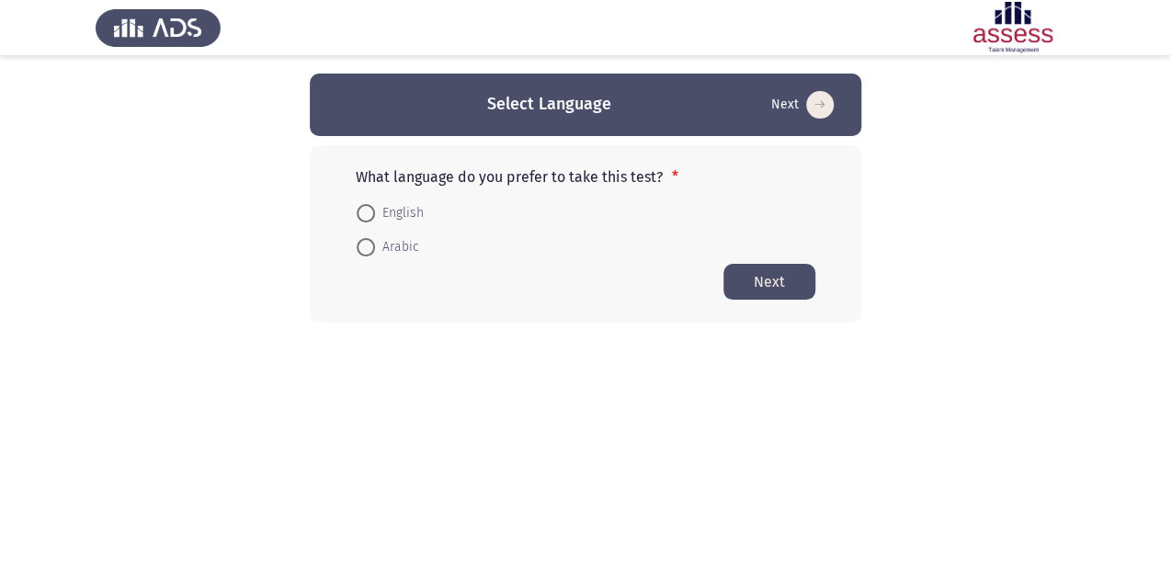
click at [372, 208] on span at bounding box center [366, 213] width 18 height 18
click at [372, 208] on input "English" at bounding box center [366, 213] width 18 height 18
radio input "true"
click at [777, 283] on button "Next" at bounding box center [769, 281] width 92 height 36
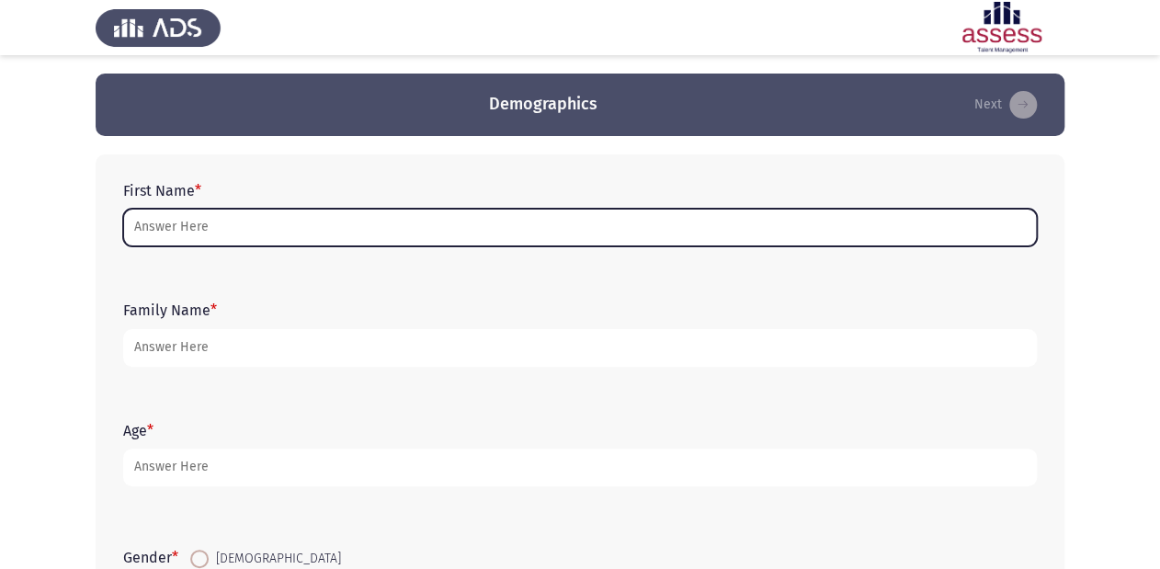
click at [493, 224] on input "First Name *" at bounding box center [579, 228] width 913 height 38
type input "a"
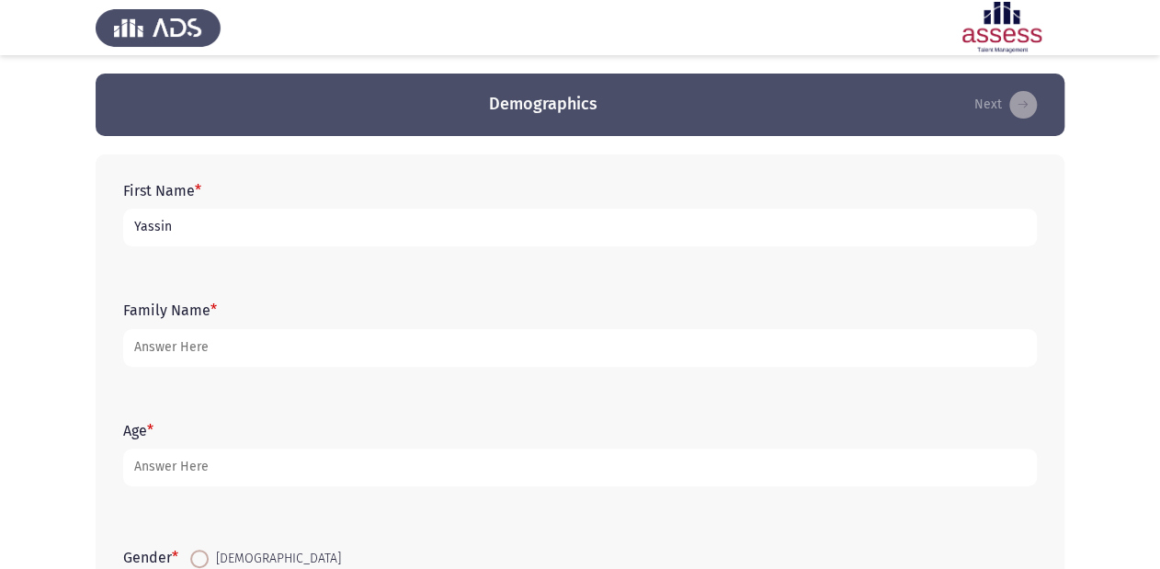
type input "Yassin"
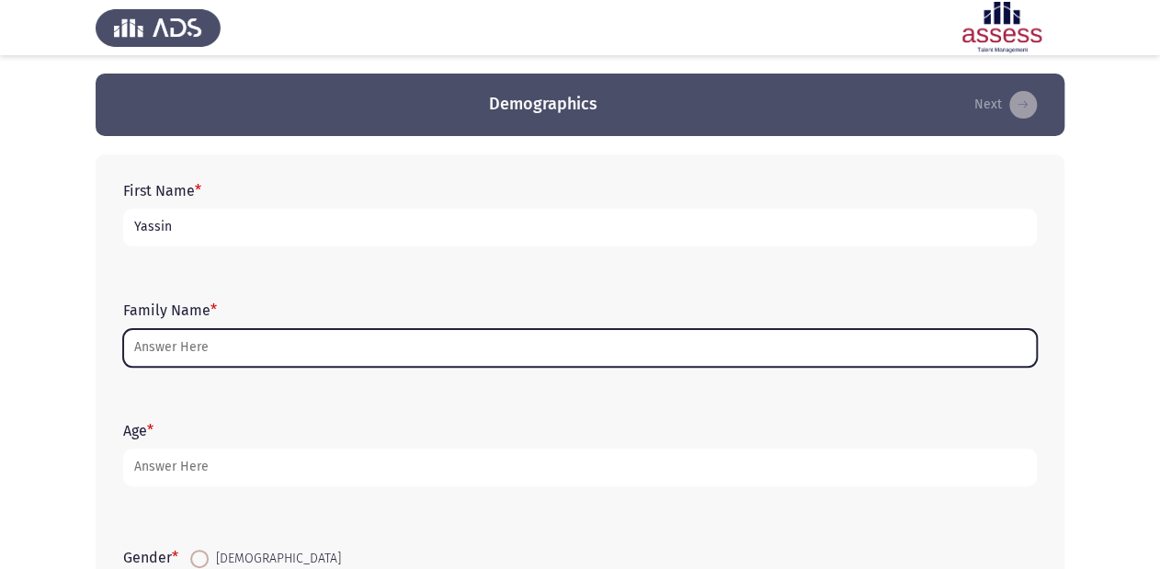
click at [416, 338] on input "Family Name *" at bounding box center [579, 348] width 913 height 38
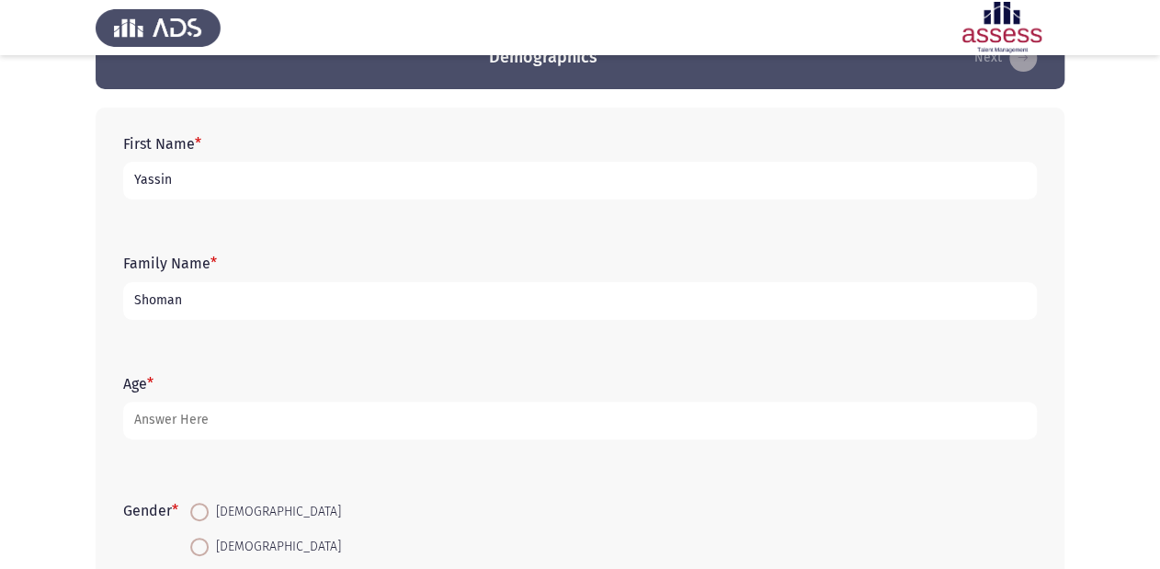
scroll to position [74, 0]
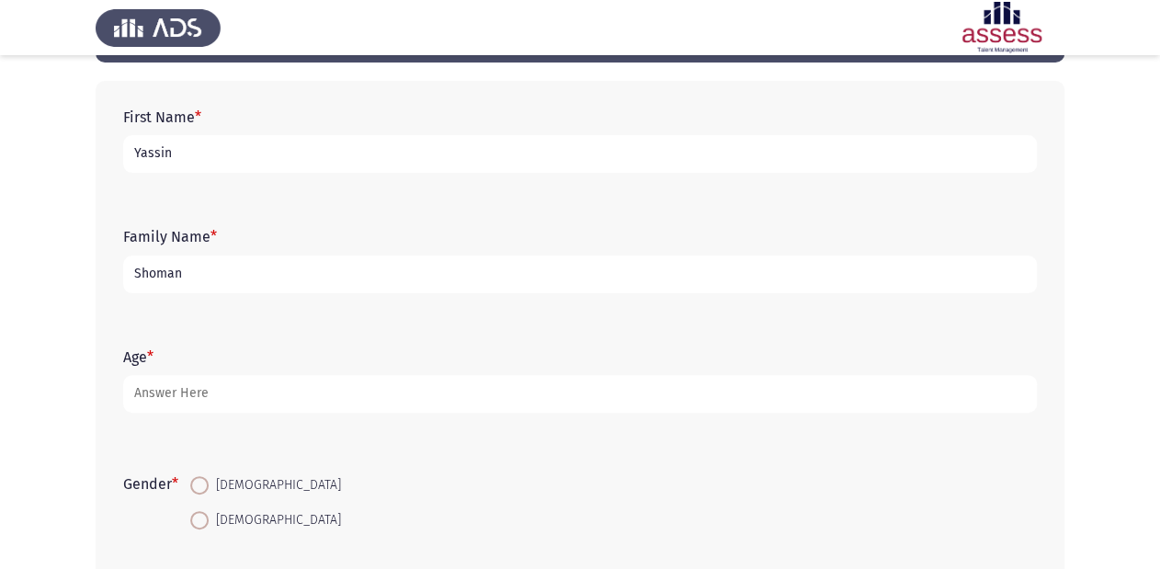
type input "Shoman"
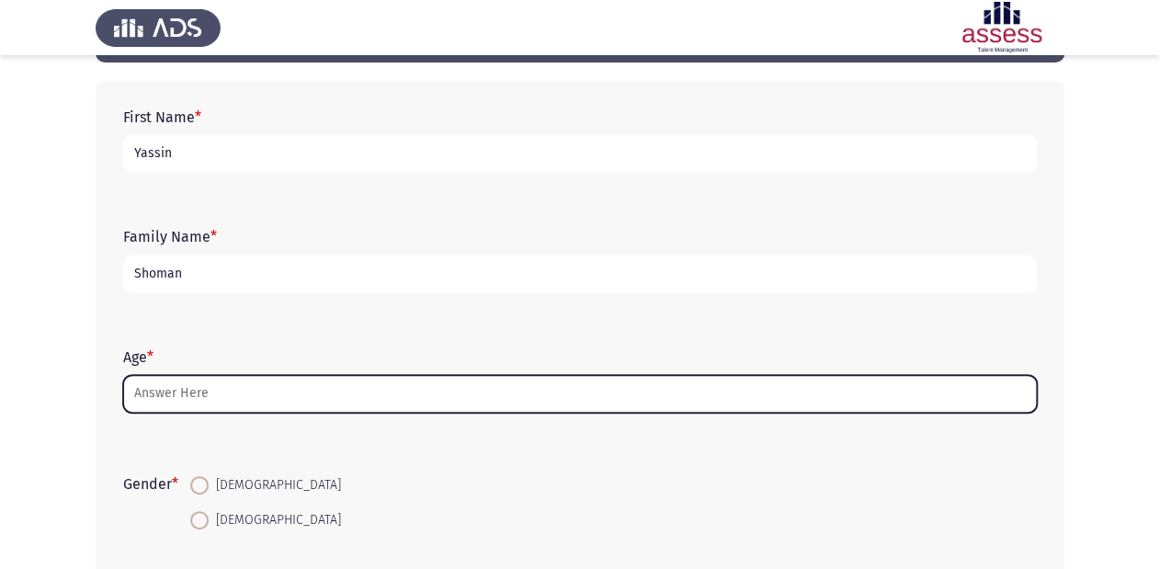
click at [377, 404] on input "Age *" at bounding box center [579, 394] width 913 height 38
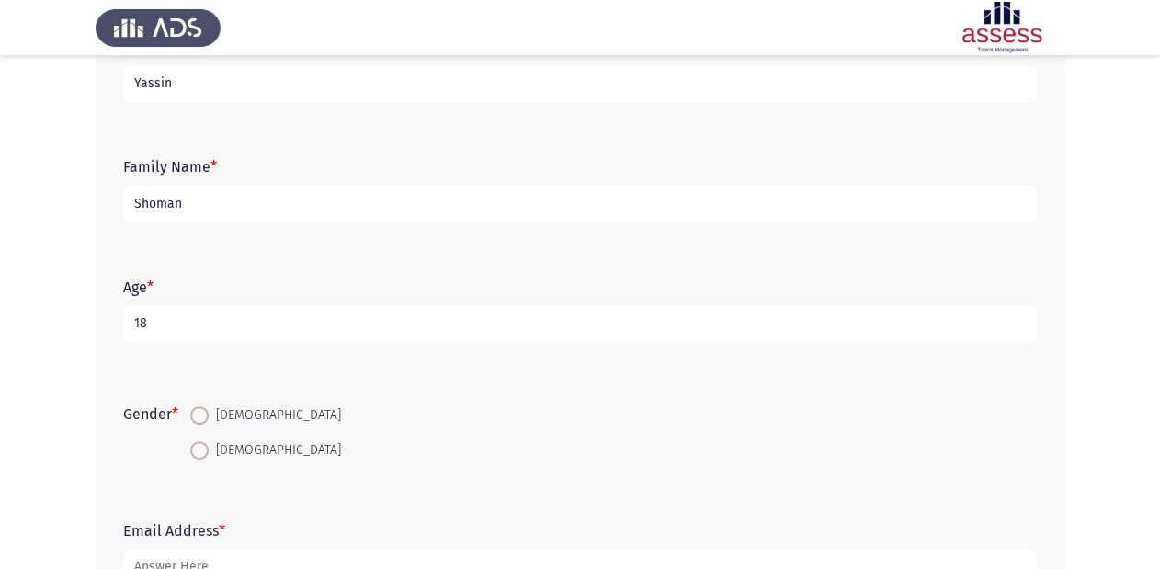
scroll to position [147, 0]
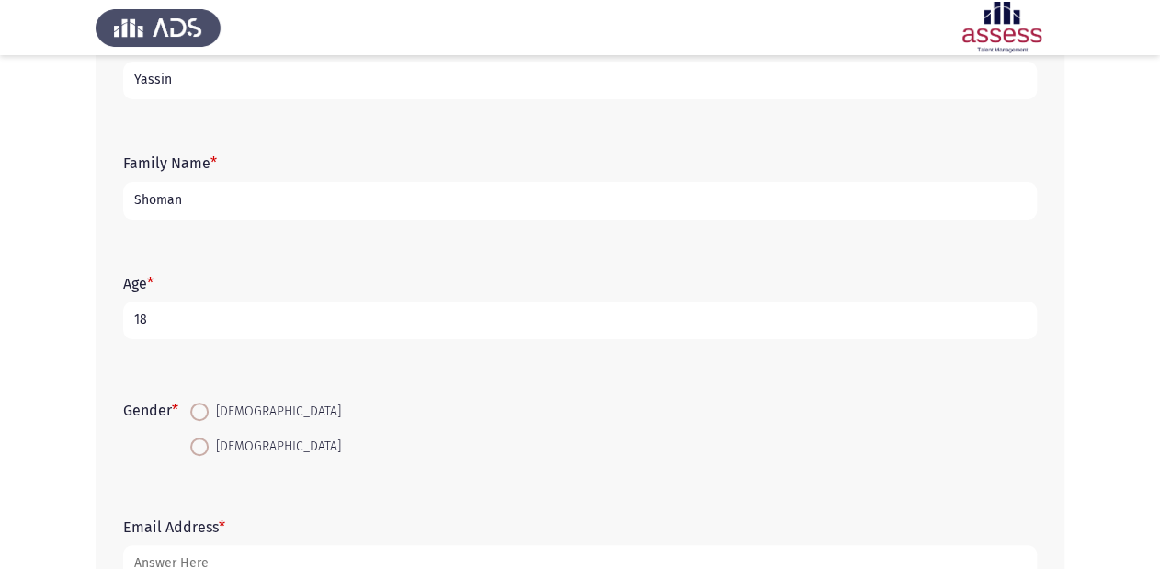
type input "18"
click at [216, 411] on span "[DEMOGRAPHIC_DATA]" at bounding box center [275, 412] width 132 height 22
click at [209, 411] on input "[DEMOGRAPHIC_DATA]" at bounding box center [199, 411] width 18 height 18
radio input "true"
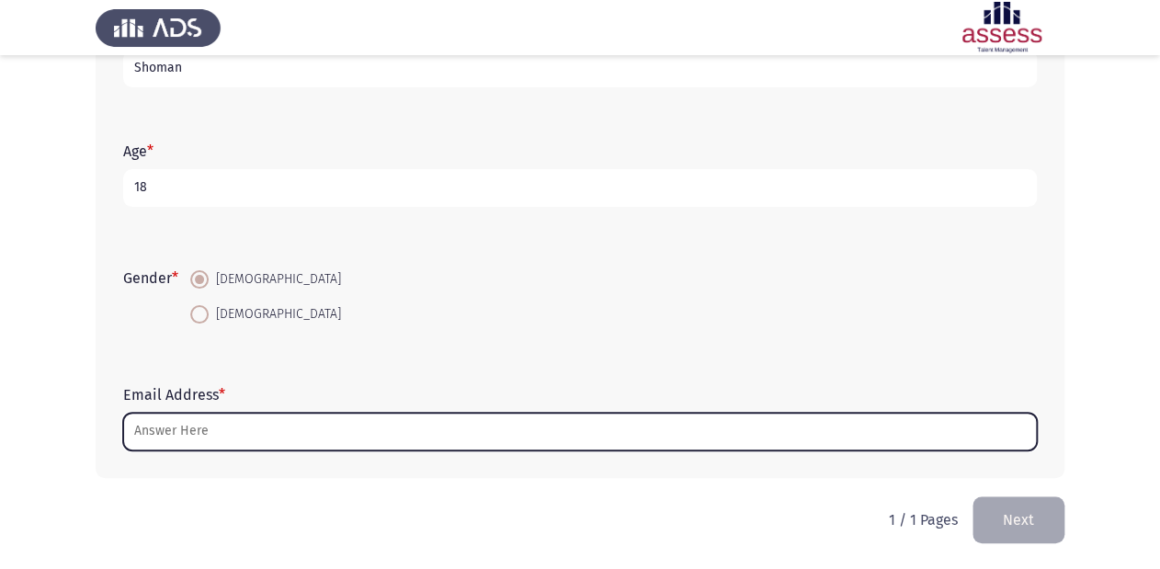
click at [265, 422] on input "Email Address *" at bounding box center [579, 432] width 913 height 38
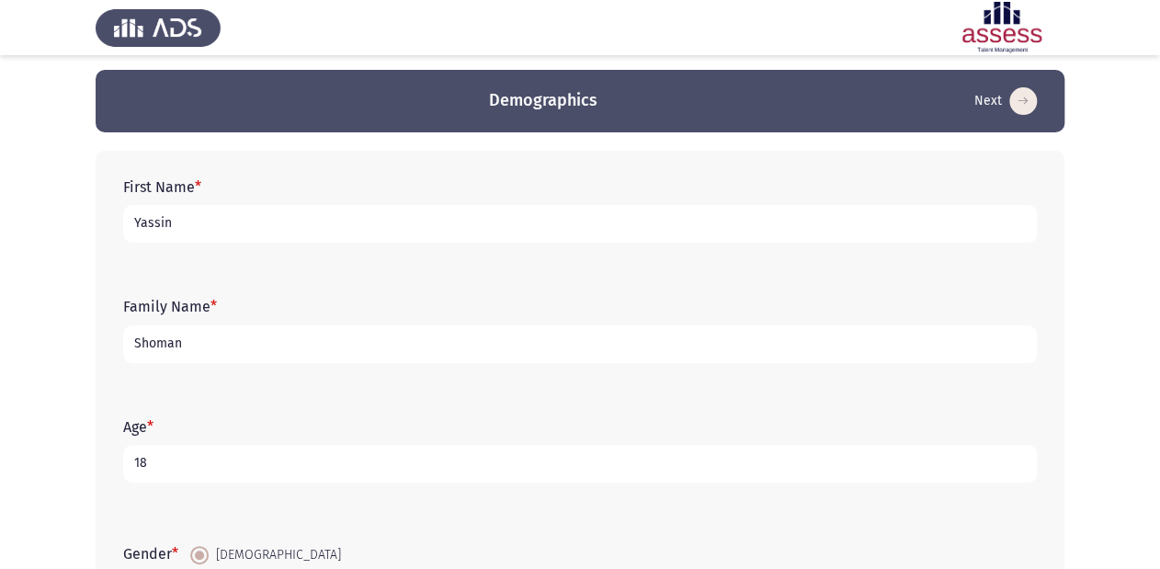
scroll to position [0, 0]
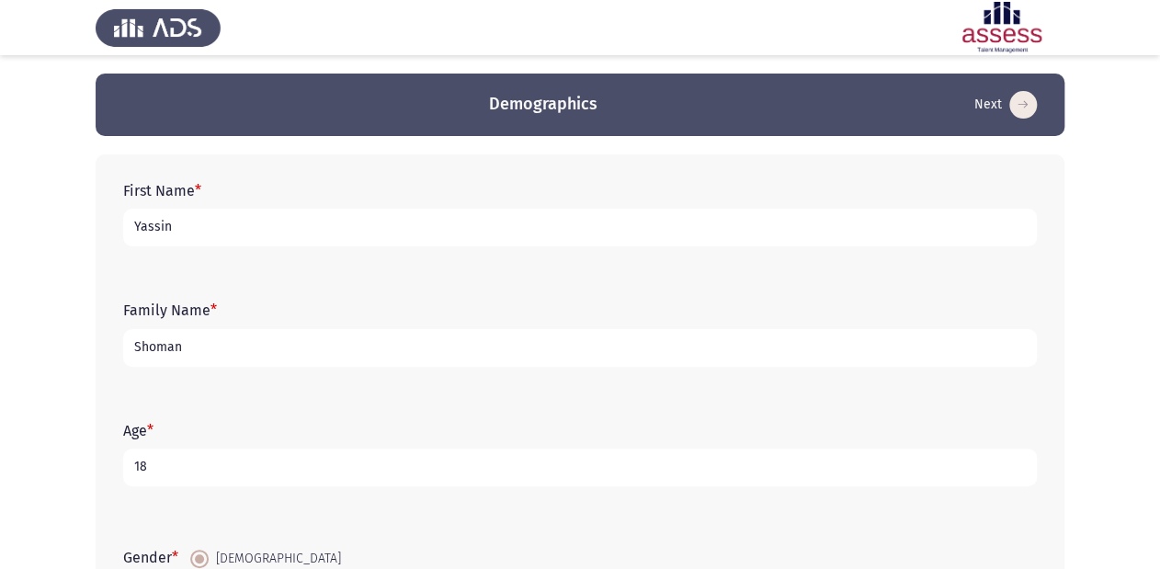
type input "[EMAIL_ADDRESS][DOMAIN_NAME]"
click at [340, 243] on input "Yassin" at bounding box center [579, 228] width 913 height 38
click at [341, 243] on input "Yassin" at bounding box center [579, 228] width 913 height 38
type input "[PERSON_NAME] [PERSON_NAME]"
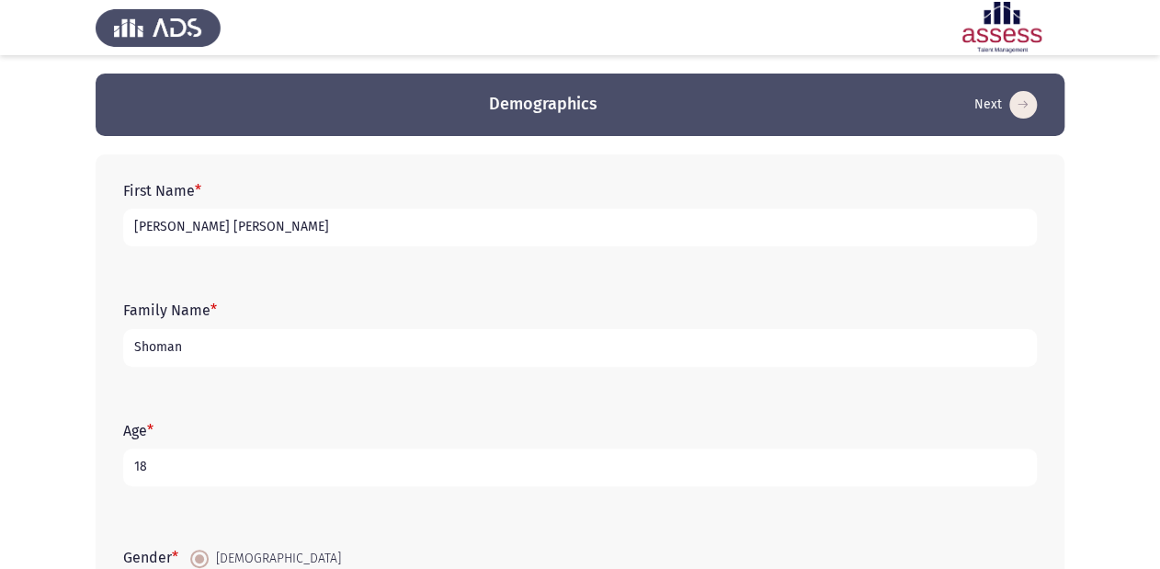
drag, startPoint x: 187, startPoint y: 345, endPoint x: 74, endPoint y: 346, distance: 114.0
click at [74, 346] on app-assessment-container "Demographics Next First Name * [PERSON_NAME] [PERSON_NAME] Family Name * [PERSO…" at bounding box center [580, 425] width 1160 height 702
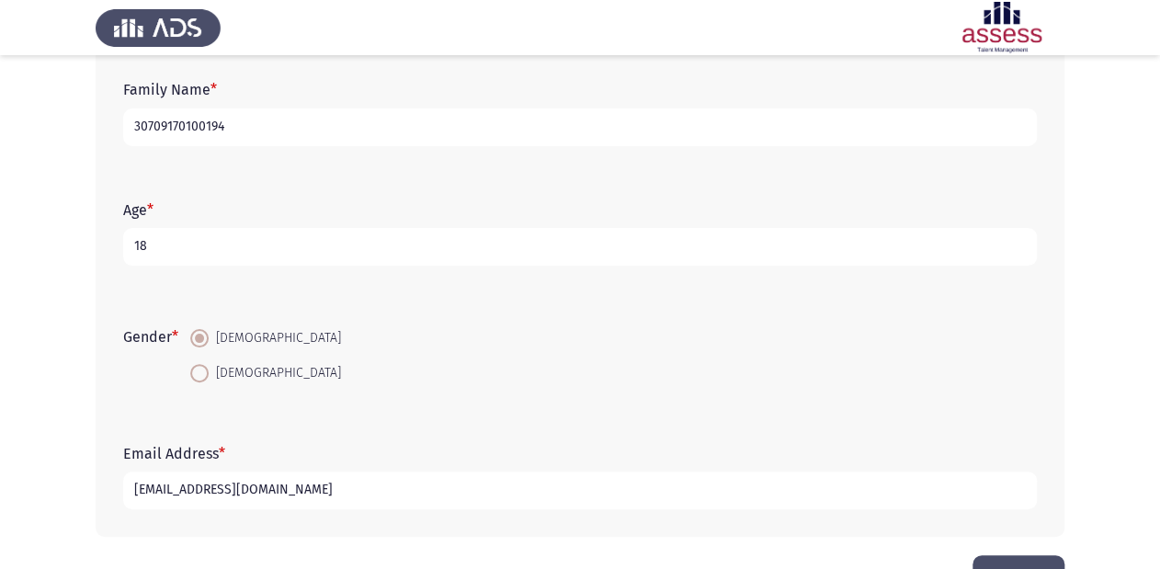
scroll to position [279, 0]
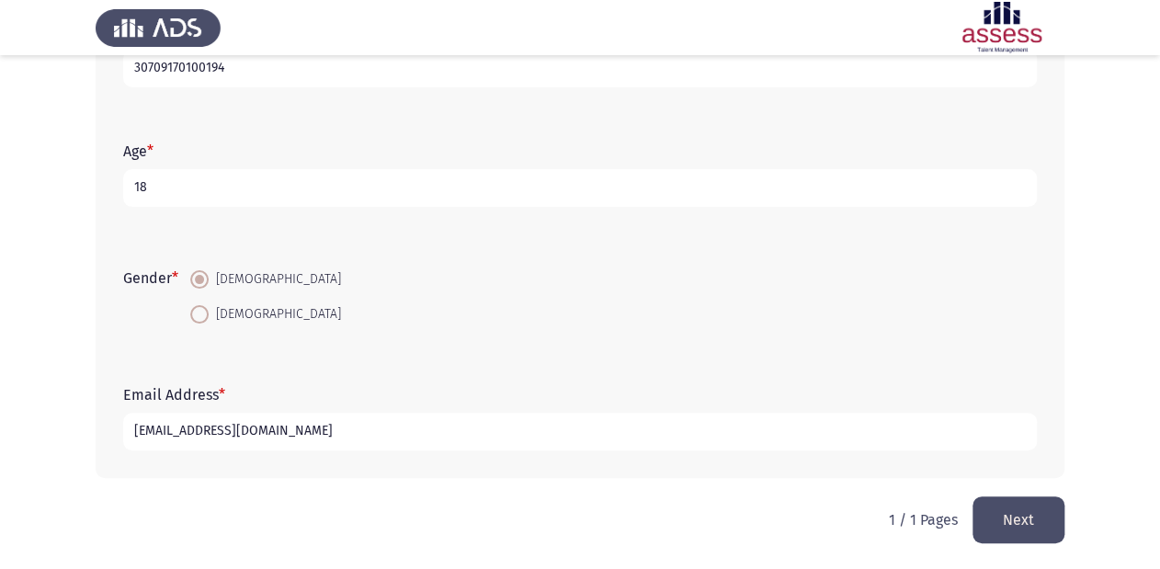
type input "30709170100194"
click at [1036, 513] on button "Next" at bounding box center [1018, 519] width 92 height 47
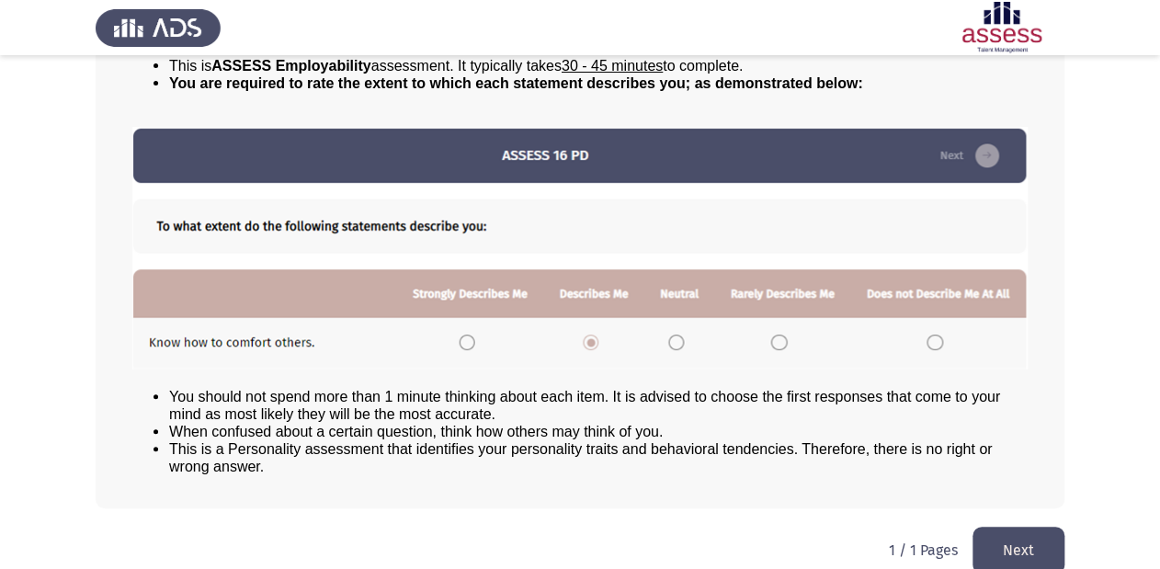
scroll to position [198, 0]
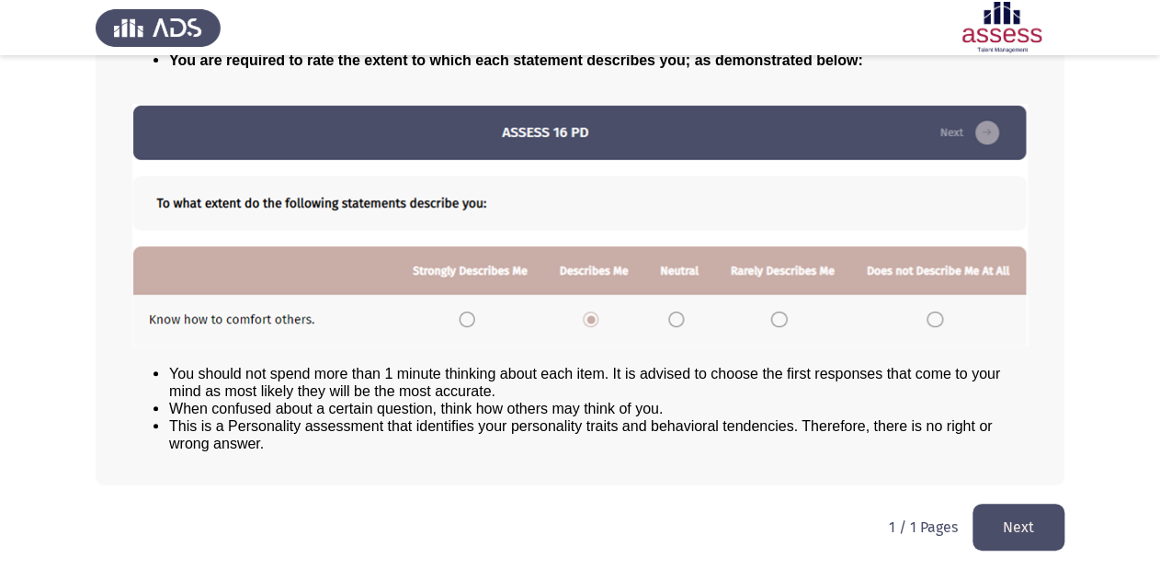
click at [1022, 529] on button "Next" at bounding box center [1018, 527] width 92 height 47
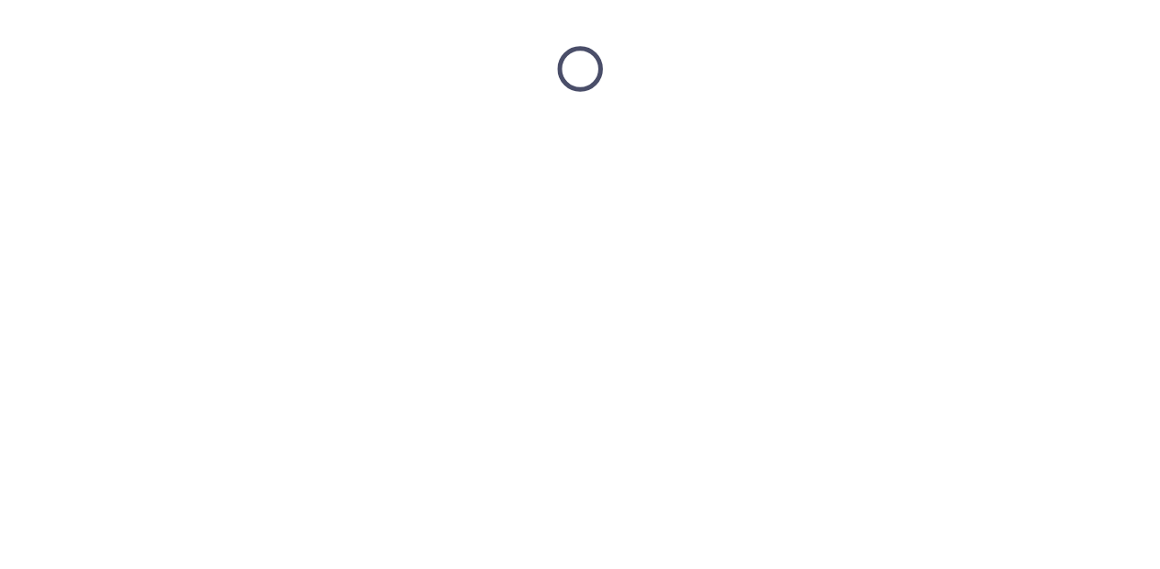
scroll to position [0, 0]
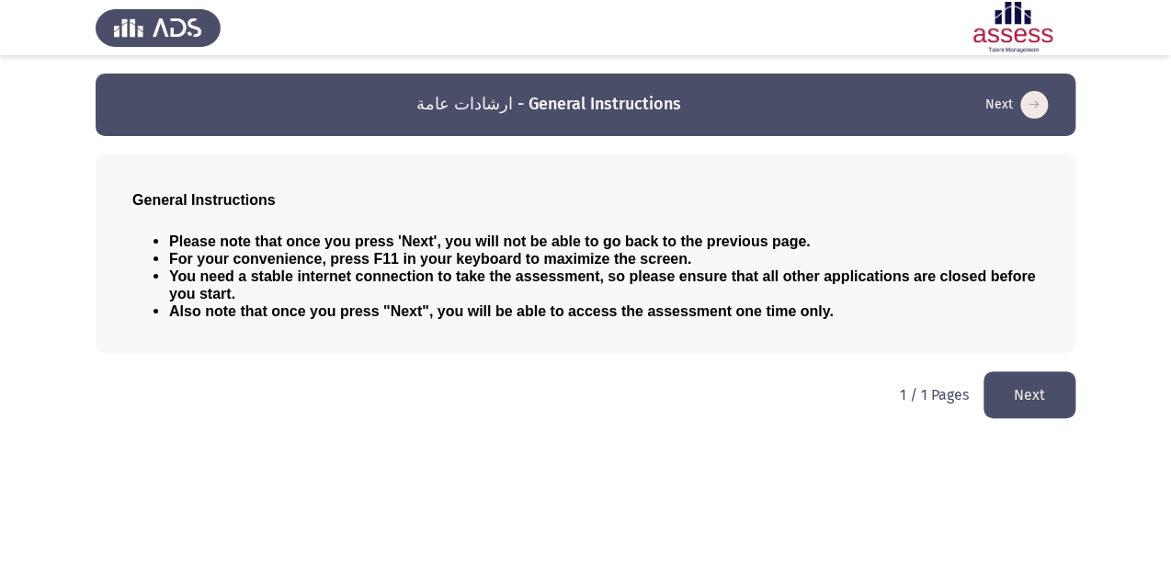
click at [1044, 404] on button "Next" at bounding box center [1029, 394] width 92 height 47
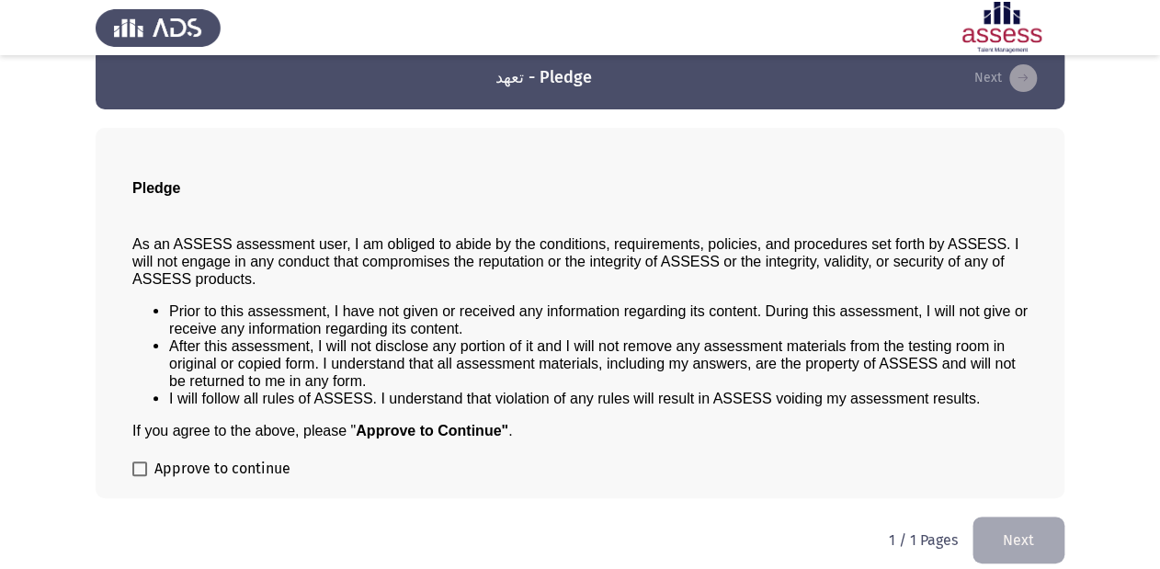
scroll to position [41, 0]
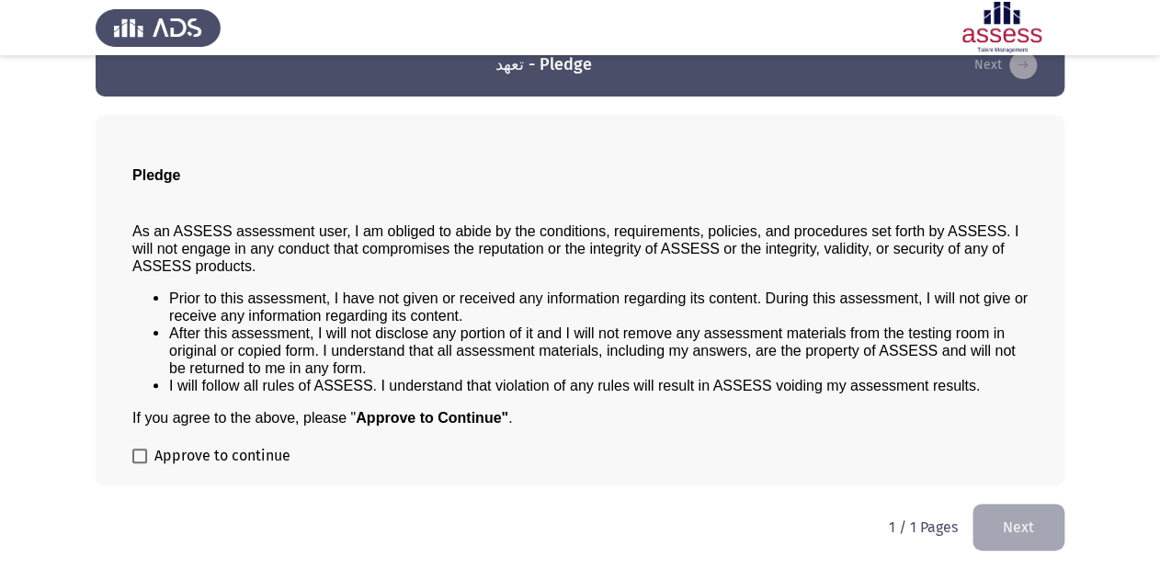
click at [220, 459] on span "Approve to continue" at bounding box center [222, 456] width 136 height 22
click at [140, 463] on input "Approve to continue" at bounding box center [139, 463] width 1 height 1
checkbox input "true"
click at [1039, 522] on button "Next" at bounding box center [1018, 527] width 92 height 47
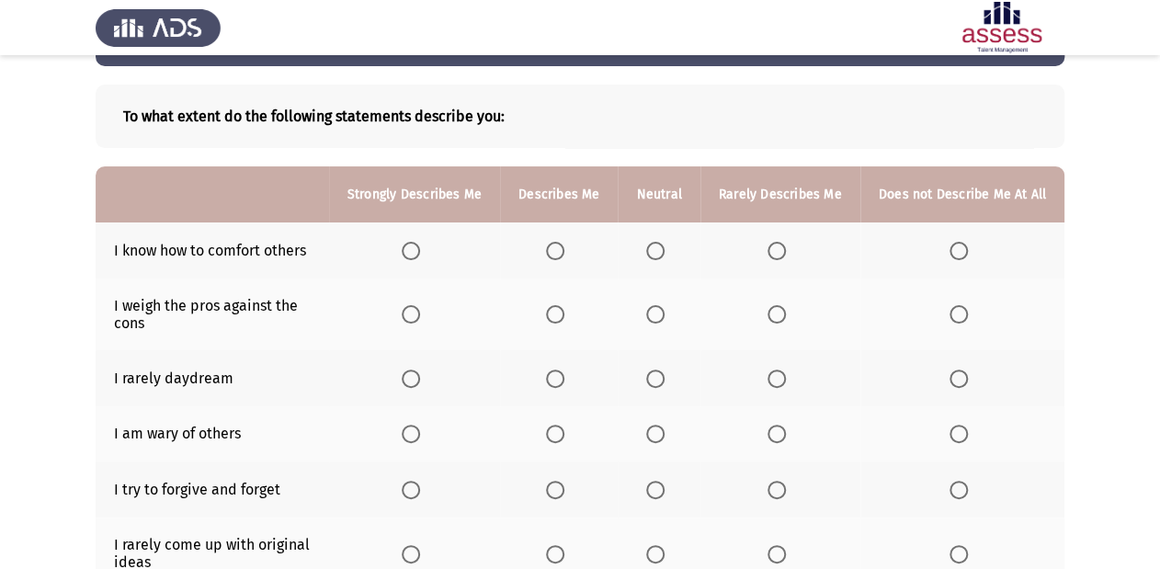
scroll to position [74, 0]
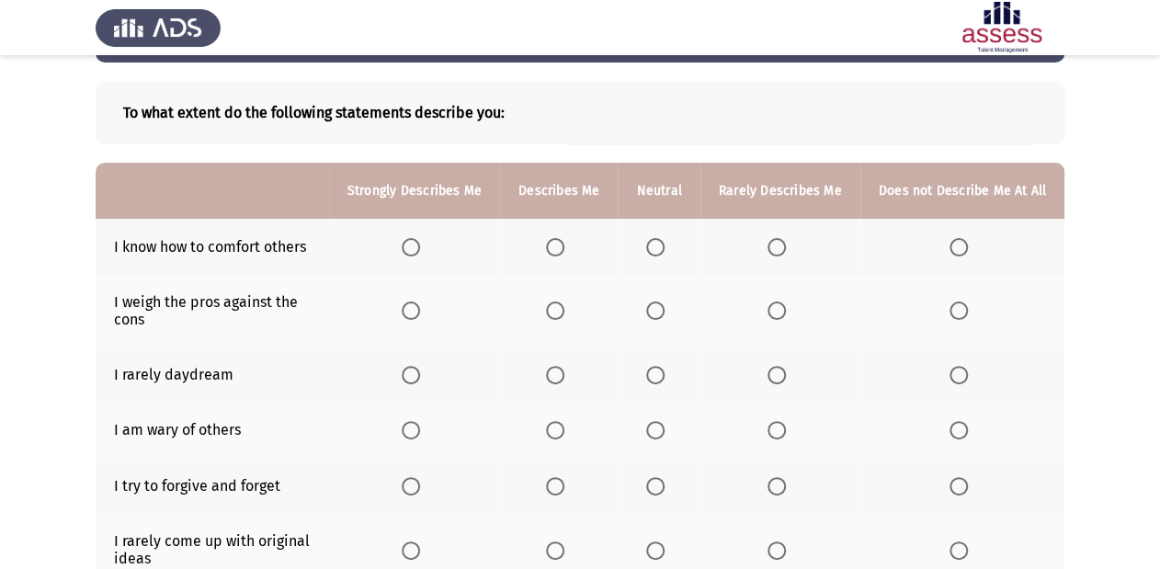
click at [420, 246] on span "Select an option" at bounding box center [411, 247] width 18 height 18
click at [420, 246] on input "Select an option" at bounding box center [411, 247] width 18 height 18
click at [572, 322] on th at bounding box center [559, 311] width 118 height 72
click at [561, 318] on span "Select an option" at bounding box center [555, 310] width 18 height 18
click at [561, 318] on input "Select an option" at bounding box center [555, 310] width 18 height 18
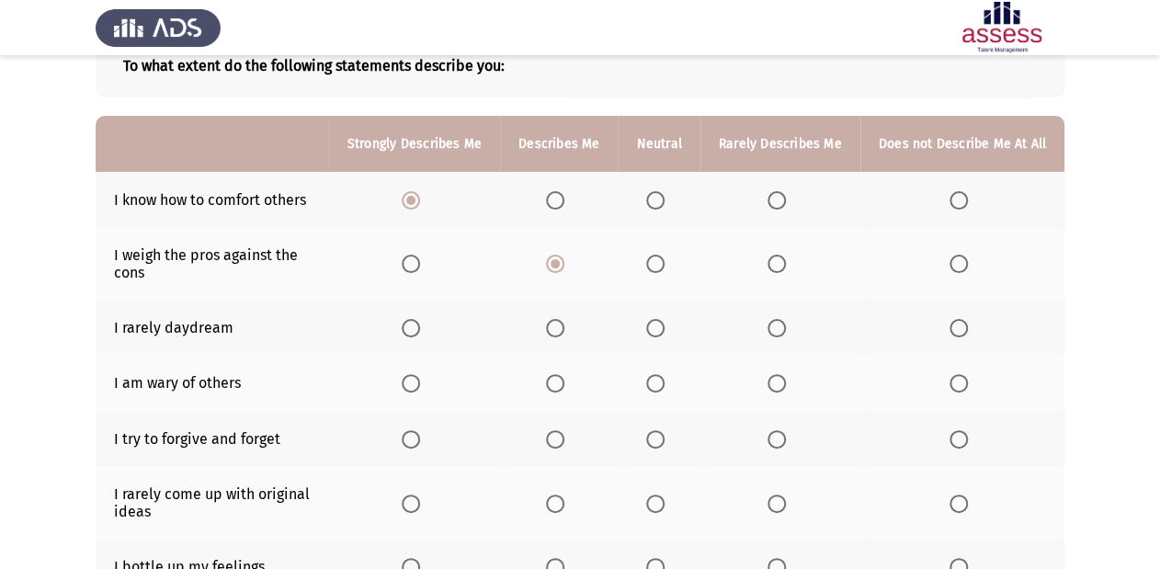
scroll to position [147, 0]
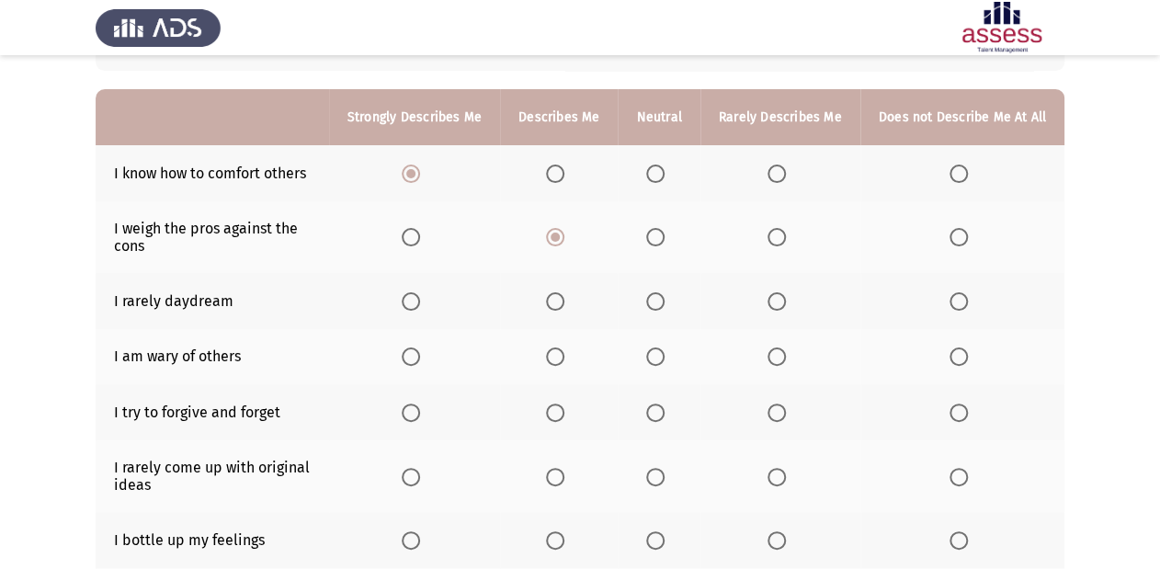
click at [661, 309] on span "Select an option" at bounding box center [655, 301] width 18 height 18
click at [661, 309] on input "Select an option" at bounding box center [655, 301] width 18 height 18
click at [420, 416] on span "Select an option" at bounding box center [411, 412] width 18 height 18
click at [420, 416] on input "Select an option" at bounding box center [411, 412] width 18 height 18
click at [552, 364] on span "Select an option" at bounding box center [555, 356] width 18 height 18
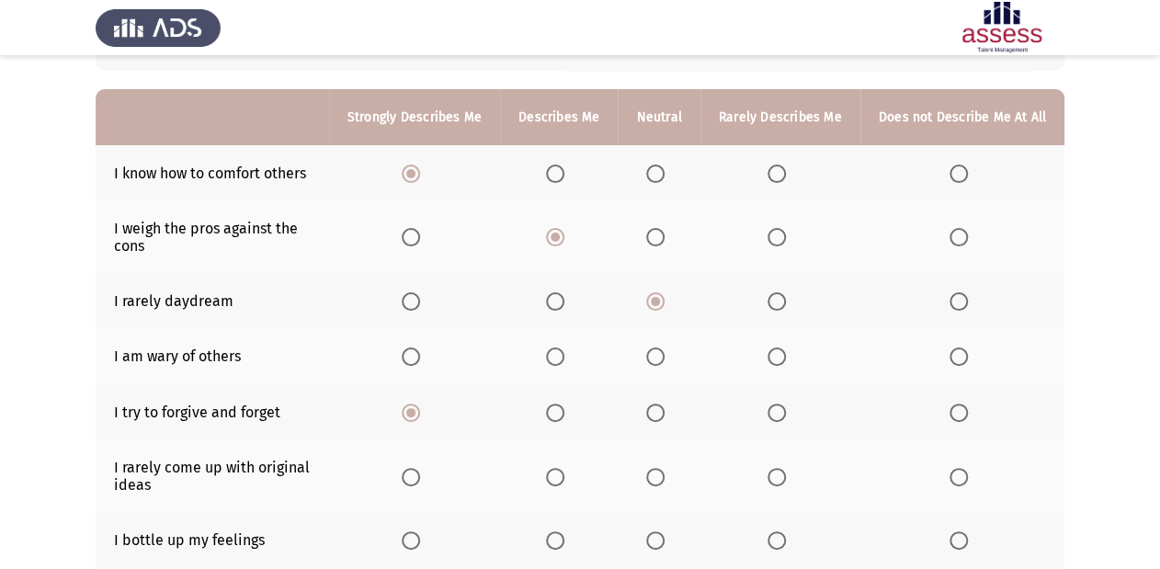
click at [552, 364] on input "Select an option" at bounding box center [555, 356] width 18 height 18
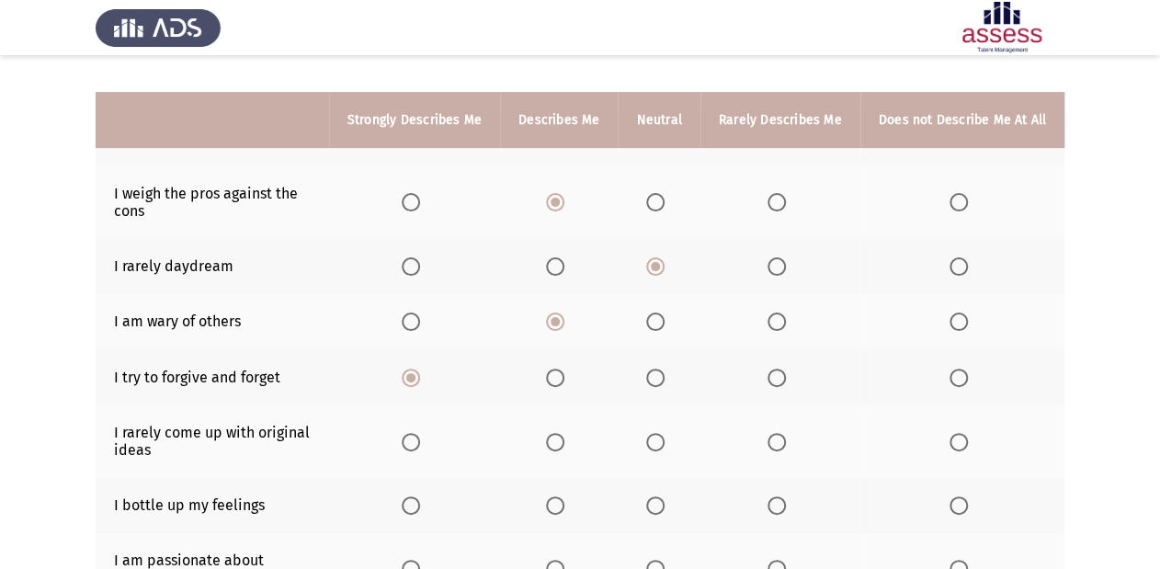
scroll to position [255, 0]
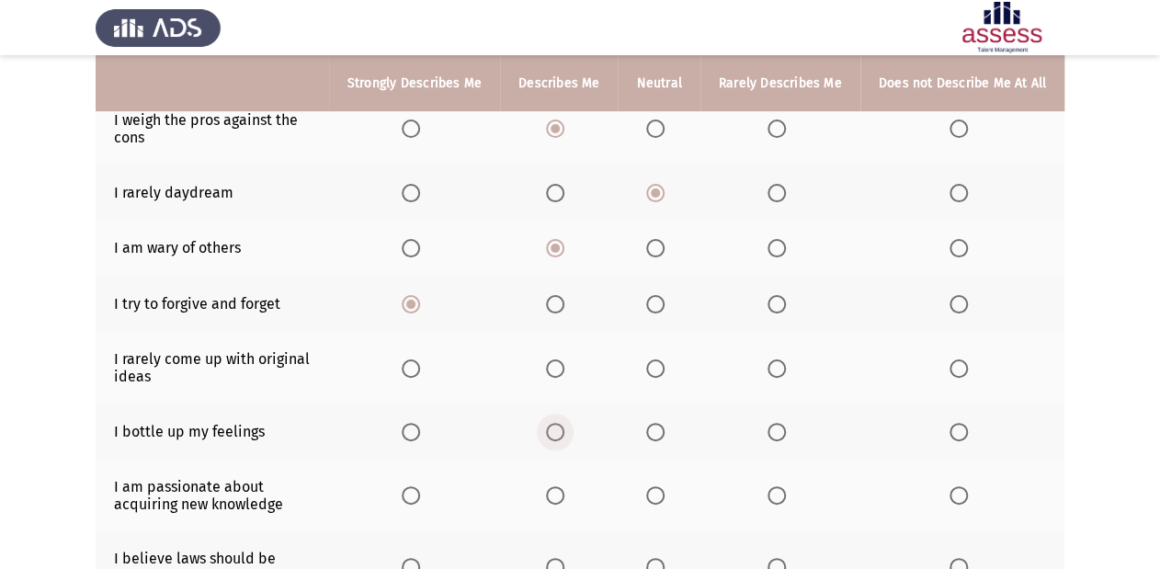
click at [555, 435] on span "Select an option" at bounding box center [555, 432] width 18 height 18
click at [555, 435] on input "Select an option" at bounding box center [555, 432] width 18 height 18
click at [420, 504] on span "Select an option" at bounding box center [411, 495] width 18 height 18
click at [420, 504] on input "Select an option" at bounding box center [411, 495] width 18 height 18
click at [564, 367] on span "Select an option" at bounding box center [555, 368] width 18 height 18
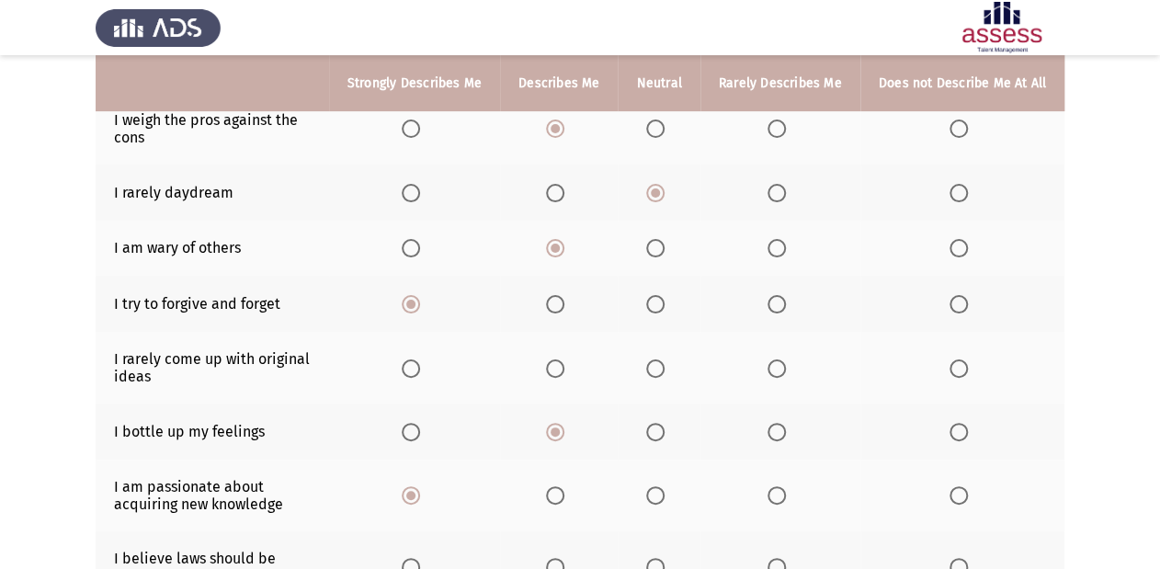
click at [564, 367] on input "Select an option" at bounding box center [555, 368] width 18 height 18
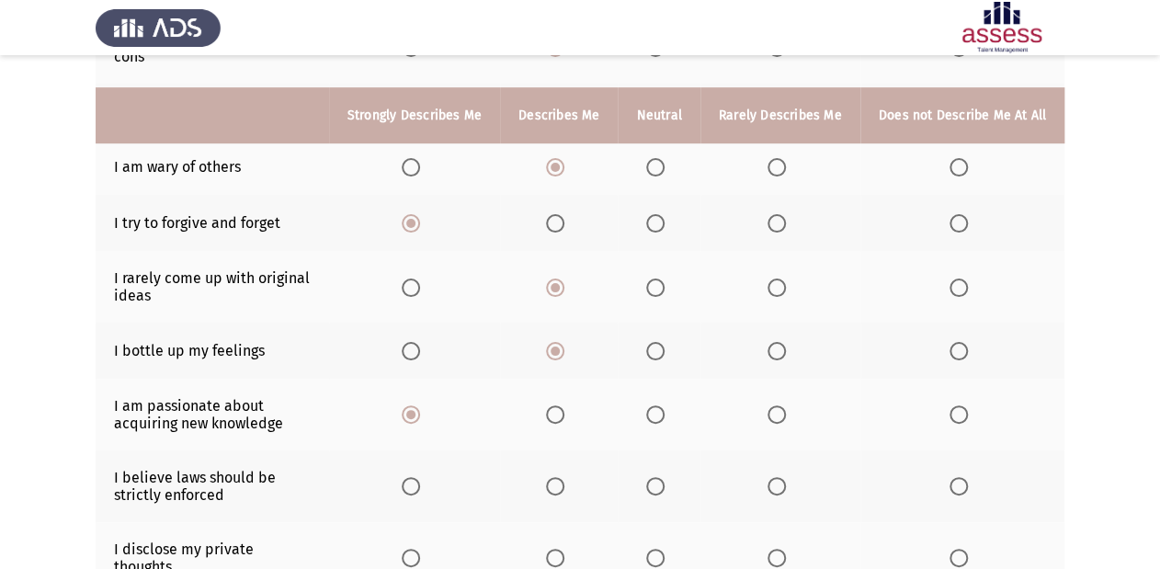
scroll to position [476, 0]
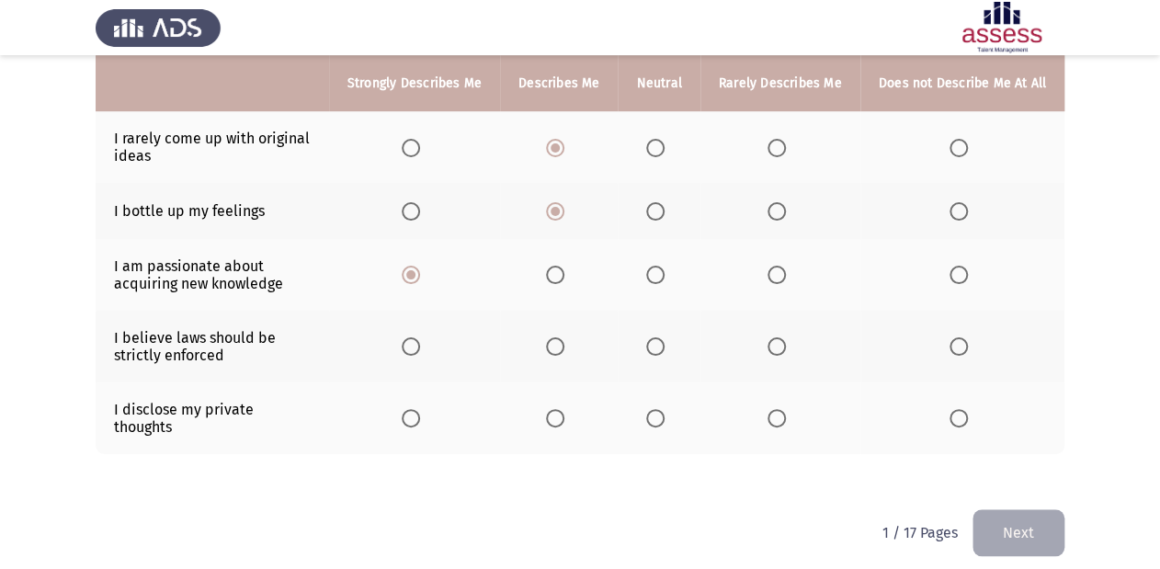
click at [427, 349] on label "Select an option" at bounding box center [415, 346] width 26 height 18
click at [420, 349] on input "Select an option" at bounding box center [411, 346] width 18 height 18
click at [416, 414] on span "Select an option" at bounding box center [411, 418] width 18 height 18
click at [416, 414] on input "Select an option" at bounding box center [411, 418] width 18 height 18
click at [1011, 518] on button "Next" at bounding box center [1018, 532] width 92 height 47
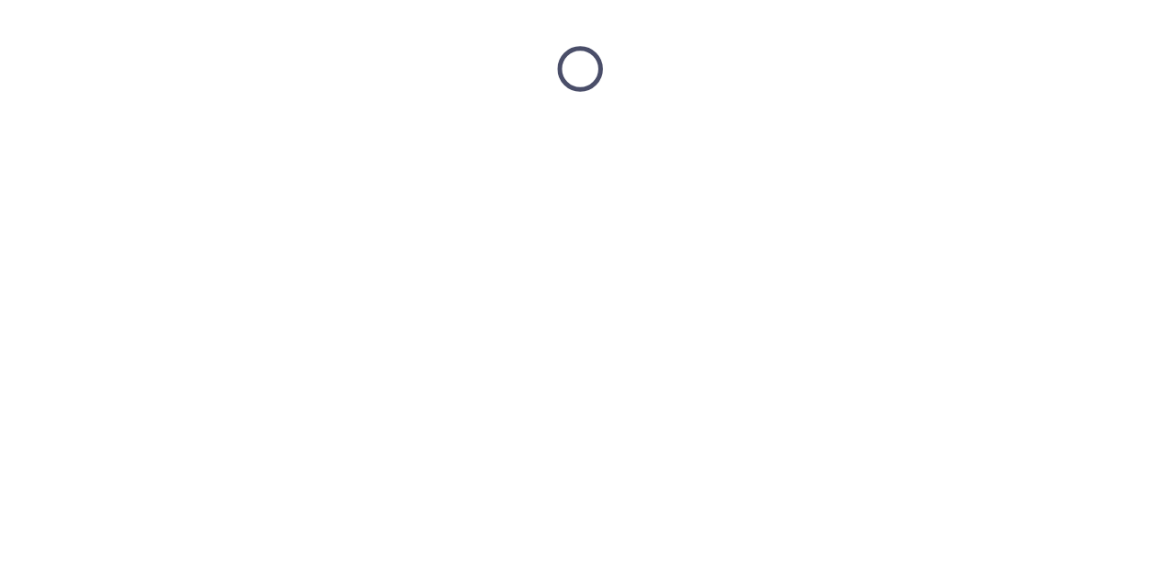
scroll to position [0, 0]
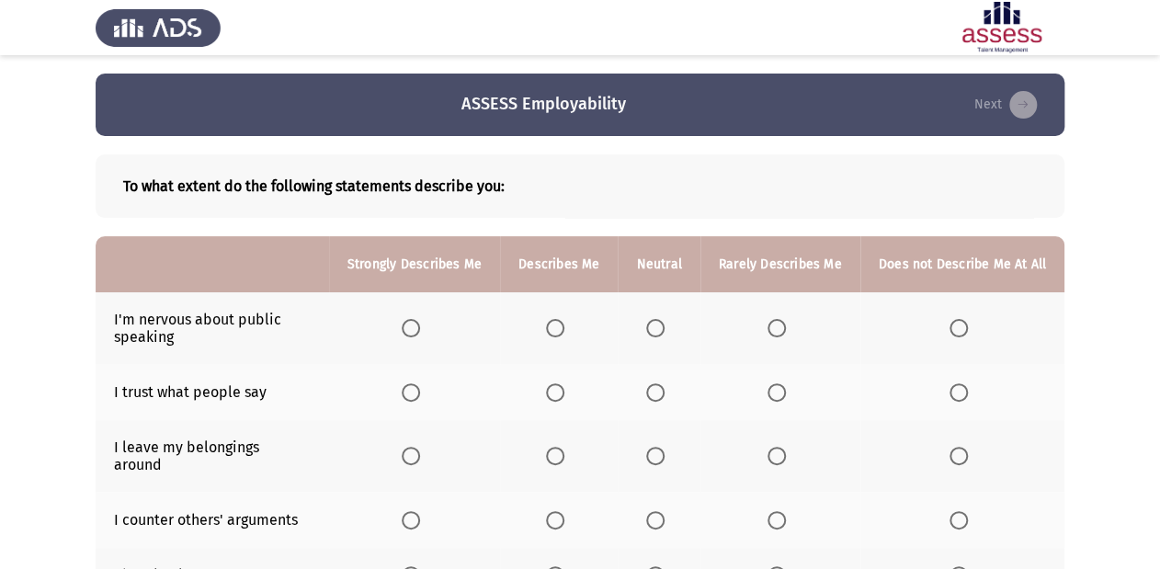
click at [654, 394] on span "Select an option" at bounding box center [655, 392] width 18 height 18
click at [654, 394] on input "Select an option" at bounding box center [655, 392] width 18 height 18
click at [412, 447] on span "Select an option" at bounding box center [411, 456] width 18 height 18
click at [412, 447] on input "Select an option" at bounding box center [411, 456] width 18 height 18
click at [766, 330] on th at bounding box center [780, 328] width 160 height 72
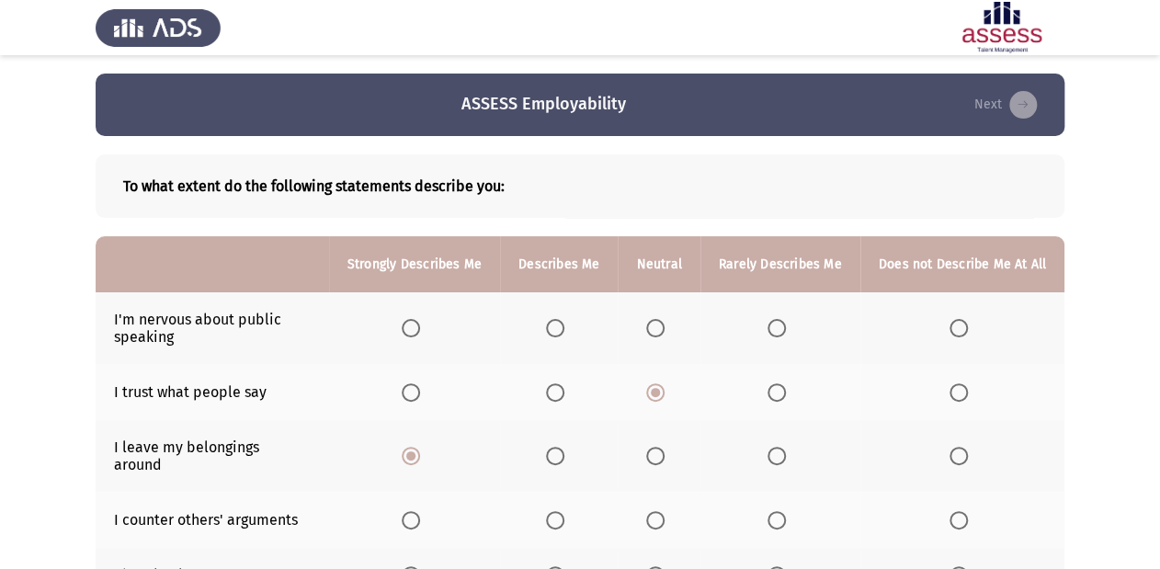
click at [786, 324] on span "Select an option" at bounding box center [776, 328] width 18 height 18
click at [786, 324] on input "Select an option" at bounding box center [776, 328] width 18 height 18
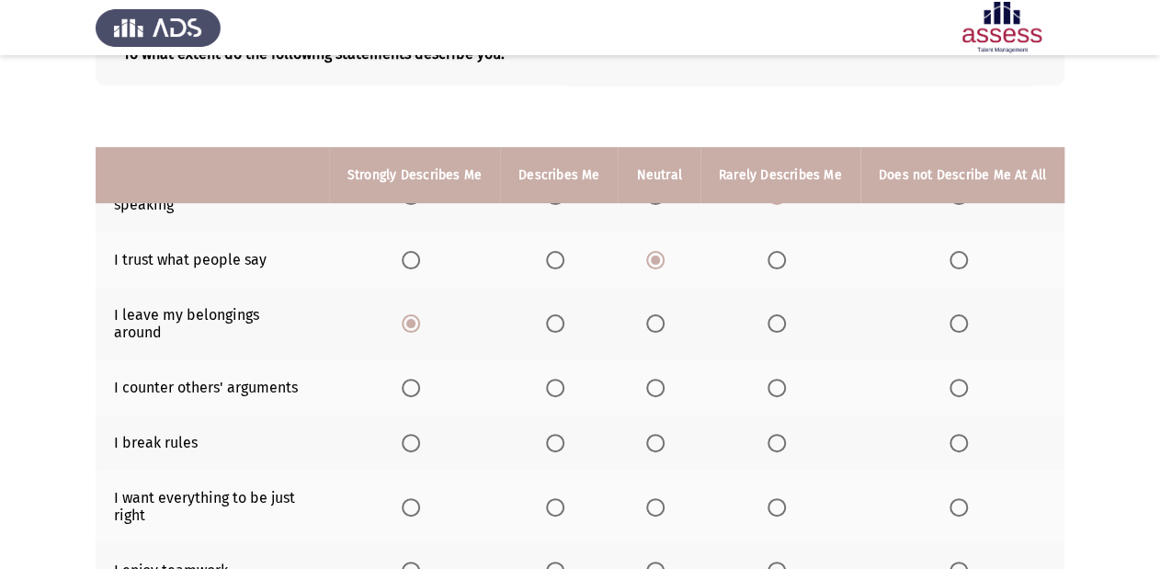
scroll to position [294, 0]
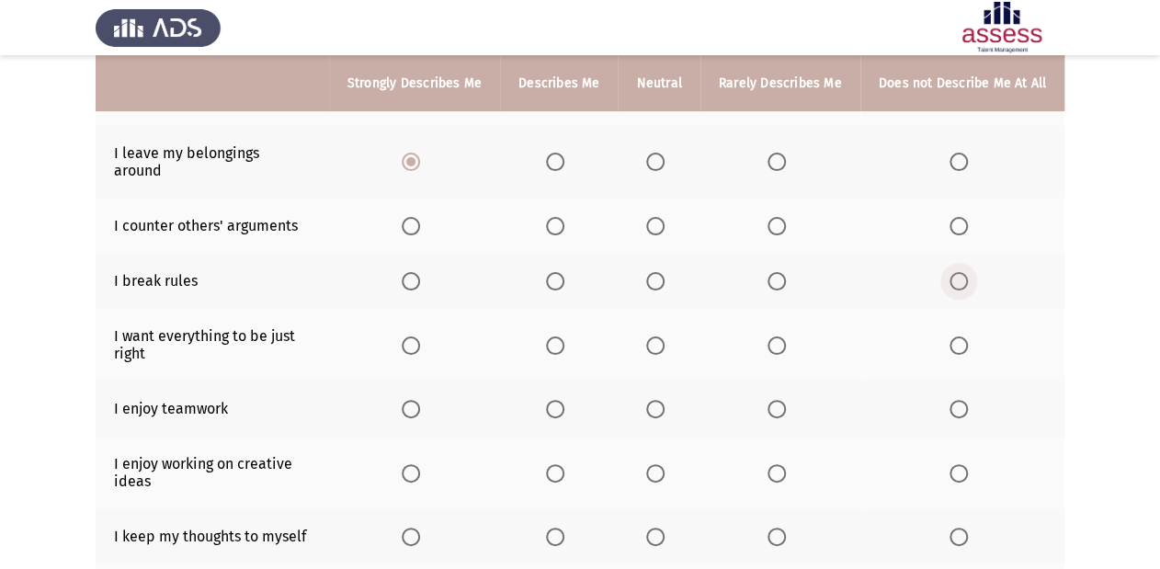
click at [949, 272] on span "Select an option" at bounding box center [958, 281] width 18 height 18
click at [949, 272] on input "Select an option" at bounding box center [958, 281] width 18 height 18
click at [418, 336] on span "Select an option" at bounding box center [411, 345] width 18 height 18
click at [418, 336] on input "Select an option" at bounding box center [411, 345] width 18 height 18
click at [415, 400] on span "Select an option" at bounding box center [411, 409] width 18 height 18
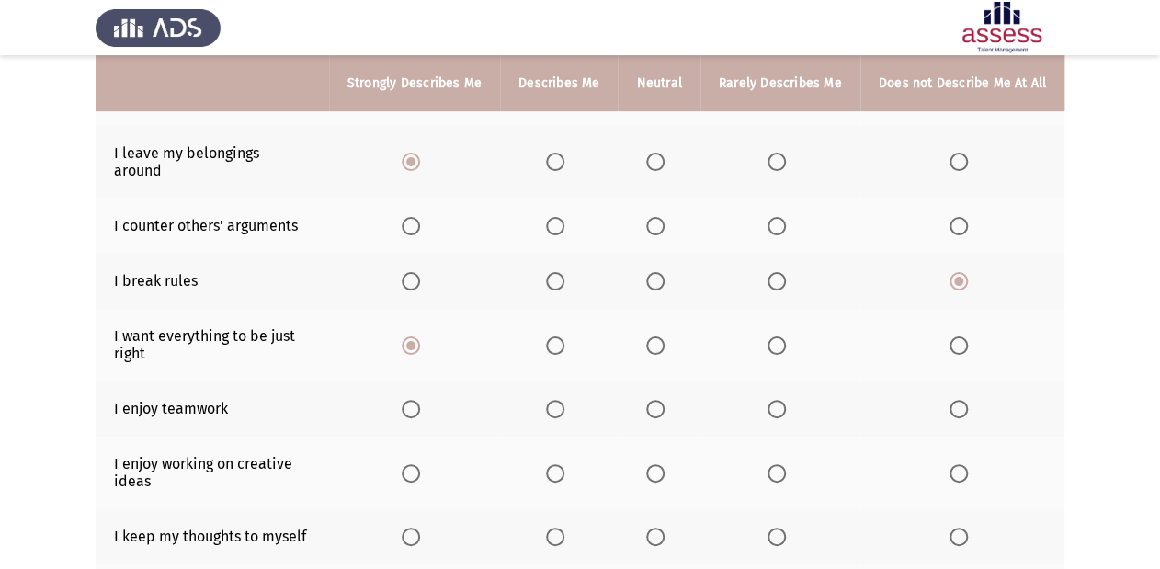
click at [415, 400] on input "Select an option" at bounding box center [411, 409] width 18 height 18
click at [427, 464] on label "Select an option" at bounding box center [415, 473] width 26 height 18
click at [420, 464] on input "Select an option" at bounding box center [411, 473] width 18 height 18
click at [779, 527] on span "Select an option" at bounding box center [776, 536] width 18 height 18
click at [779, 527] on input "Select an option" at bounding box center [776, 536] width 18 height 18
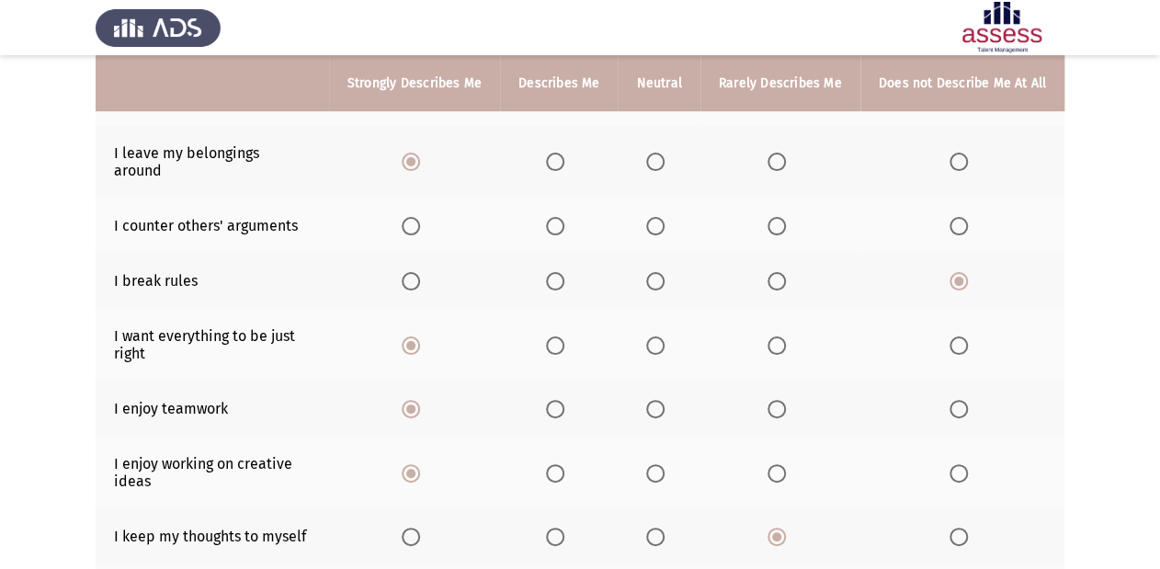
click at [651, 217] on span "Select an option" at bounding box center [655, 226] width 18 height 18
click at [651, 217] on input "Select an option" at bounding box center [655, 226] width 18 height 18
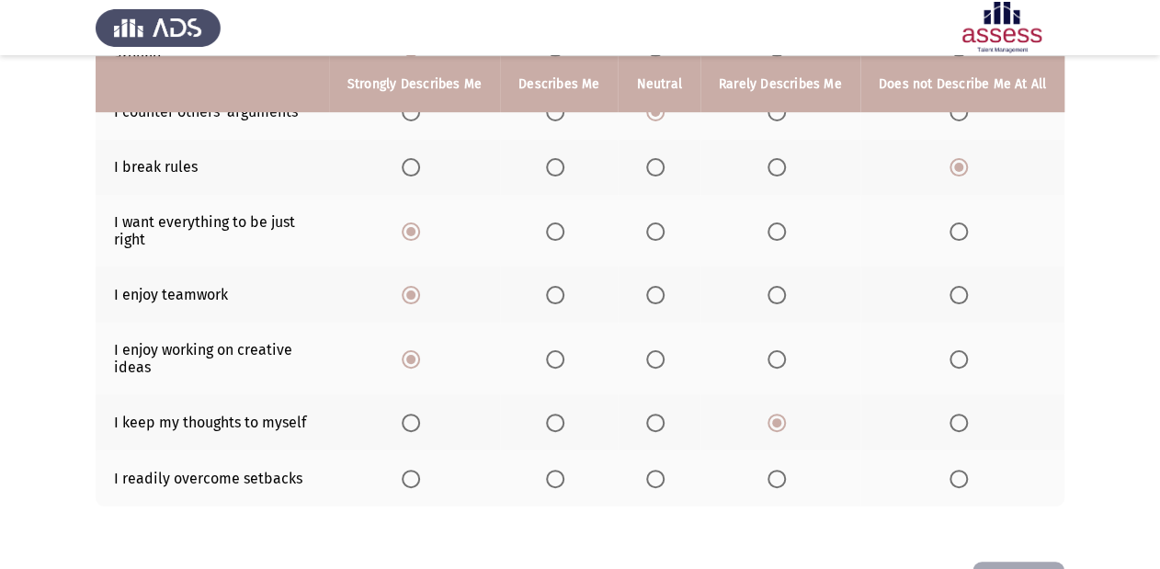
scroll to position [459, 0]
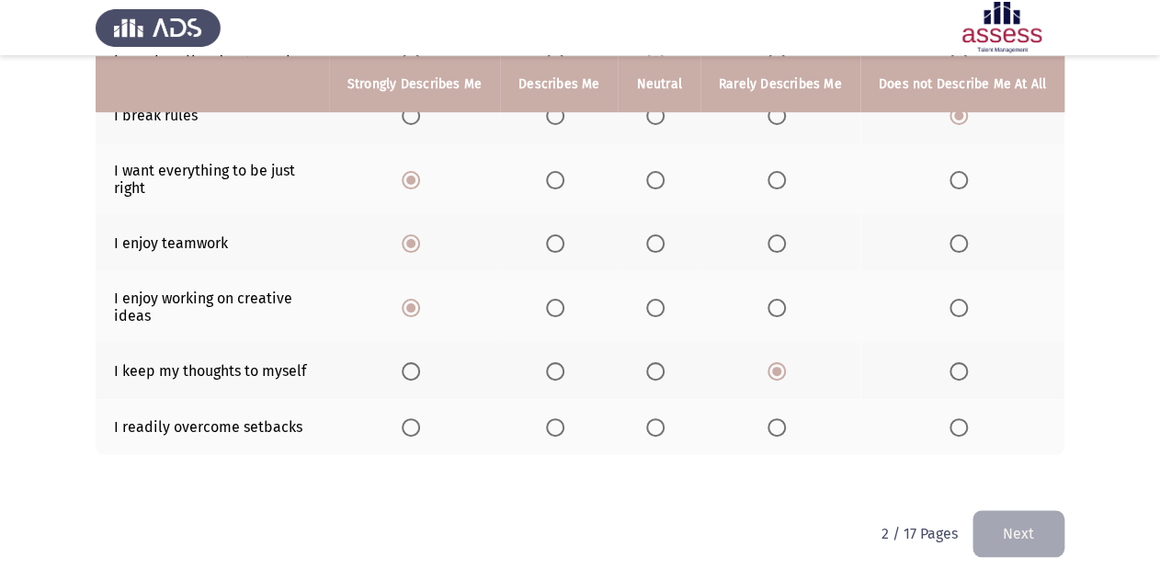
click at [663, 418] on span "Select an option" at bounding box center [655, 427] width 18 height 18
click at [663, 418] on input "Select an option" at bounding box center [655, 427] width 18 height 18
click at [1059, 510] on button "Next" at bounding box center [1018, 533] width 92 height 47
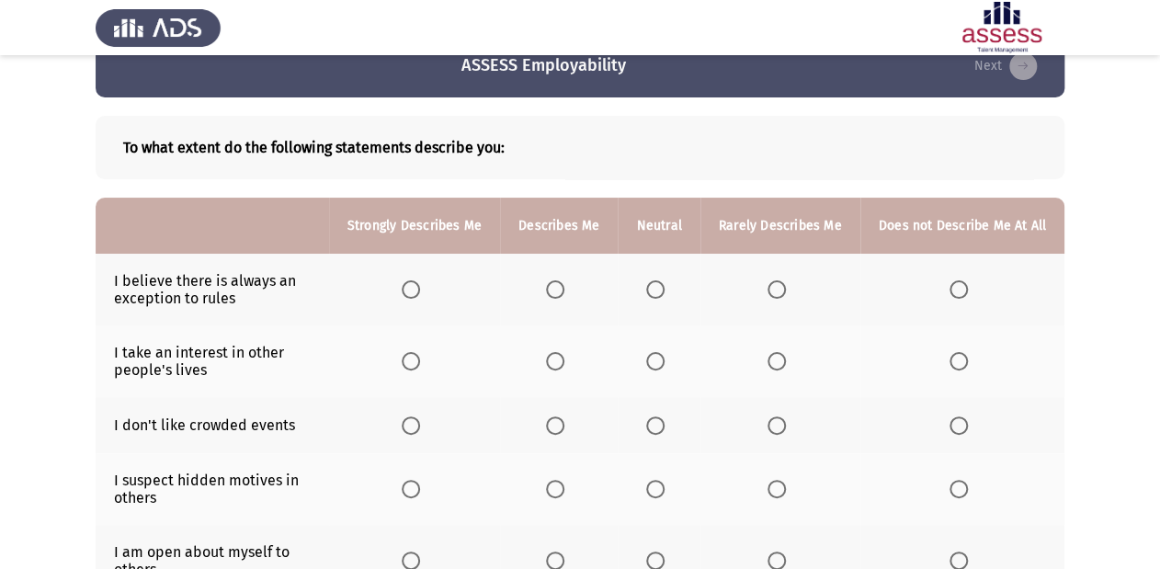
scroll to position [74, 0]
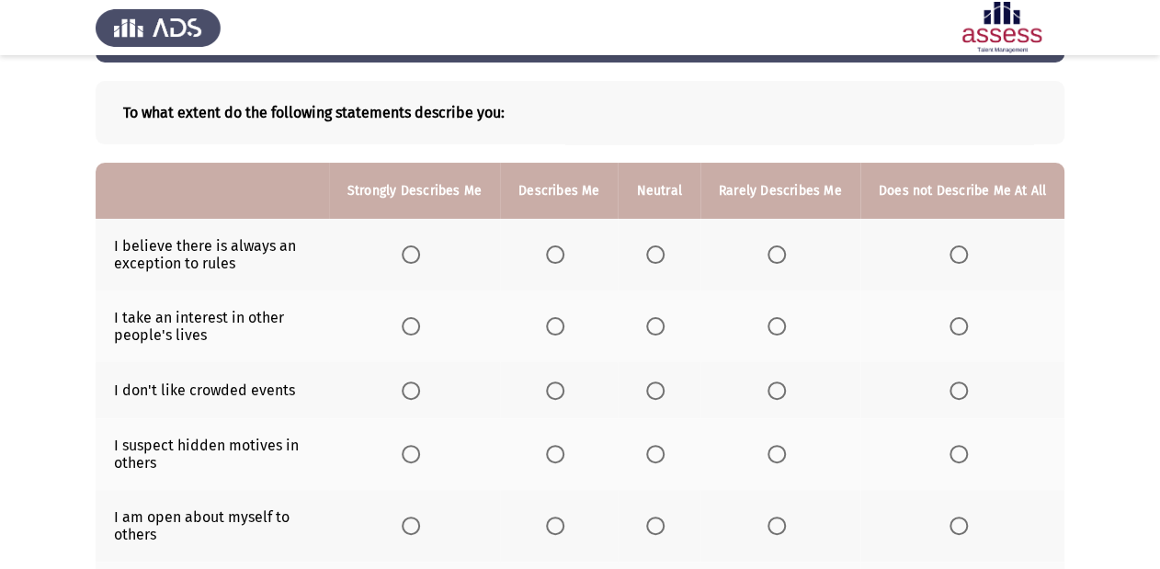
click at [420, 254] on span "Select an option" at bounding box center [411, 254] width 18 height 18
click at [420, 254] on input "Select an option" at bounding box center [411, 254] width 18 height 18
click at [555, 258] on span "Select an option" at bounding box center [555, 254] width 18 height 18
click at [555, 258] on input "Select an option" at bounding box center [555, 254] width 18 height 18
click at [963, 328] on span "Select an option" at bounding box center [958, 326] width 18 height 18
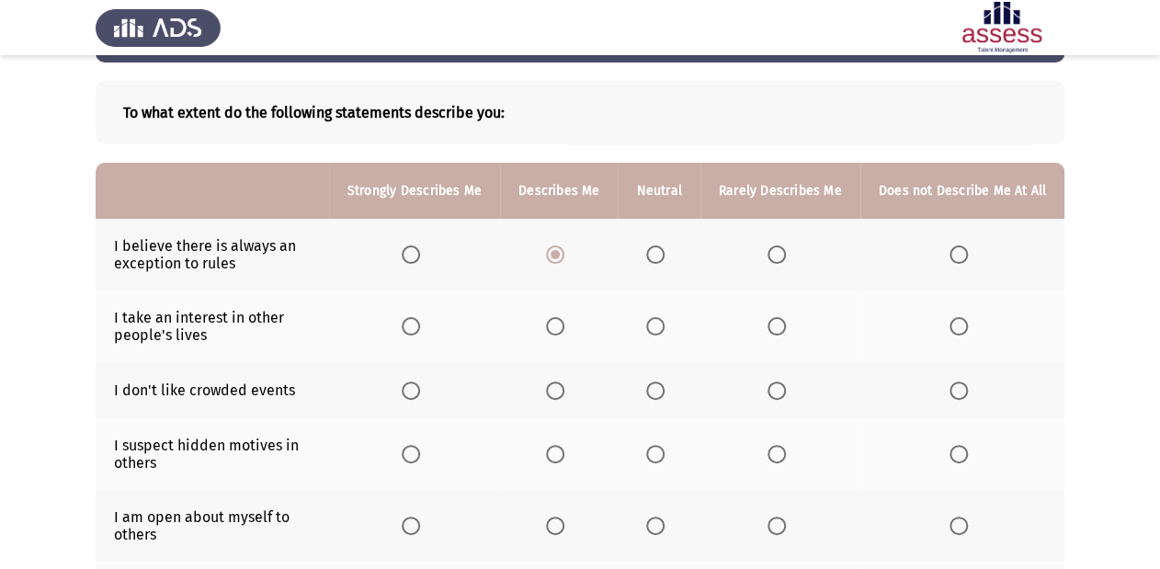
click at [963, 328] on input "Select an option" at bounding box center [958, 326] width 18 height 18
click at [778, 396] on span "Select an option" at bounding box center [776, 390] width 18 height 18
click at [778, 396] on input "Select an option" at bounding box center [776, 390] width 18 height 18
click at [664, 397] on span "Select an option" at bounding box center [655, 390] width 18 height 18
click at [664, 397] on input "Select an option" at bounding box center [655, 390] width 18 height 18
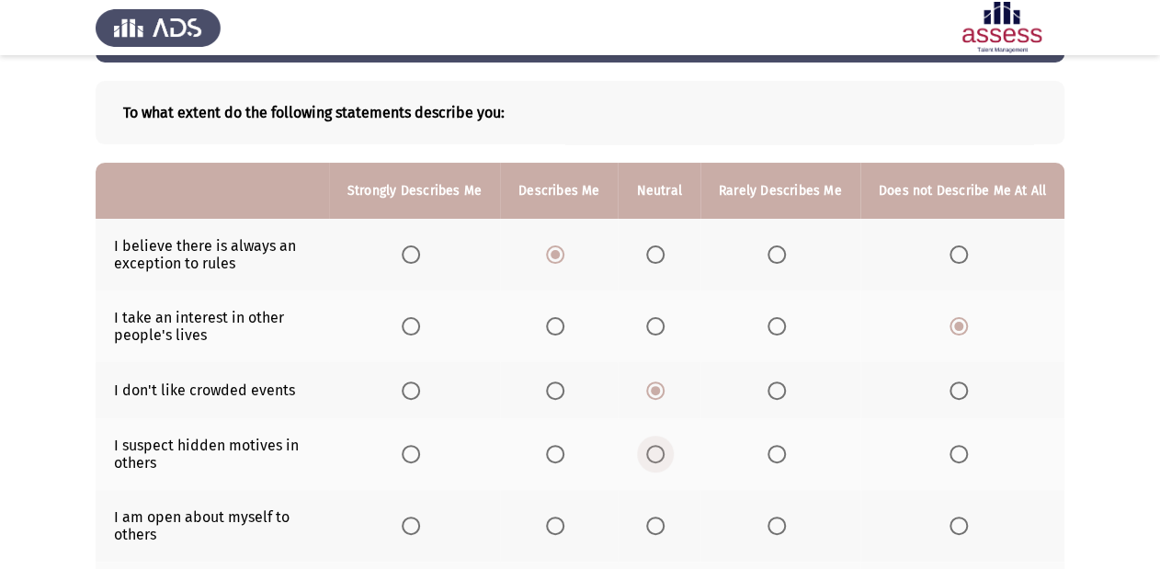
click at [672, 463] on label "Select an option" at bounding box center [659, 454] width 26 height 18
click at [664, 463] on input "Select an option" at bounding box center [655, 454] width 18 height 18
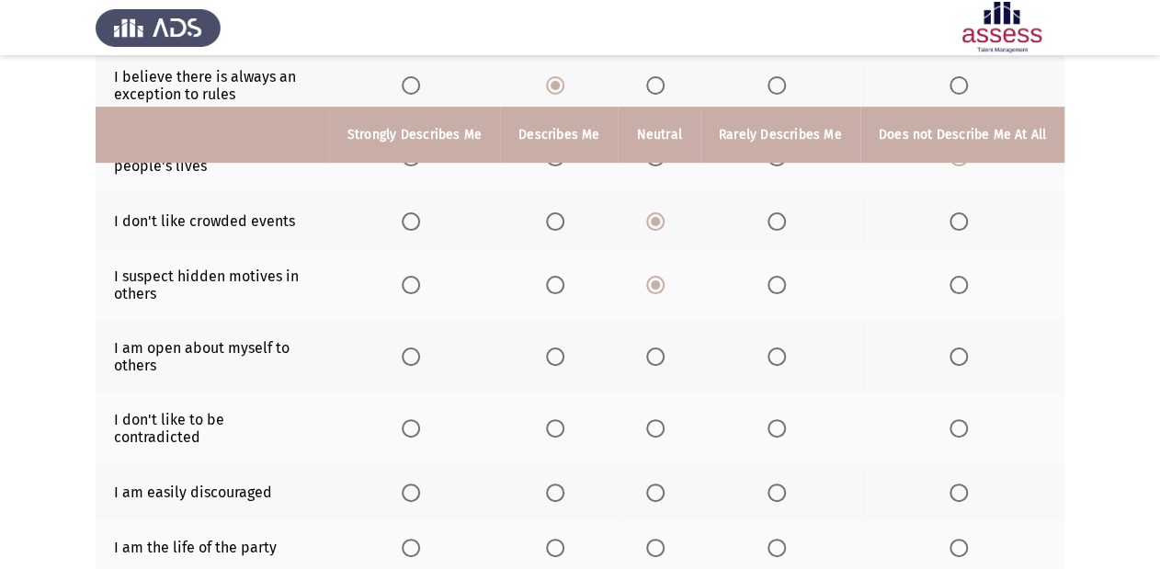
scroll to position [294, 0]
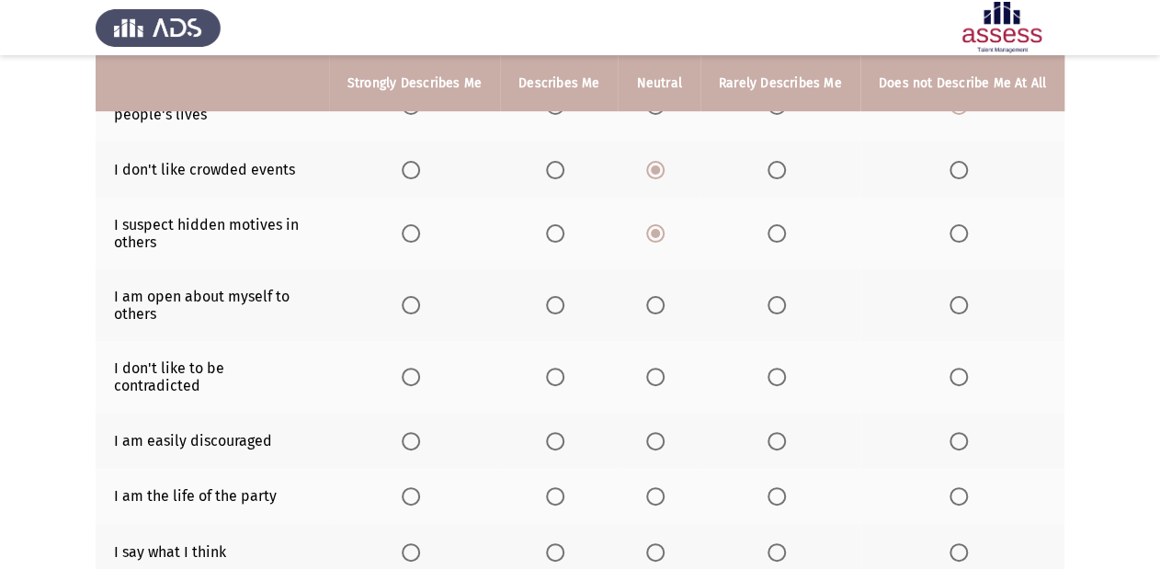
click at [958, 309] on span "Select an option" at bounding box center [958, 305] width 18 height 18
click at [958, 309] on input "Select an option" at bounding box center [958, 305] width 18 height 18
click at [655, 368] on span "Select an option" at bounding box center [655, 377] width 18 height 18
click at [655, 368] on input "Select an option" at bounding box center [655, 377] width 18 height 18
click at [770, 432] on span "Select an option" at bounding box center [776, 441] width 18 height 18
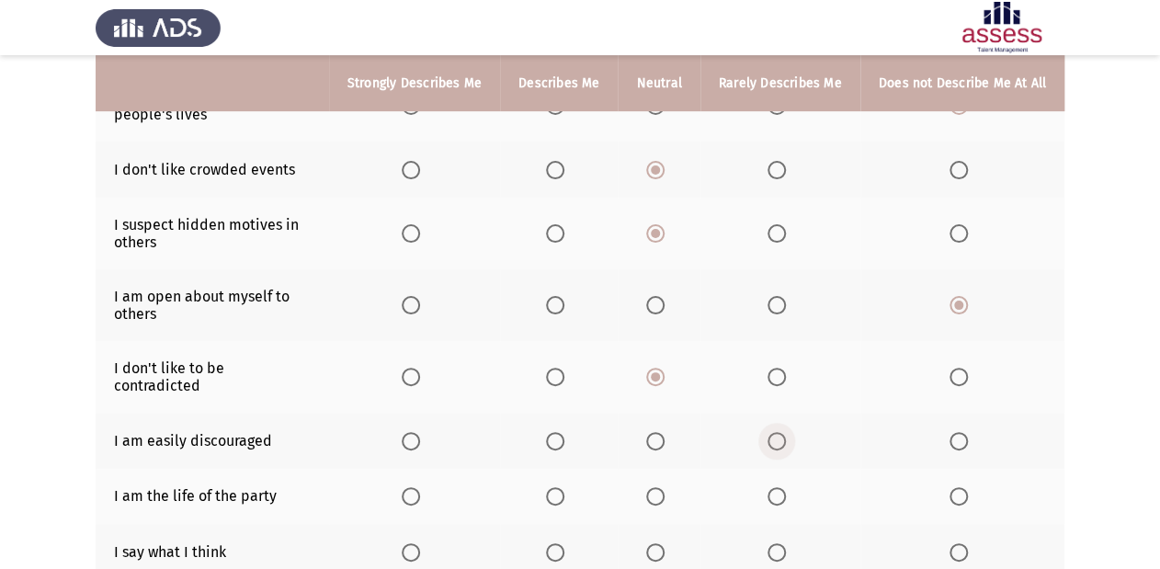
click at [770, 432] on input "Select an option" at bounding box center [776, 441] width 18 height 18
click at [420, 487] on span "Select an option" at bounding box center [411, 496] width 18 height 18
click at [420, 487] on input "Select an option" at bounding box center [411, 496] width 18 height 18
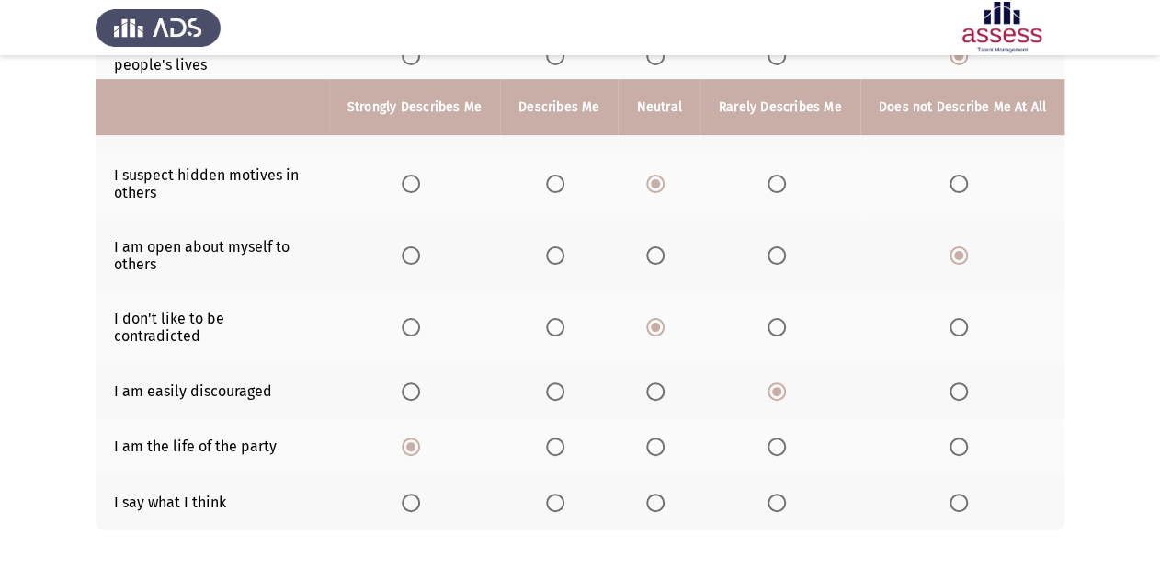
scroll to position [368, 0]
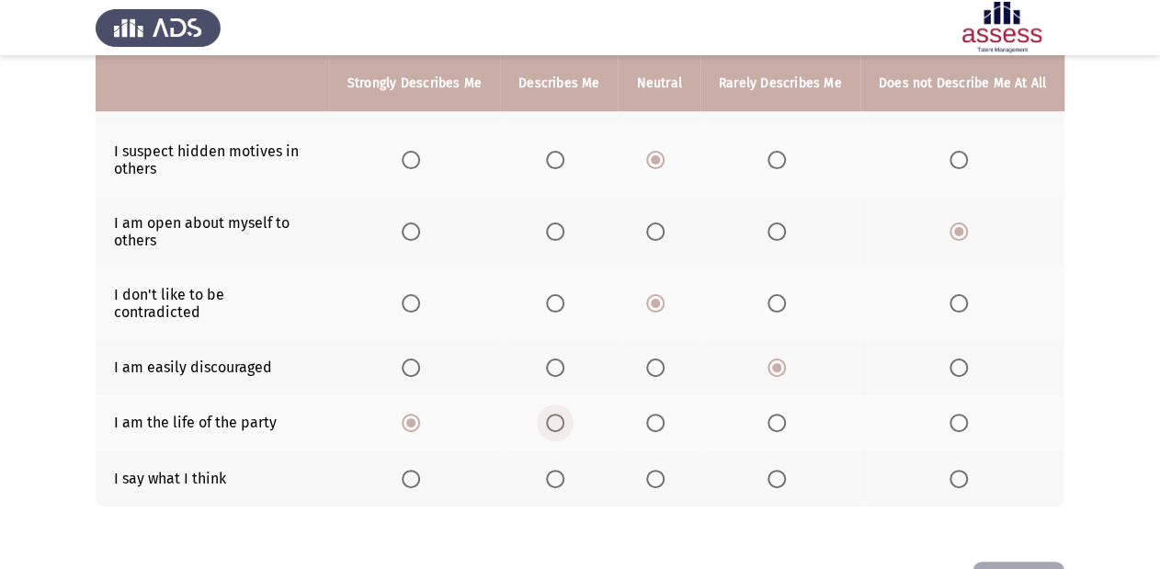
click at [562, 414] on span "Select an option" at bounding box center [555, 423] width 18 height 18
click at [562, 414] on input "Select an option" at bounding box center [555, 423] width 18 height 18
click at [664, 470] on span "Select an option" at bounding box center [655, 479] width 18 height 18
click at [664, 470] on input "Select an option" at bounding box center [655, 479] width 18 height 18
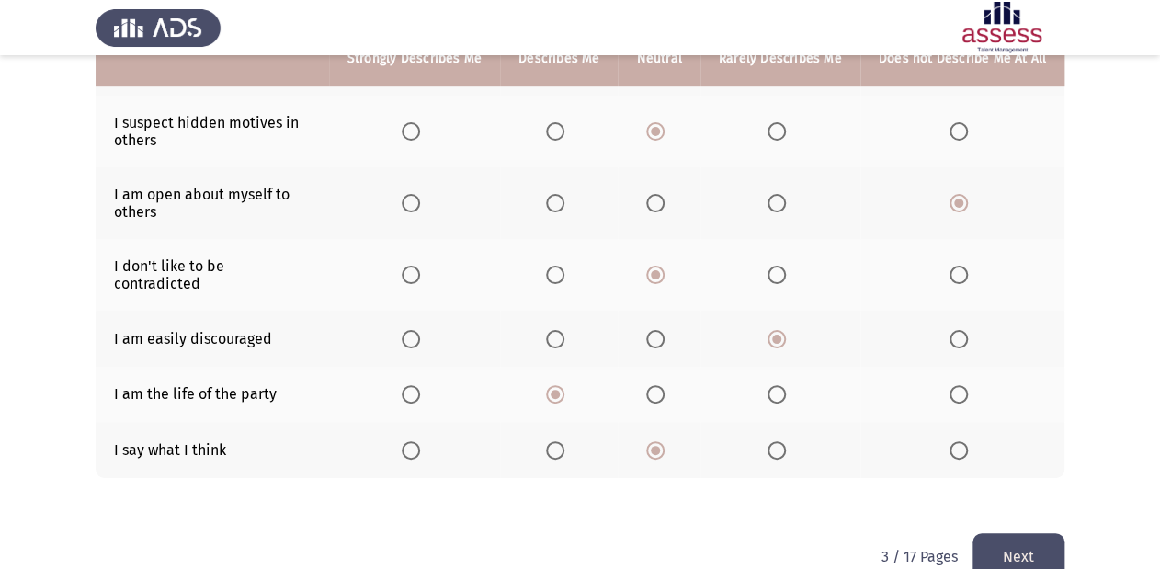
scroll to position [420, 0]
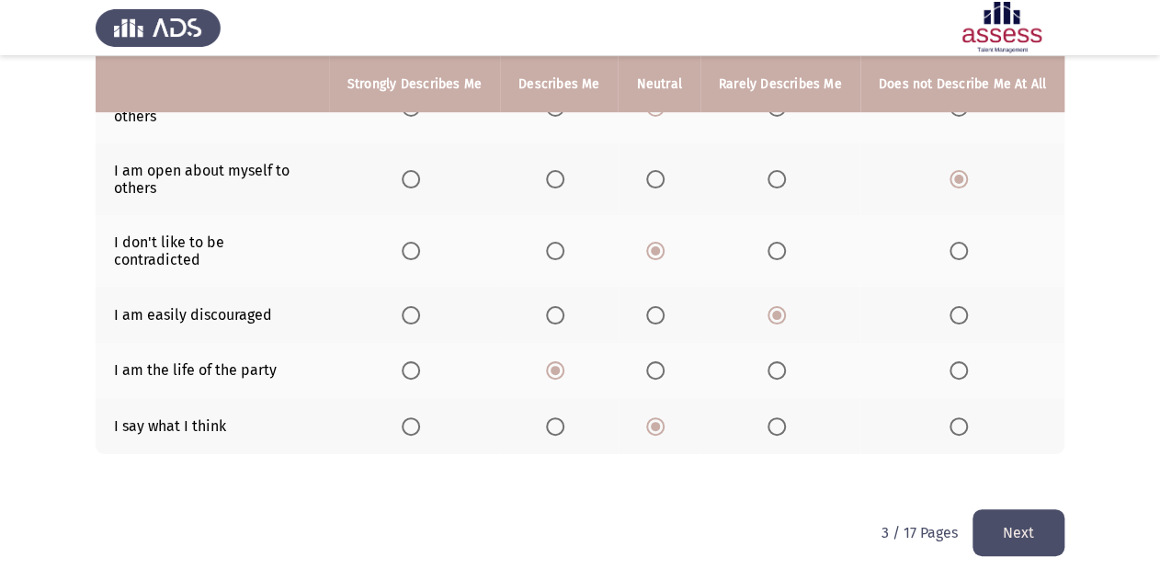
drag, startPoint x: 1037, startPoint y: 512, endPoint x: 1037, endPoint y: 522, distance: 10.1
click at [1037, 522] on button "Next" at bounding box center [1018, 532] width 92 height 47
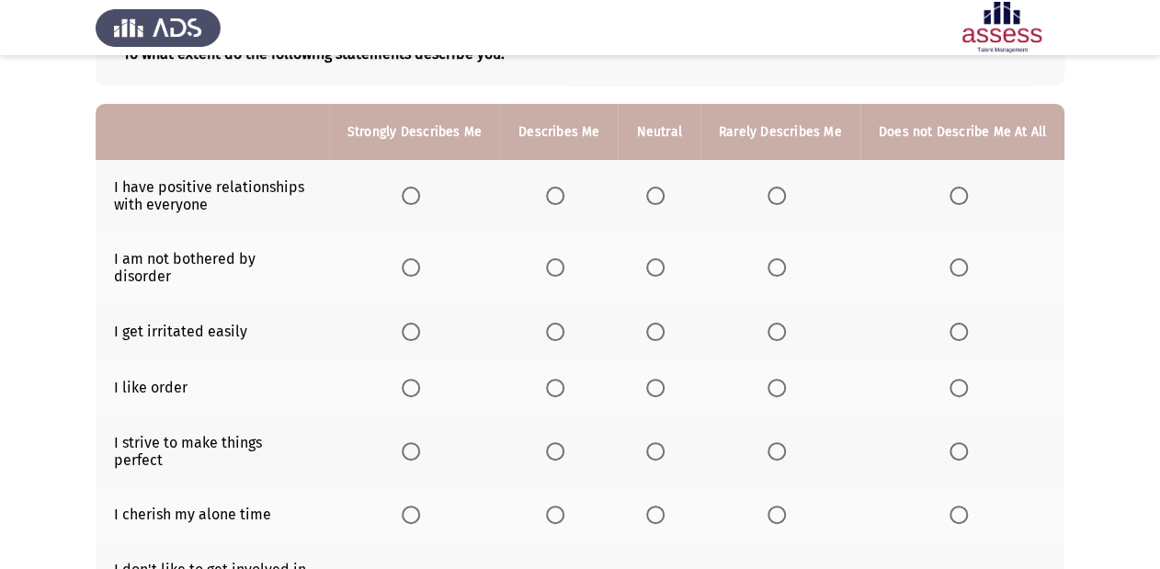
scroll to position [147, 0]
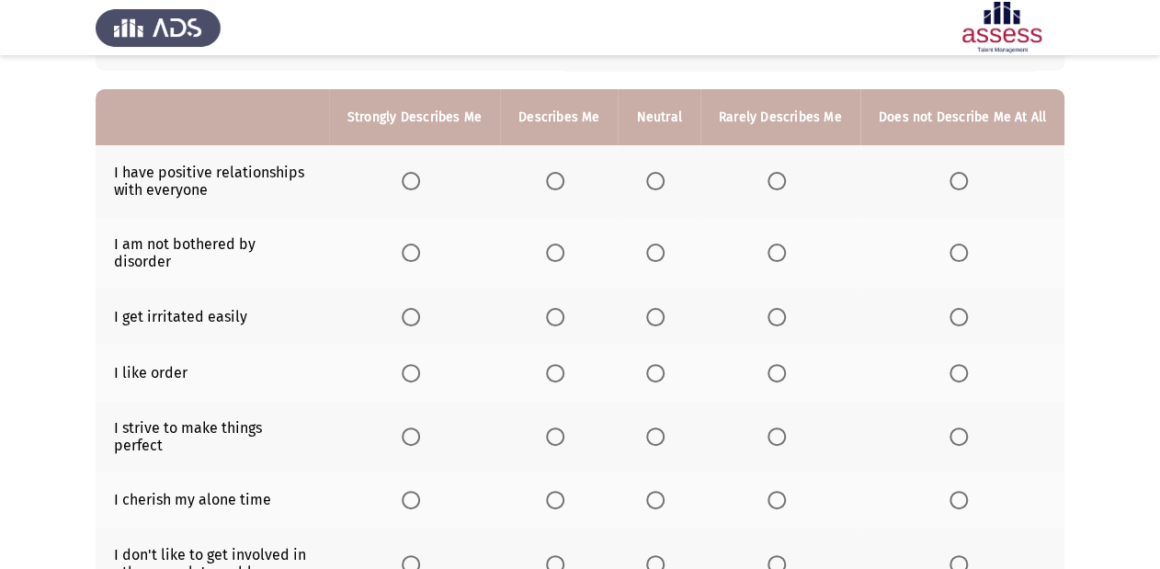
click at [553, 183] on span "Select an option" at bounding box center [555, 181] width 18 height 18
click at [553, 183] on input "Select an option" at bounding box center [555, 181] width 18 height 18
click at [652, 252] on span "Select an option" at bounding box center [655, 253] width 18 height 18
click at [652, 252] on input "Select an option" at bounding box center [655, 253] width 18 height 18
click at [786, 308] on span "Select an option" at bounding box center [776, 317] width 18 height 18
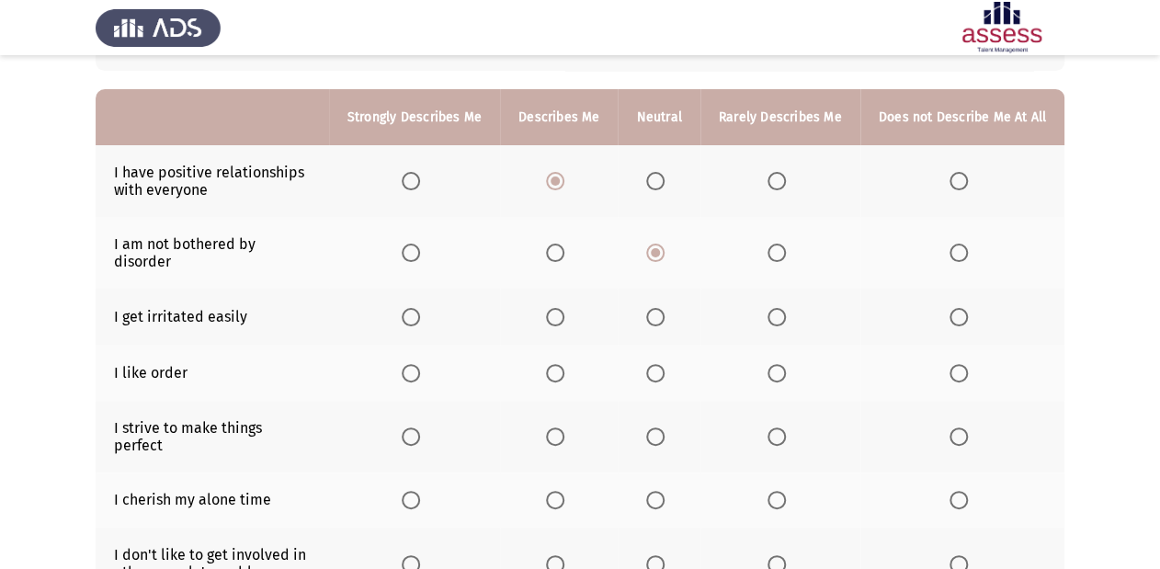
click at [786, 308] on input "Select an option" at bounding box center [776, 317] width 18 height 18
click at [415, 364] on span "Select an option" at bounding box center [411, 373] width 18 height 18
click at [415, 364] on input "Select an option" at bounding box center [411, 373] width 18 height 18
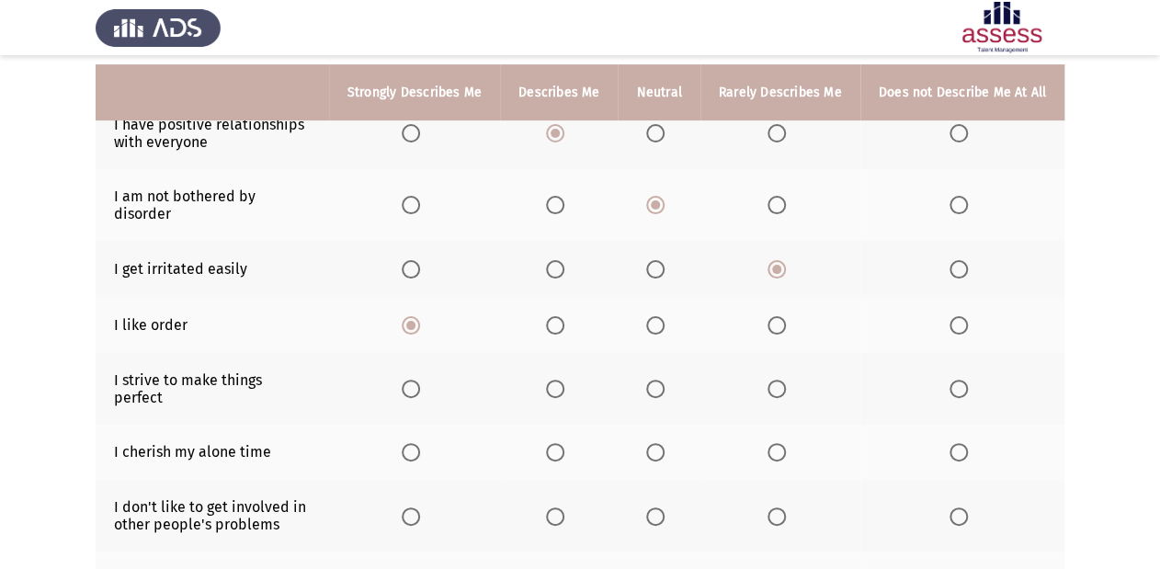
scroll to position [221, 0]
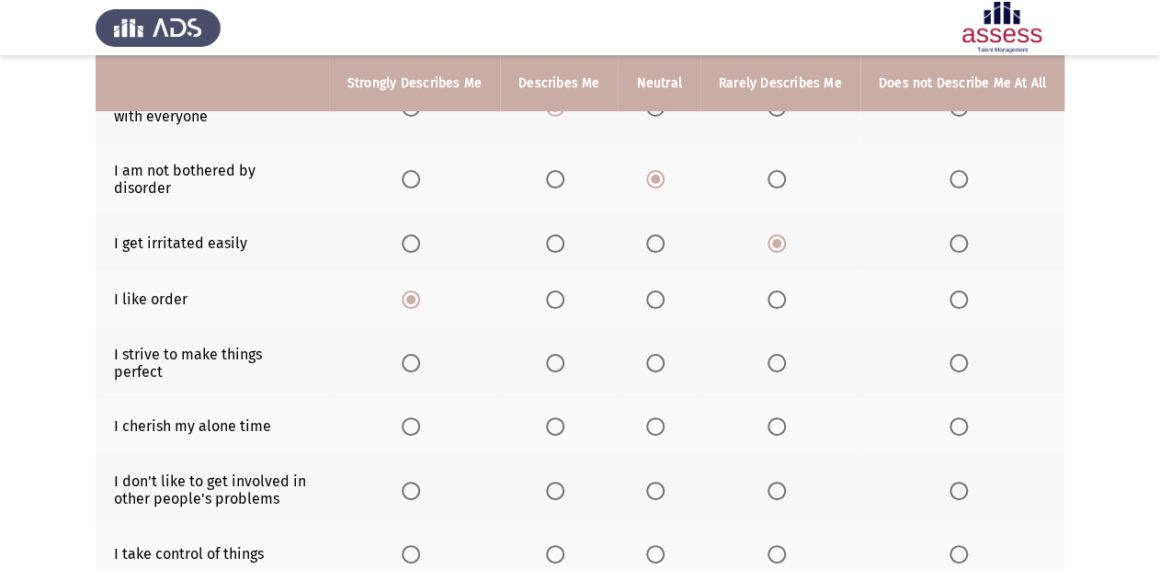
click at [410, 354] on span "Select an option" at bounding box center [411, 363] width 18 height 18
click at [410, 354] on input "Select an option" at bounding box center [411, 363] width 18 height 18
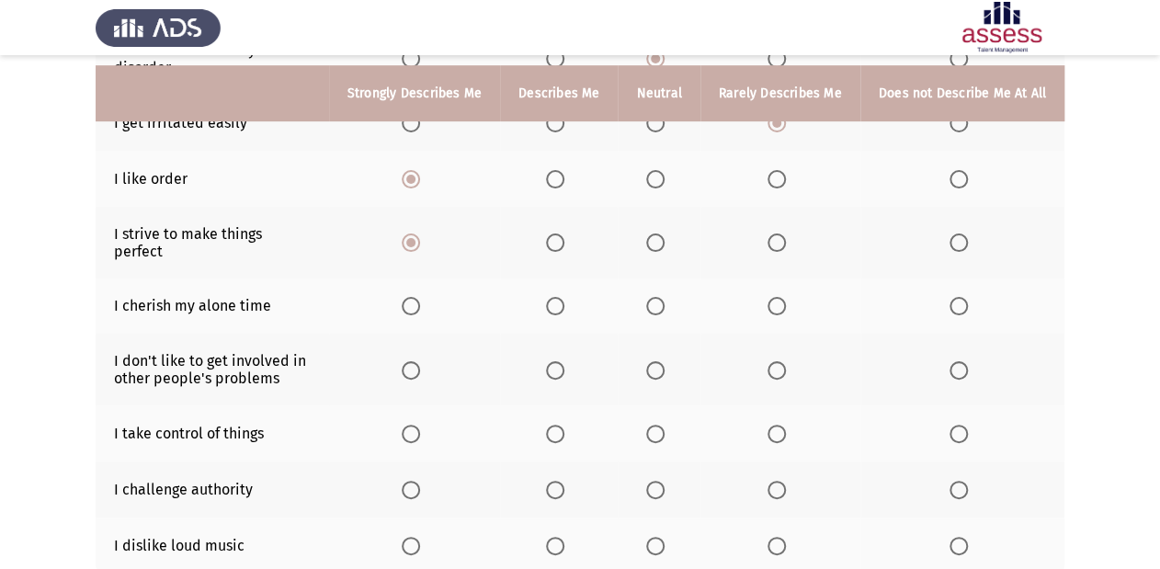
scroll to position [368, 0]
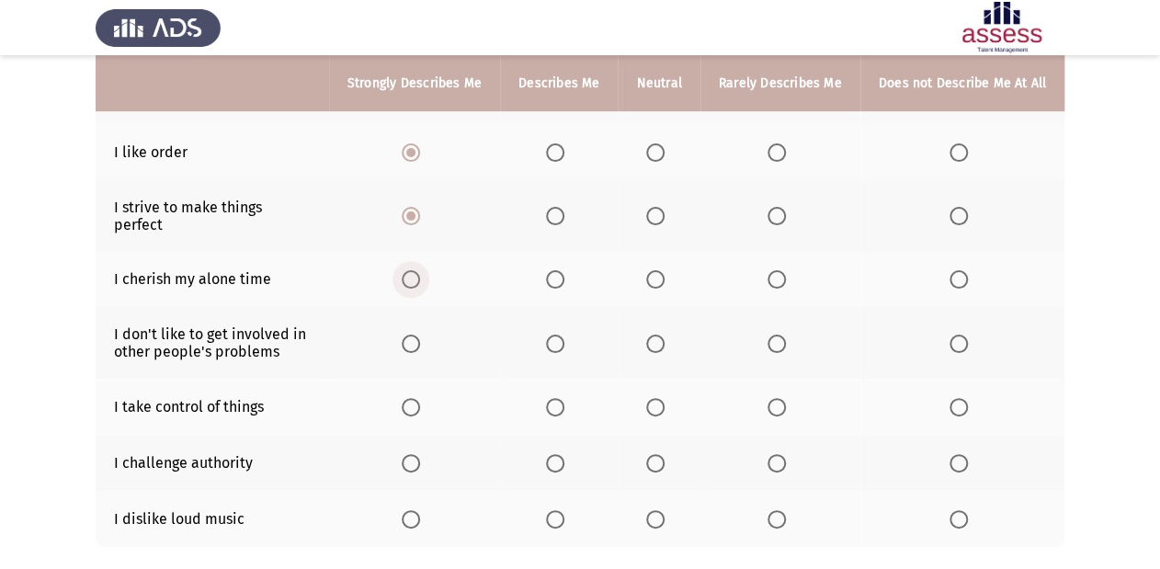
click at [416, 270] on span "Select an option" at bounding box center [411, 279] width 18 height 18
click at [416, 270] on input "Select an option" at bounding box center [411, 279] width 18 height 18
click at [427, 334] on label "Select an option" at bounding box center [415, 343] width 26 height 18
click at [420, 334] on input "Select an option" at bounding box center [411, 343] width 18 height 18
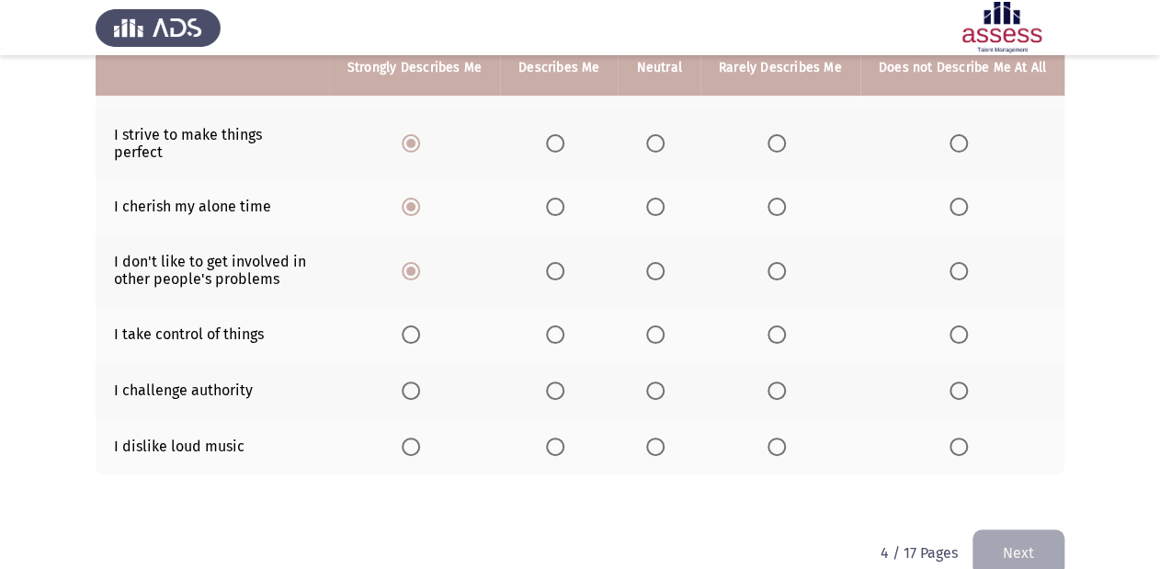
scroll to position [441, 0]
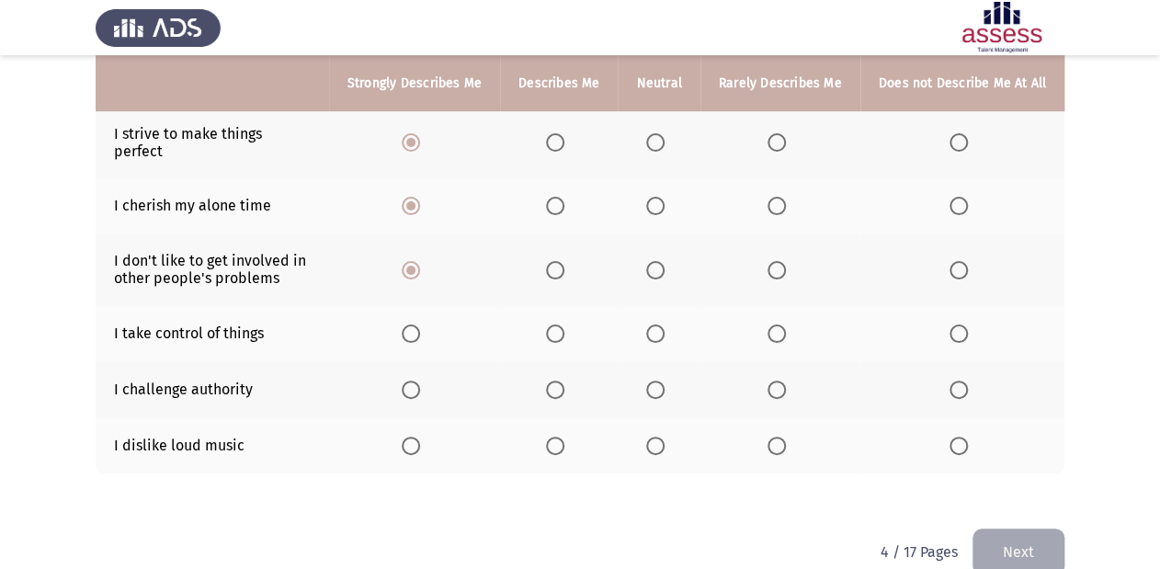
click at [653, 324] on span "Select an option" at bounding box center [655, 333] width 18 height 18
click at [653, 324] on input "Select an option" at bounding box center [655, 333] width 18 height 18
click at [664, 380] on span "Select an option" at bounding box center [655, 389] width 18 height 18
click at [664, 380] on input "Select an option" at bounding box center [655, 389] width 18 height 18
click at [952, 436] on mat-radio-button "Select an option" at bounding box center [962, 445] width 26 height 19
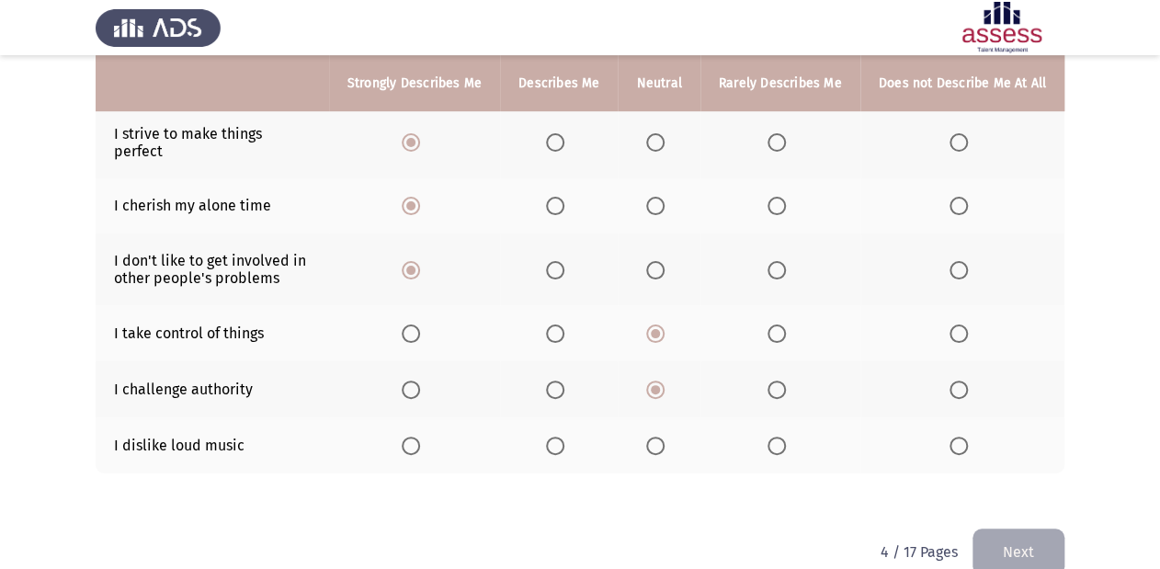
click at [952, 436] on span "Select an option" at bounding box center [958, 445] width 18 height 18
click at [952, 436] on input "Select an option" at bounding box center [958, 445] width 18 height 18
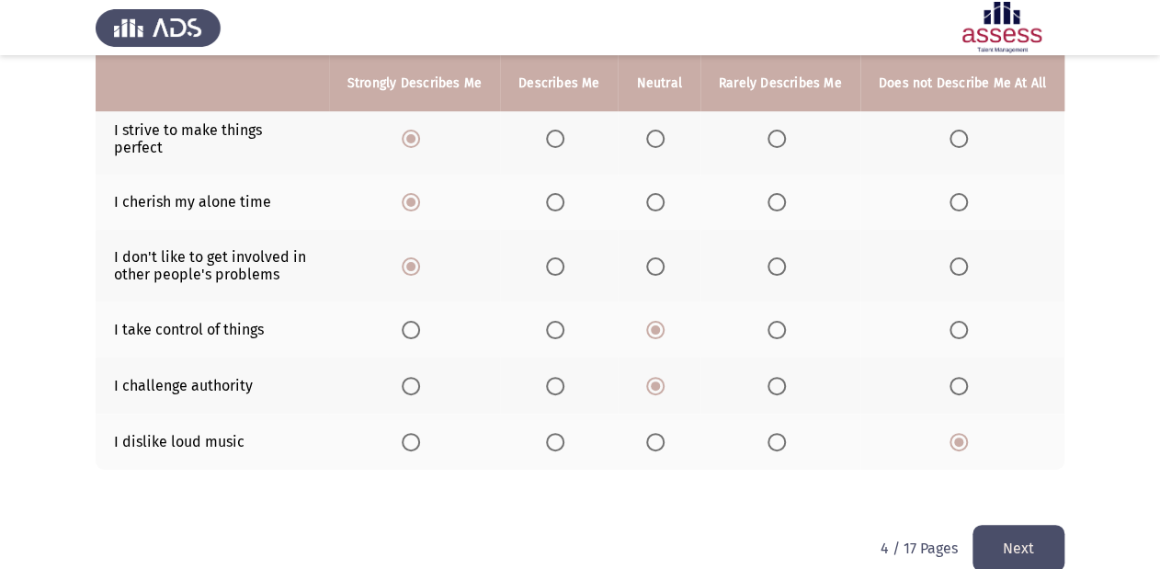
click at [1027, 526] on button "Next" at bounding box center [1018, 548] width 92 height 47
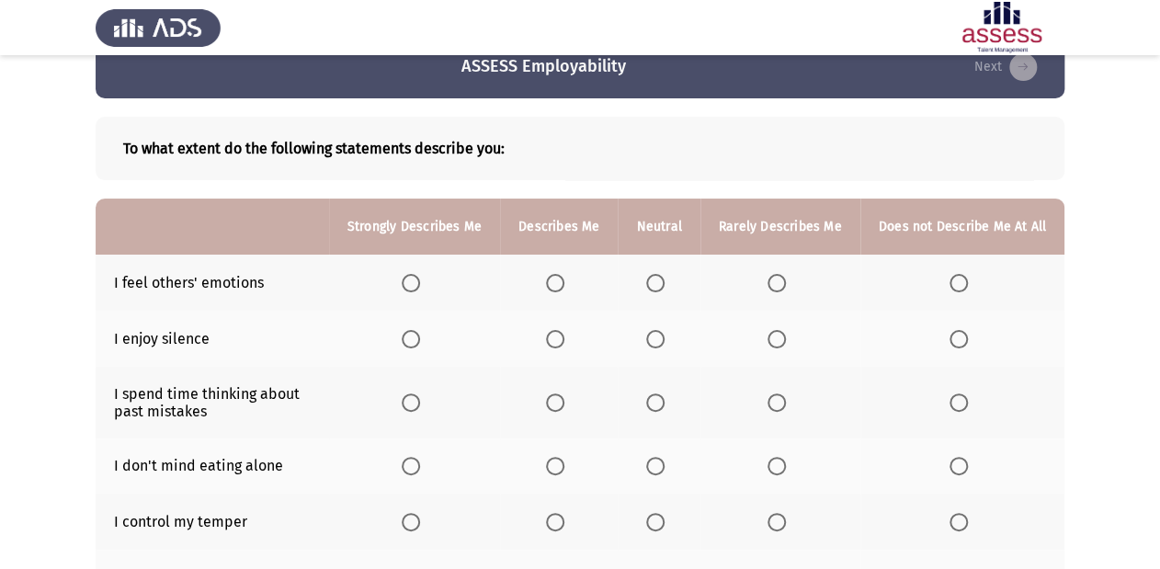
scroll to position [74, 0]
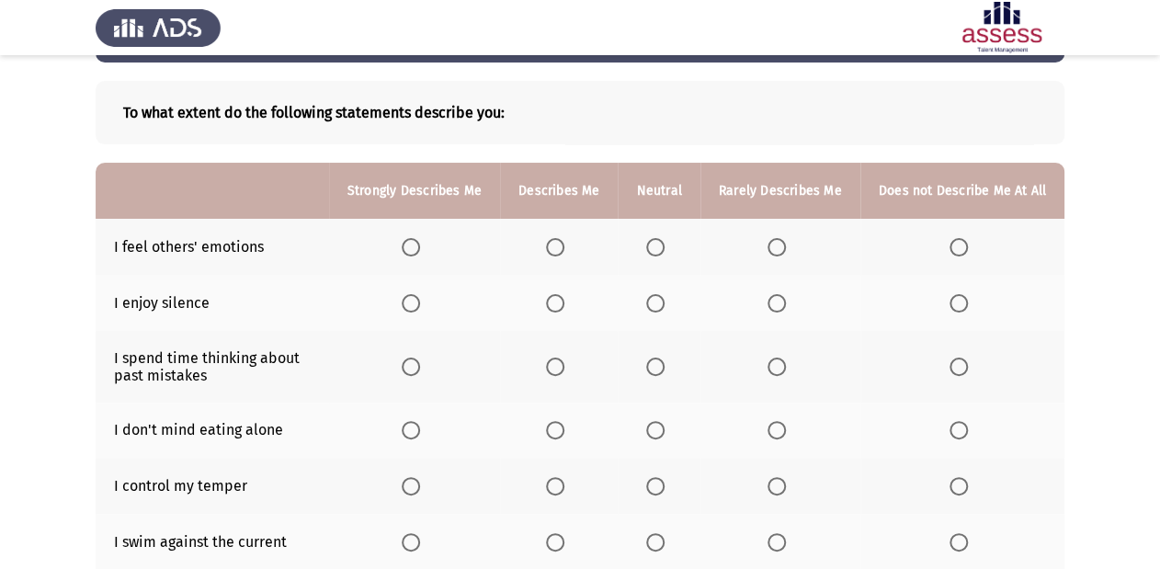
click at [420, 242] on span "Select an option" at bounding box center [411, 247] width 18 height 18
click at [420, 242] on input "Select an option" at bounding box center [411, 247] width 18 height 18
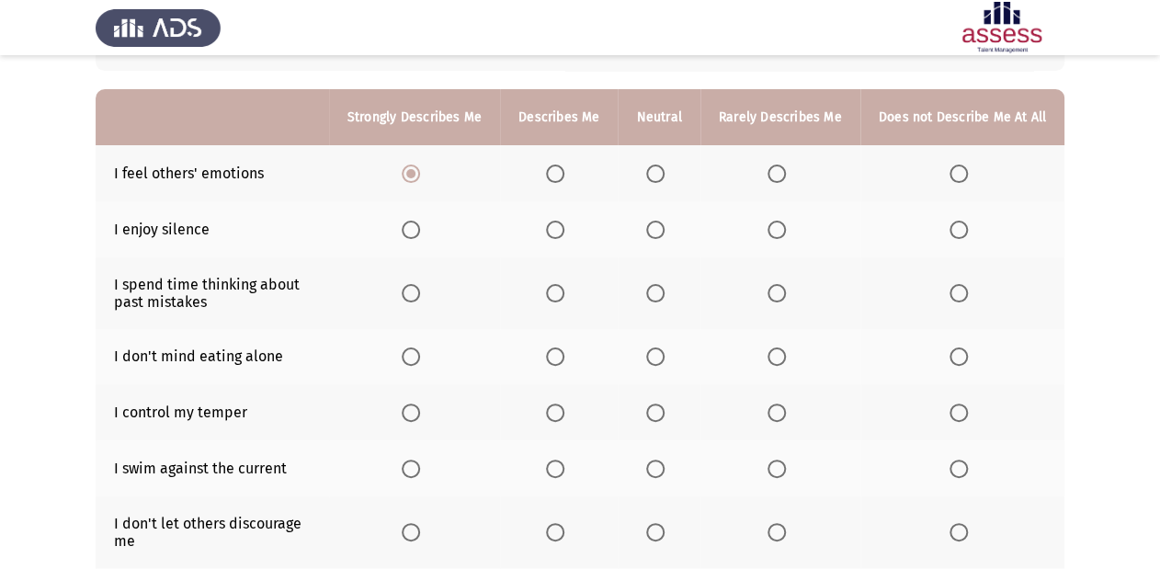
click at [414, 300] on span "Select an option" at bounding box center [411, 293] width 18 height 18
click at [414, 300] on input "Select an option" at bounding box center [411, 293] width 18 height 18
click at [415, 239] on span "Select an option" at bounding box center [411, 230] width 18 height 18
click at [415, 239] on input "Select an option" at bounding box center [411, 230] width 18 height 18
click at [562, 294] on span "Select an option" at bounding box center [555, 293] width 18 height 18
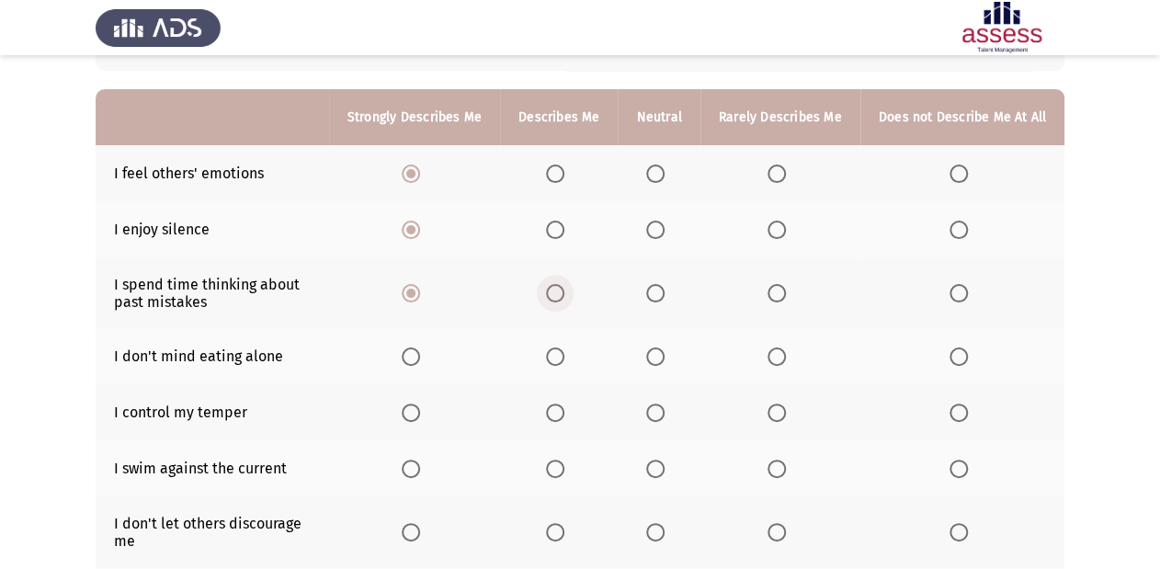
click at [562, 294] on input "Select an option" at bounding box center [555, 293] width 18 height 18
click at [415, 355] on span "Select an option" at bounding box center [411, 356] width 18 height 18
click at [415, 355] on input "Select an option" at bounding box center [411, 356] width 18 height 18
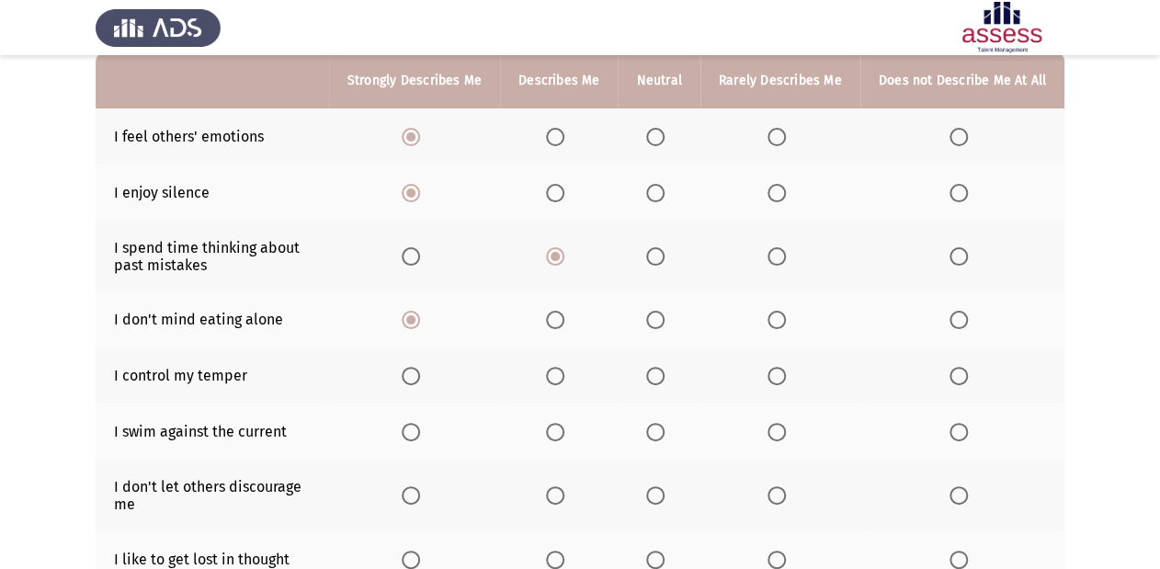
scroll to position [221, 0]
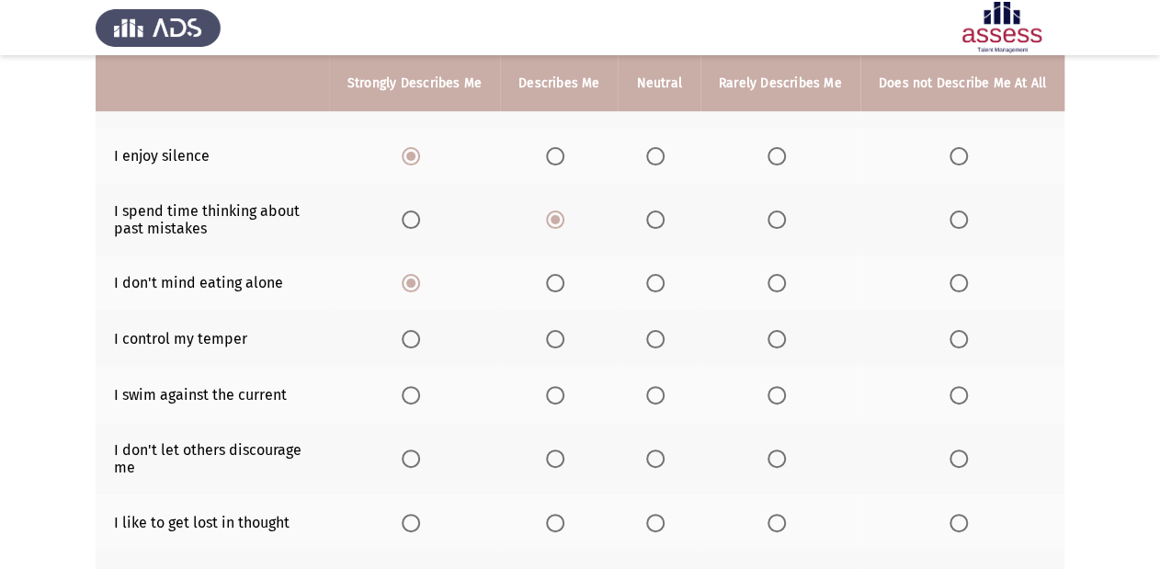
click at [652, 338] on span "Select an option" at bounding box center [655, 339] width 18 height 18
click at [652, 338] on input "Select an option" at bounding box center [655, 339] width 18 height 18
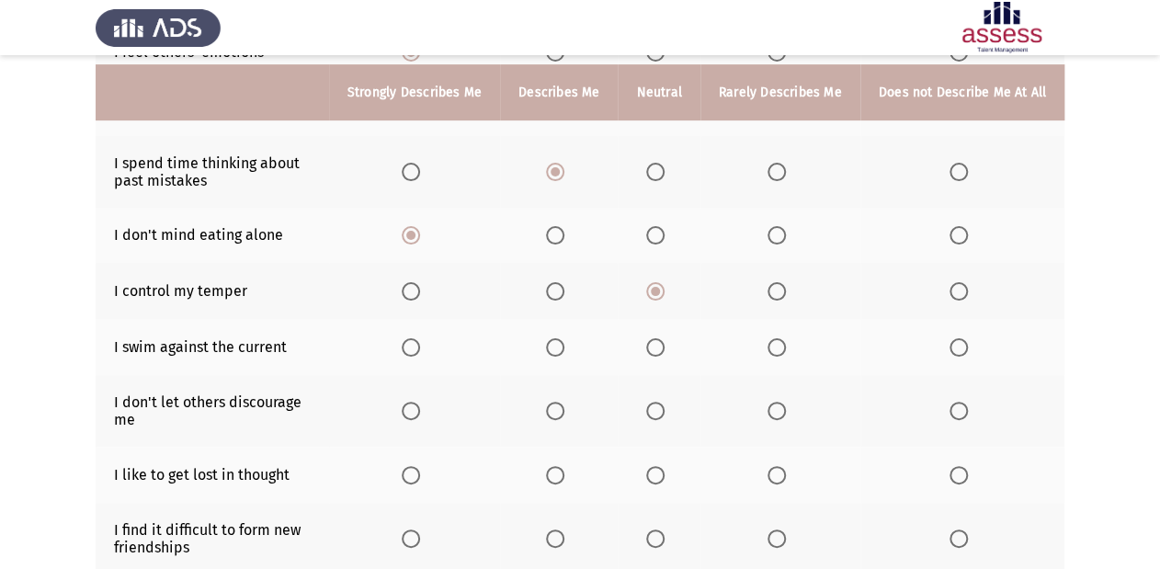
scroll to position [294, 0]
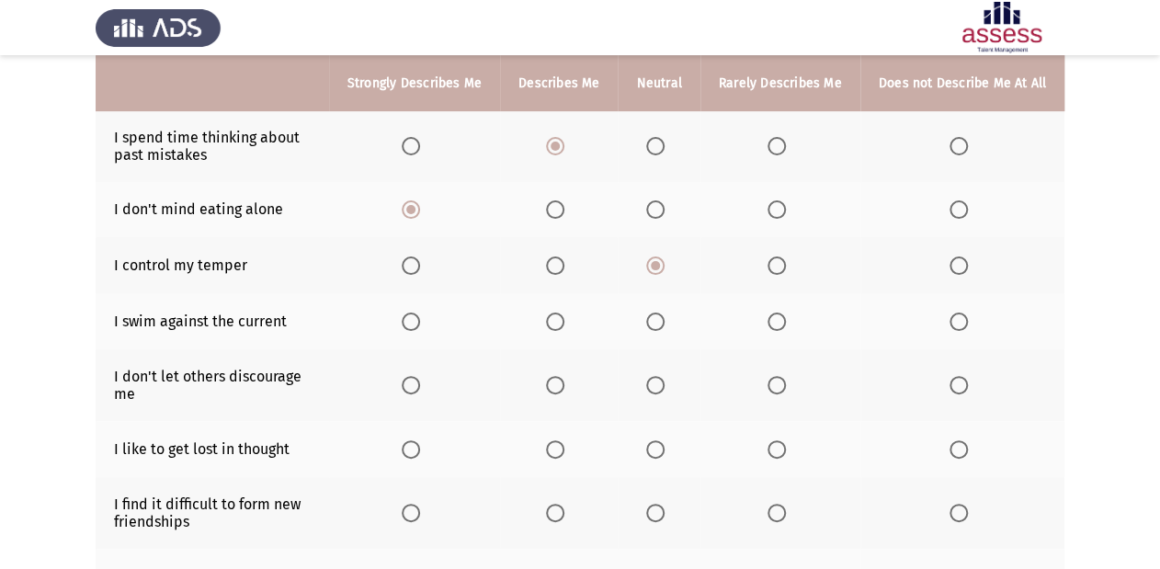
click at [571, 323] on label "Select an option" at bounding box center [559, 321] width 26 height 18
click at [564, 323] on input "Select an option" at bounding box center [555, 321] width 18 height 18
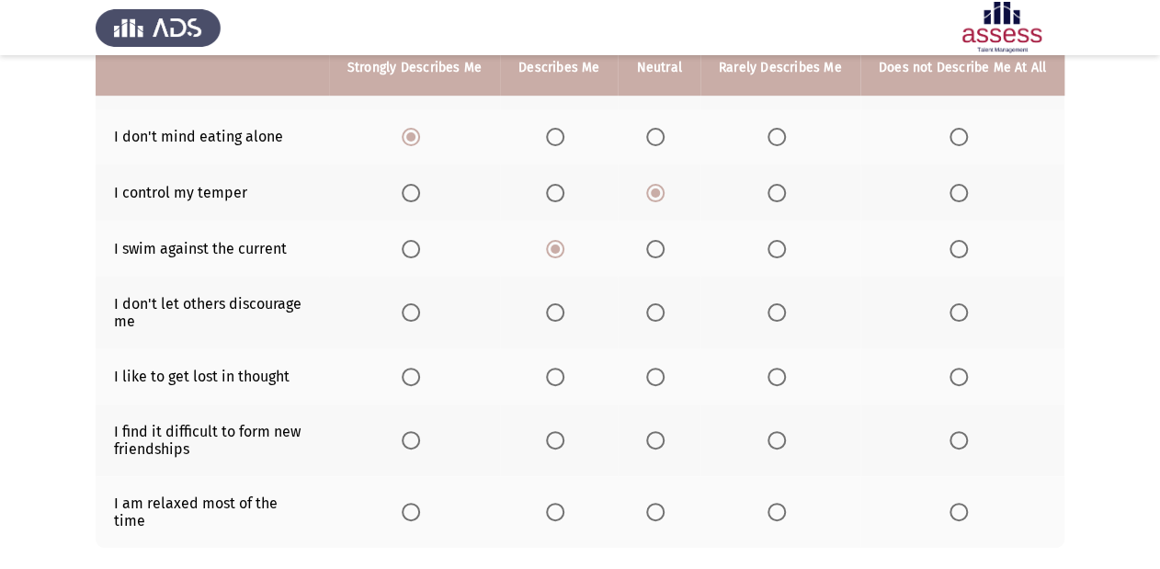
scroll to position [368, 0]
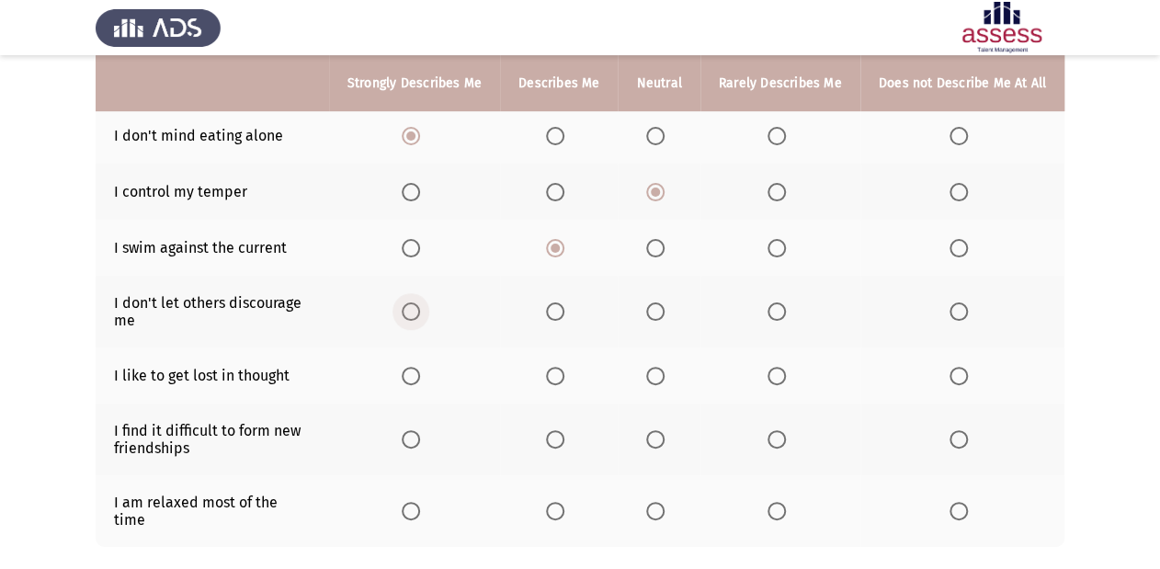
click at [415, 313] on span "Select an option" at bounding box center [411, 311] width 18 height 18
click at [415, 313] on input "Select an option" at bounding box center [411, 311] width 18 height 18
click at [651, 382] on th at bounding box center [659, 375] width 82 height 56
click at [652, 382] on span "Select an option" at bounding box center [655, 376] width 18 height 18
click at [652, 382] on input "Select an option" at bounding box center [655, 376] width 18 height 18
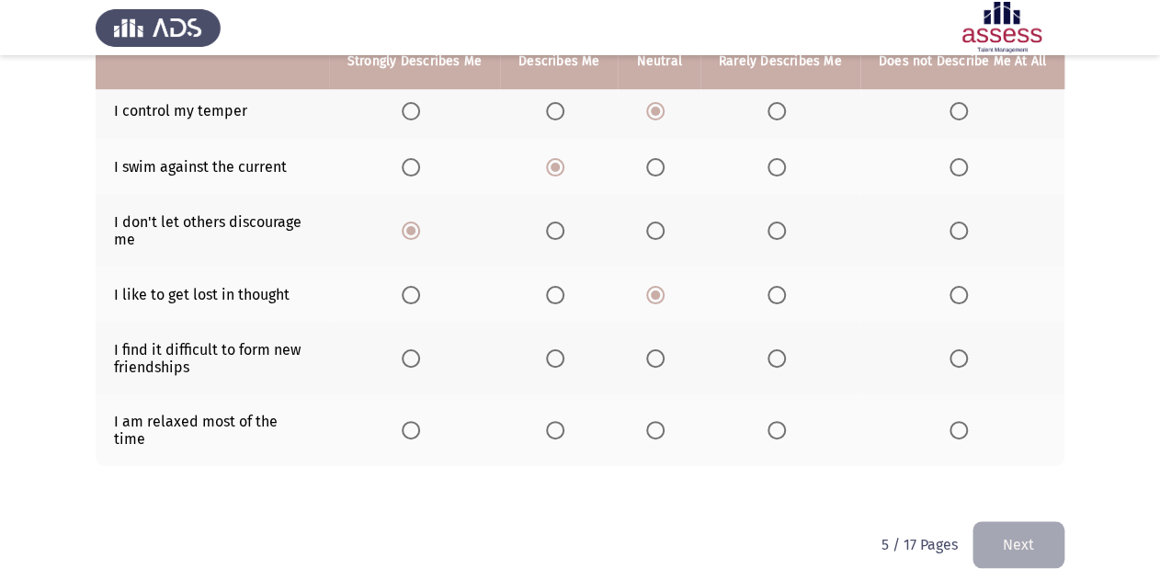
scroll to position [459, 0]
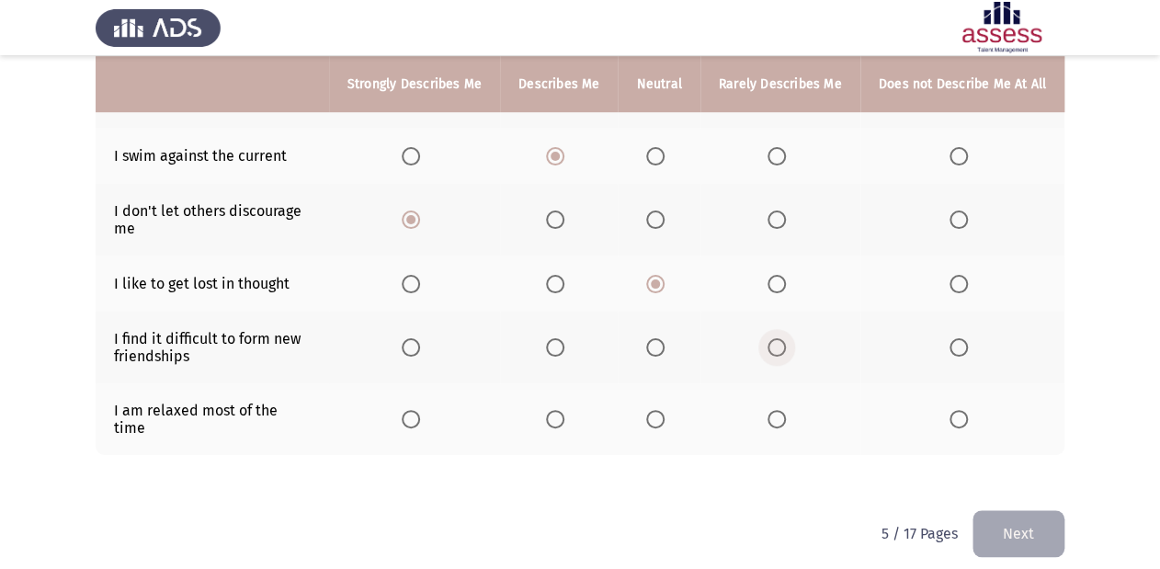
click at [786, 346] on span "Select an option" at bounding box center [776, 347] width 18 height 18
click at [786, 346] on input "Select an option" at bounding box center [776, 347] width 18 height 18
click at [776, 415] on span "Select an option" at bounding box center [776, 419] width 18 height 18
click at [776, 415] on input "Select an option" at bounding box center [776, 419] width 18 height 18
click at [1043, 514] on button "Next" at bounding box center [1018, 533] width 92 height 47
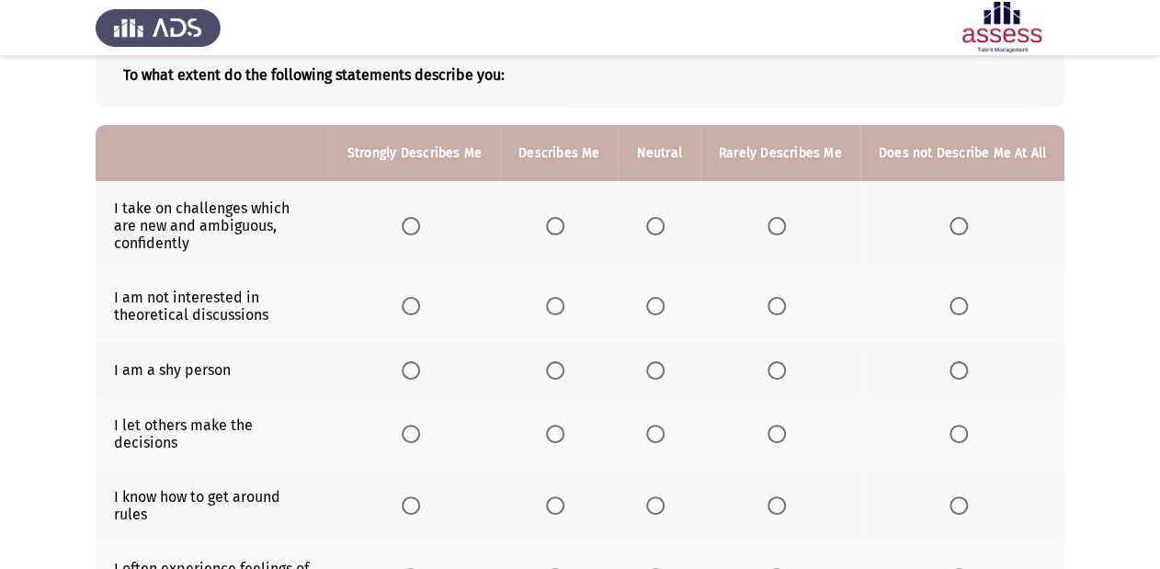
scroll to position [85, 0]
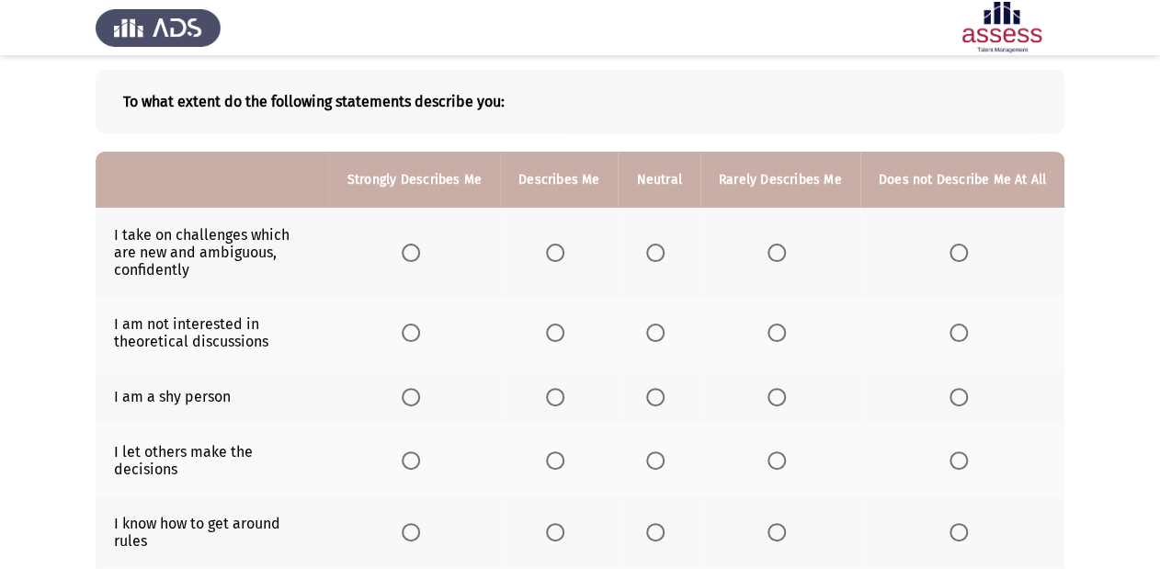
click at [412, 261] on span "Select an option" at bounding box center [411, 253] width 18 height 18
click at [412, 261] on input "Select an option" at bounding box center [411, 253] width 18 height 18
click at [780, 339] on span "Select an option" at bounding box center [776, 332] width 18 height 18
click at [780, 339] on input "Select an option" at bounding box center [776, 332] width 18 height 18
click at [664, 404] on span "Select an option" at bounding box center [655, 397] width 18 height 18
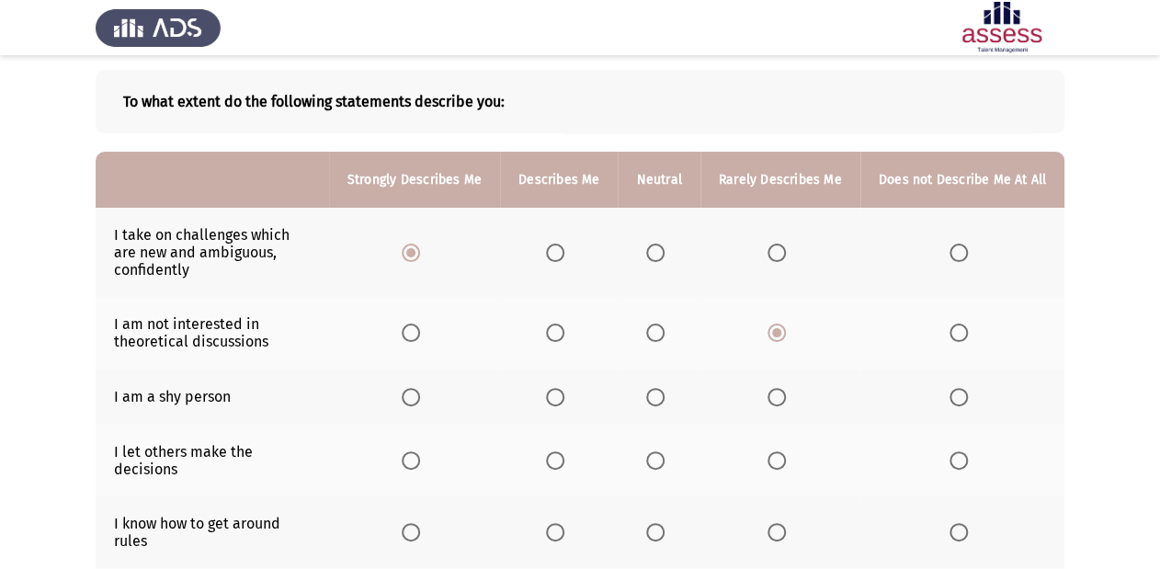
click at [664, 404] on input "Select an option" at bounding box center [655, 397] width 18 height 18
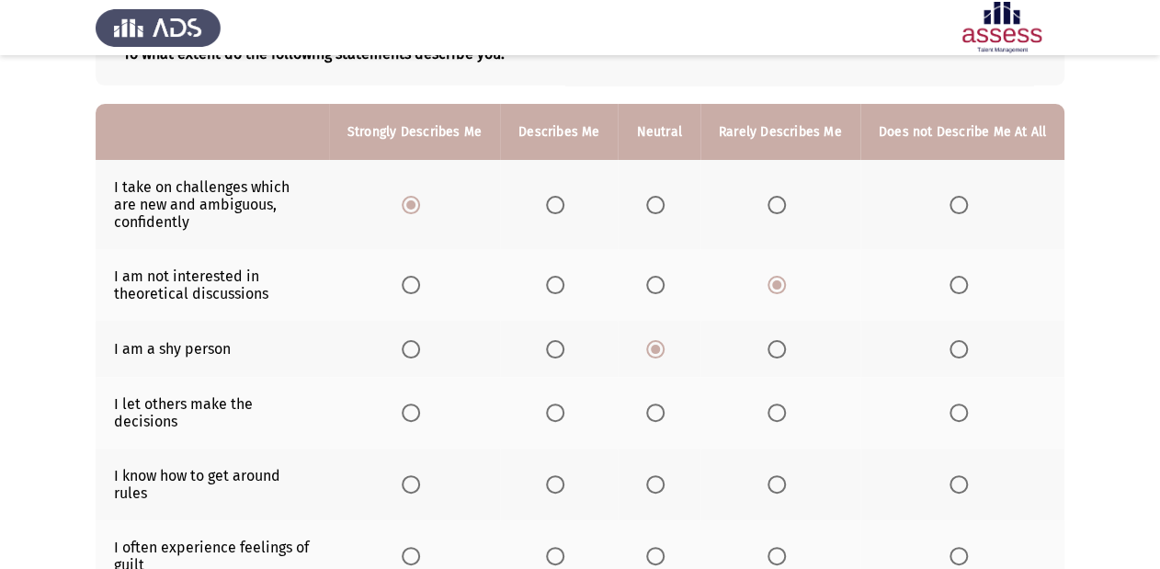
scroll to position [158, 0]
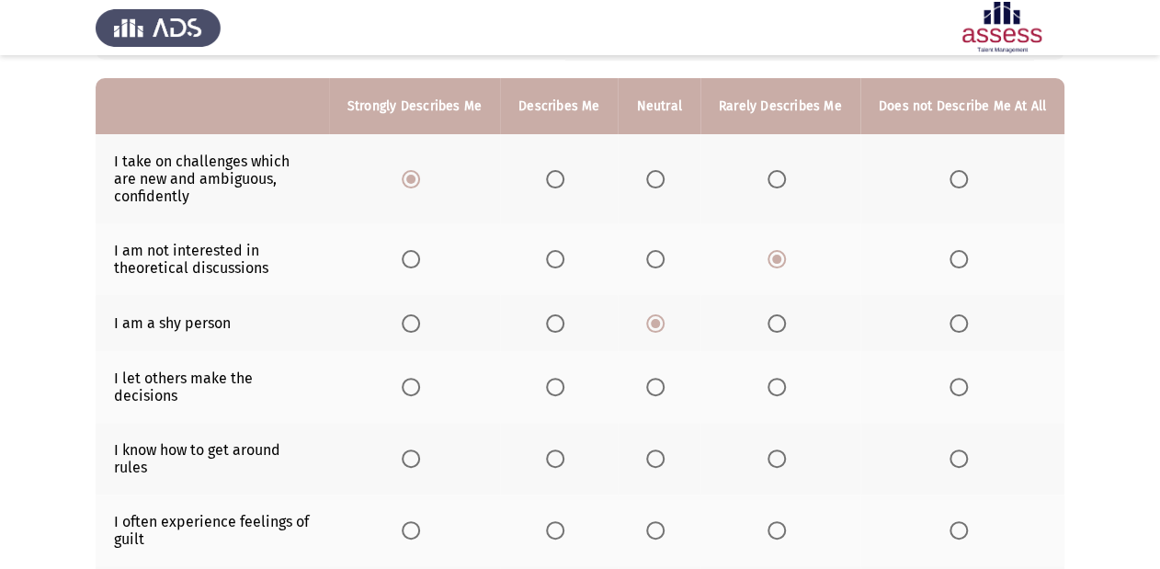
click at [779, 379] on span "Select an option" at bounding box center [776, 387] width 18 height 18
click at [779, 379] on input "Select an option" at bounding box center [776, 387] width 18 height 18
click at [418, 452] on span "Select an option" at bounding box center [411, 458] width 18 height 18
click at [418, 452] on input "Select an option" at bounding box center [411, 458] width 18 height 18
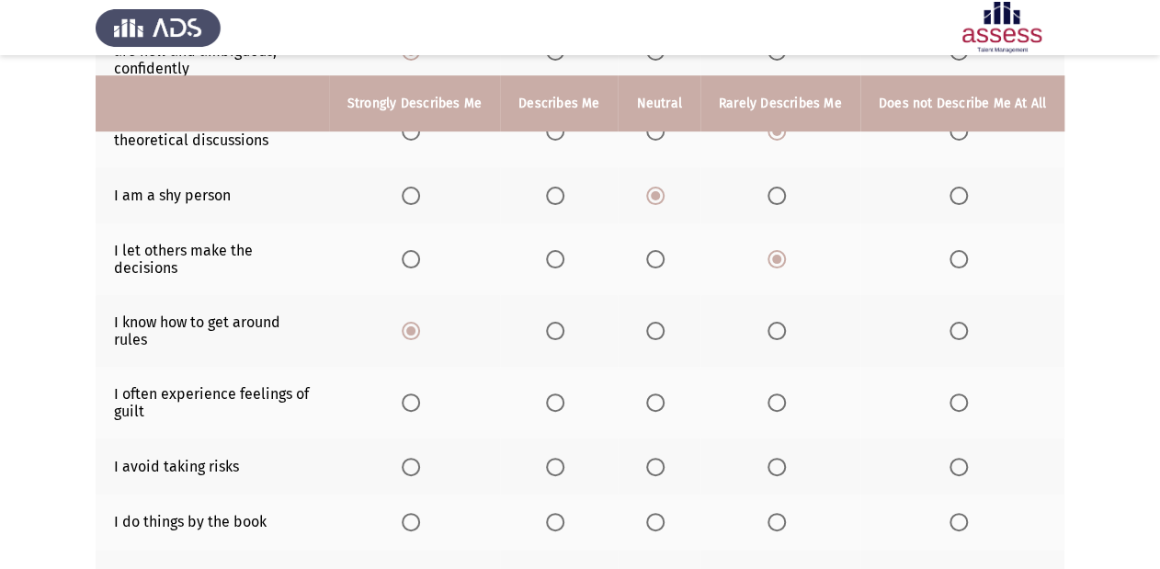
scroll to position [305, 0]
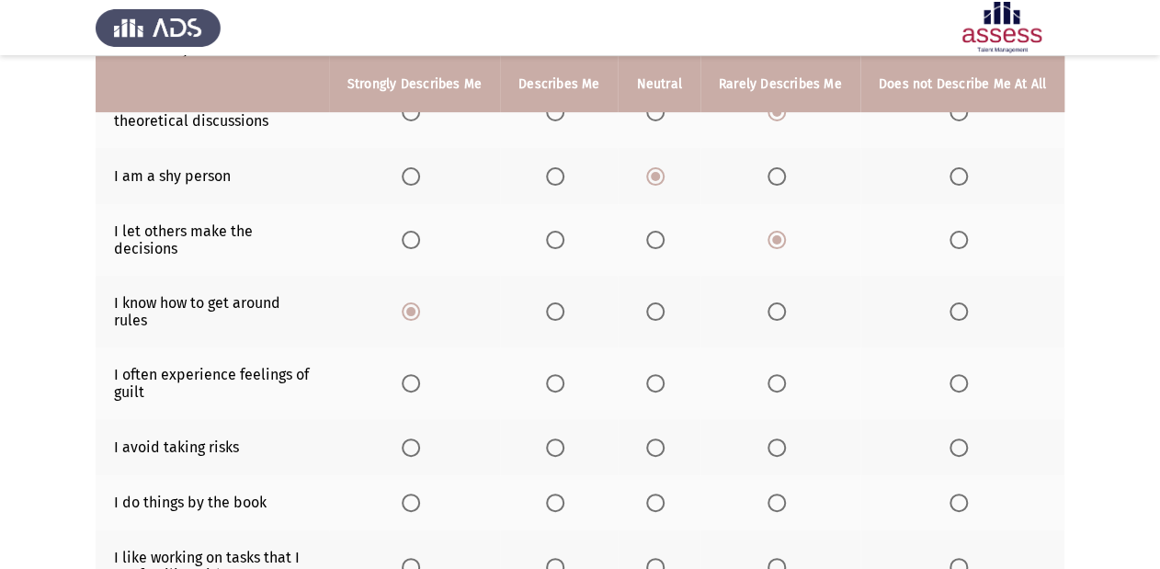
click at [664, 374] on span "Select an option" at bounding box center [655, 383] width 18 height 18
click at [664, 374] on input "Select an option" at bounding box center [655, 383] width 18 height 18
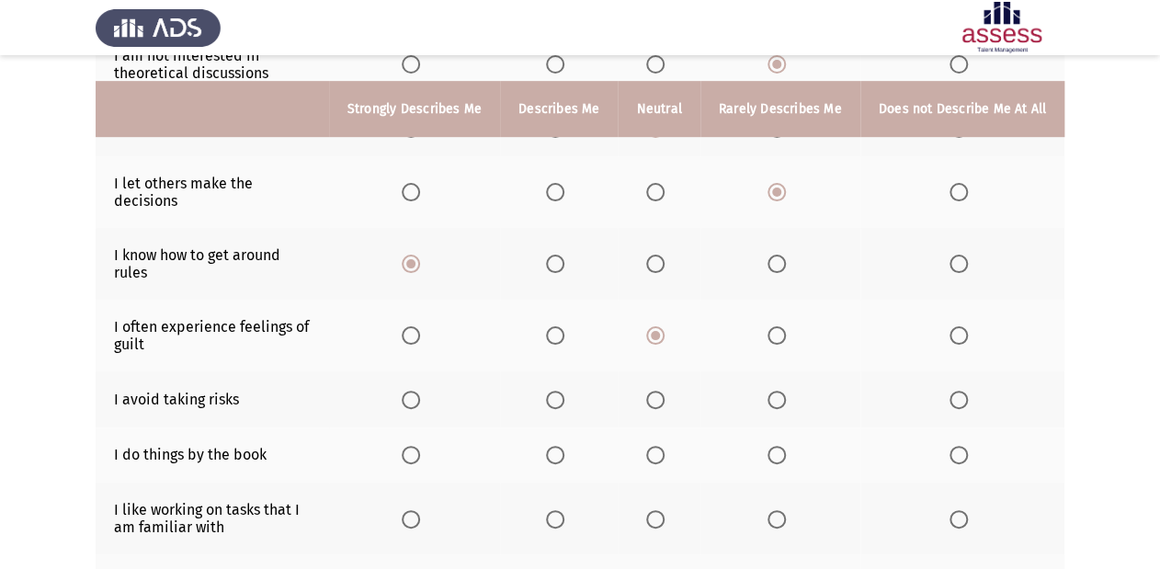
scroll to position [379, 0]
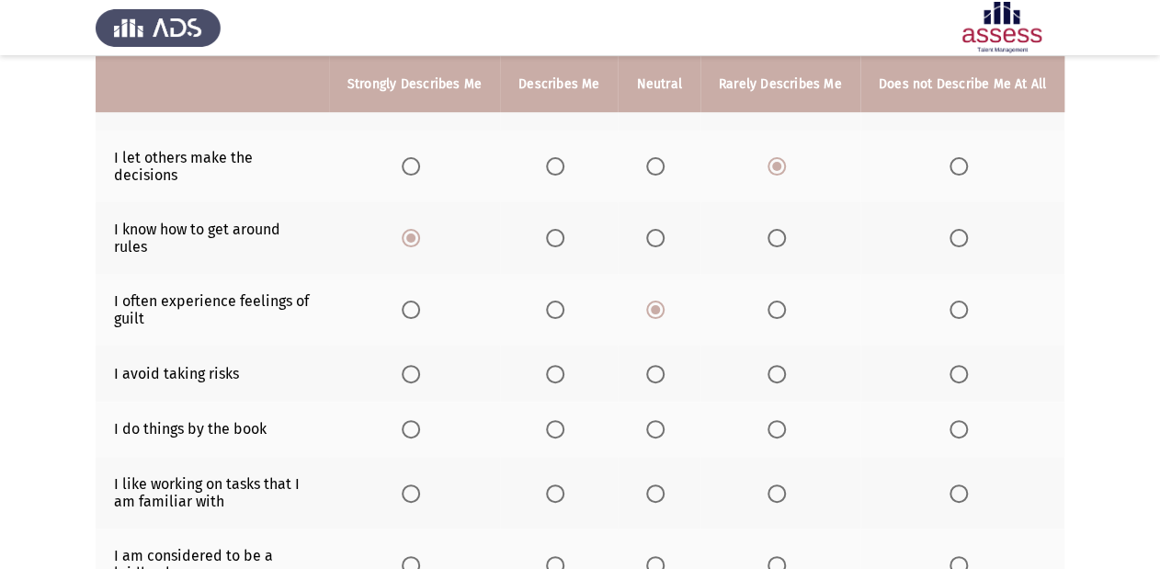
click at [948, 359] on th at bounding box center [962, 374] width 204 height 56
click at [956, 365] on span "Select an option" at bounding box center [958, 374] width 18 height 18
click at [956, 365] on input "Select an option" at bounding box center [958, 374] width 18 height 18
click at [961, 420] on span "Select an option" at bounding box center [958, 429] width 18 height 18
click at [961, 420] on input "Select an option" at bounding box center [958, 429] width 18 height 18
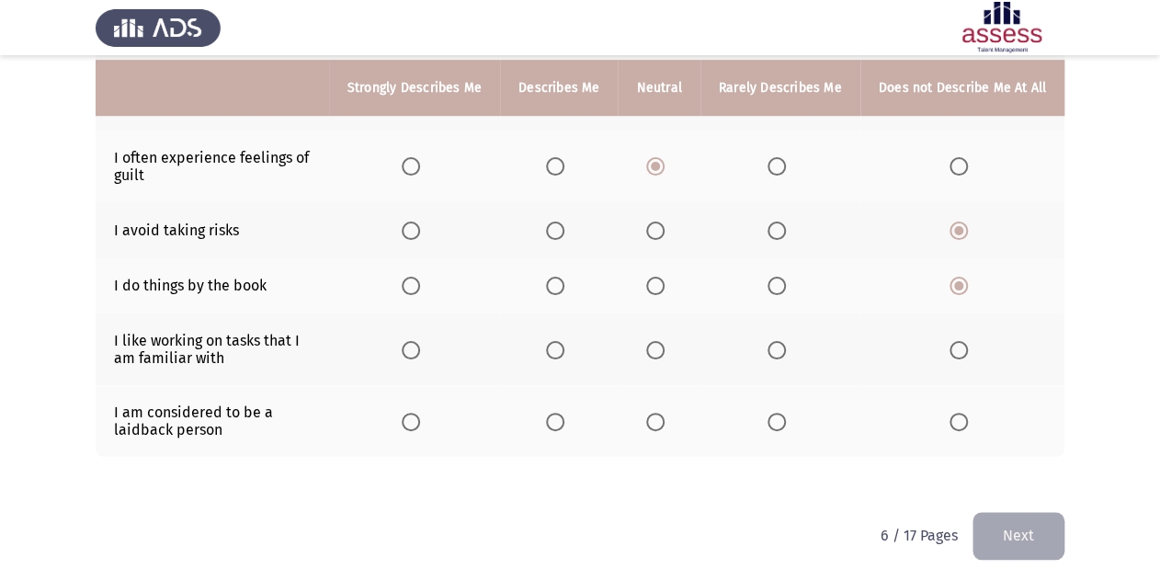
scroll to position [526, 0]
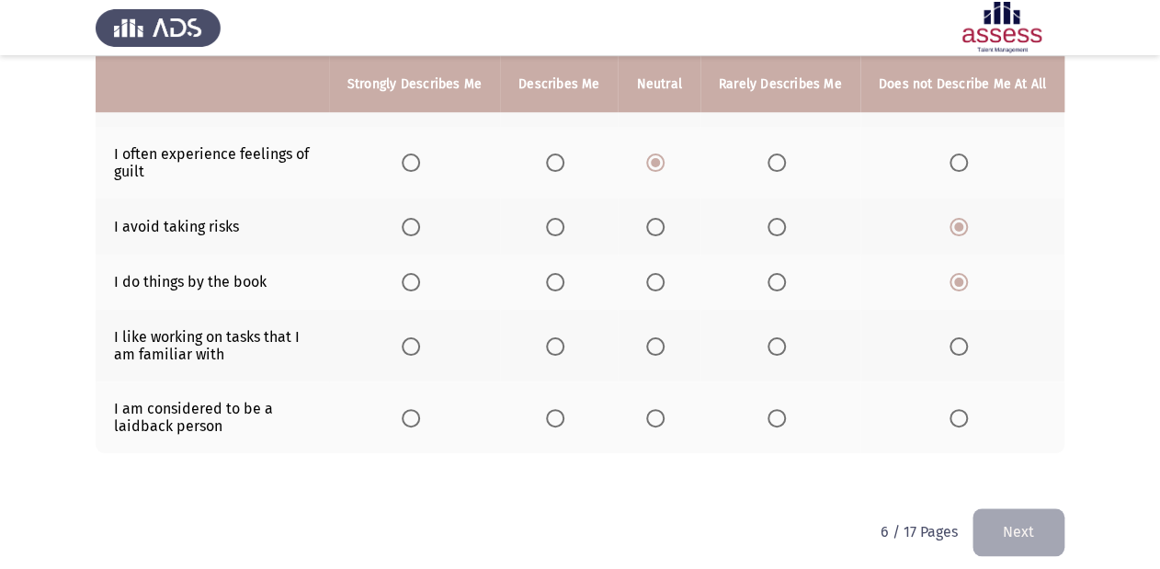
click at [420, 340] on span "Select an option" at bounding box center [411, 346] width 18 height 18
click at [420, 340] on input "Select an option" at bounding box center [411, 346] width 18 height 18
click at [654, 409] on span "Select an option" at bounding box center [655, 418] width 18 height 18
click at [654, 409] on input "Select an option" at bounding box center [655, 418] width 18 height 18
click at [1021, 514] on button "Next" at bounding box center [1018, 531] width 92 height 47
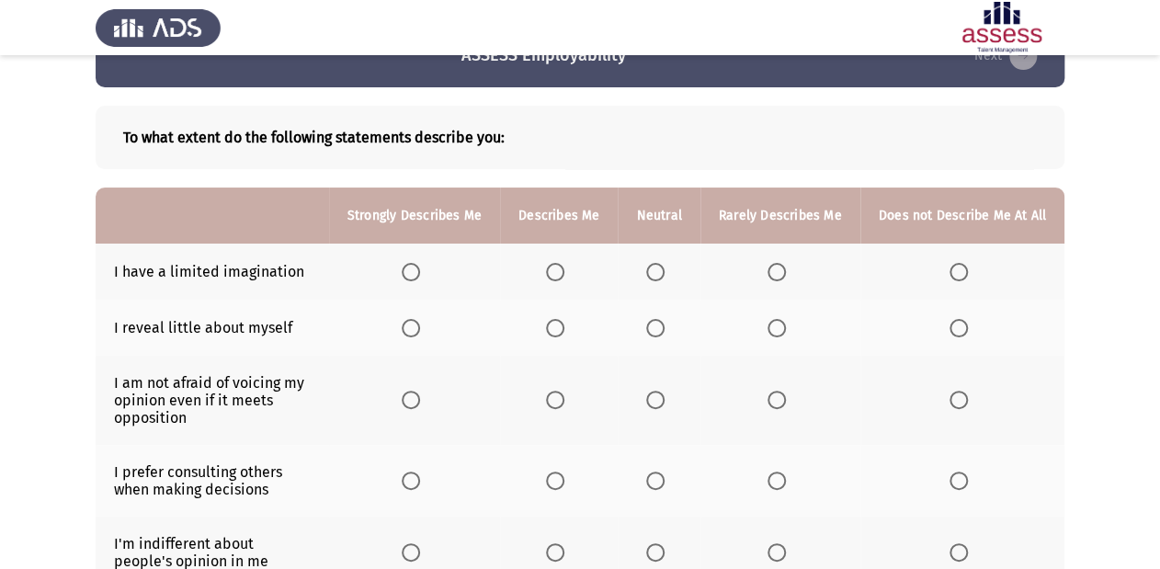
scroll to position [74, 0]
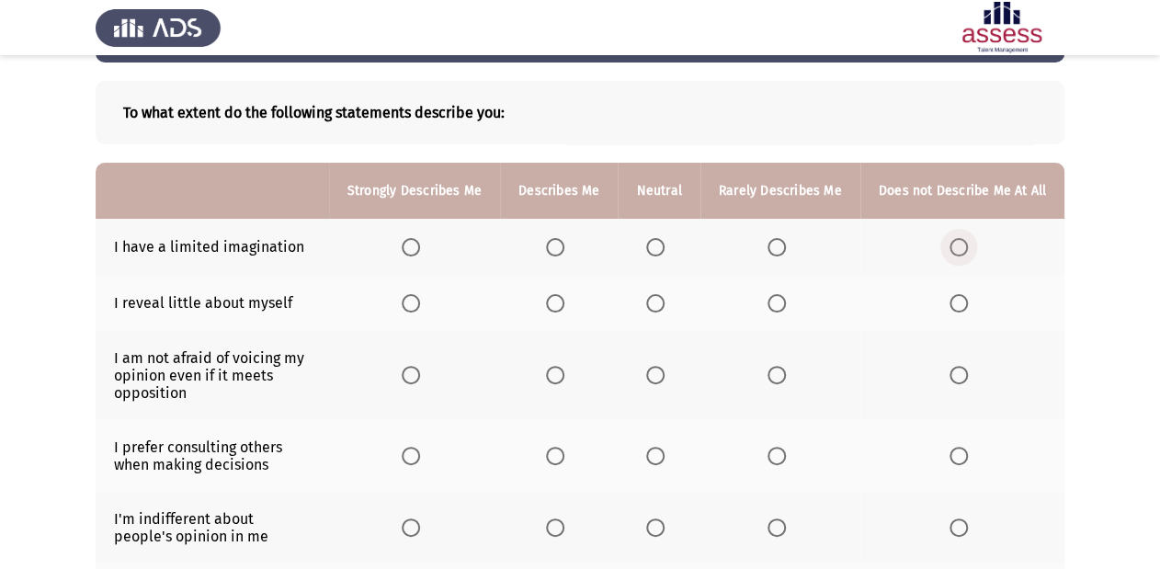
click at [969, 250] on label "Select an option" at bounding box center [962, 247] width 26 height 18
click at [968, 250] on input "Select an option" at bounding box center [958, 247] width 18 height 18
click at [671, 303] on label "Select an option" at bounding box center [659, 303] width 26 height 18
click at [664, 303] on input "Select an option" at bounding box center [655, 303] width 18 height 18
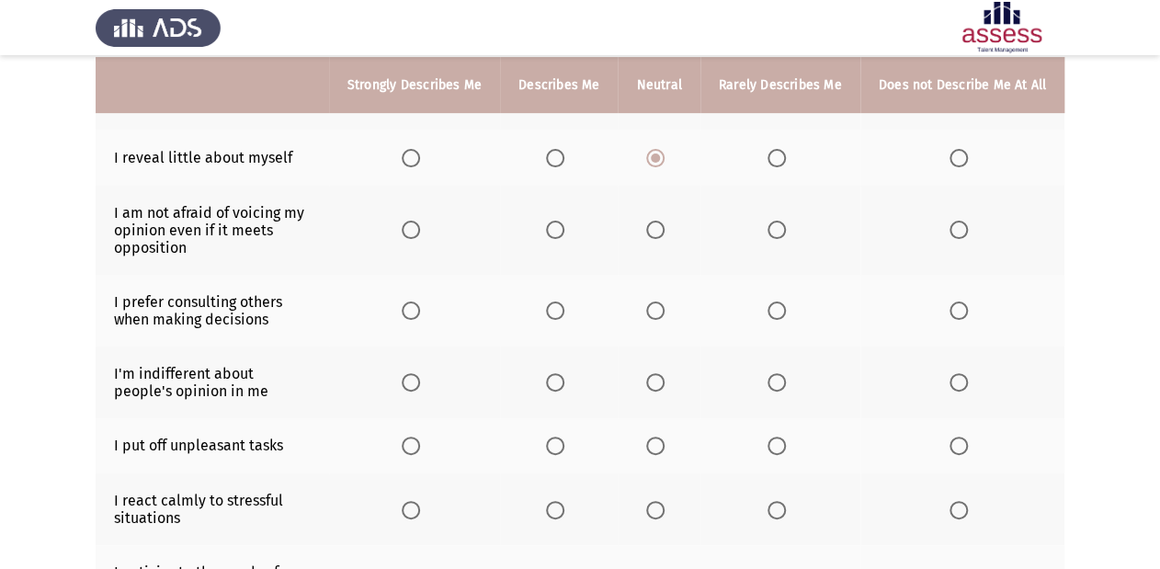
scroll to position [221, 0]
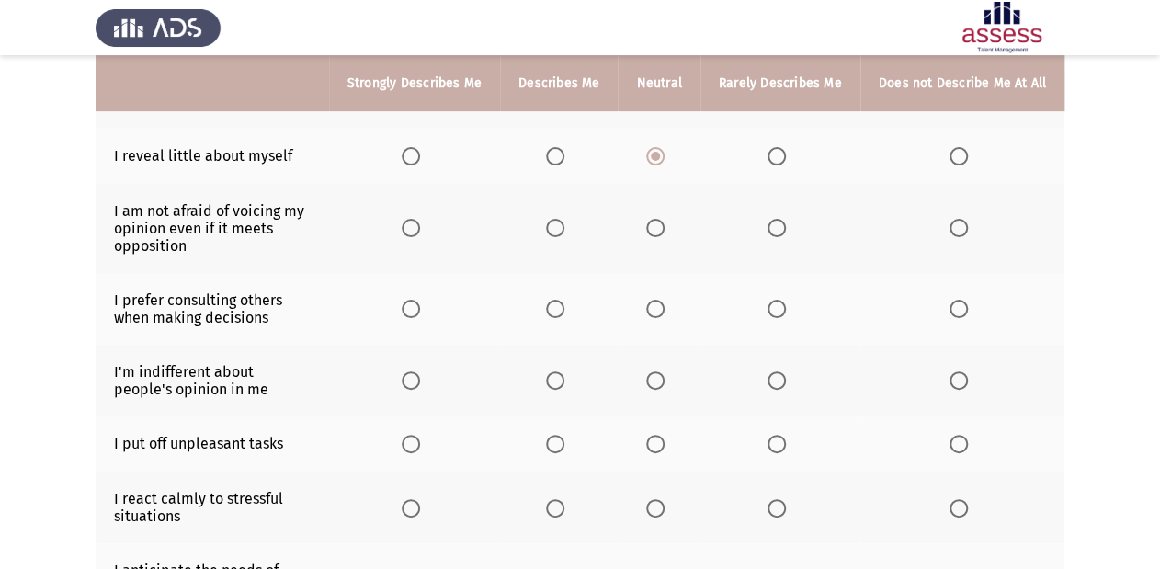
click at [654, 232] on span "Select an option" at bounding box center [655, 228] width 18 height 18
click at [654, 232] on input "Select an option" at bounding box center [655, 228] width 18 height 18
click at [407, 308] on th at bounding box center [414, 309] width 171 height 72
click at [420, 312] on span "Select an option" at bounding box center [411, 309] width 18 height 18
click at [420, 312] on input "Select an option" at bounding box center [411, 309] width 18 height 18
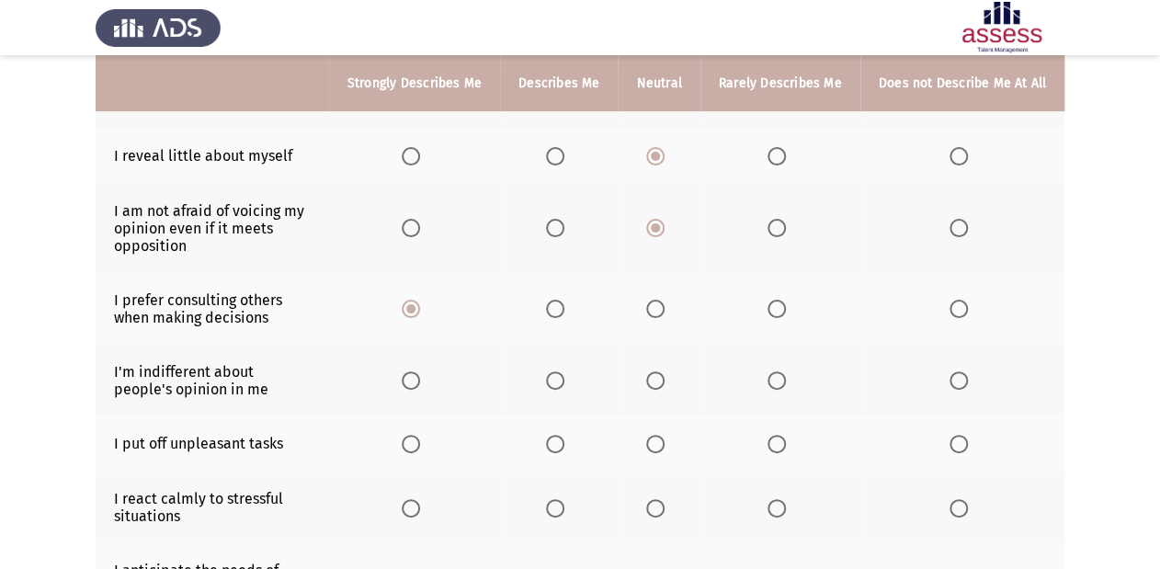
click at [562, 318] on span "Select an option" at bounding box center [555, 309] width 18 height 18
click at [562, 318] on input "Select an option" at bounding box center [555, 309] width 18 height 18
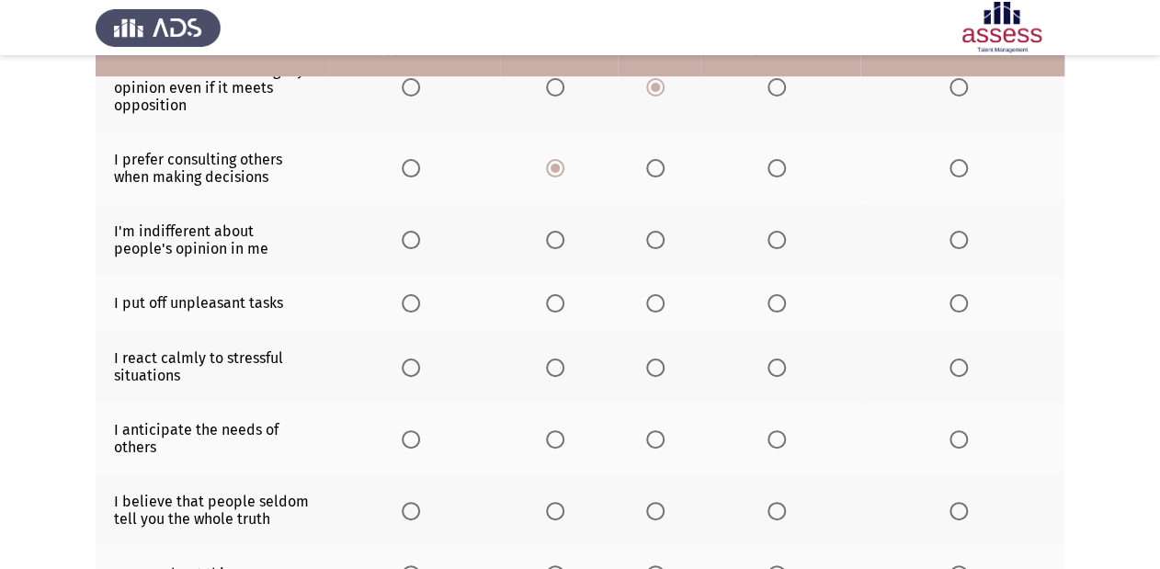
scroll to position [368, 0]
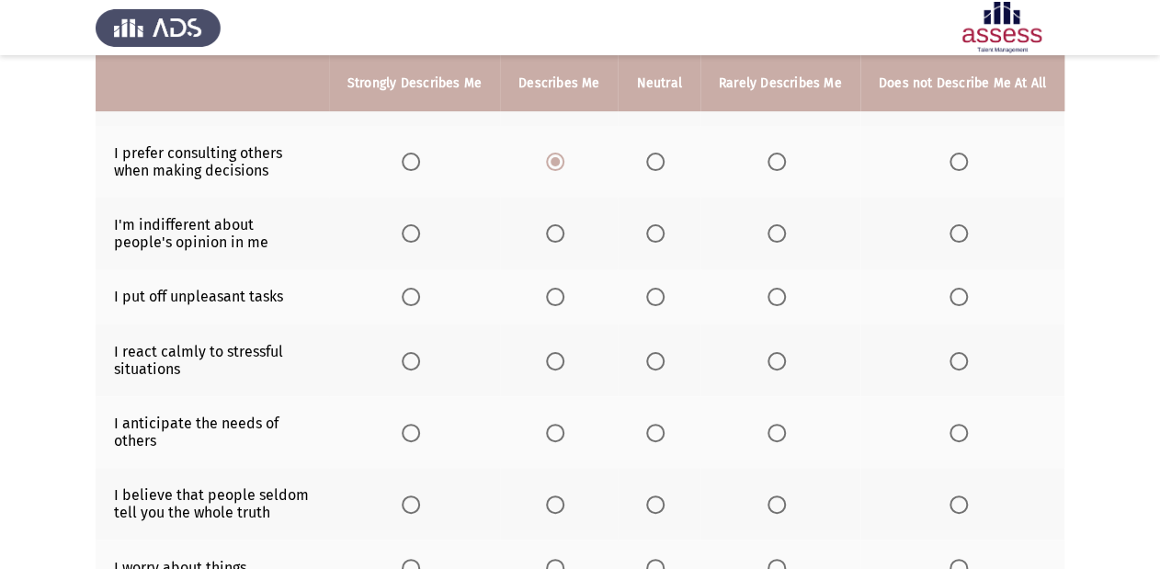
click at [562, 238] on span "Select an option" at bounding box center [555, 233] width 18 height 18
click at [562, 238] on input "Select an option" at bounding box center [555, 233] width 18 height 18
click at [661, 300] on span "Select an option" at bounding box center [655, 297] width 18 height 18
click at [661, 300] on input "Select an option" at bounding box center [655, 297] width 18 height 18
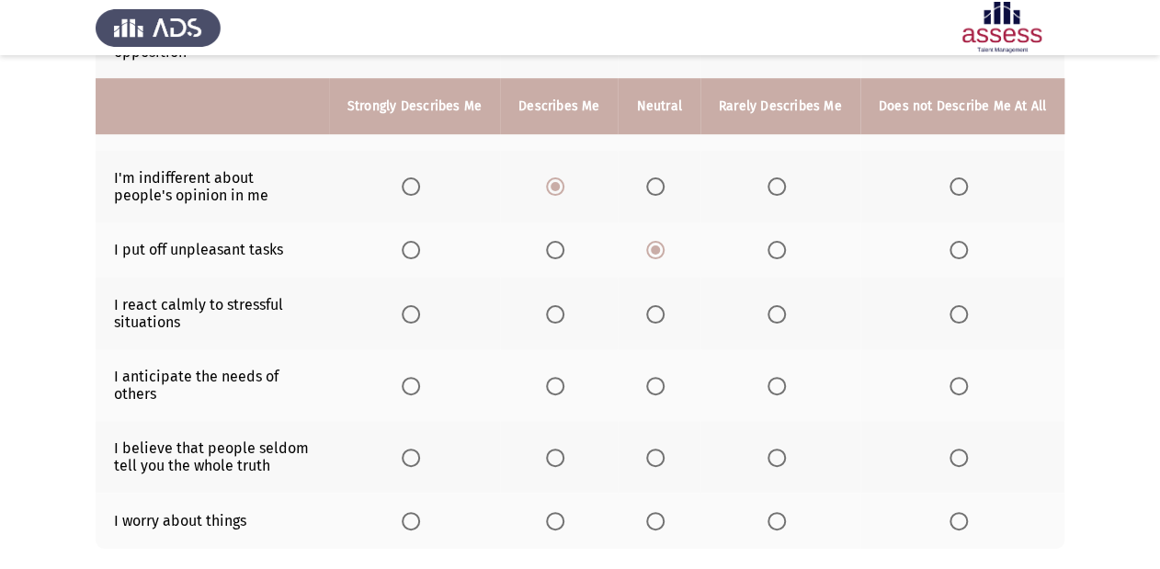
scroll to position [441, 0]
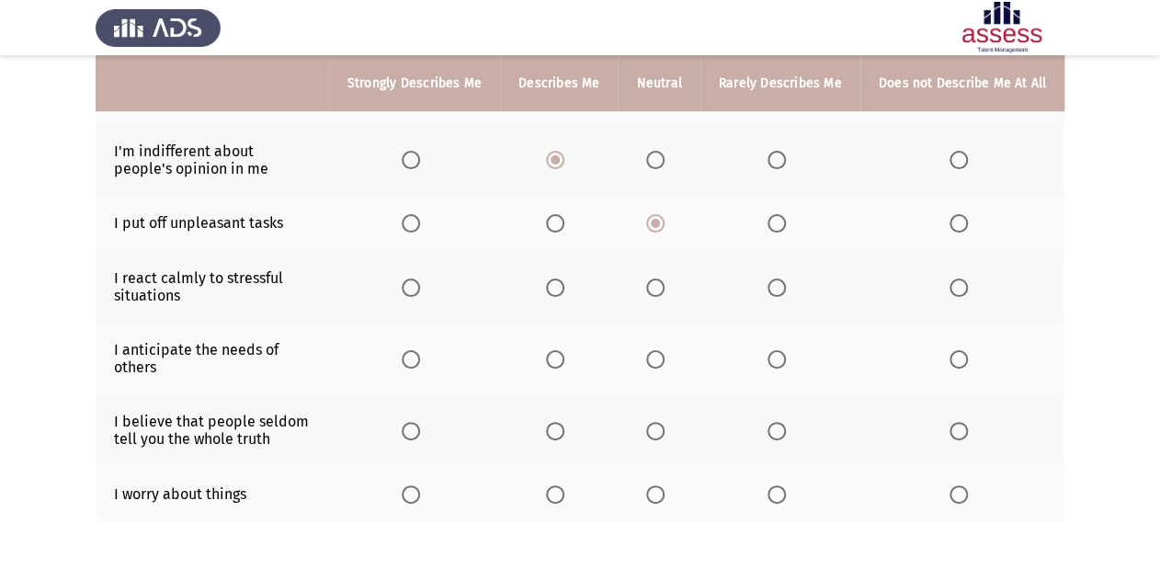
click at [414, 263] on th at bounding box center [414, 287] width 171 height 72
click at [420, 289] on span "Select an option" at bounding box center [411, 287] width 18 height 18
click at [420, 289] on input "Select an option" at bounding box center [411, 287] width 18 height 18
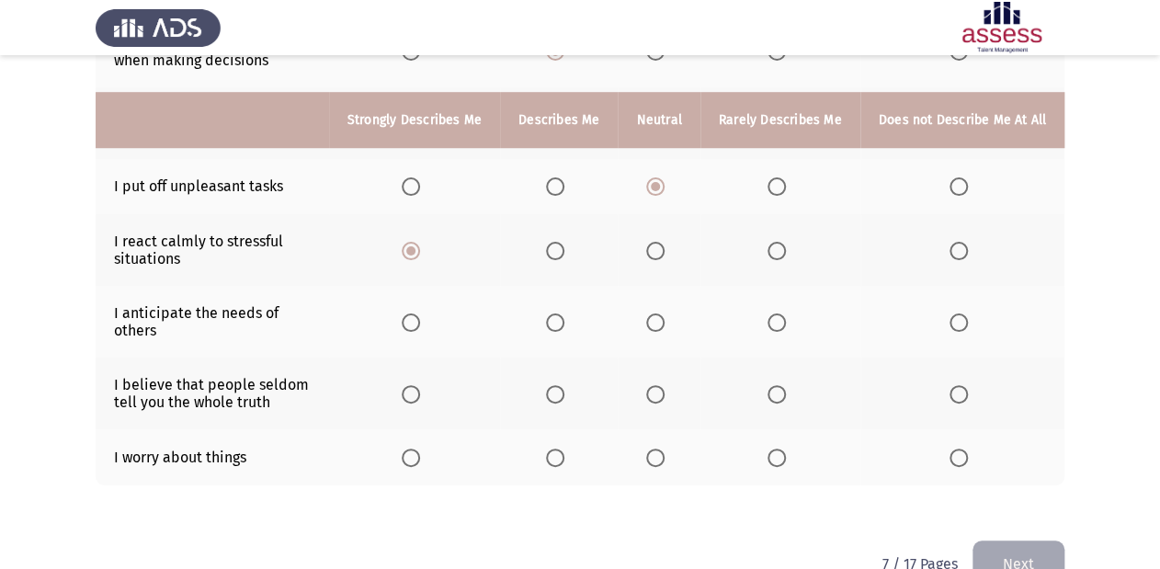
scroll to position [515, 0]
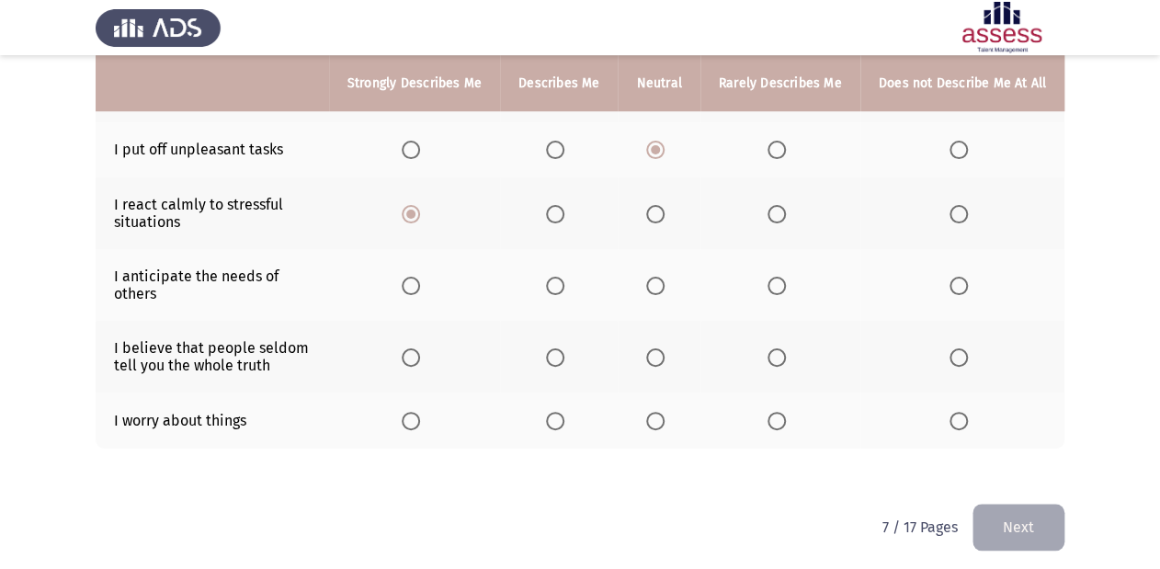
click at [420, 290] on span "Select an option" at bounding box center [411, 286] width 18 height 18
click at [420, 290] on input "Select an option" at bounding box center [411, 286] width 18 height 18
click at [412, 353] on span "Select an option" at bounding box center [411, 357] width 18 height 18
click at [412, 353] on input "Select an option" at bounding box center [411, 357] width 18 height 18
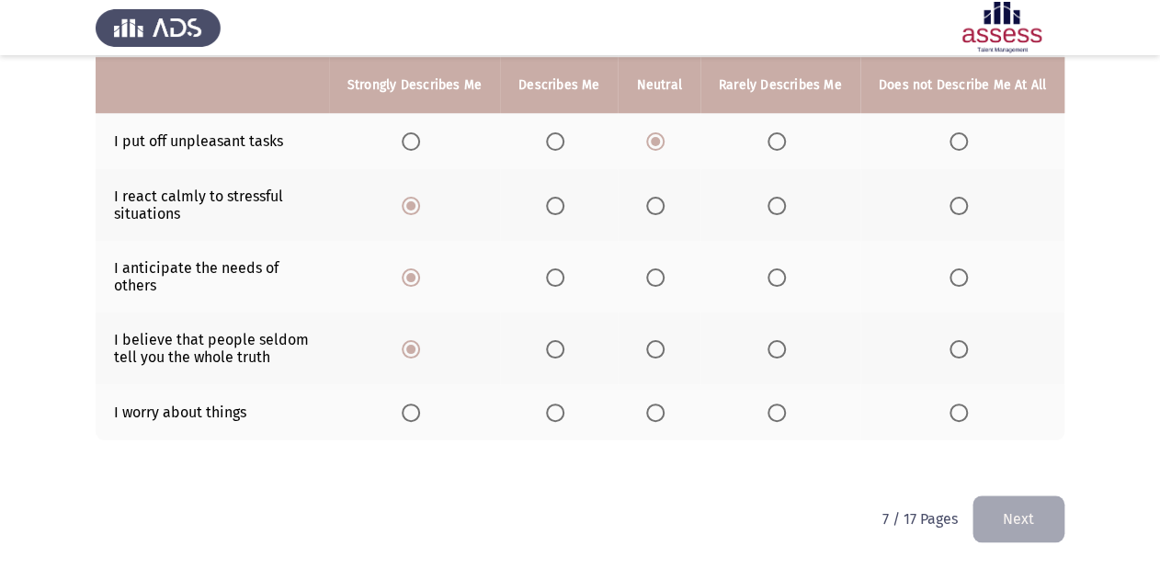
scroll to position [526, 0]
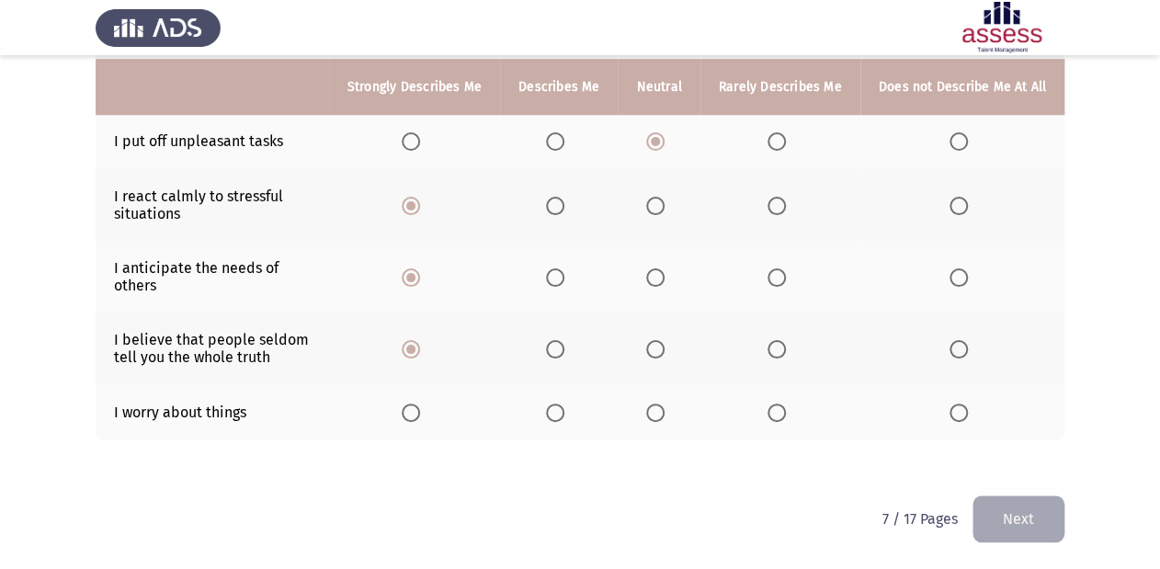
click at [420, 415] on span "Select an option" at bounding box center [411, 412] width 18 height 18
click at [420, 415] on input "Select an option" at bounding box center [411, 412] width 18 height 18
click at [1048, 527] on button "Next" at bounding box center [1018, 518] width 92 height 47
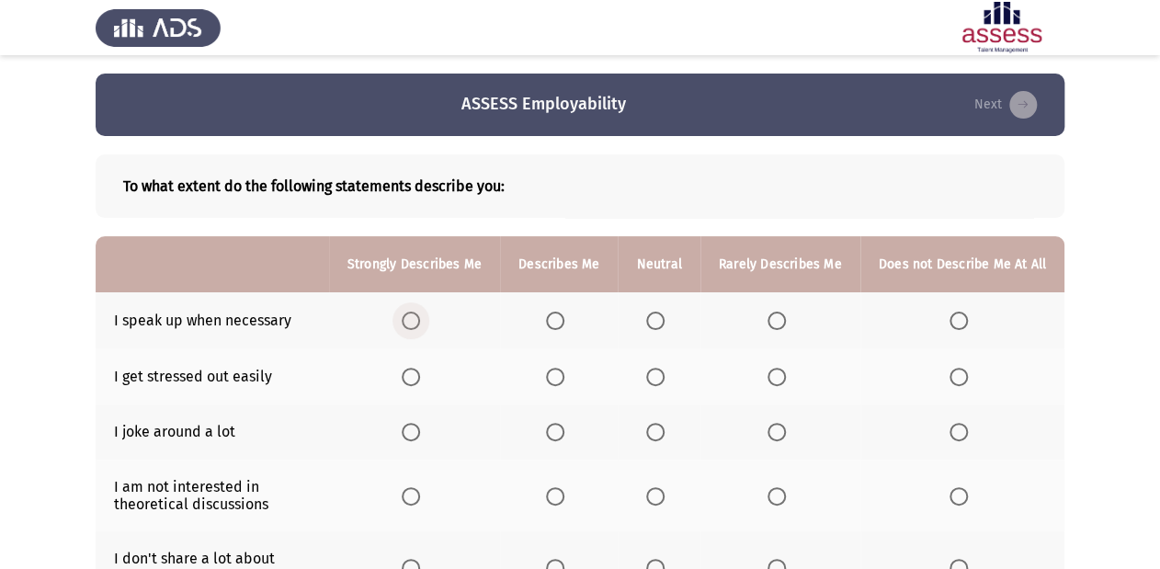
click at [420, 329] on span "Select an option" at bounding box center [411, 321] width 18 height 18
click at [420, 329] on input "Select an option" at bounding box center [411, 321] width 18 height 18
click at [662, 379] on span "Select an option" at bounding box center [655, 377] width 18 height 18
click at [662, 379] on input "Select an option" at bounding box center [655, 377] width 18 height 18
click at [786, 376] on span "Select an option" at bounding box center [776, 377] width 18 height 18
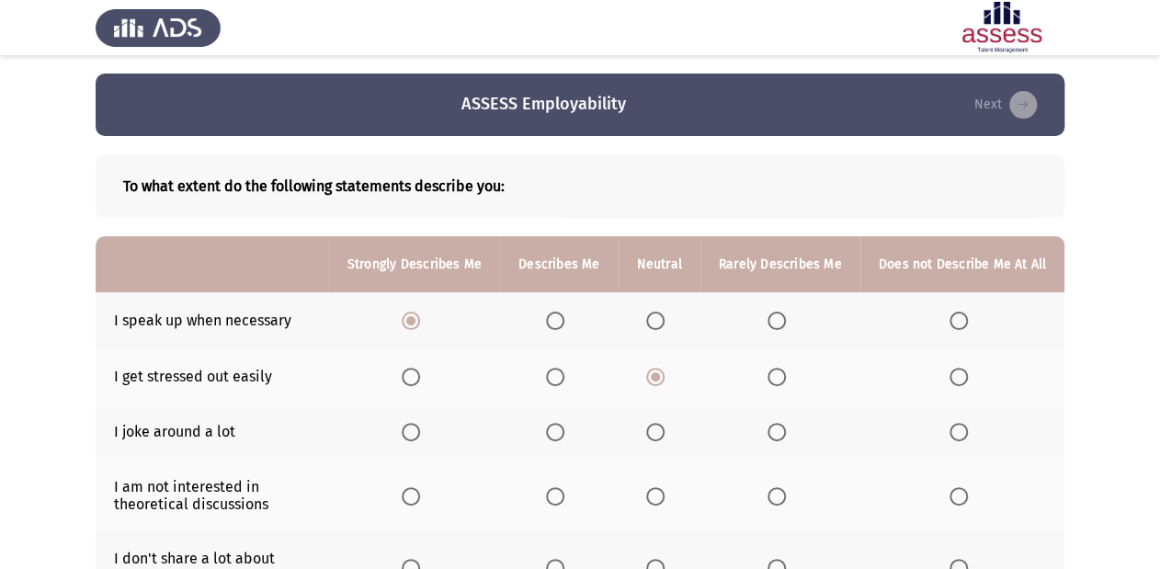
click at [786, 376] on input "Select an option" at bounding box center [776, 377] width 18 height 18
click at [415, 432] on span "Select an option" at bounding box center [411, 432] width 18 height 18
click at [415, 432] on input "Select an option" at bounding box center [411, 432] width 18 height 18
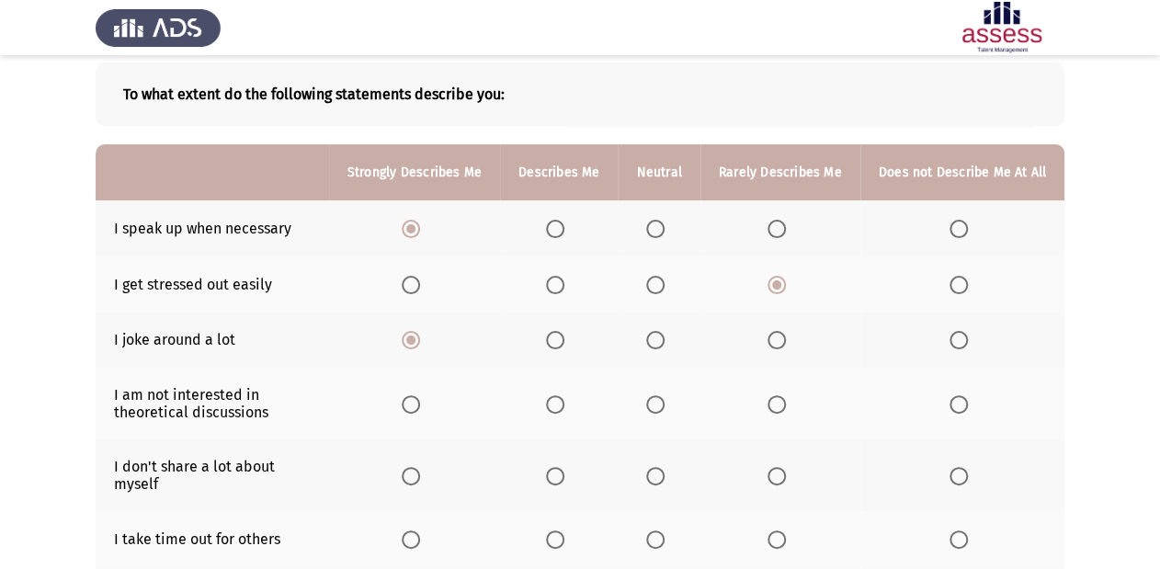
scroll to position [147, 0]
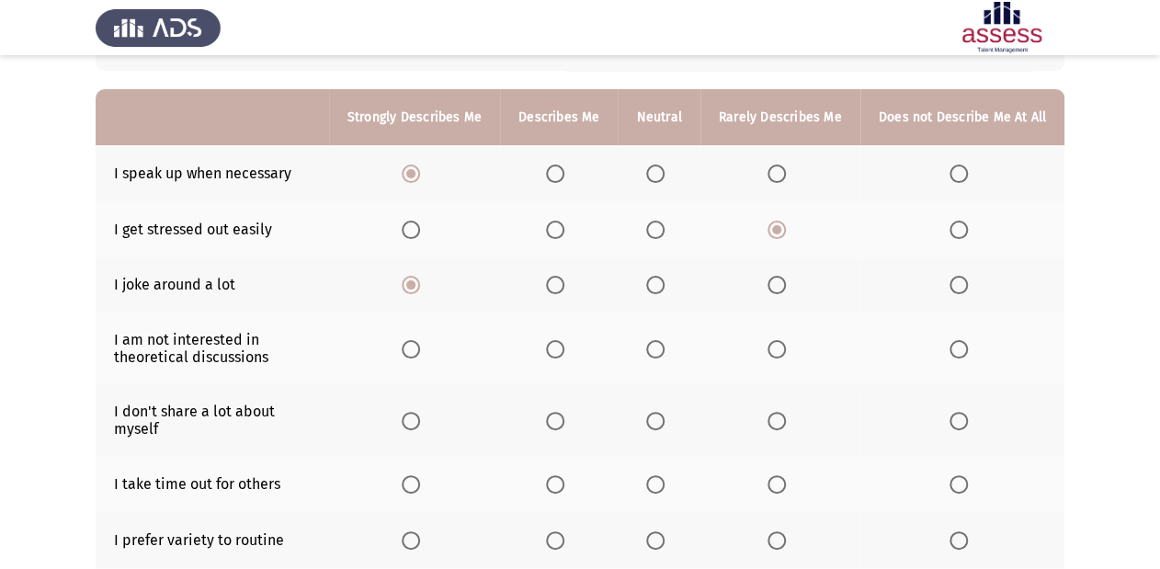
click at [664, 350] on span "Select an option" at bounding box center [655, 349] width 18 height 18
click at [664, 350] on input "Select an option" at bounding box center [655, 349] width 18 height 18
click at [419, 423] on span "Select an option" at bounding box center [411, 421] width 18 height 18
click at [419, 423] on input "Select an option" at bounding box center [411, 421] width 18 height 18
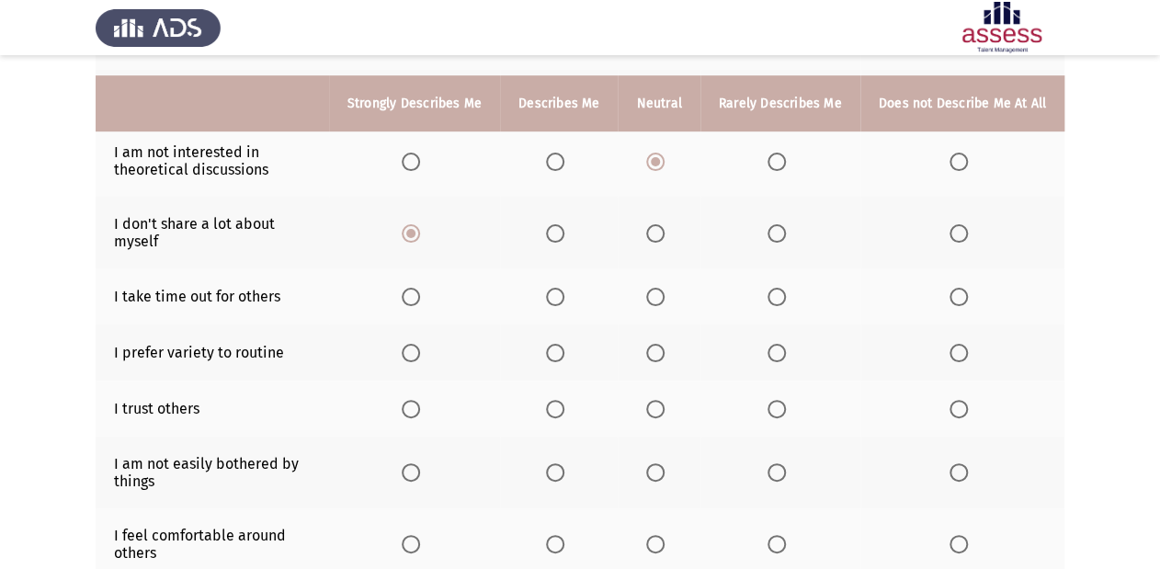
scroll to position [368, 0]
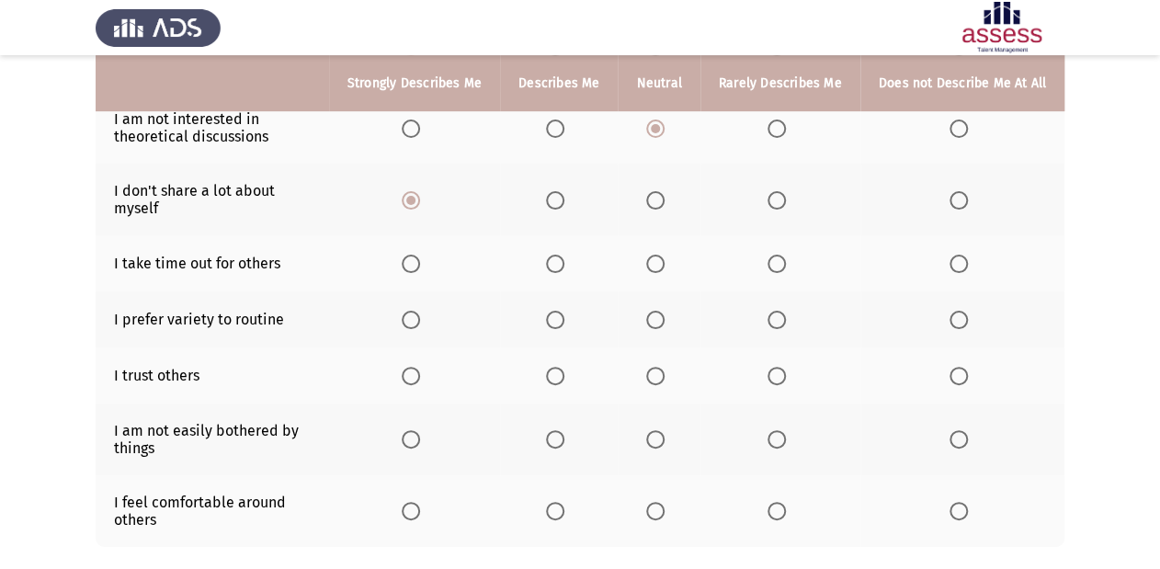
click at [669, 268] on label "Select an option" at bounding box center [659, 264] width 26 height 18
click at [664, 268] on input "Select an option" at bounding box center [655, 264] width 18 height 18
click at [420, 327] on span "Select an option" at bounding box center [411, 320] width 18 height 18
click at [420, 327] on input "Select an option" at bounding box center [411, 320] width 18 height 18
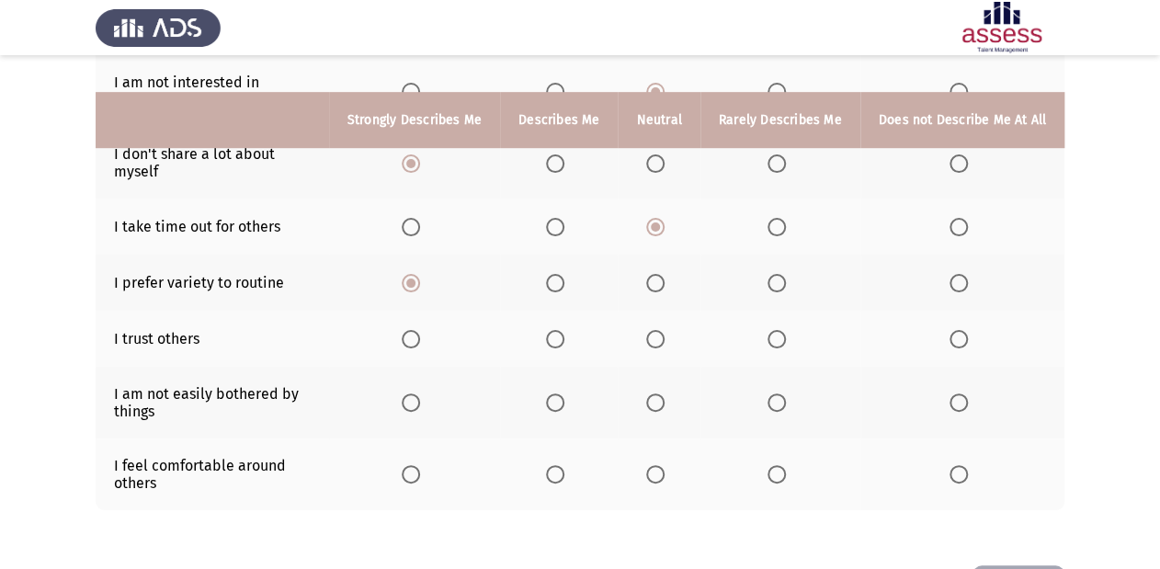
scroll to position [441, 0]
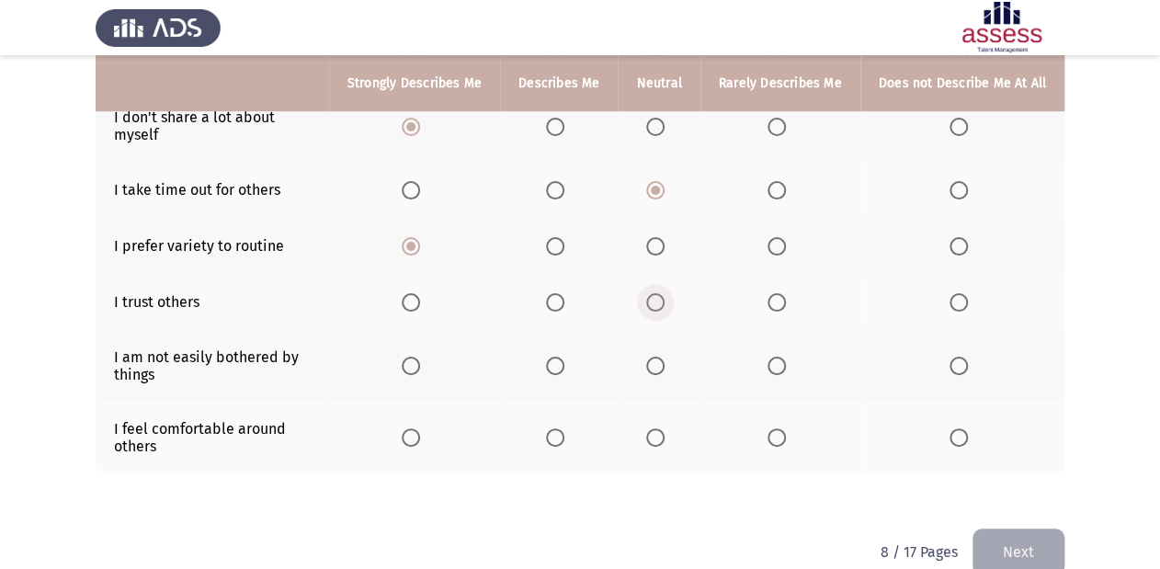
click at [654, 301] on span "Select an option" at bounding box center [655, 302] width 18 height 18
click at [654, 301] on input "Select an option" at bounding box center [655, 302] width 18 height 18
click at [417, 368] on span "Select an option" at bounding box center [411, 366] width 18 height 18
click at [417, 368] on input "Select an option" at bounding box center [411, 366] width 18 height 18
click at [664, 437] on span "Select an option" at bounding box center [655, 437] width 18 height 18
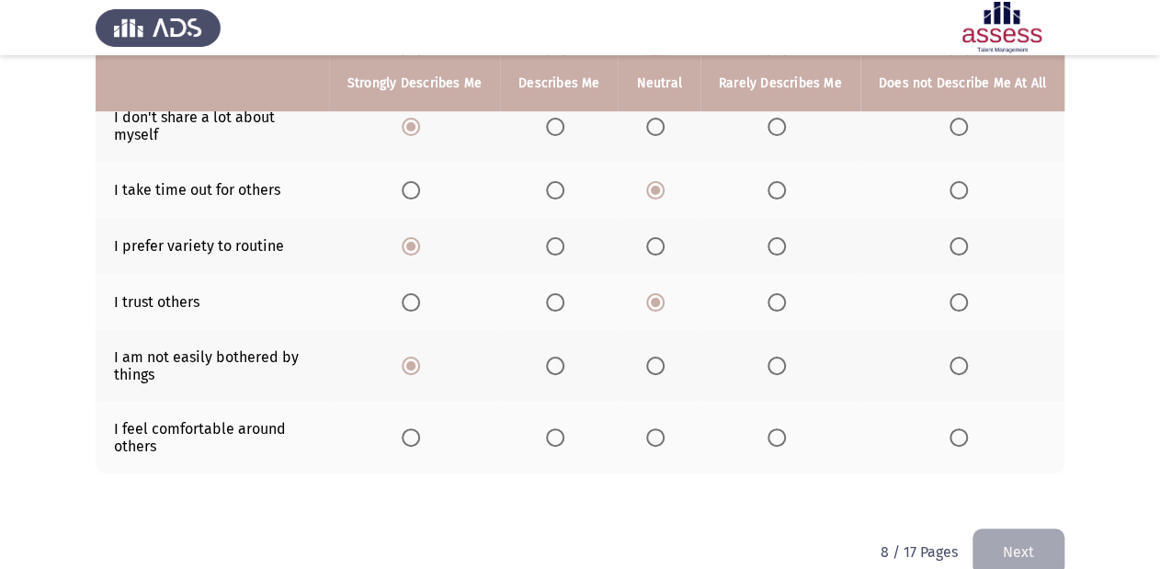
click at [664, 437] on input "Select an option" at bounding box center [655, 437] width 18 height 18
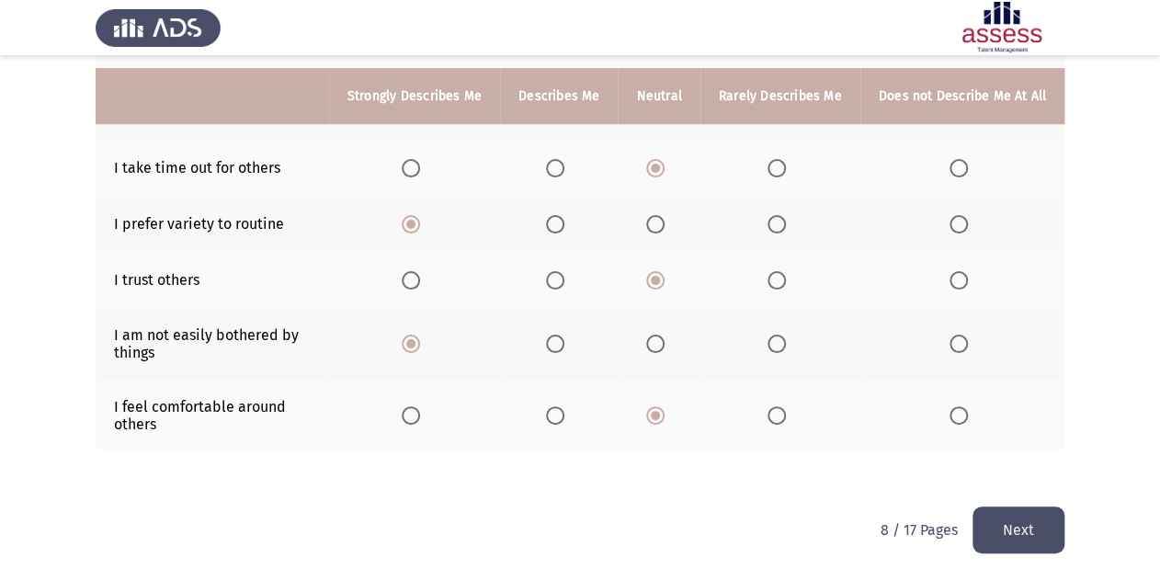
scroll to position [476, 0]
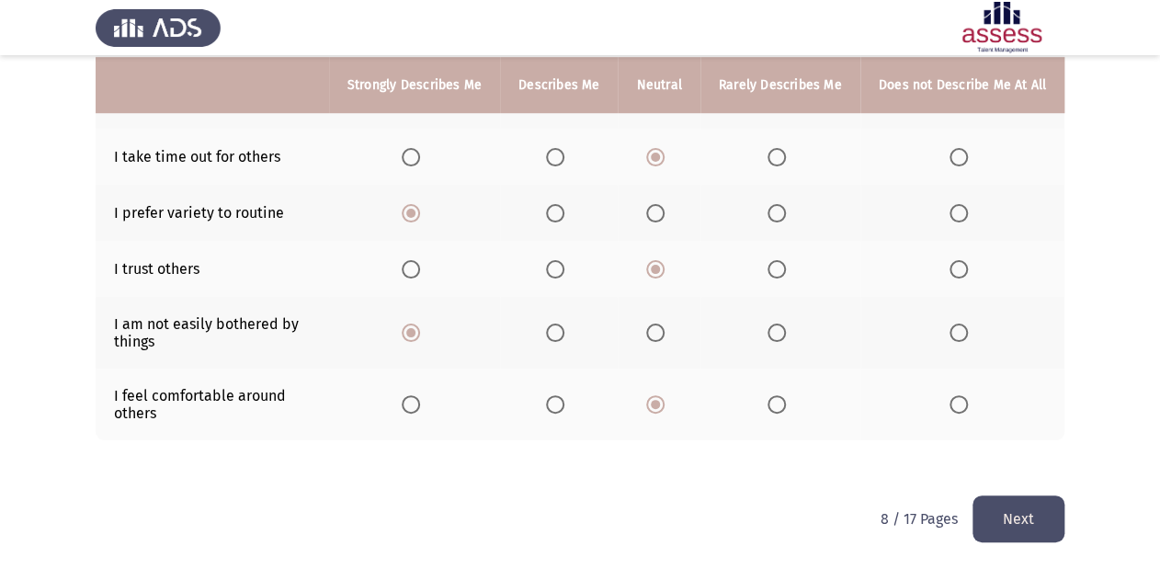
click at [1009, 509] on button "Next" at bounding box center [1018, 518] width 92 height 47
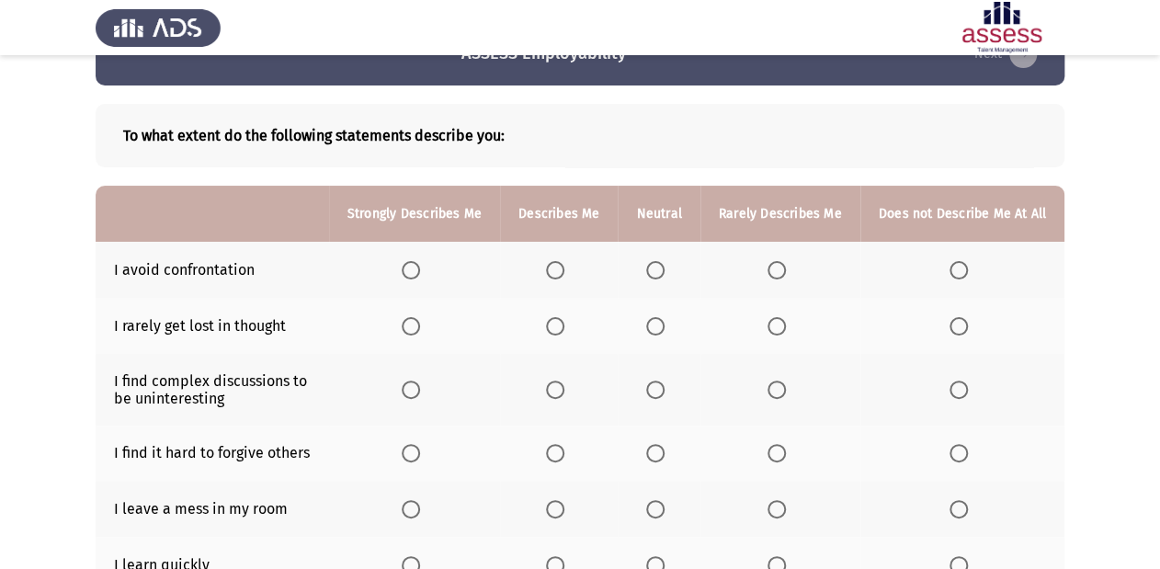
scroll to position [74, 0]
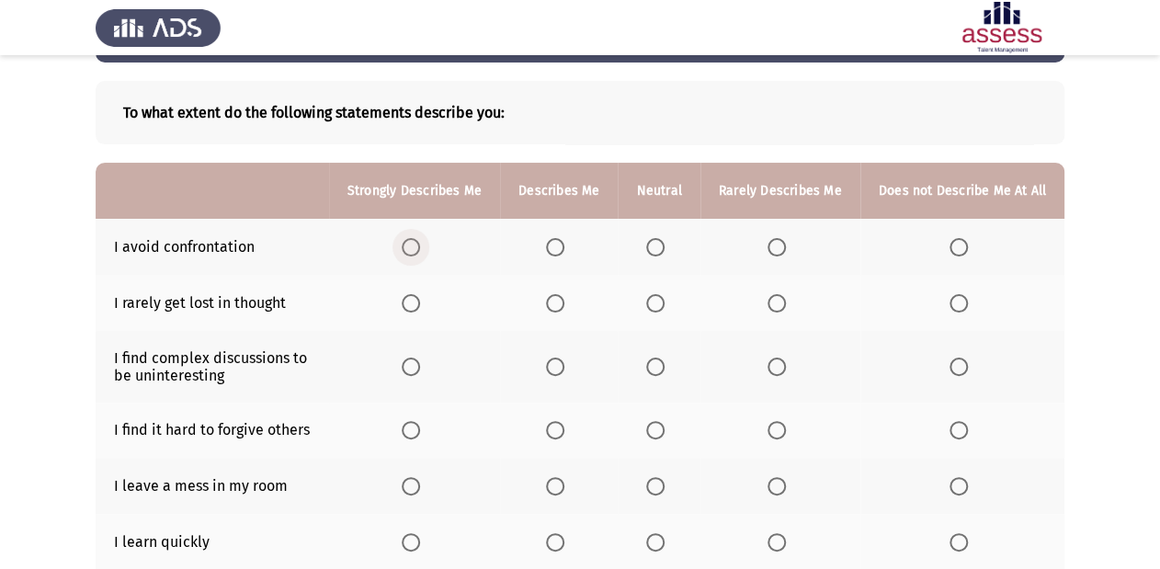
click at [420, 240] on span "Select an option" at bounding box center [411, 247] width 18 height 18
click at [420, 240] on input "Select an option" at bounding box center [411, 247] width 18 height 18
click at [420, 308] on span "Select an option" at bounding box center [411, 303] width 18 height 18
click at [420, 308] on input "Select an option" at bounding box center [411, 303] width 18 height 18
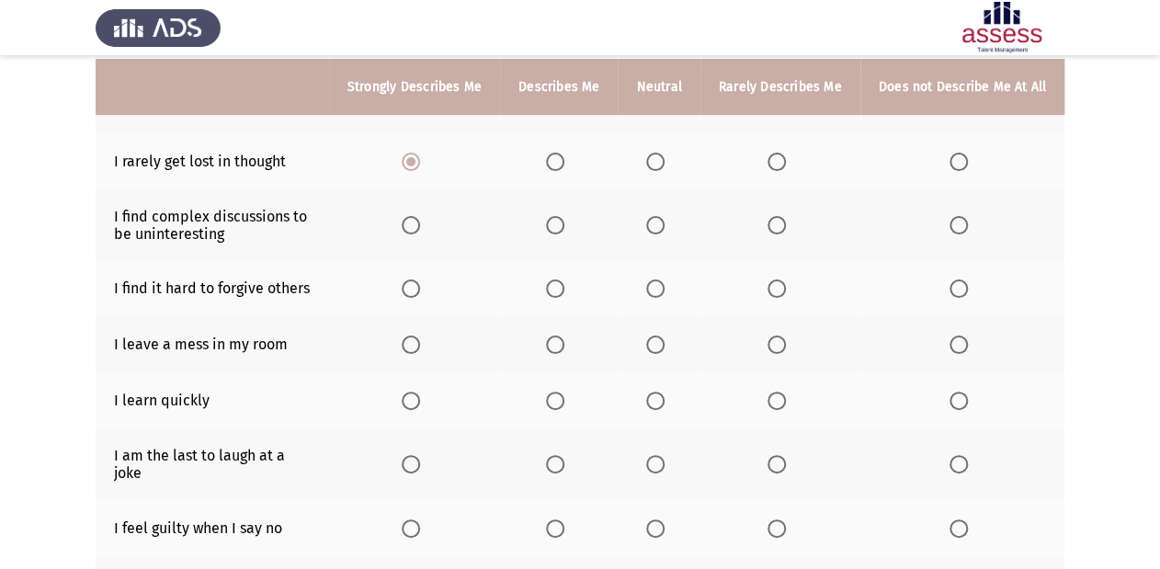
scroll to position [221, 0]
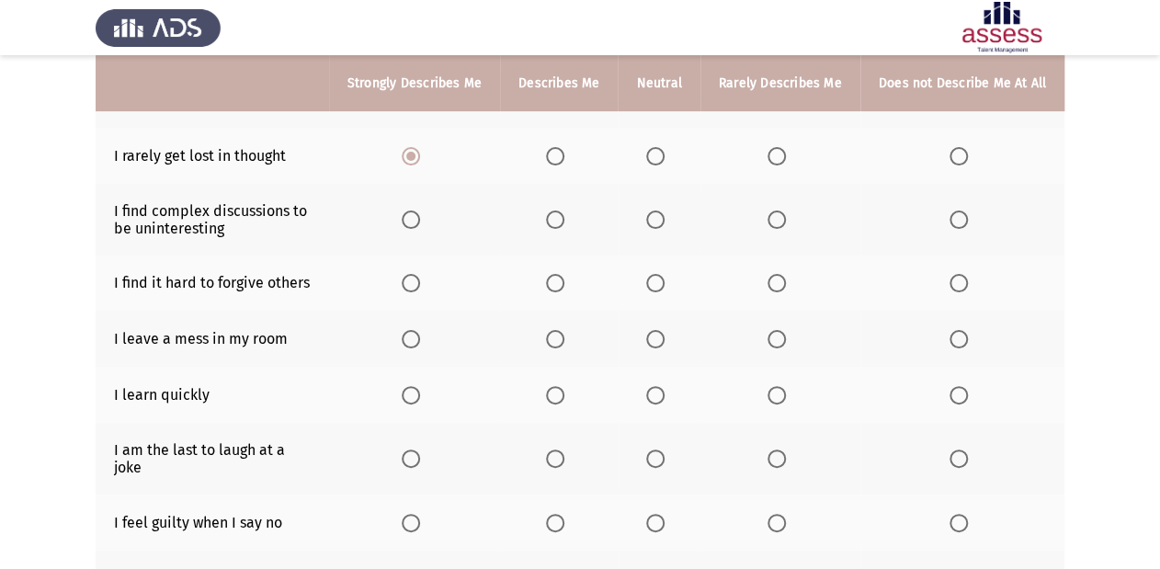
click at [420, 221] on span "Select an option" at bounding box center [411, 219] width 18 height 18
click at [420, 221] on input "Select an option" at bounding box center [411, 219] width 18 height 18
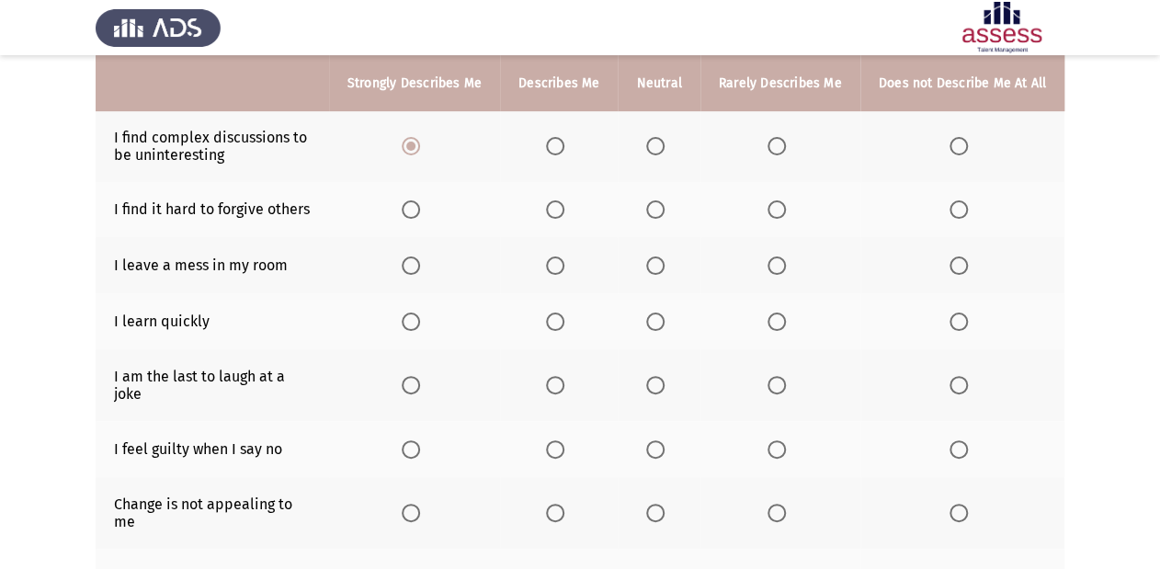
click at [669, 221] on th at bounding box center [659, 210] width 82 height 56
click at [657, 217] on span "Select an option" at bounding box center [655, 209] width 18 height 18
click at [657, 217] on input "Select an option" at bounding box center [655, 209] width 18 height 18
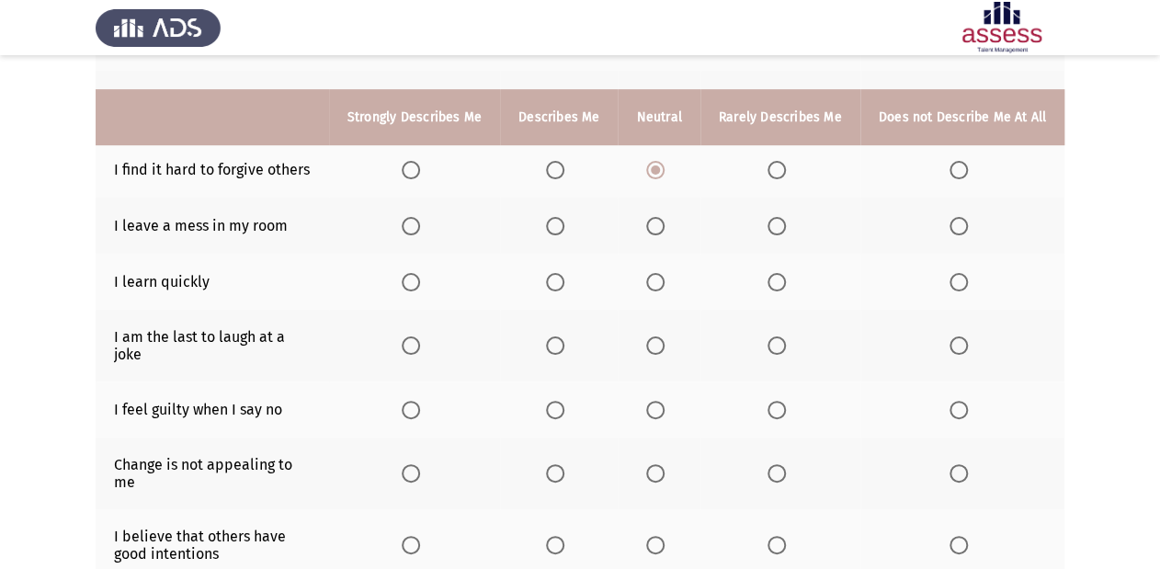
scroll to position [368, 0]
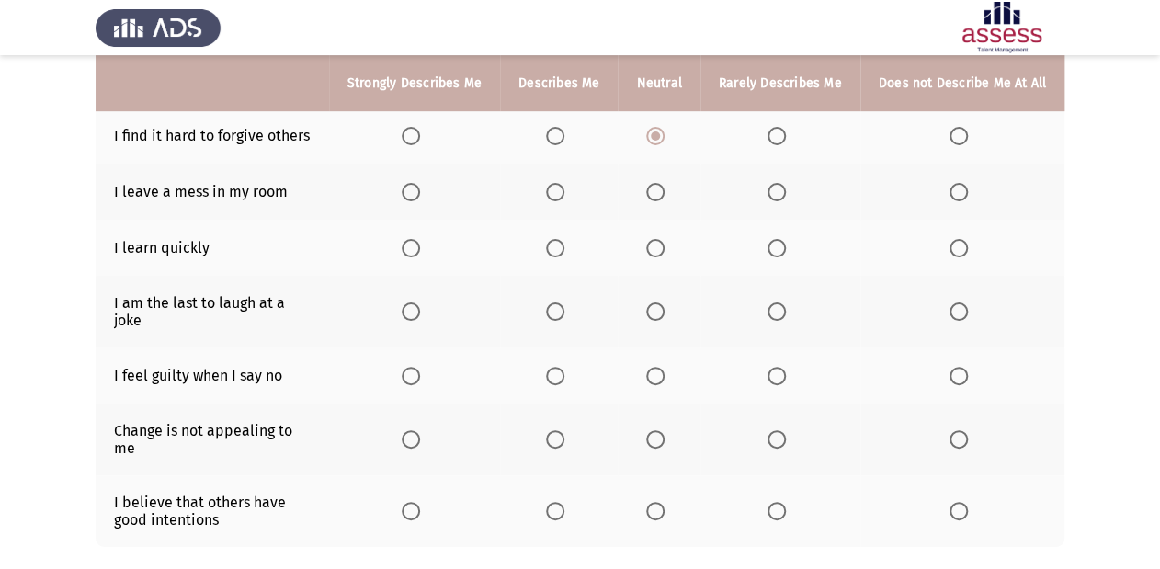
click at [420, 188] on span "Select an option" at bounding box center [411, 192] width 18 height 18
click at [420, 188] on input "Select an option" at bounding box center [411, 192] width 18 height 18
click at [427, 254] on label "Select an option" at bounding box center [415, 248] width 26 height 18
click at [420, 254] on input "Select an option" at bounding box center [411, 248] width 18 height 18
click at [960, 302] on span "Select an option" at bounding box center [958, 311] width 18 height 18
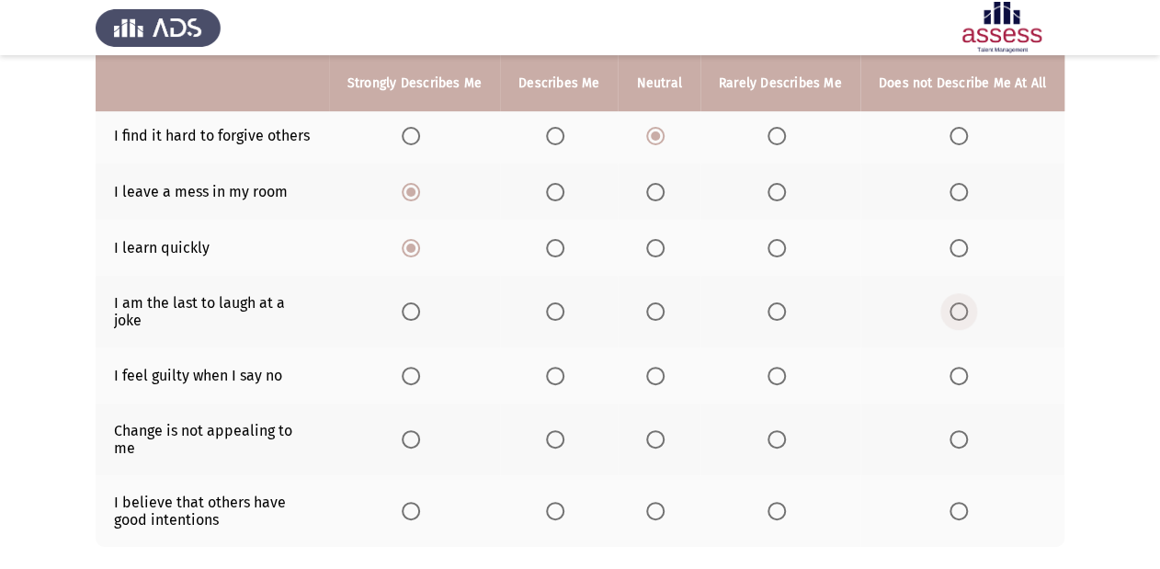
click at [960, 302] on input "Select an option" at bounding box center [958, 311] width 18 height 18
click at [557, 367] on span "Select an option" at bounding box center [555, 376] width 18 height 18
click at [557, 367] on input "Select an option" at bounding box center [555, 376] width 18 height 18
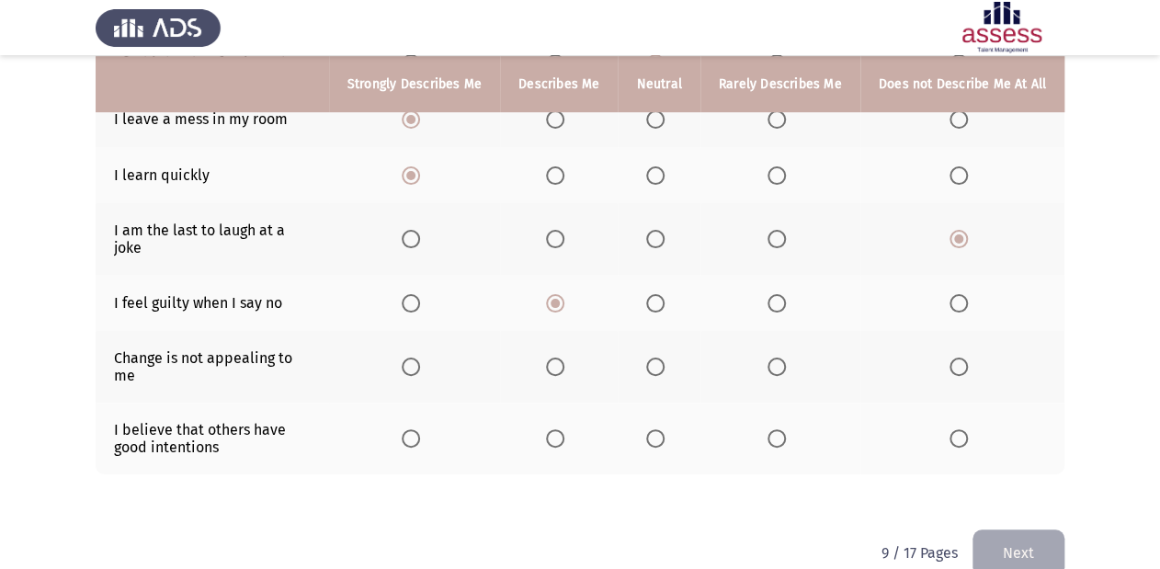
scroll to position [441, 0]
click at [778, 357] on span "Select an option" at bounding box center [776, 366] width 18 height 18
click at [778, 357] on input "Select an option" at bounding box center [776, 366] width 18 height 18
click at [411, 428] on span "Select an option" at bounding box center [411, 437] width 18 height 18
click at [411, 428] on input "Select an option" at bounding box center [411, 437] width 18 height 18
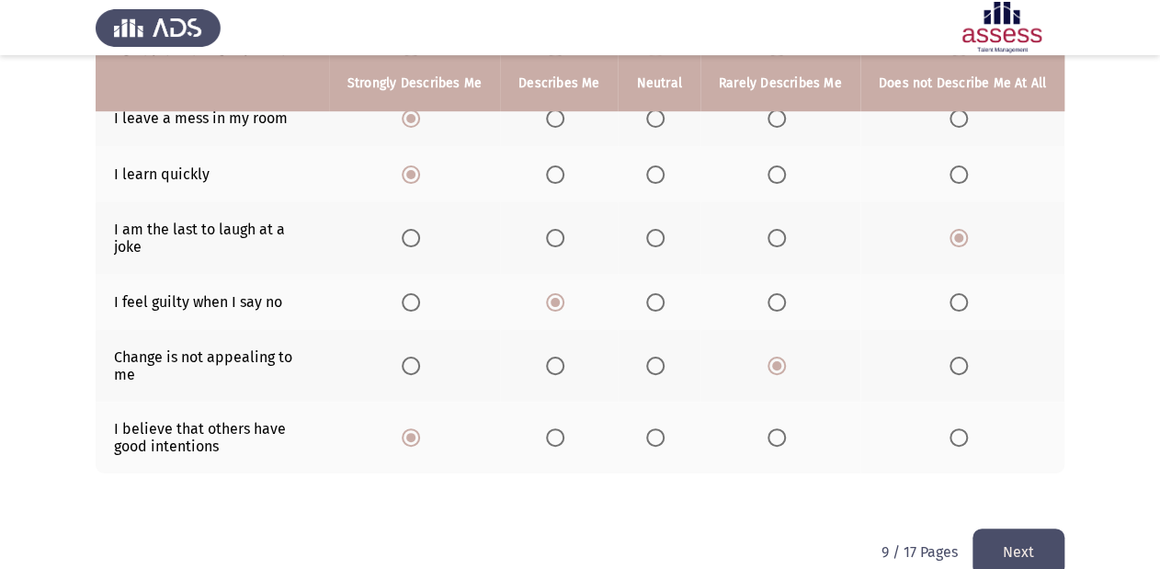
click at [1033, 531] on button "Next" at bounding box center [1018, 551] width 92 height 47
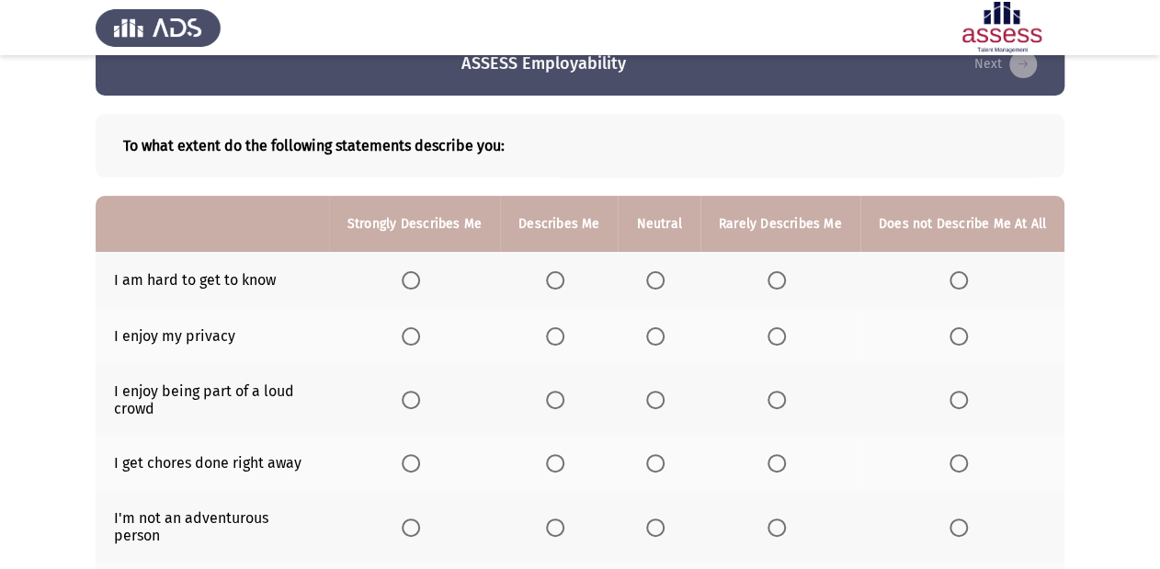
scroll to position [74, 0]
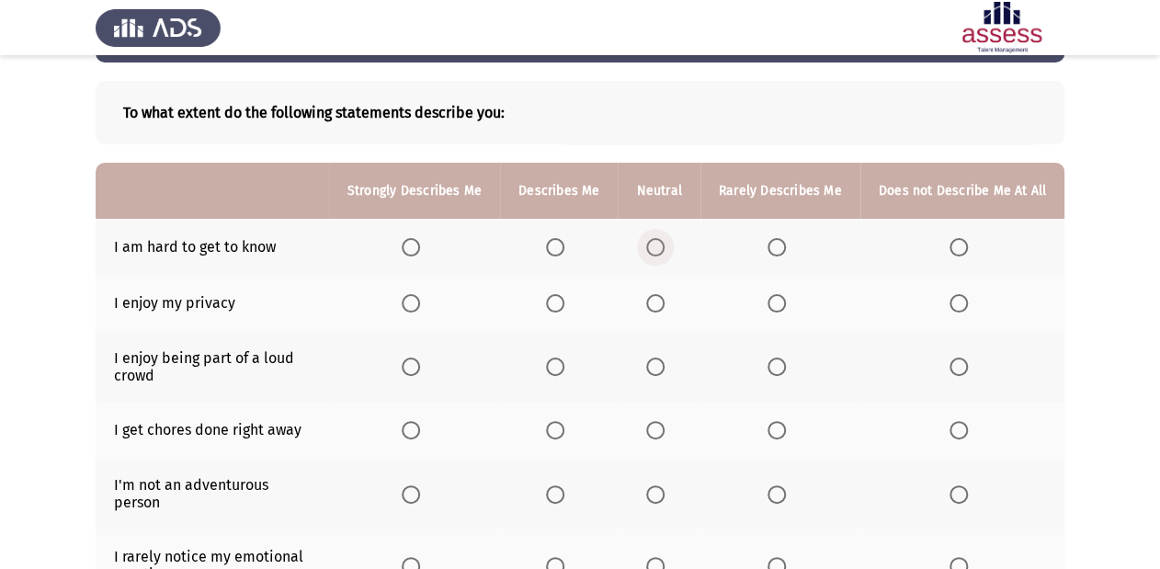
click at [662, 241] on span "Select an option" at bounding box center [655, 247] width 18 height 18
click at [662, 241] on input "Select an option" at bounding box center [655, 247] width 18 height 18
click at [420, 301] on span "Select an option" at bounding box center [411, 303] width 18 height 18
click at [420, 301] on input "Select an option" at bounding box center [411, 303] width 18 height 18
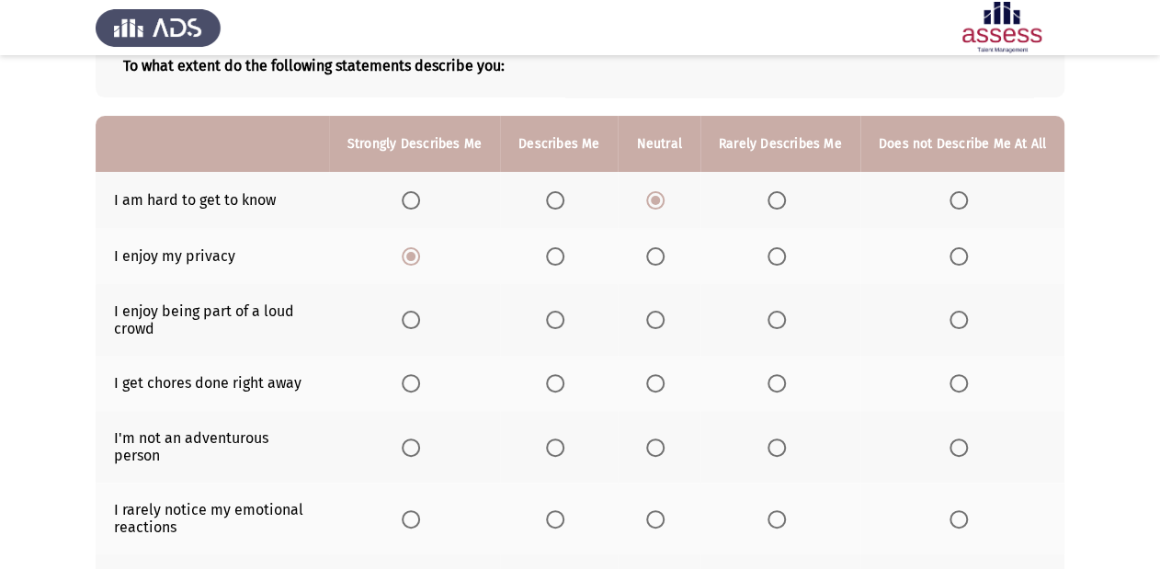
scroll to position [147, 0]
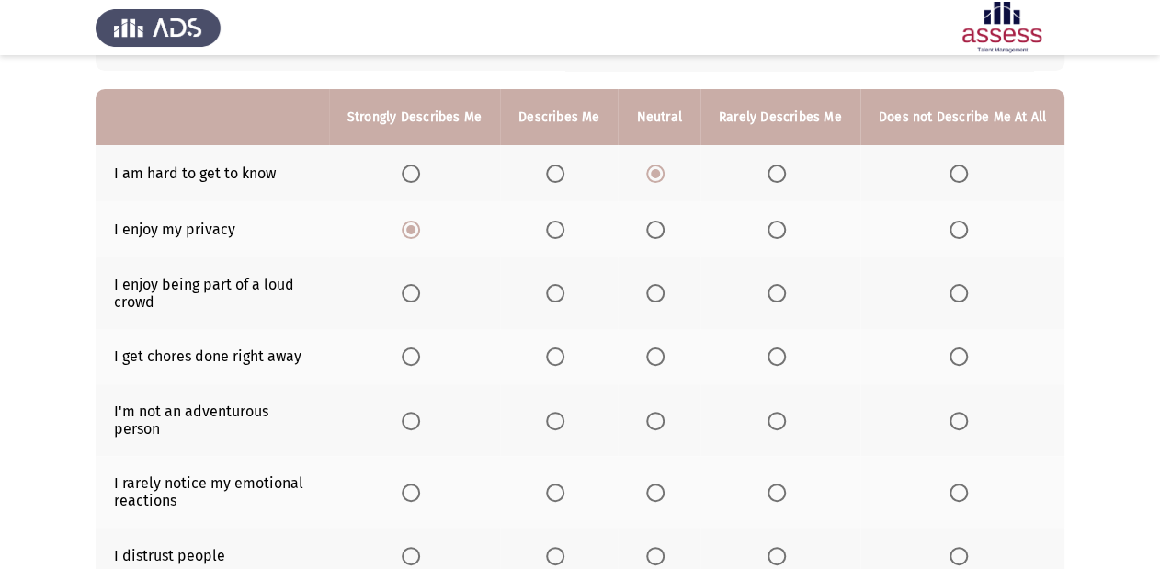
click at [414, 302] on span "Select an option" at bounding box center [411, 293] width 18 height 18
click at [414, 302] on input "Select an option" at bounding box center [411, 293] width 18 height 18
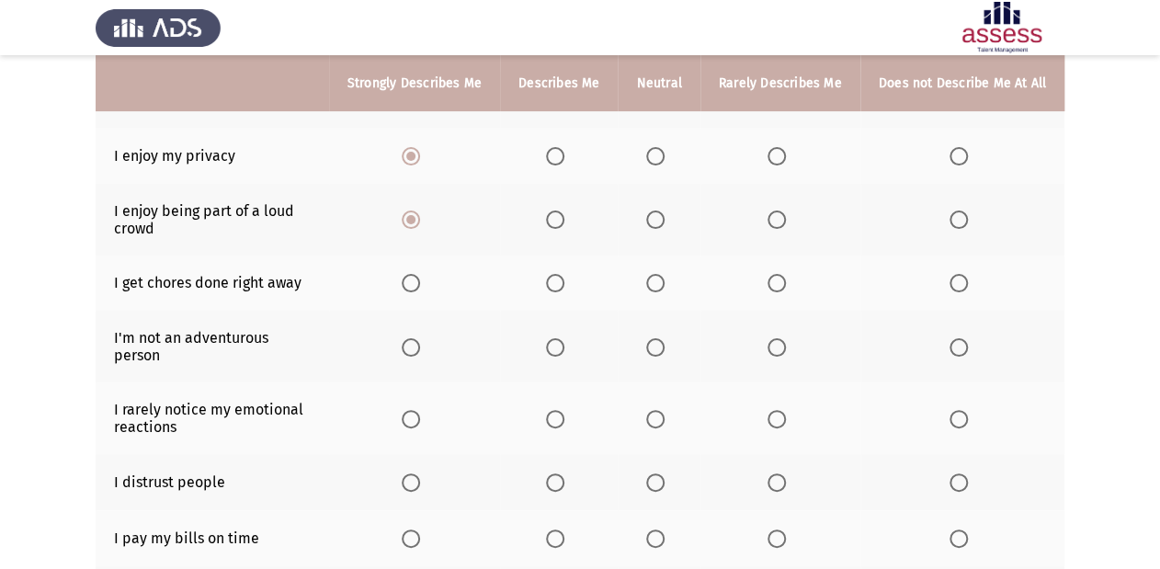
click at [664, 285] on span "Select an option" at bounding box center [655, 283] width 18 height 18
click at [664, 285] on input "Select an option" at bounding box center [655, 283] width 18 height 18
click at [654, 338] on span "Select an option" at bounding box center [655, 347] width 18 height 18
click at [654, 338] on input "Select an option" at bounding box center [655, 347] width 18 height 18
click at [765, 404] on th at bounding box center [780, 418] width 160 height 72
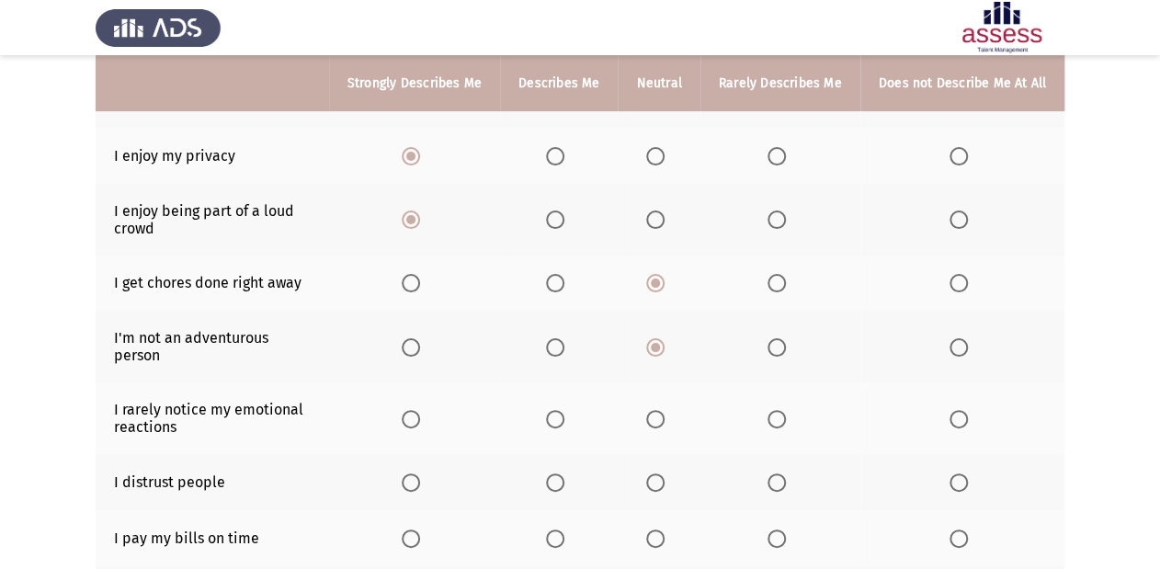
click at [771, 410] on span "Select an option" at bounding box center [776, 419] width 18 height 18
click at [771, 410] on input "Select an option" at bounding box center [776, 419] width 18 height 18
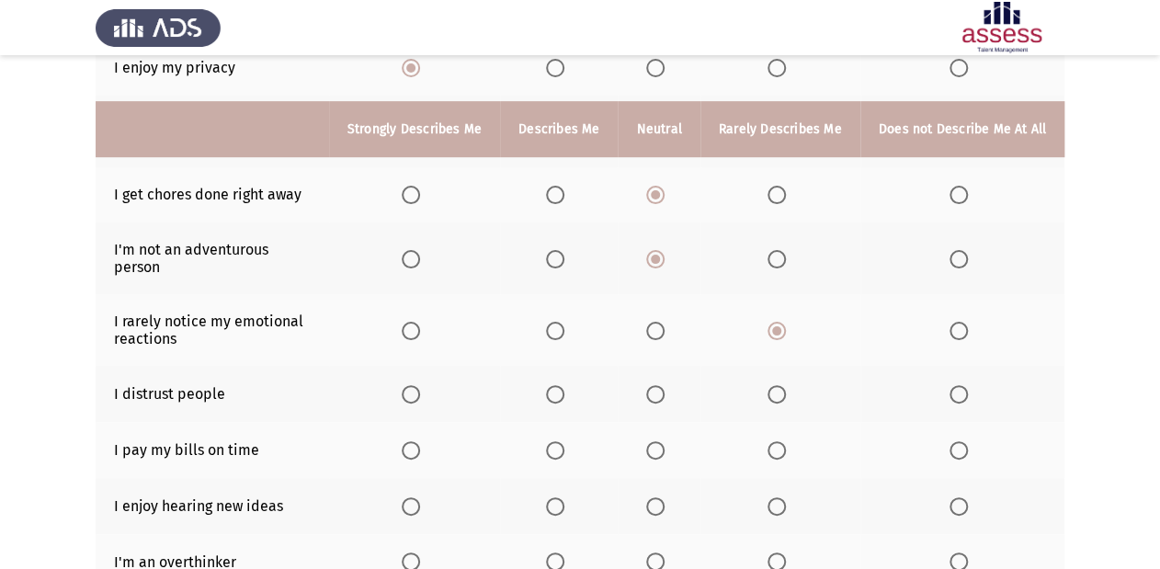
scroll to position [368, 0]
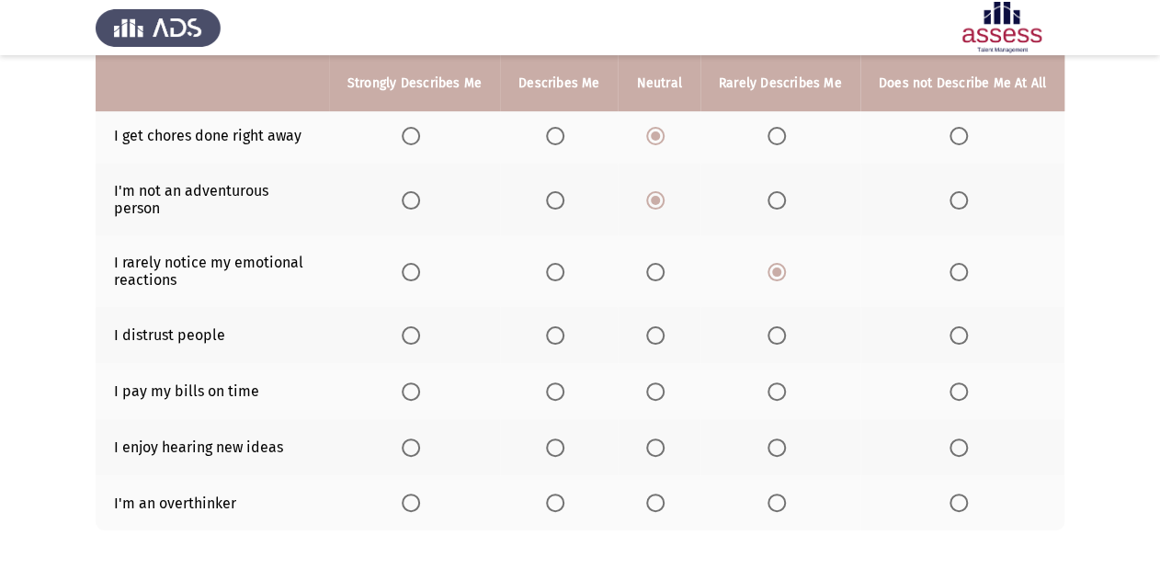
click at [663, 326] on span "Select an option" at bounding box center [655, 335] width 18 height 18
click at [663, 326] on input "Select an option" at bounding box center [655, 335] width 18 height 18
click at [420, 386] on span "Select an option" at bounding box center [411, 391] width 18 height 18
click at [420, 386] on input "Select an option" at bounding box center [411, 391] width 18 height 18
click at [420, 438] on span "Select an option" at bounding box center [411, 447] width 18 height 18
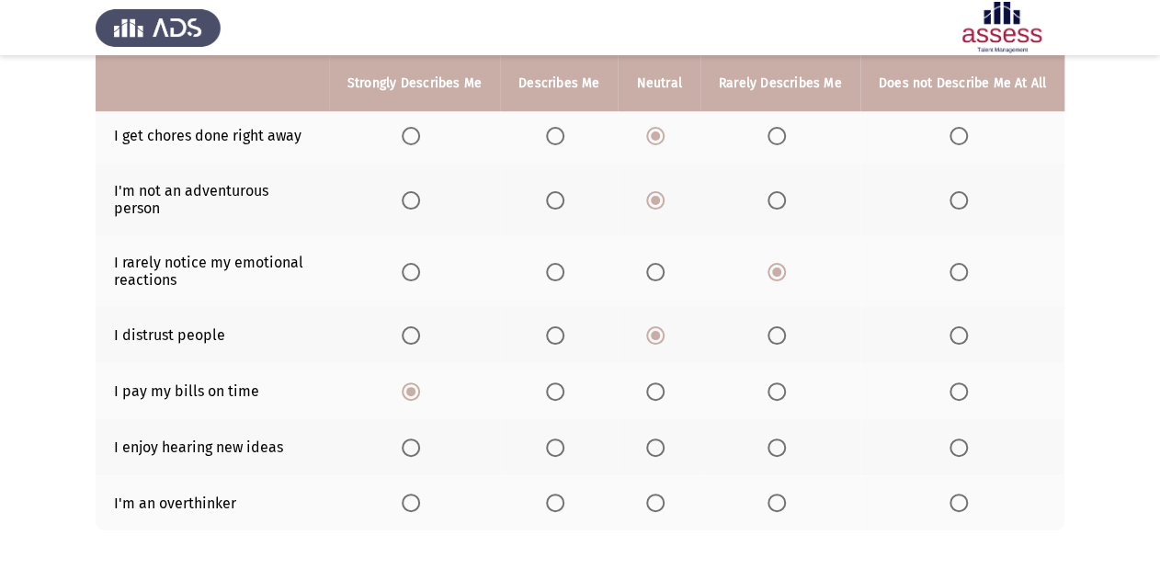
click at [420, 438] on input "Select an option" at bounding box center [411, 447] width 18 height 18
click at [419, 493] on span "Select an option" at bounding box center [411, 502] width 18 height 18
click at [419, 493] on input "Select an option" at bounding box center [411, 502] width 18 height 18
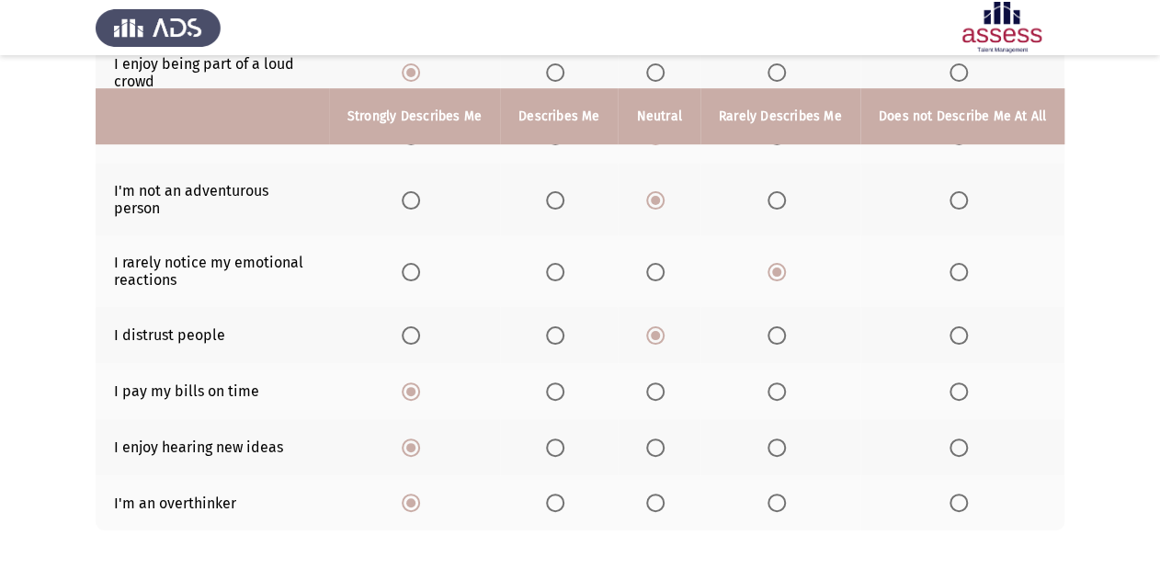
scroll to position [445, 0]
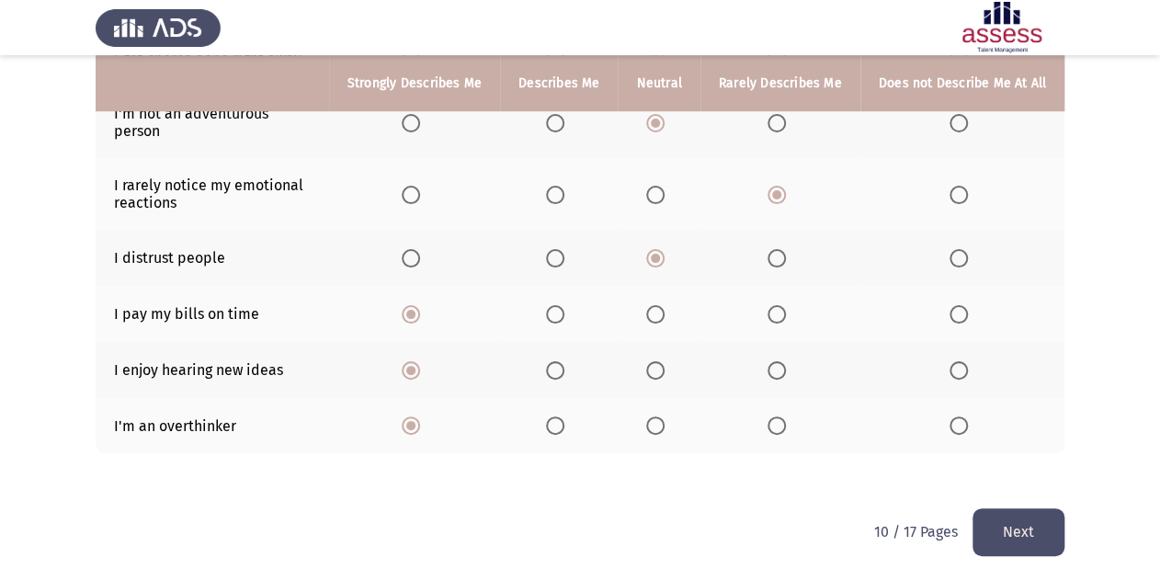
click at [1059, 508] on button "Next" at bounding box center [1018, 531] width 92 height 47
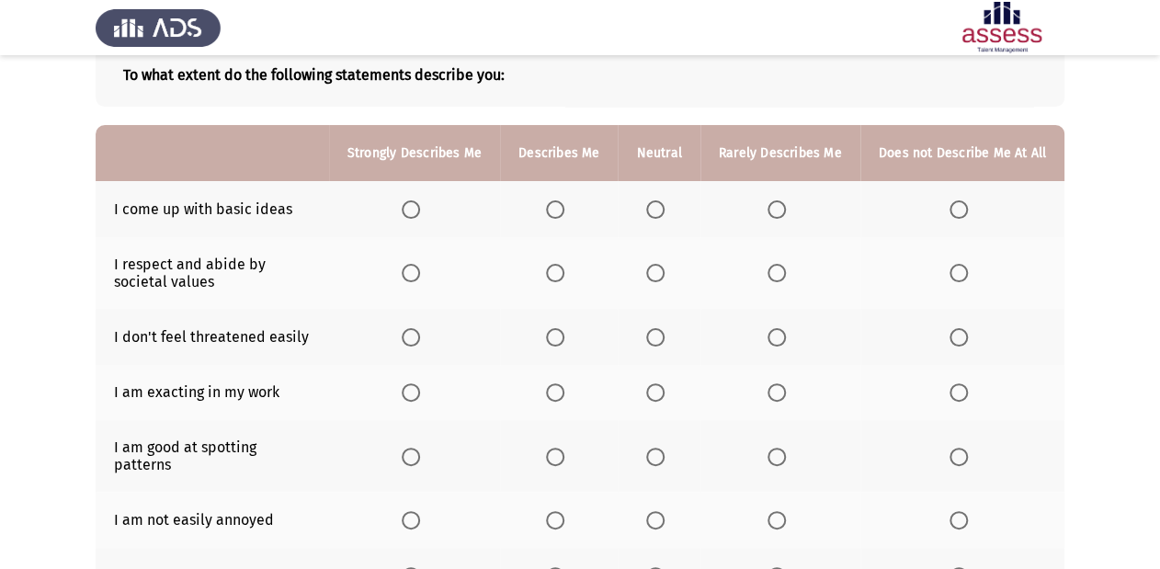
scroll to position [147, 0]
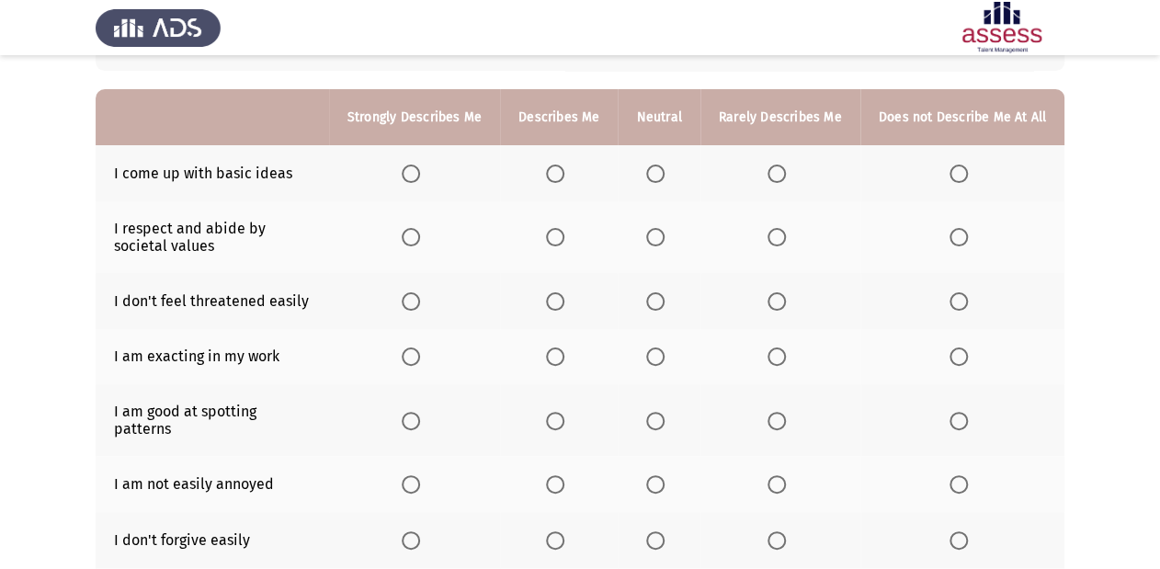
click at [664, 176] on span "Select an option" at bounding box center [655, 173] width 18 height 18
click at [664, 176] on input "Select an option" at bounding box center [655, 173] width 18 height 18
click at [766, 178] on th at bounding box center [780, 173] width 160 height 56
click at [774, 175] on span "Select an option" at bounding box center [776, 173] width 18 height 18
click at [774, 175] on input "Select an option" at bounding box center [776, 173] width 18 height 18
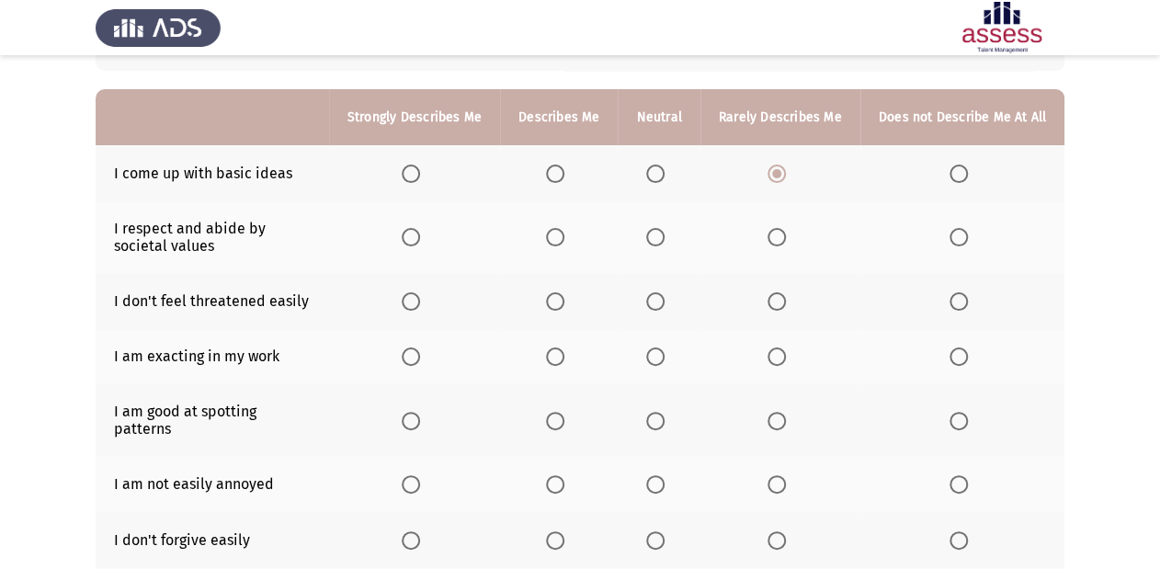
click at [959, 239] on span "Select an option" at bounding box center [958, 237] width 18 height 18
click at [959, 239] on input "Select an option" at bounding box center [958, 237] width 18 height 18
click at [558, 295] on span "Select an option" at bounding box center [555, 301] width 18 height 18
click at [558, 295] on input "Select an option" at bounding box center [555, 301] width 18 height 18
click at [408, 361] on th at bounding box center [414, 357] width 171 height 56
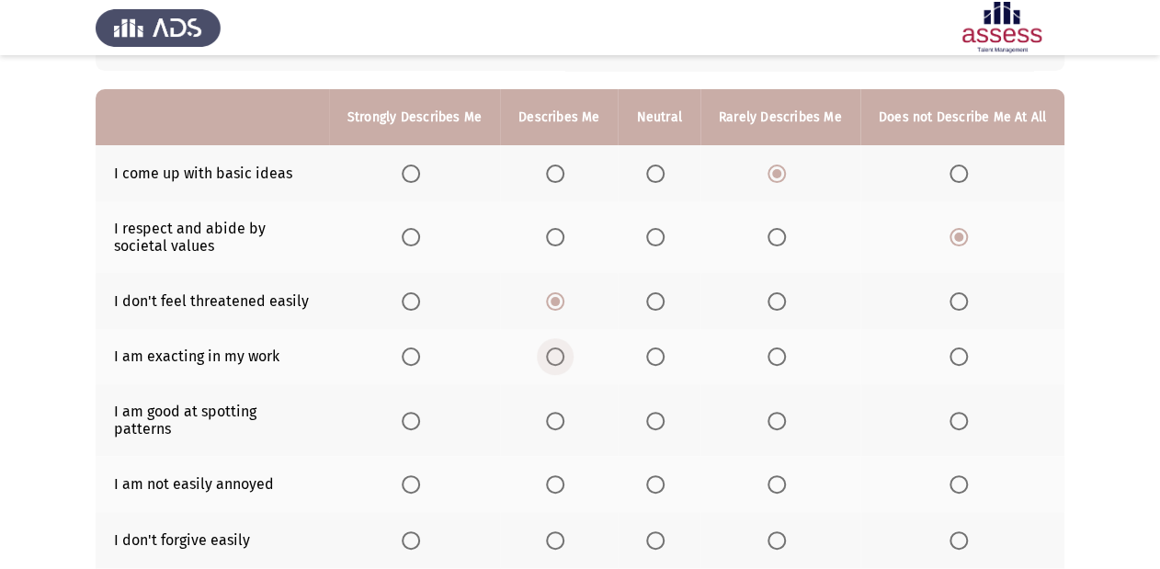
click at [564, 361] on span "Select an option" at bounding box center [555, 356] width 18 height 18
click at [564, 361] on input "Select an option" at bounding box center [555, 356] width 18 height 18
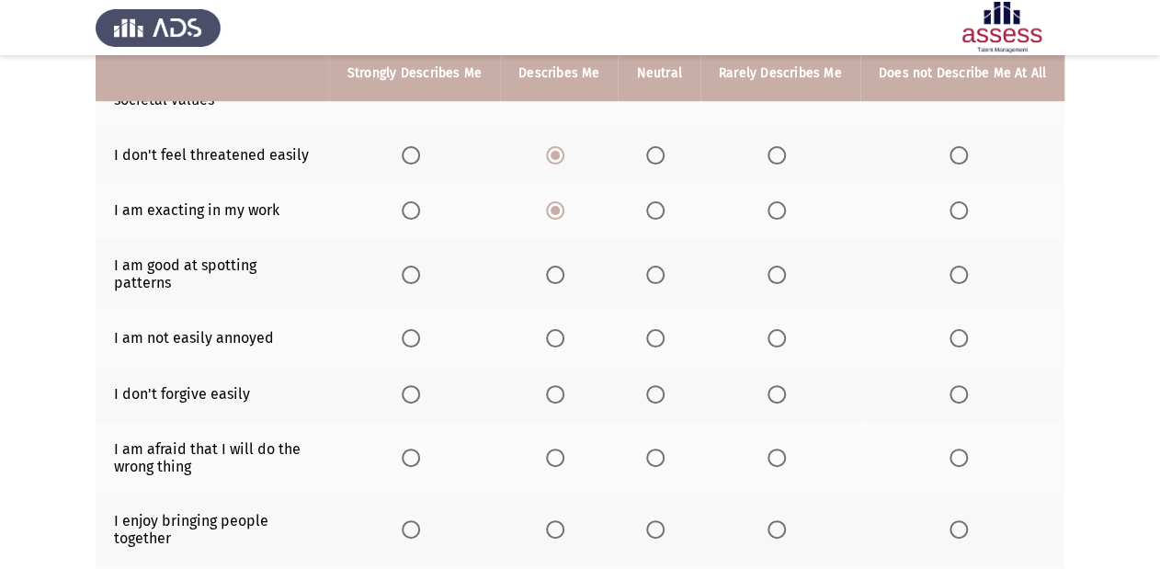
scroll to position [294, 0]
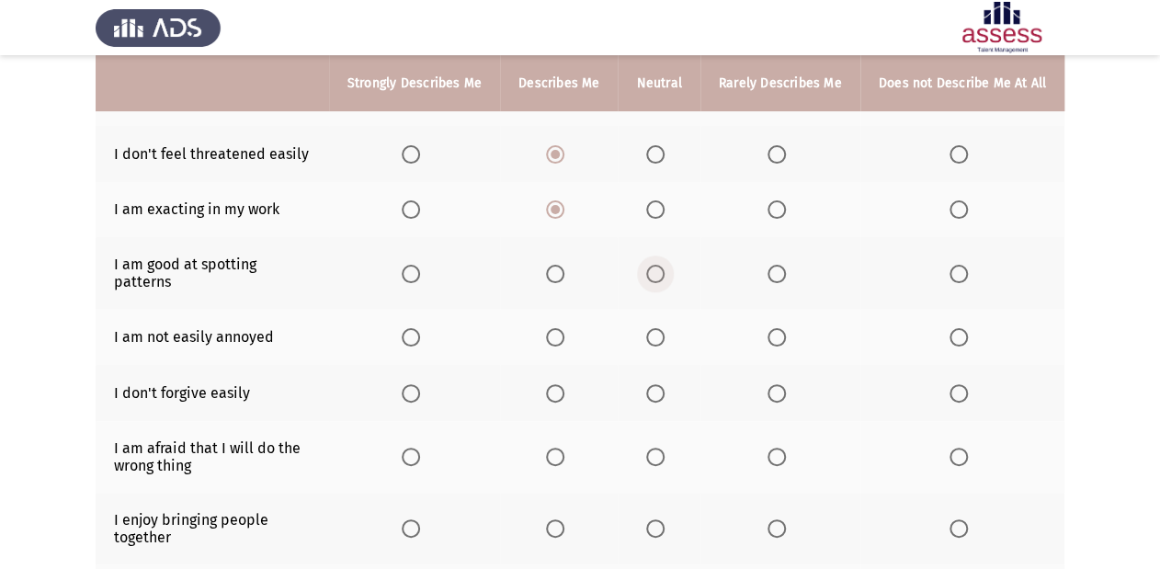
click at [657, 265] on span "Select an option" at bounding box center [655, 274] width 18 height 18
click at [657, 265] on input "Select an option" at bounding box center [655, 274] width 18 height 18
click at [412, 328] on span "Select an option" at bounding box center [411, 337] width 18 height 18
click at [412, 328] on input "Select an option" at bounding box center [411, 337] width 18 height 18
click at [664, 384] on span "Select an option" at bounding box center [655, 393] width 18 height 18
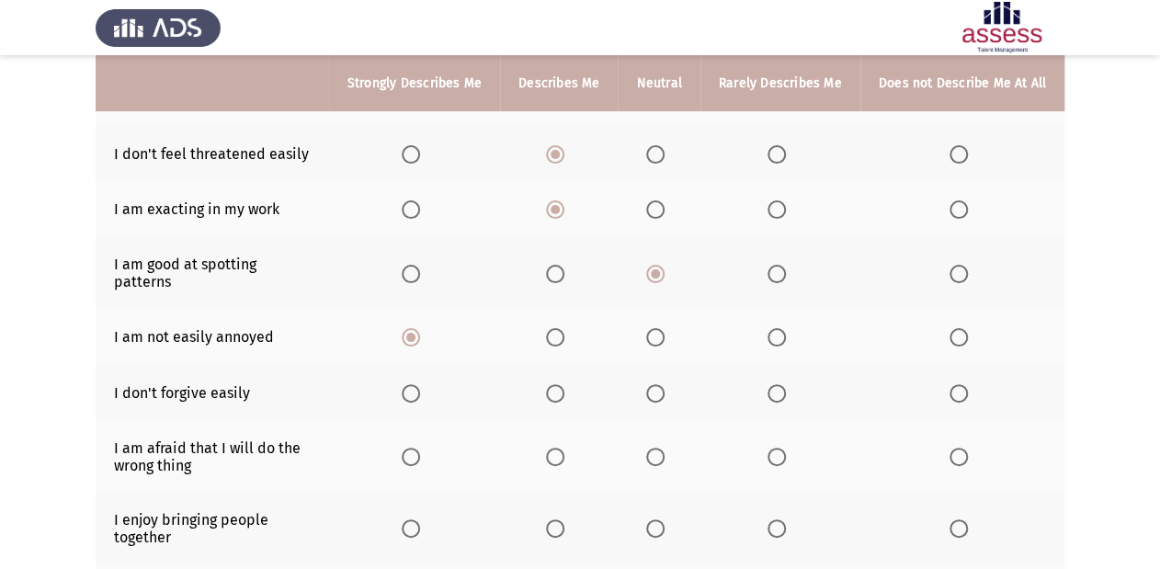
click at [664, 384] on input "Select an option" at bounding box center [655, 393] width 18 height 18
click at [564, 386] on span "Select an option" at bounding box center [555, 393] width 18 height 18
click at [564, 386] on input "Select an option" at bounding box center [555, 393] width 18 height 18
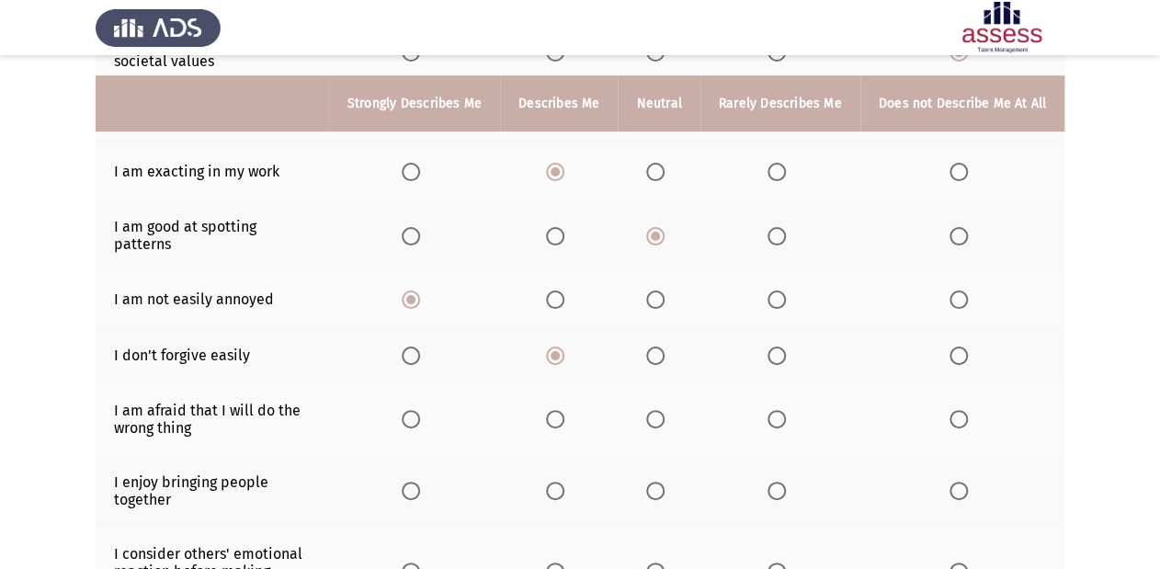
scroll to position [368, 0]
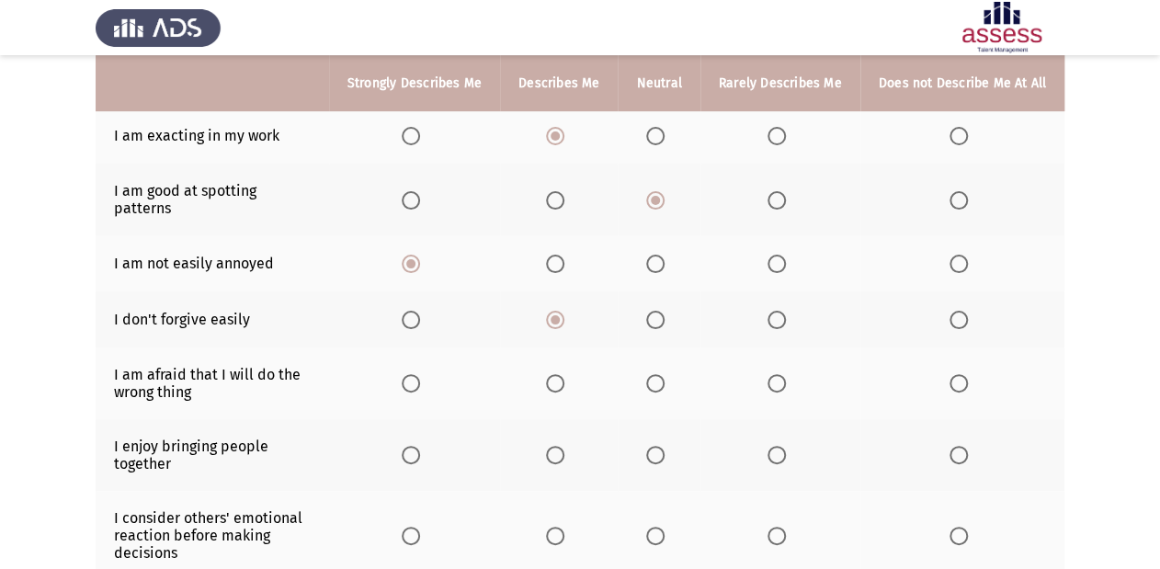
click at [951, 374] on span "Select an option" at bounding box center [958, 383] width 18 height 18
click at [951, 374] on input "Select an option" at bounding box center [958, 383] width 18 height 18
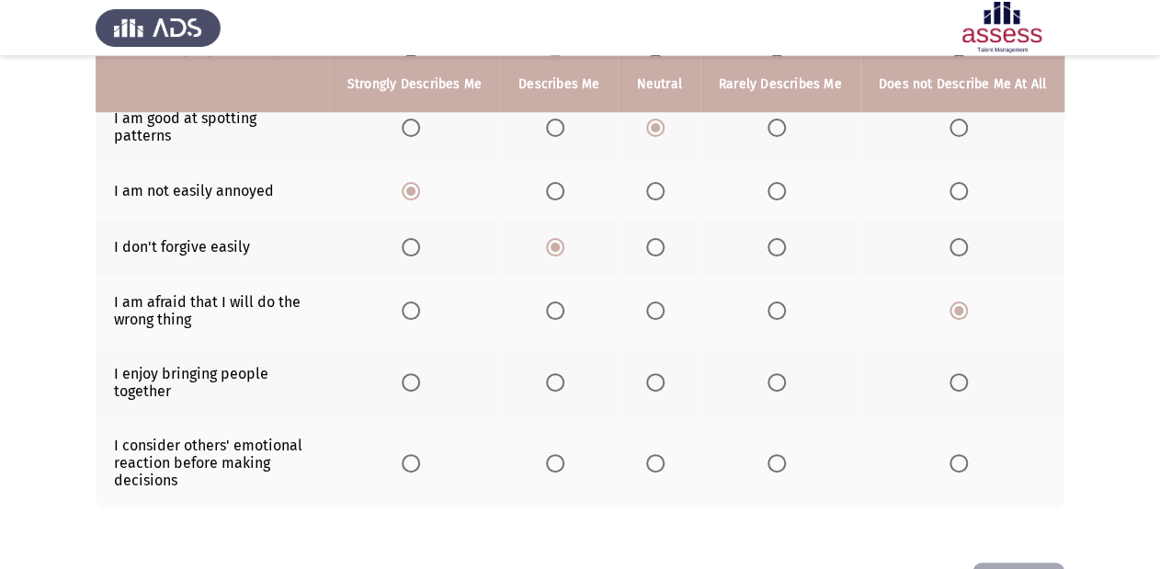
scroll to position [441, 0]
click at [416, 372] on span "Select an option" at bounding box center [411, 381] width 18 height 18
click at [416, 372] on input "Select an option" at bounding box center [411, 381] width 18 height 18
click at [420, 453] on span "Select an option" at bounding box center [411, 462] width 18 height 18
click at [420, 453] on input "Select an option" at bounding box center [411, 462] width 18 height 18
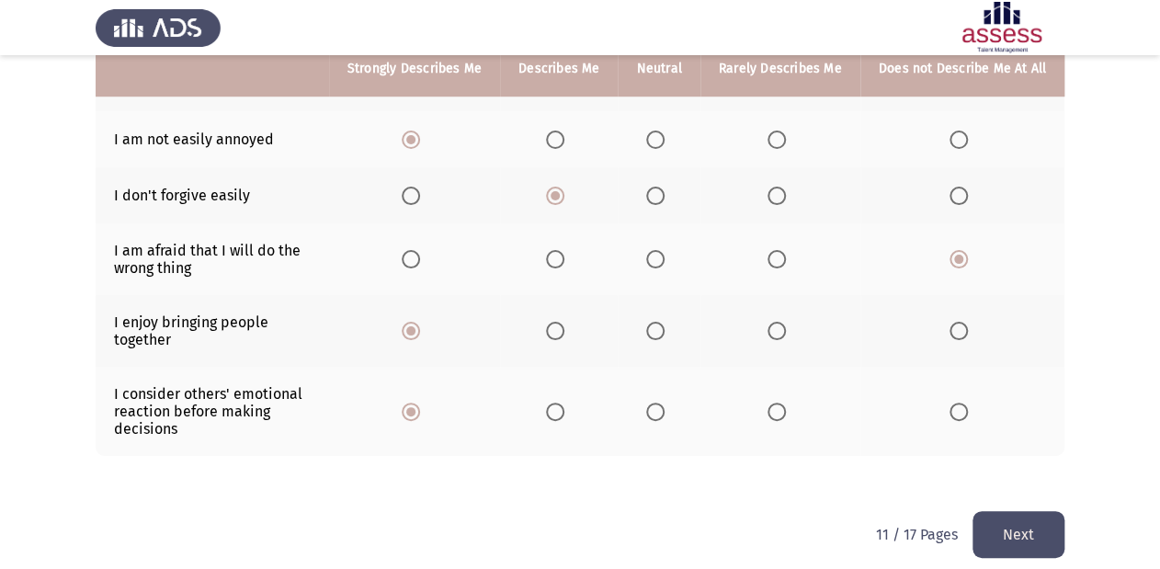
scroll to position [493, 0]
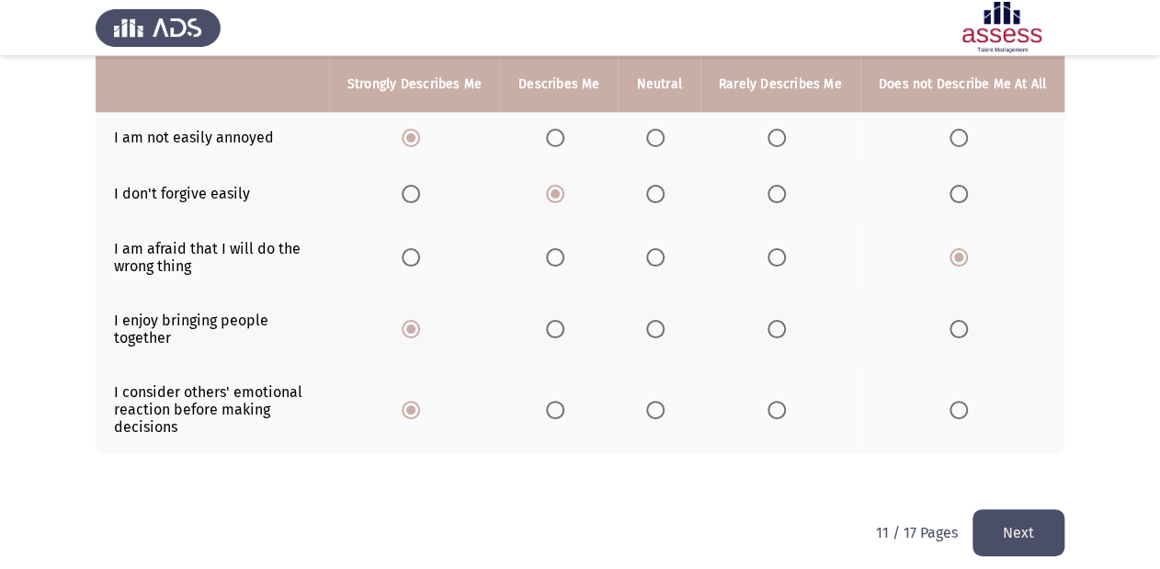
click at [1037, 523] on button "Next" at bounding box center [1018, 532] width 92 height 47
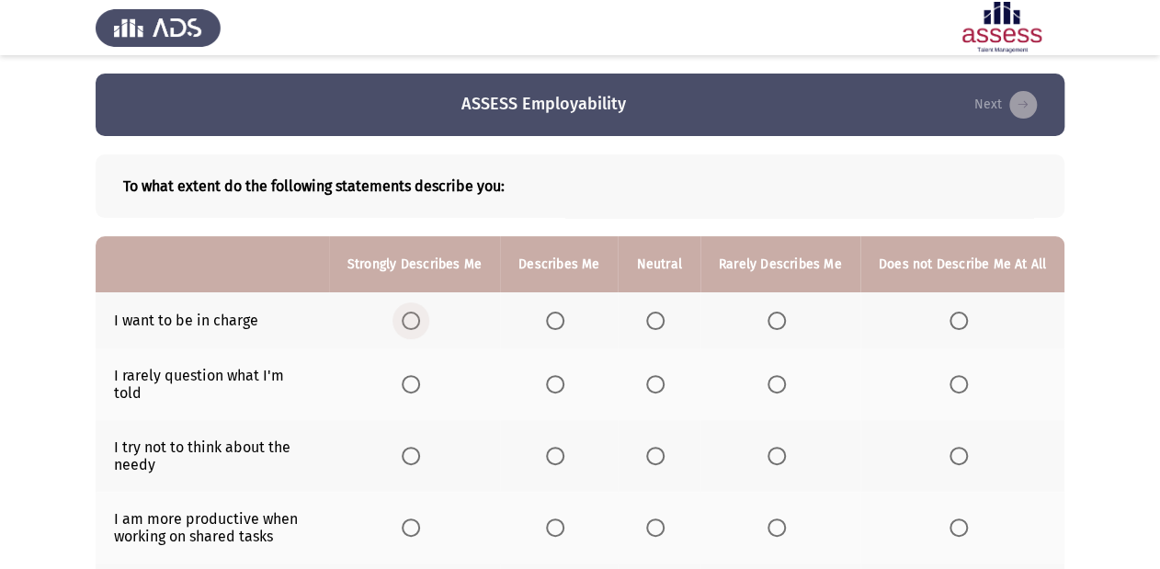
click at [419, 326] on span "Select an option" at bounding box center [411, 321] width 18 height 18
click at [419, 326] on input "Select an option" at bounding box center [411, 321] width 18 height 18
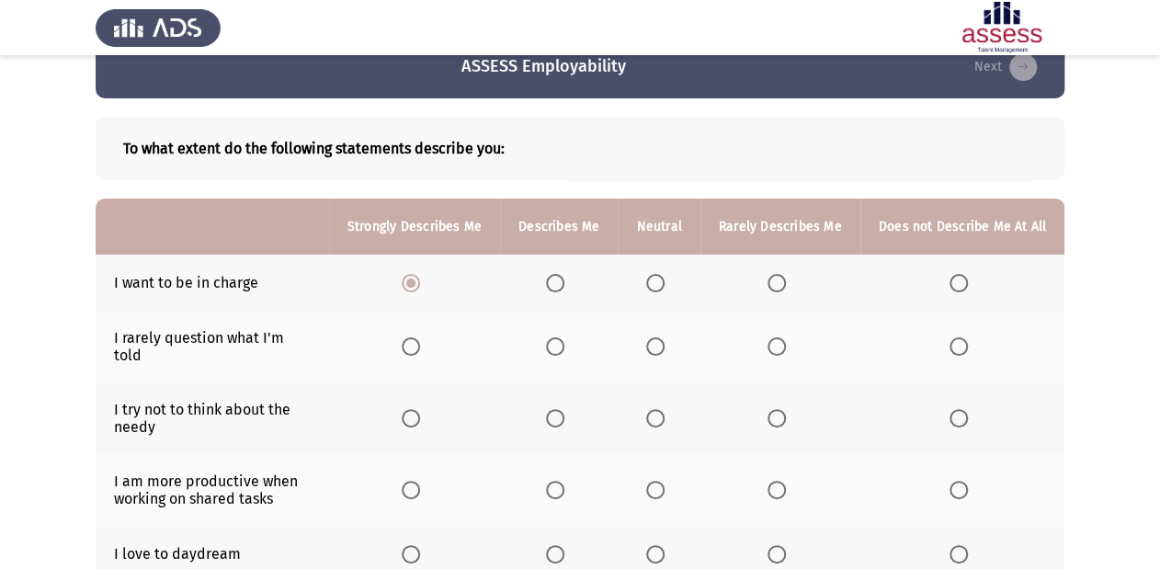
scroll to position [74, 0]
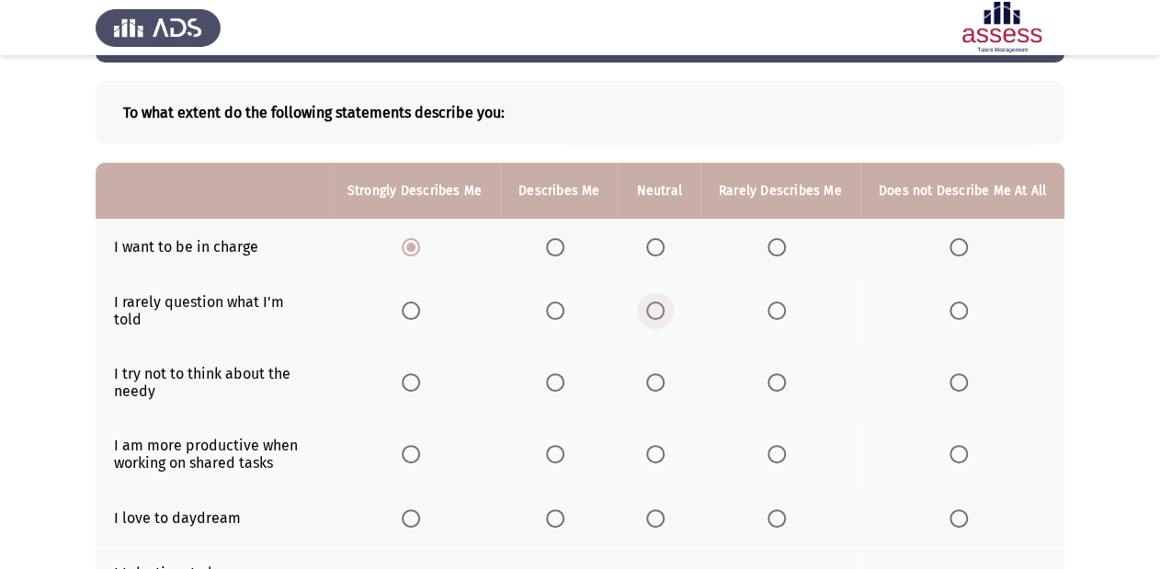
click at [662, 301] on span "Select an option" at bounding box center [655, 310] width 18 height 18
click at [662, 301] on input "Select an option" at bounding box center [655, 310] width 18 height 18
click at [420, 373] on span "Select an option" at bounding box center [411, 382] width 18 height 18
click at [420, 373] on input "Select an option" at bounding box center [411, 382] width 18 height 18
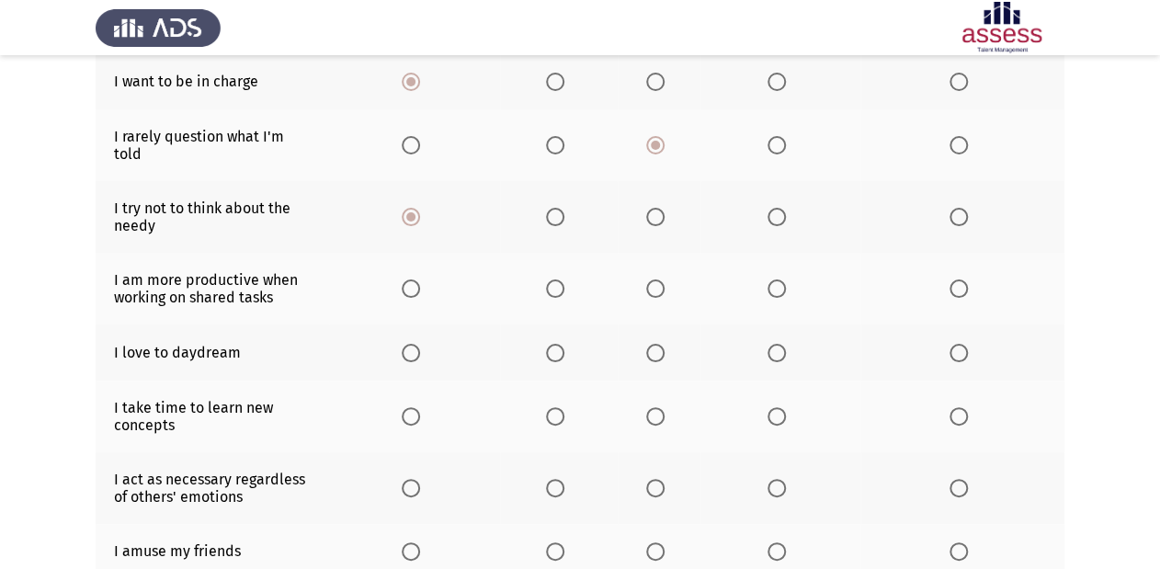
scroll to position [294, 0]
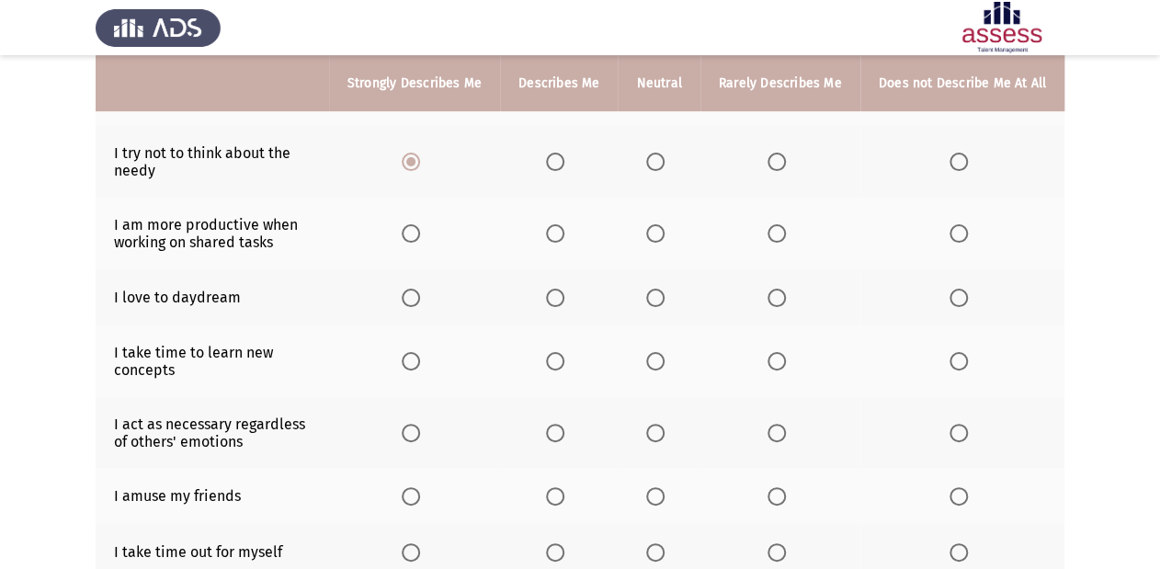
click at [419, 224] on span "Select an option" at bounding box center [411, 233] width 18 height 18
click at [419, 224] on input "Select an option" at bounding box center [411, 233] width 18 height 18
click at [652, 289] on span "Select an option" at bounding box center [655, 298] width 18 height 18
click at [652, 289] on input "Select an option" at bounding box center [655, 298] width 18 height 18
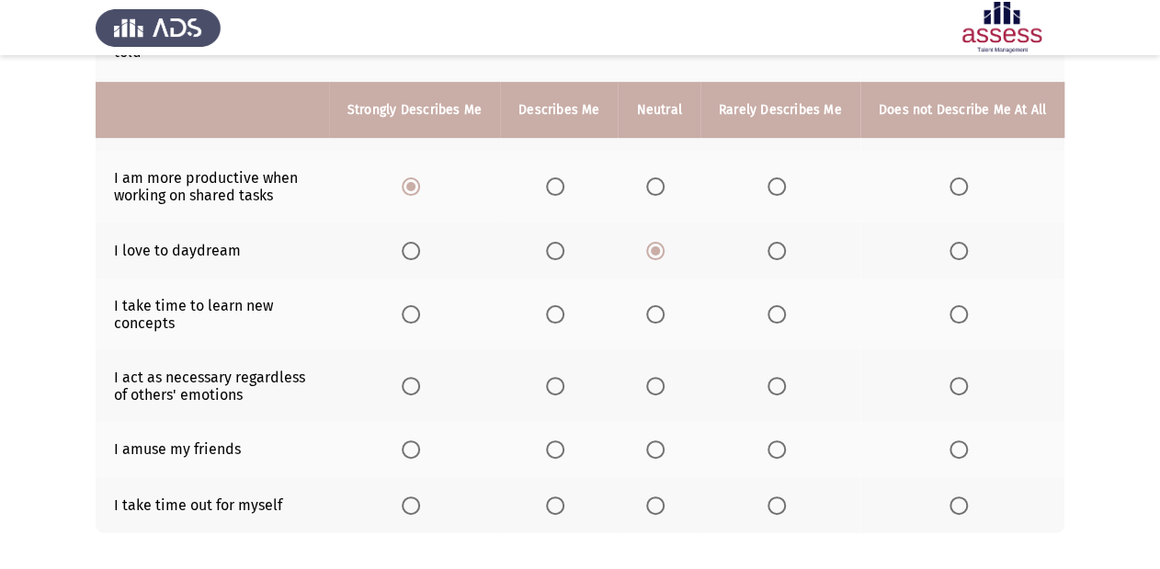
scroll to position [368, 0]
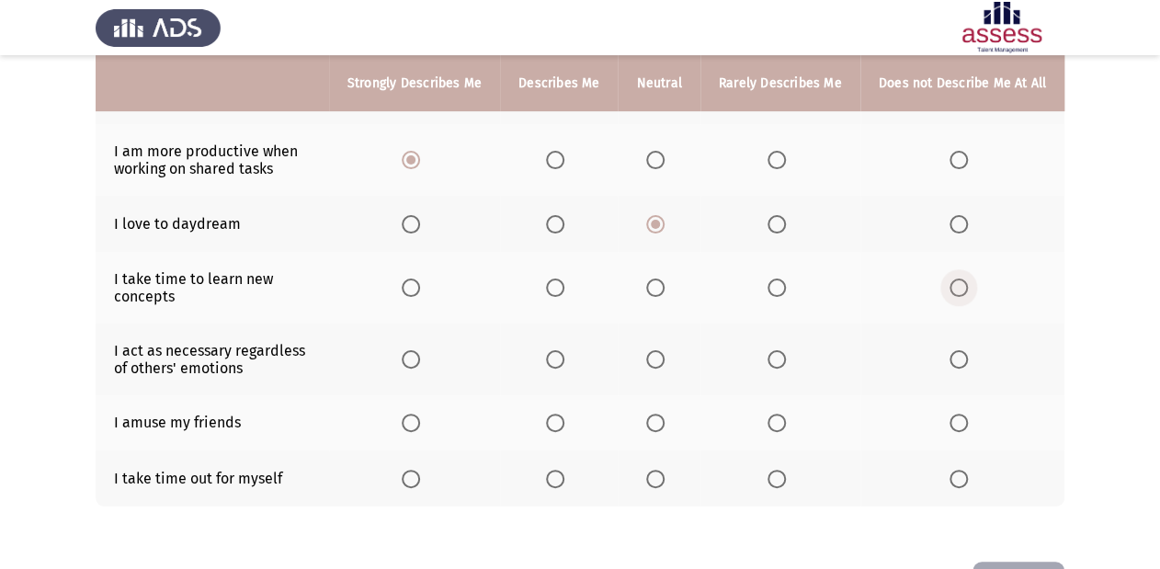
click at [955, 278] on span "Select an option" at bounding box center [958, 287] width 18 height 18
click at [955, 278] on input "Select an option" at bounding box center [958, 287] width 18 height 18
click at [655, 350] on span "Select an option" at bounding box center [655, 359] width 18 height 18
click at [655, 350] on input "Select an option" at bounding box center [655, 359] width 18 height 18
click at [662, 414] on span "Select an option" at bounding box center [655, 423] width 18 height 18
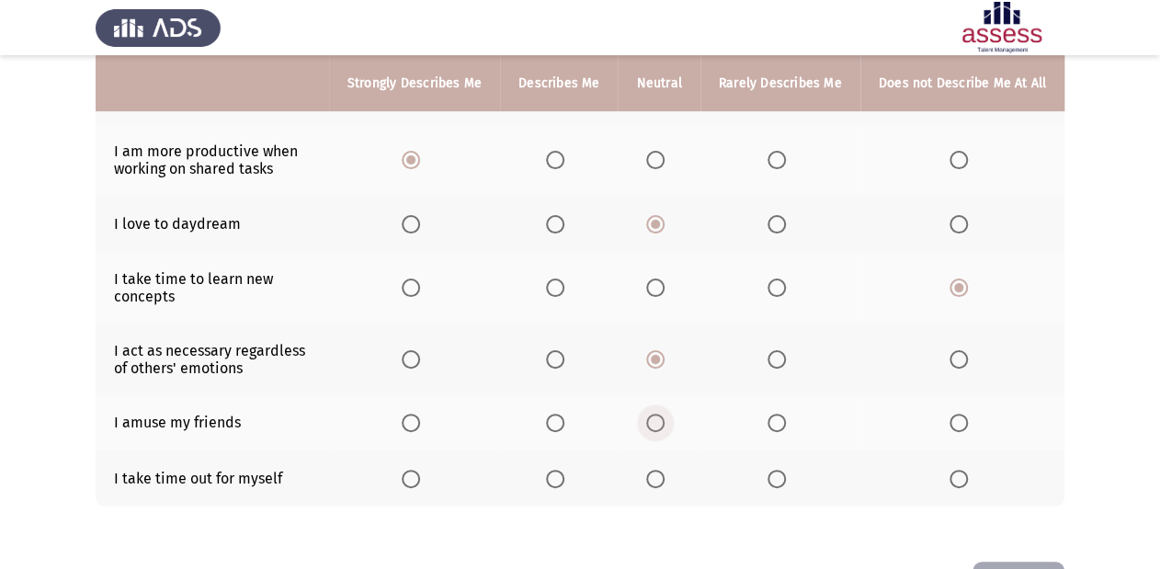
click at [662, 414] on input "Select an option" at bounding box center [655, 423] width 18 height 18
drag, startPoint x: 423, startPoint y: 481, endPoint x: 422, endPoint y: 470, distance: 10.1
click at [422, 479] on th at bounding box center [414, 478] width 171 height 56
click at [420, 470] on span "Select an option" at bounding box center [411, 479] width 18 height 18
click at [420, 470] on input "Select an option" at bounding box center [411, 479] width 18 height 18
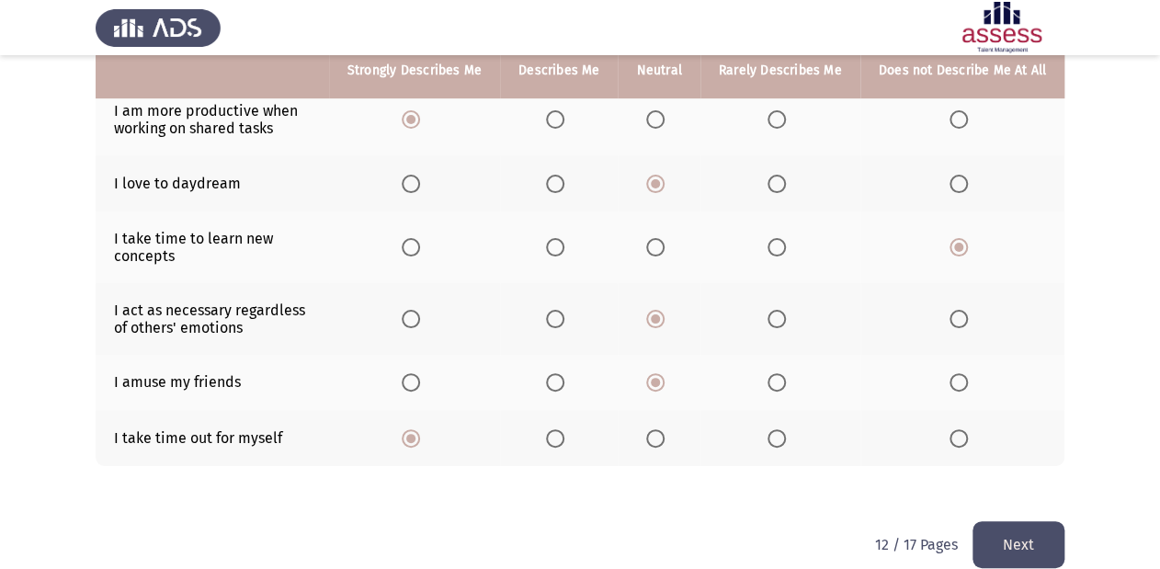
scroll to position [420, 0]
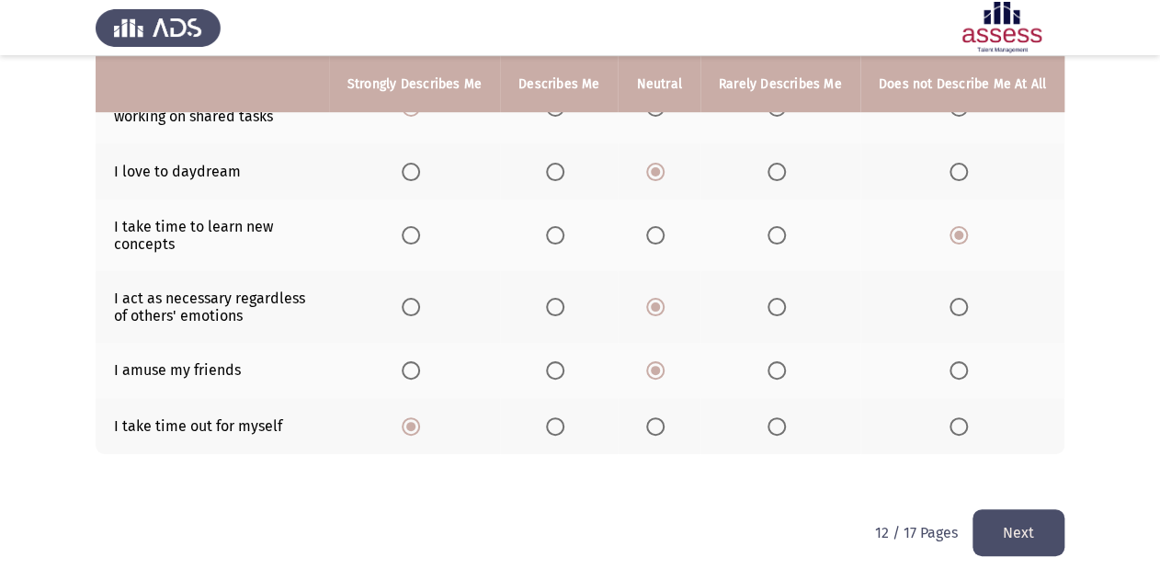
click at [990, 526] on button "Next" at bounding box center [1018, 532] width 92 height 47
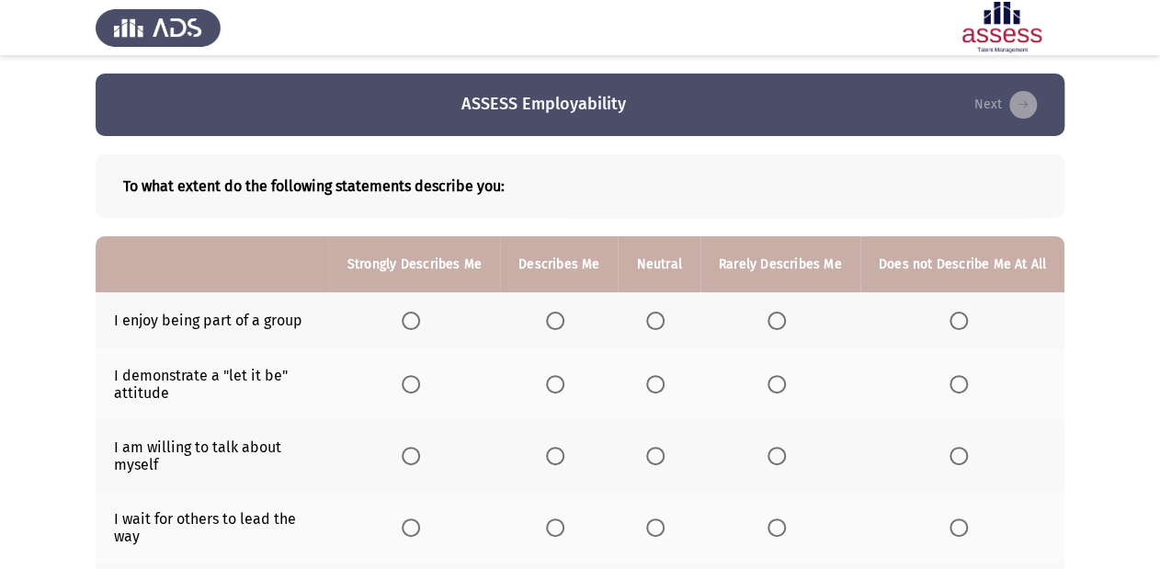
scroll to position [74, 0]
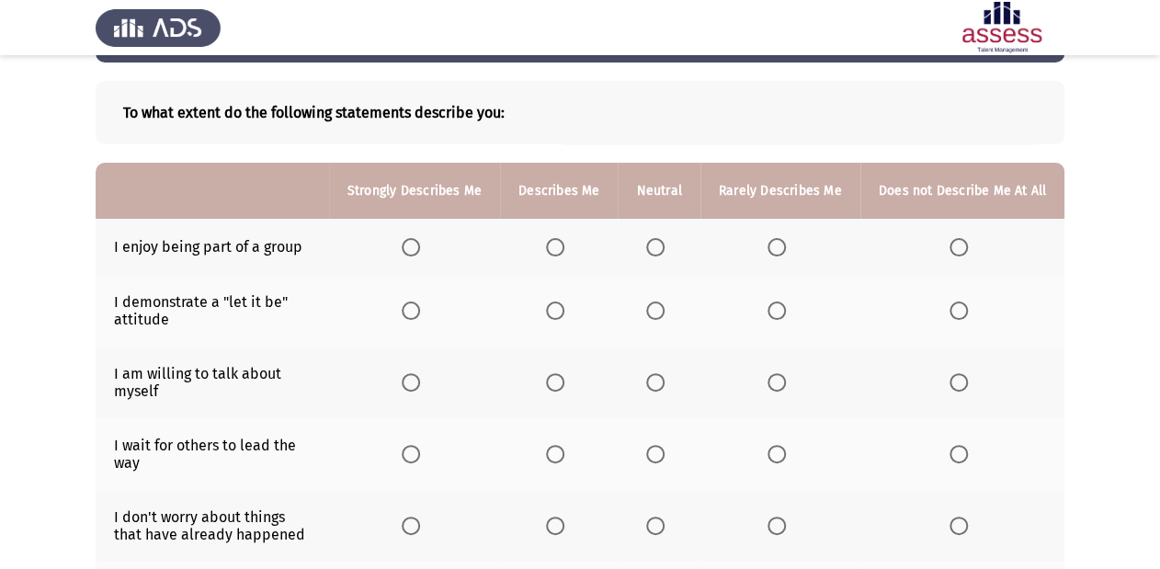
click at [415, 239] on span "Select an option" at bounding box center [411, 247] width 18 height 18
click at [415, 239] on input "Select an option" at bounding box center [411, 247] width 18 height 18
click at [660, 318] on span "Select an option" at bounding box center [655, 310] width 18 height 18
click at [660, 318] on input "Select an option" at bounding box center [655, 310] width 18 height 18
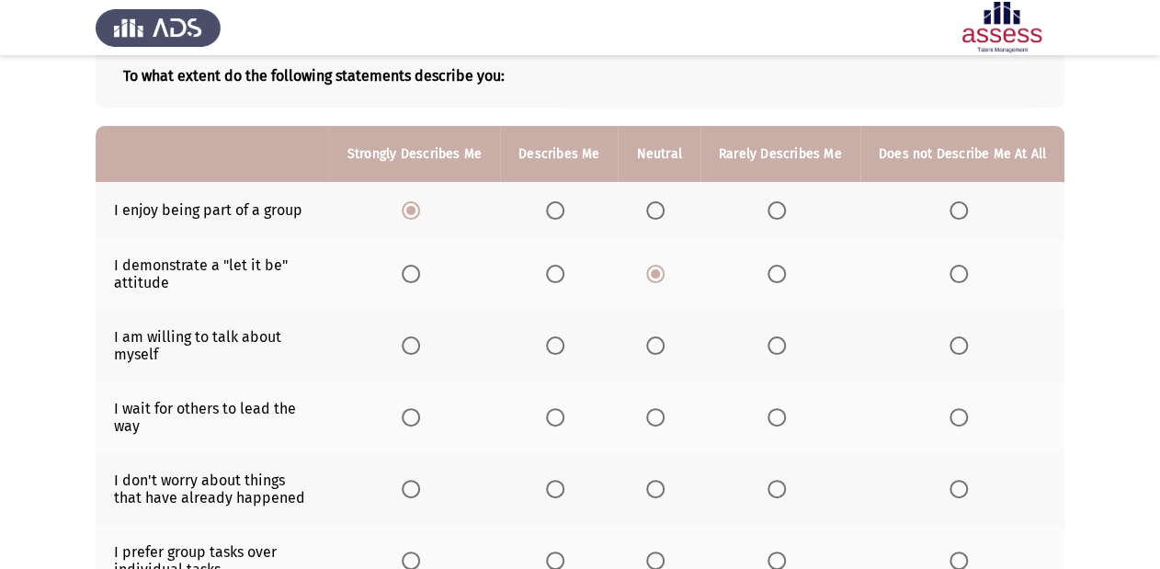
scroll to position [147, 0]
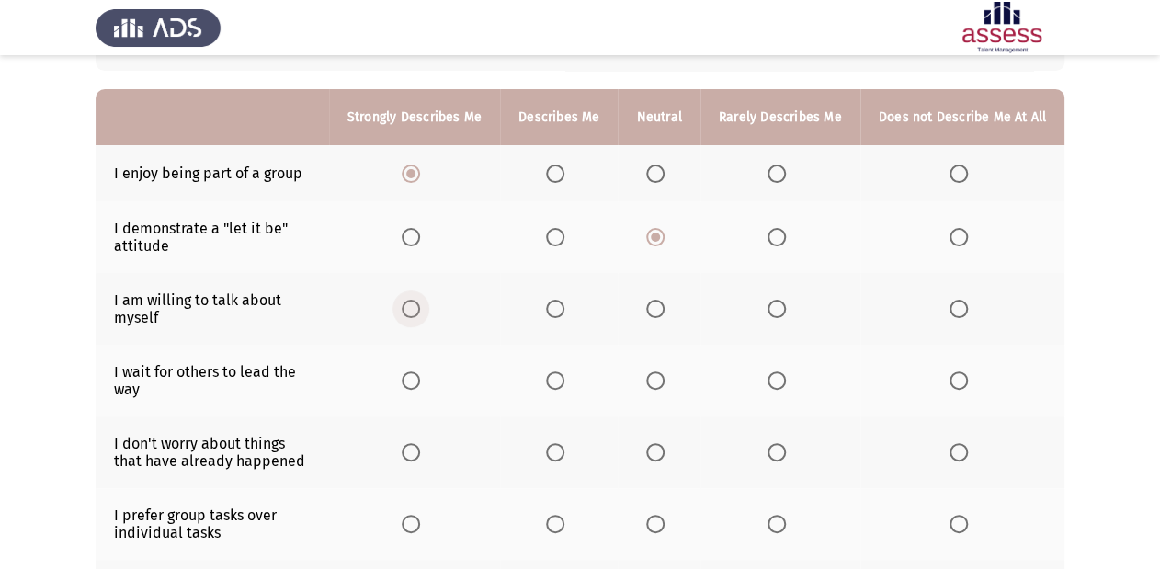
click at [419, 305] on span "Select an option" at bounding box center [411, 309] width 18 height 18
click at [419, 305] on input "Select an option" at bounding box center [411, 309] width 18 height 18
click at [572, 318] on label "Select an option" at bounding box center [559, 309] width 26 height 18
click at [564, 318] on input "Select an option" at bounding box center [555, 309] width 18 height 18
click at [652, 307] on span "Select an option" at bounding box center [655, 309] width 18 height 18
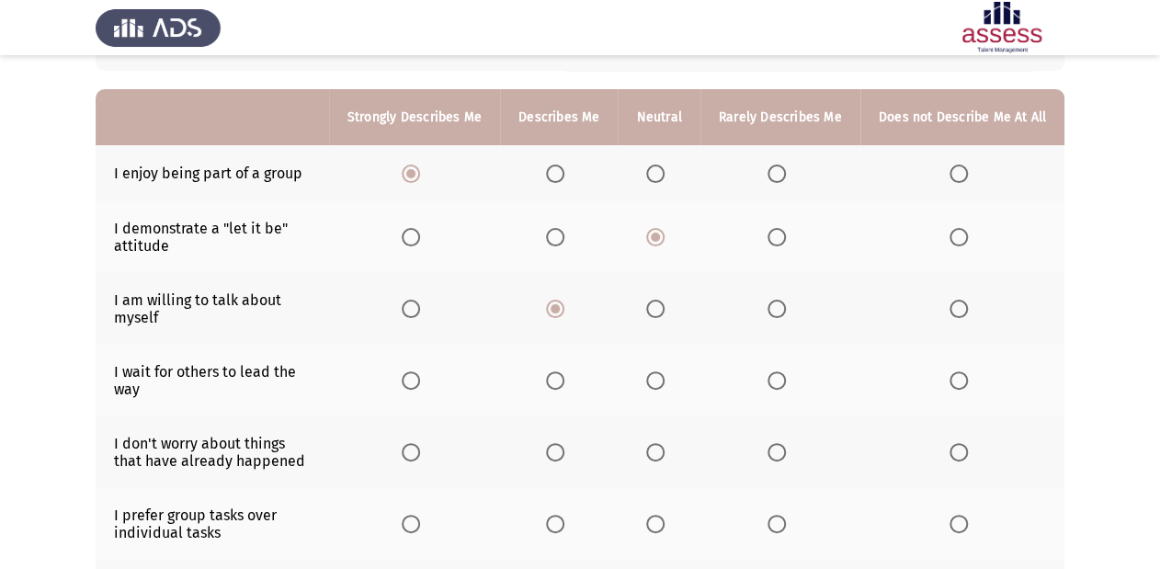
click at [652, 307] on input "Select an option" at bounding box center [655, 309] width 18 height 18
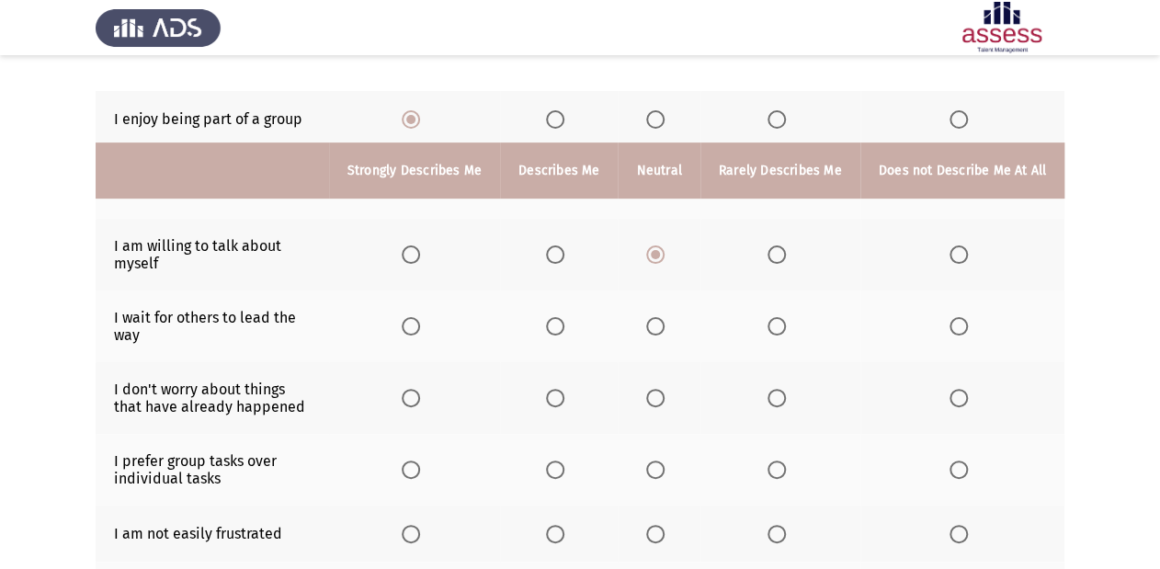
scroll to position [294, 0]
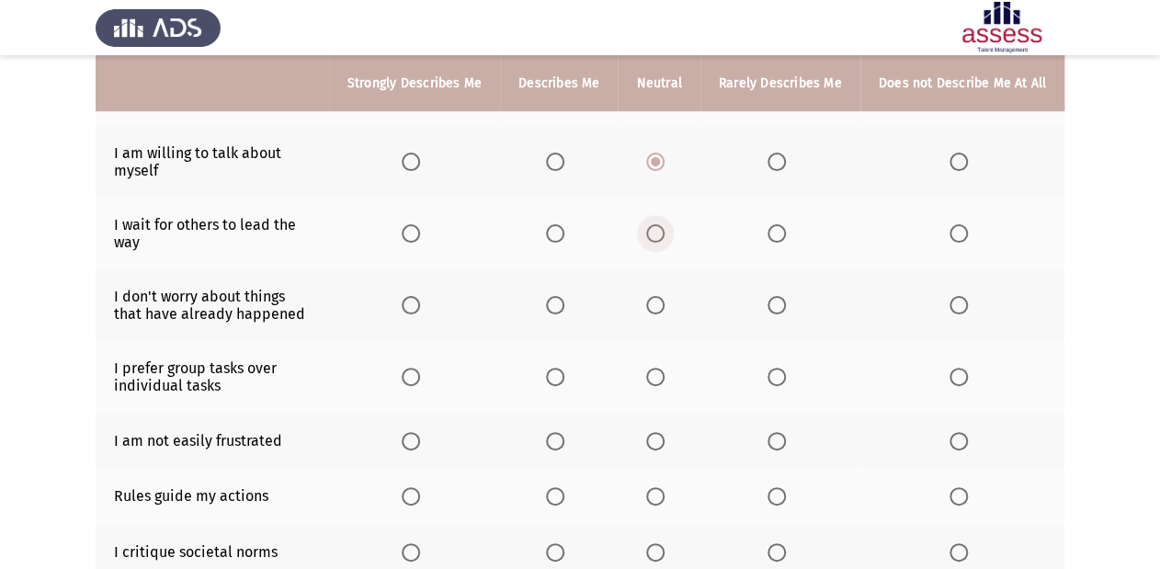
click at [653, 237] on span "Select an option" at bounding box center [655, 233] width 18 height 18
click at [653, 237] on input "Select an option" at bounding box center [655, 233] width 18 height 18
click at [417, 301] on span "Select an option" at bounding box center [411, 305] width 18 height 18
click at [417, 301] on input "Select an option" at bounding box center [411, 305] width 18 height 18
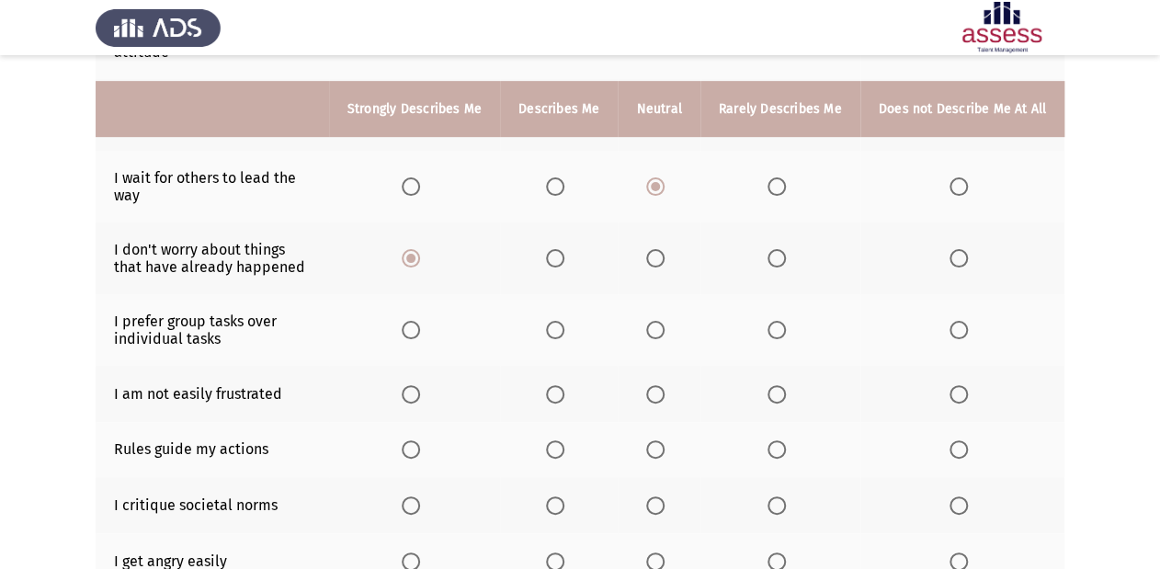
scroll to position [368, 0]
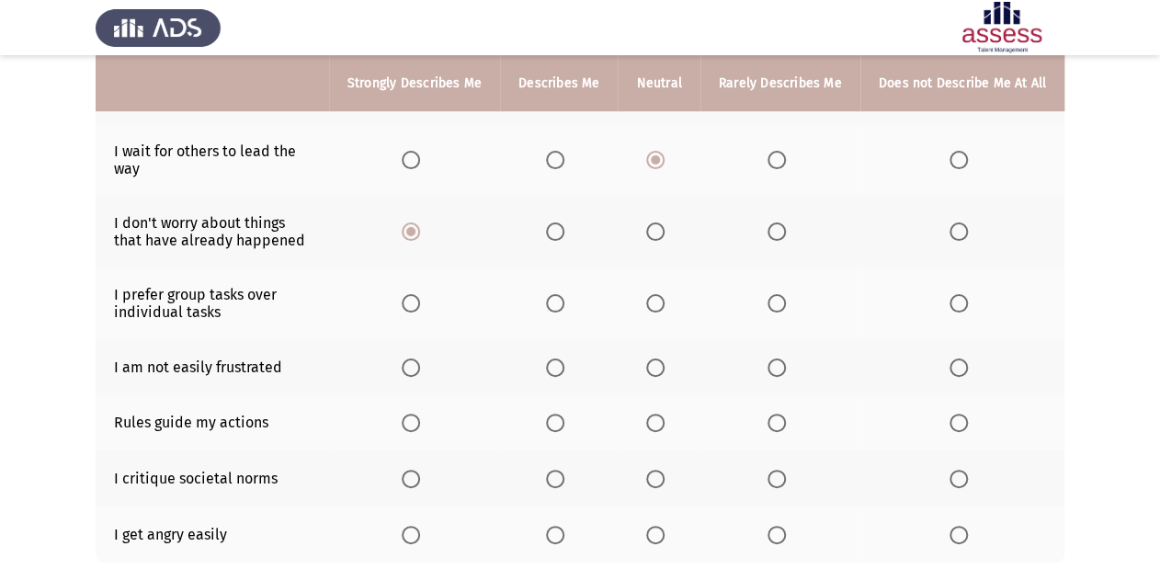
click at [420, 298] on span "Select an option" at bounding box center [411, 303] width 18 height 18
click at [420, 298] on input "Select an option" at bounding box center [411, 303] width 18 height 18
click at [554, 299] on span "Select an option" at bounding box center [555, 303] width 18 height 18
click at [554, 299] on input "Select an option" at bounding box center [555, 303] width 18 height 18
click at [410, 365] on span "Select an option" at bounding box center [411, 367] width 18 height 18
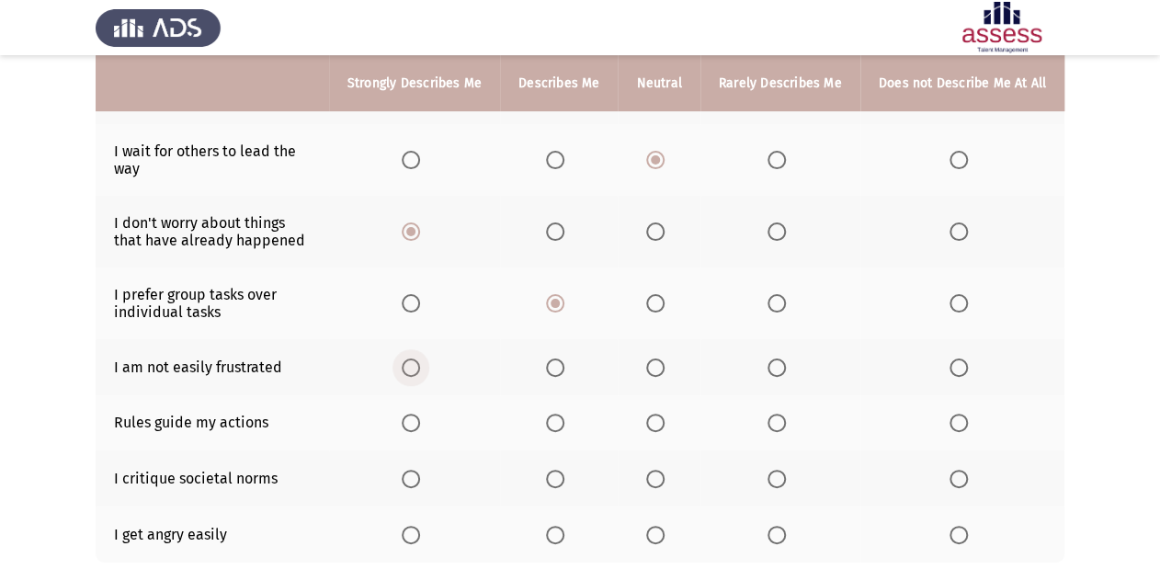
click at [410, 365] on input "Select an option" at bounding box center [411, 367] width 18 height 18
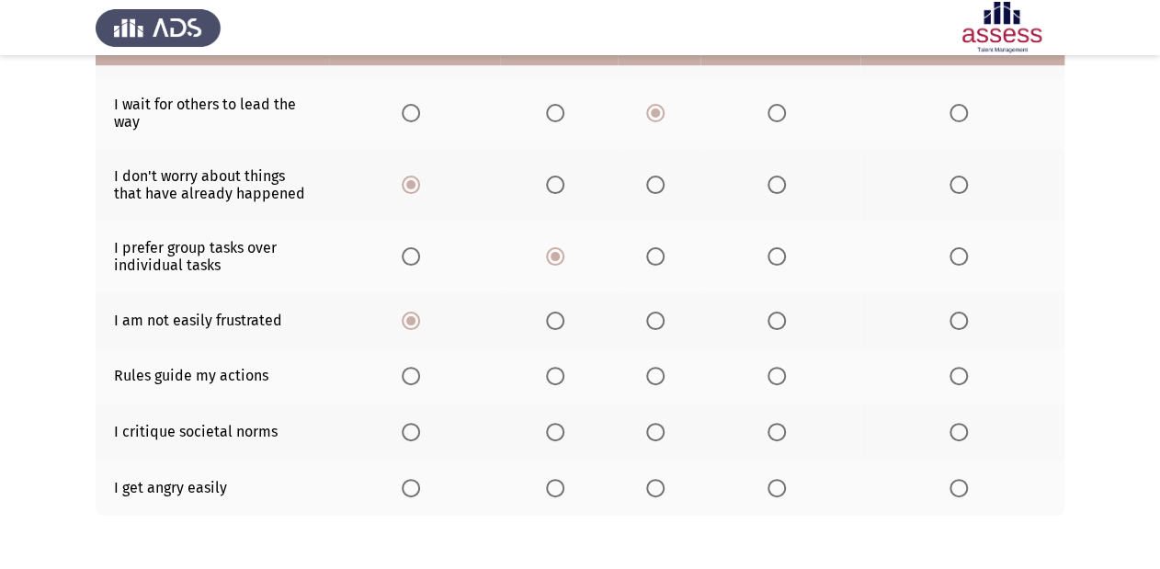
scroll to position [441, 0]
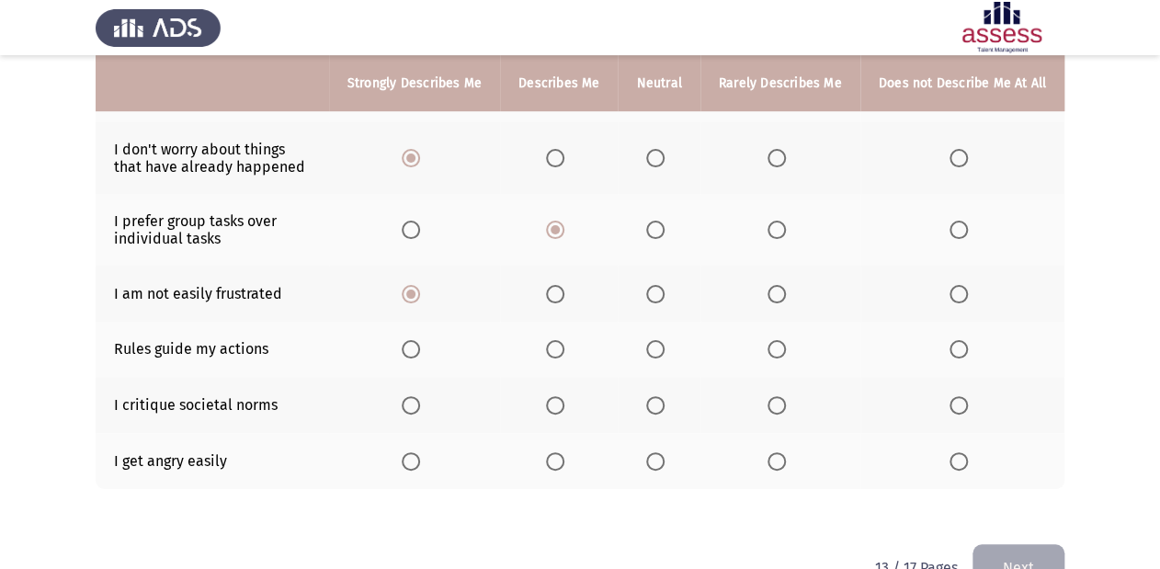
click at [647, 353] on th at bounding box center [659, 350] width 82 height 56
click at [663, 348] on span "Select an option" at bounding box center [655, 349] width 18 height 18
click at [663, 348] on input "Select an option" at bounding box center [655, 349] width 18 height 18
click at [654, 414] on span "Select an option" at bounding box center [655, 405] width 18 height 18
click at [654, 414] on input "Select an option" at bounding box center [655, 405] width 18 height 18
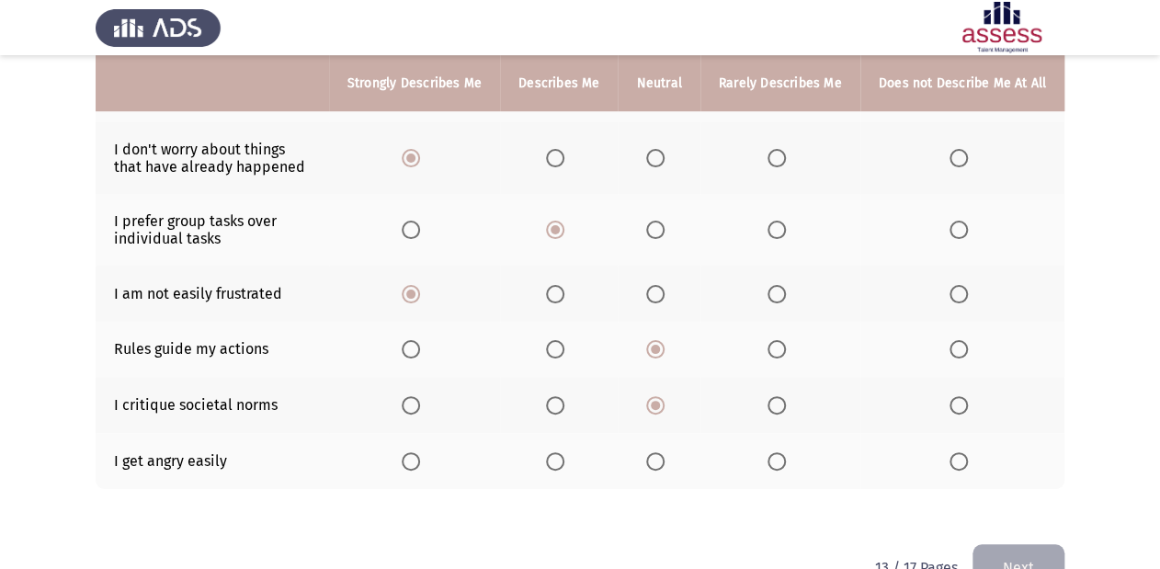
click at [960, 459] on span "Select an option" at bounding box center [958, 461] width 18 height 18
click at [960, 459] on input "Select an option" at bounding box center [958, 461] width 18 height 18
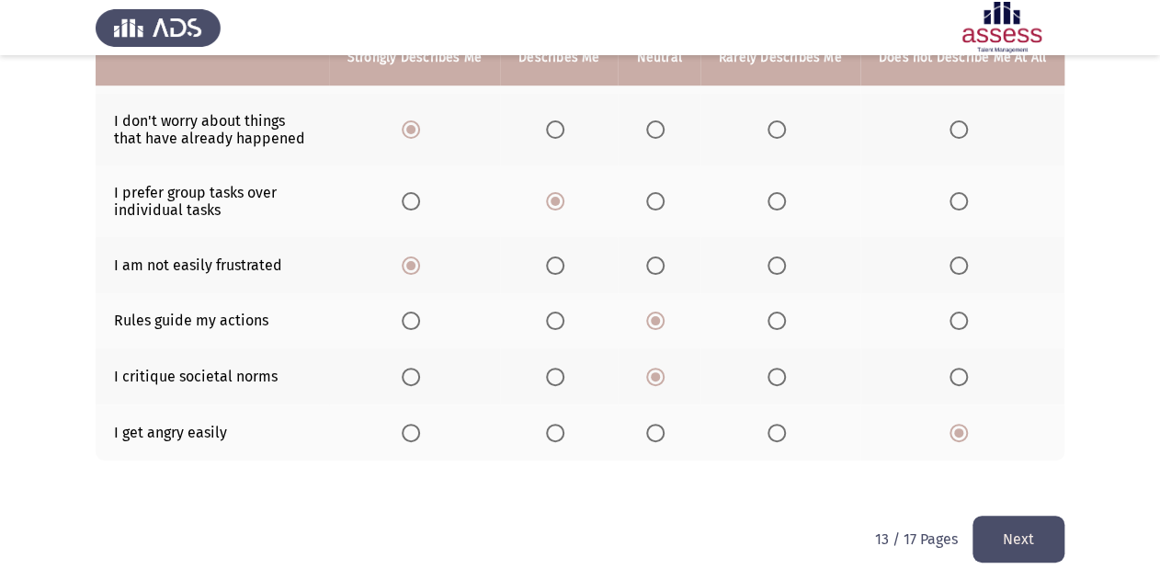
scroll to position [493, 0]
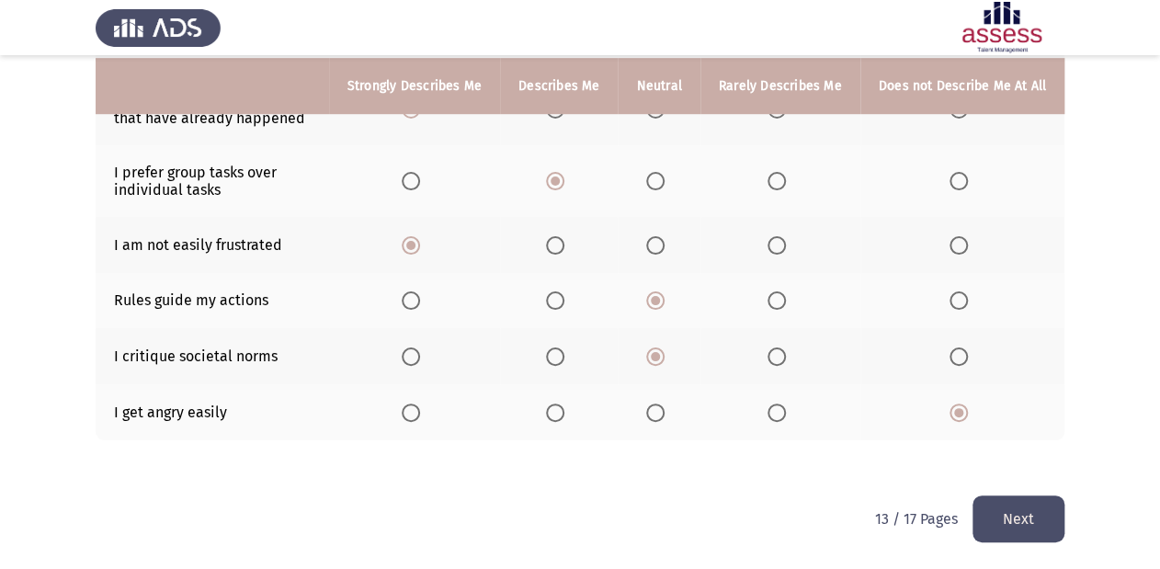
click at [1026, 520] on button "Next" at bounding box center [1018, 518] width 92 height 47
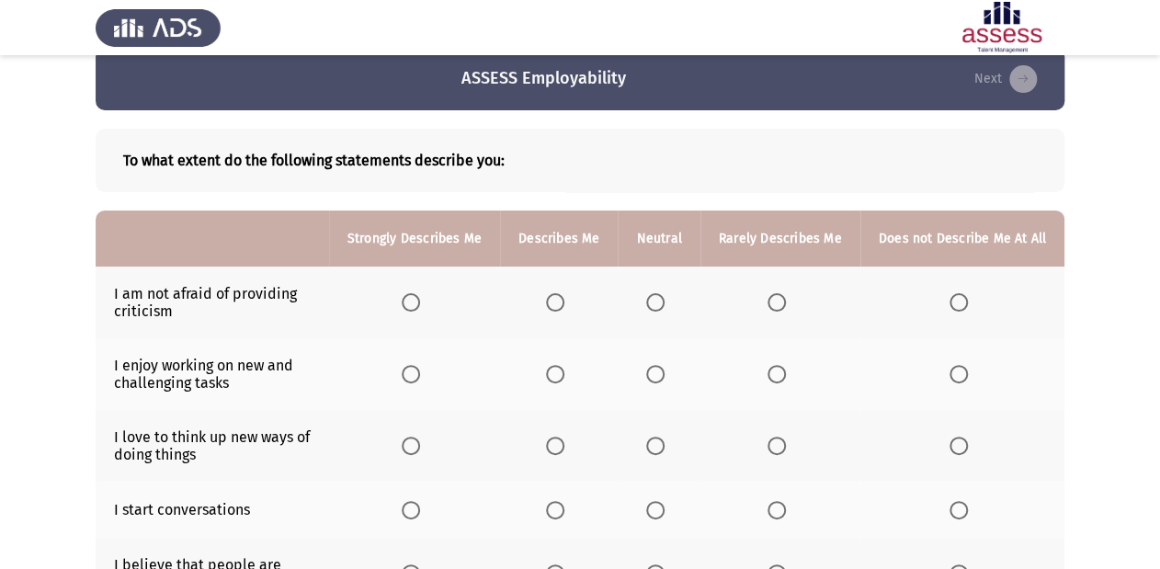
scroll to position [74, 0]
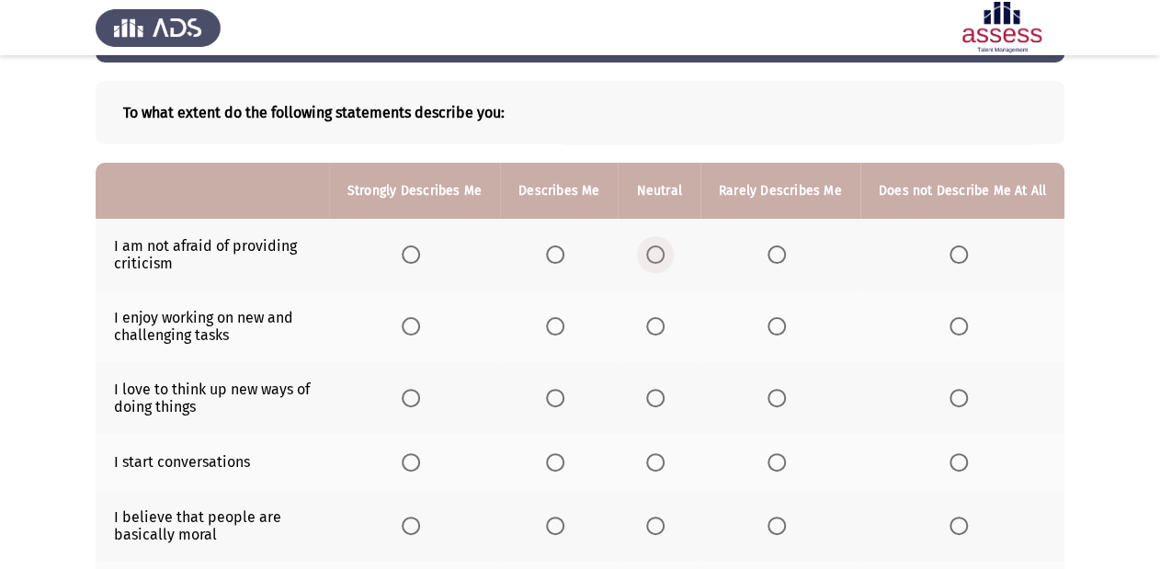
click at [663, 253] on span "Select an option" at bounding box center [655, 254] width 18 height 18
click at [663, 253] on input "Select an option" at bounding box center [655, 254] width 18 height 18
click at [420, 334] on span "Select an option" at bounding box center [411, 326] width 18 height 18
click at [420, 334] on input "Select an option" at bounding box center [411, 326] width 18 height 18
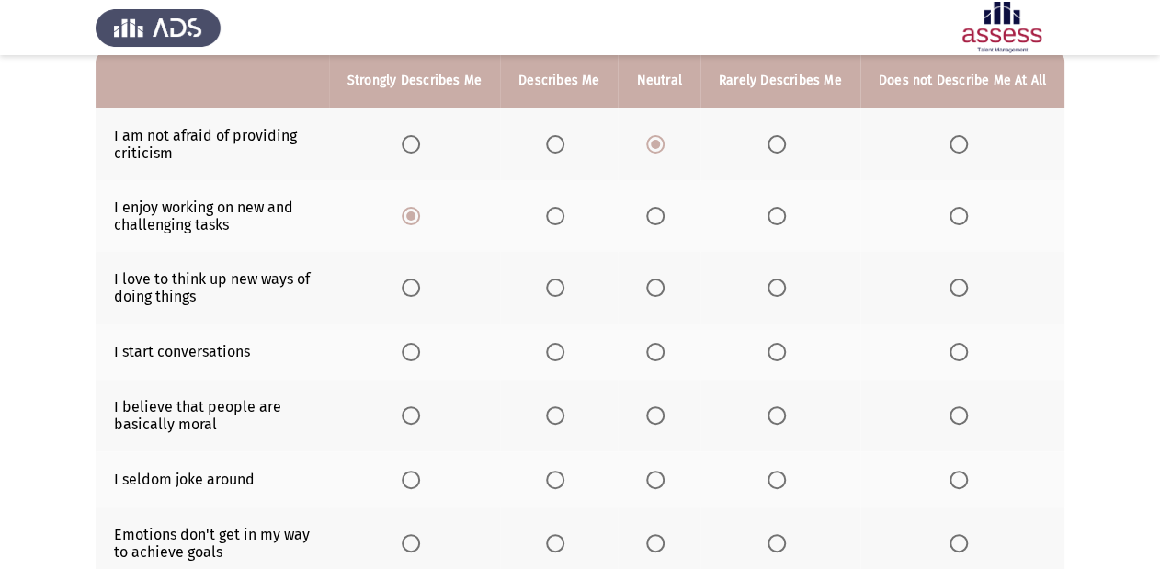
scroll to position [221, 0]
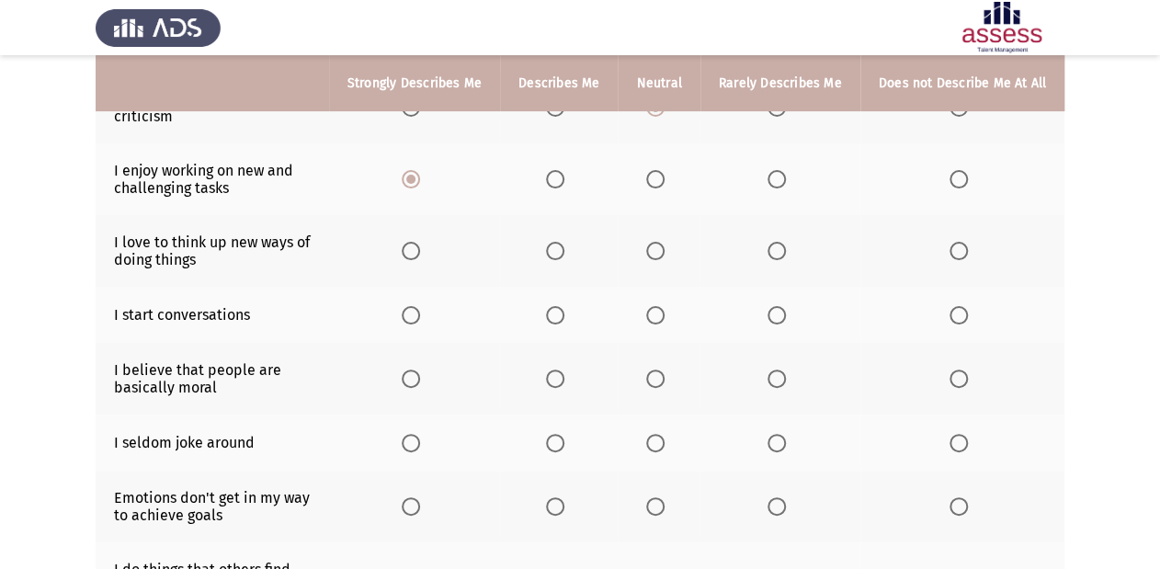
click at [417, 264] on th at bounding box center [414, 251] width 171 height 72
click at [416, 262] on th at bounding box center [414, 251] width 171 height 72
click at [414, 241] on th at bounding box center [414, 251] width 171 height 72
click at [415, 249] on span "Select an option" at bounding box center [411, 251] width 18 height 18
click at [415, 249] on input "Select an option" at bounding box center [411, 251] width 18 height 18
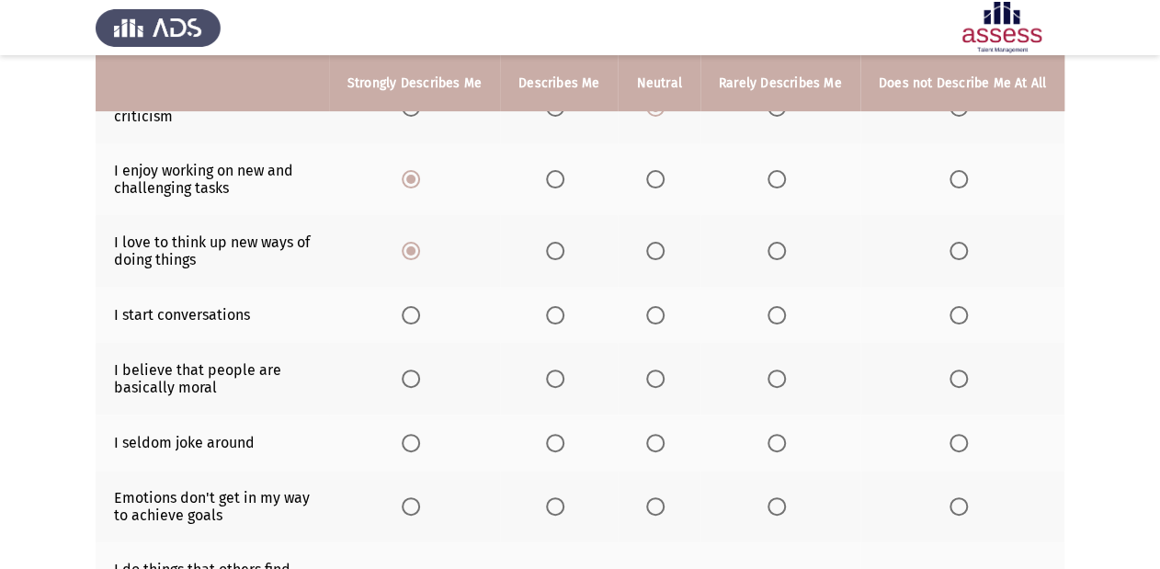
click at [762, 323] on th at bounding box center [780, 315] width 160 height 56
click at [781, 318] on span "Select an option" at bounding box center [776, 315] width 18 height 18
click at [781, 318] on input "Select an option" at bounding box center [776, 315] width 18 height 18
click at [420, 381] on span "Select an option" at bounding box center [411, 378] width 18 height 18
click at [420, 381] on input "Select an option" at bounding box center [411, 378] width 18 height 18
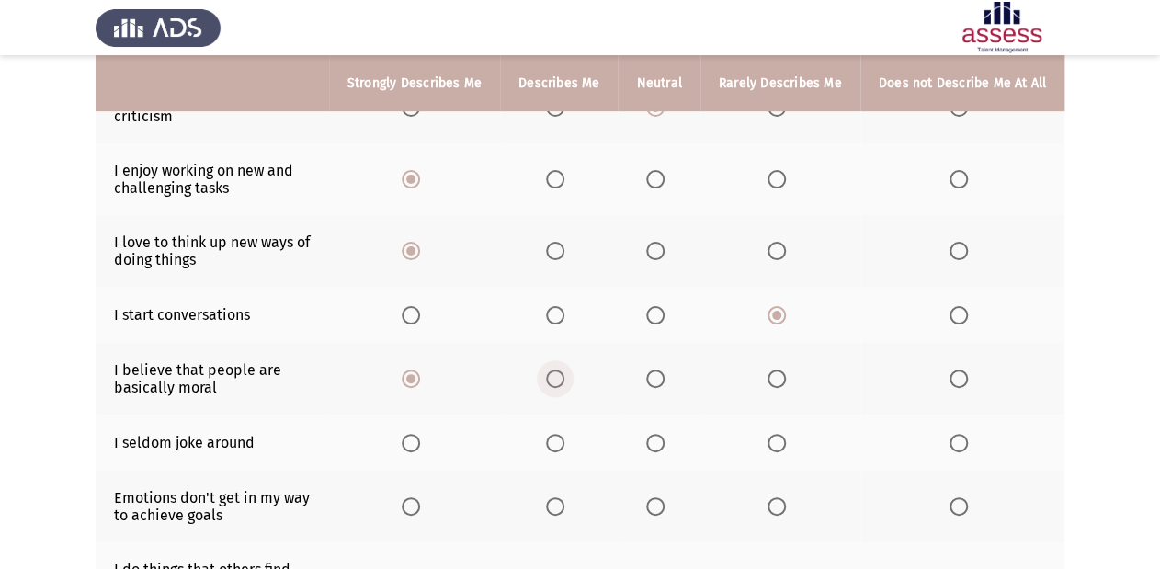
click at [563, 382] on span "Select an option" at bounding box center [555, 378] width 18 height 18
click at [563, 382] on input "Select an option" at bounding box center [555, 378] width 18 height 18
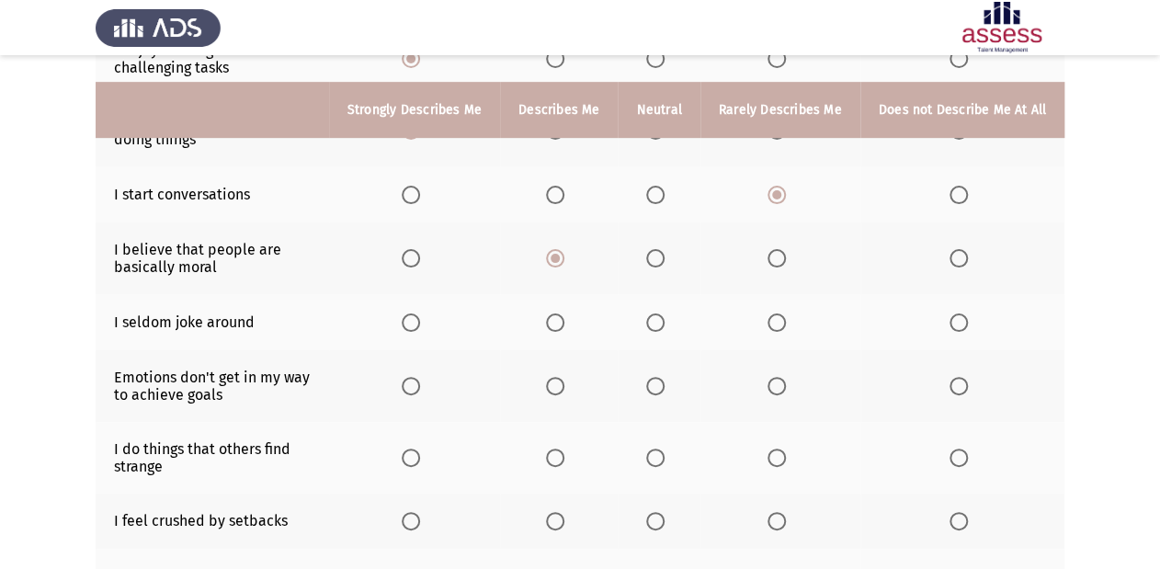
scroll to position [368, 0]
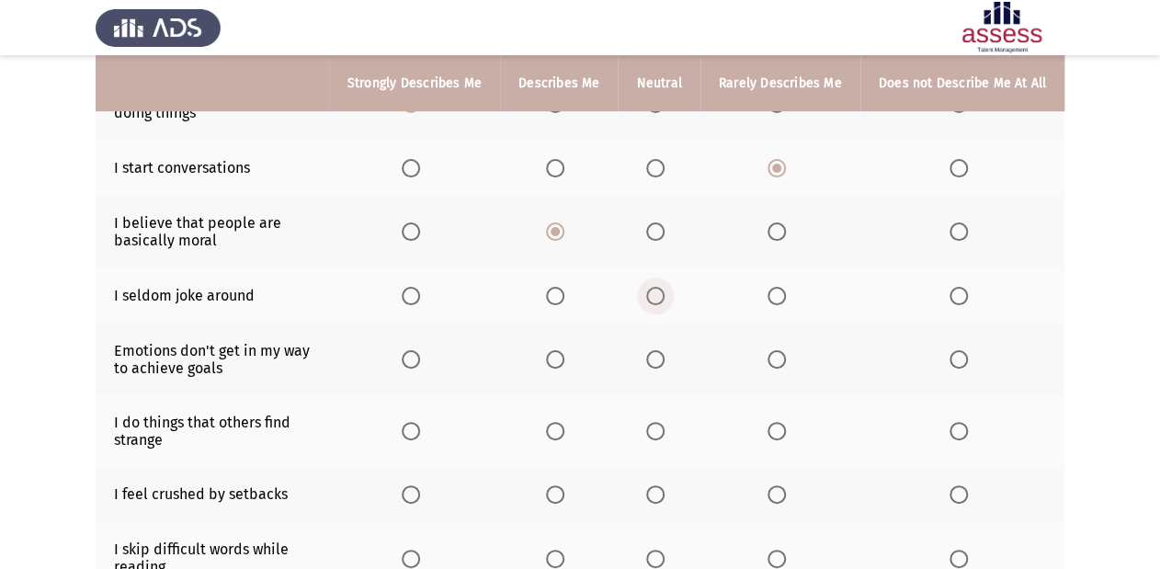
click at [658, 295] on span "Select an option" at bounding box center [655, 296] width 18 height 18
click at [658, 295] on input "Select an option" at bounding box center [655, 296] width 18 height 18
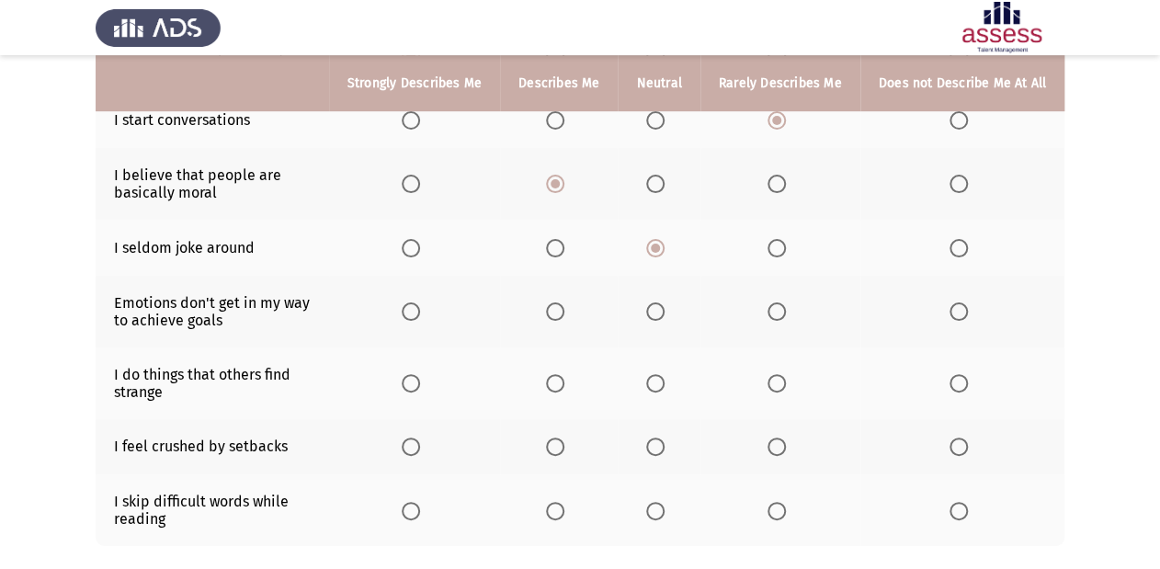
scroll to position [441, 0]
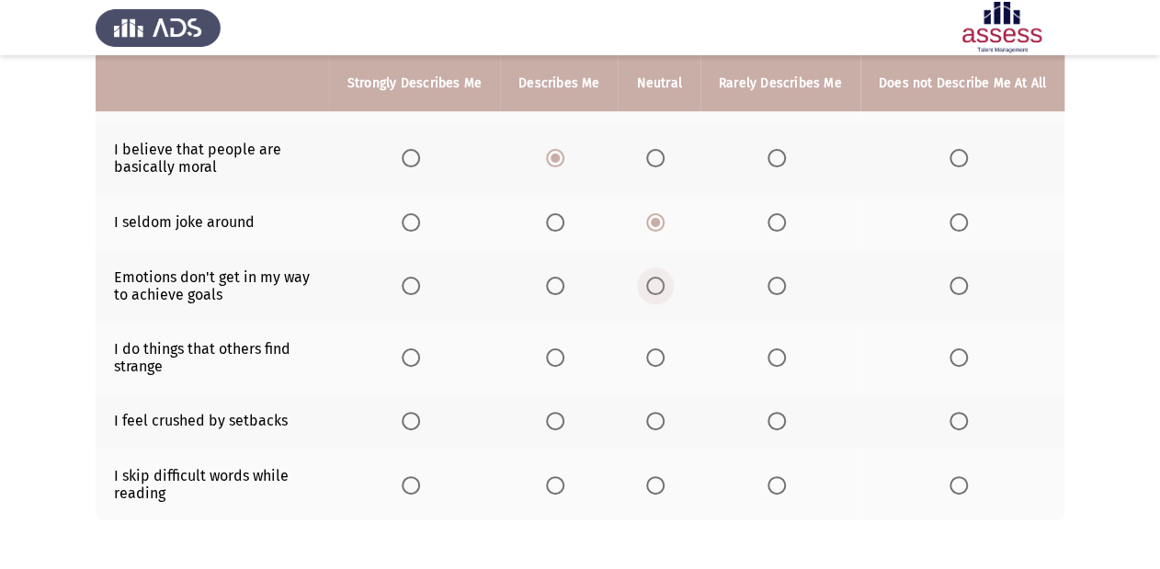
click at [661, 294] on span "Select an option" at bounding box center [655, 286] width 18 height 18
click at [661, 294] on input "Select an option" at bounding box center [655, 286] width 18 height 18
click at [664, 363] on span "Select an option" at bounding box center [655, 357] width 18 height 18
click at [664, 363] on input "Select an option" at bounding box center [655, 357] width 18 height 18
click at [420, 428] on span "Select an option" at bounding box center [411, 421] width 18 height 18
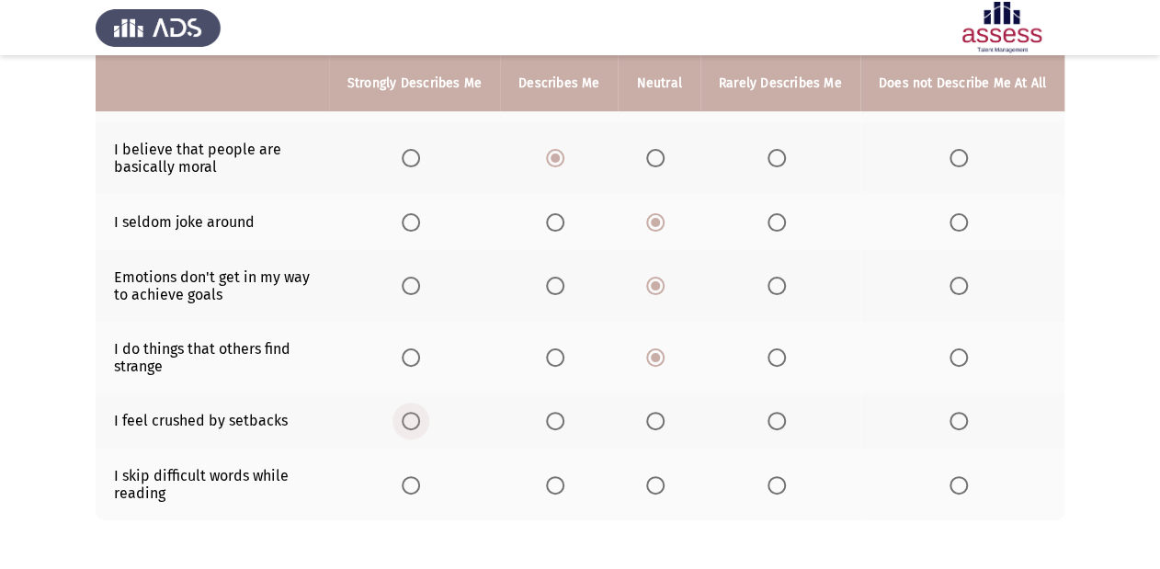
click at [420, 428] on input "Select an option" at bounding box center [411, 421] width 18 height 18
click at [564, 426] on span "Select an option" at bounding box center [555, 421] width 18 height 18
click at [564, 426] on input "Select an option" at bounding box center [555, 421] width 18 height 18
click at [659, 430] on span "Select an option" at bounding box center [655, 421] width 18 height 18
click at [659, 430] on input "Select an option" at bounding box center [655, 421] width 18 height 18
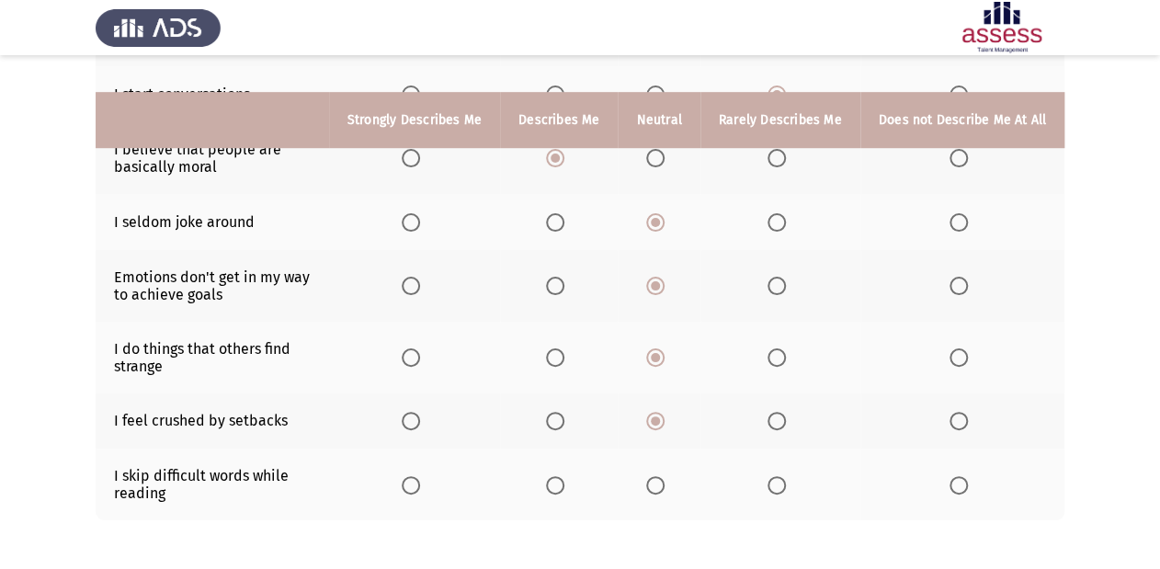
scroll to position [515, 0]
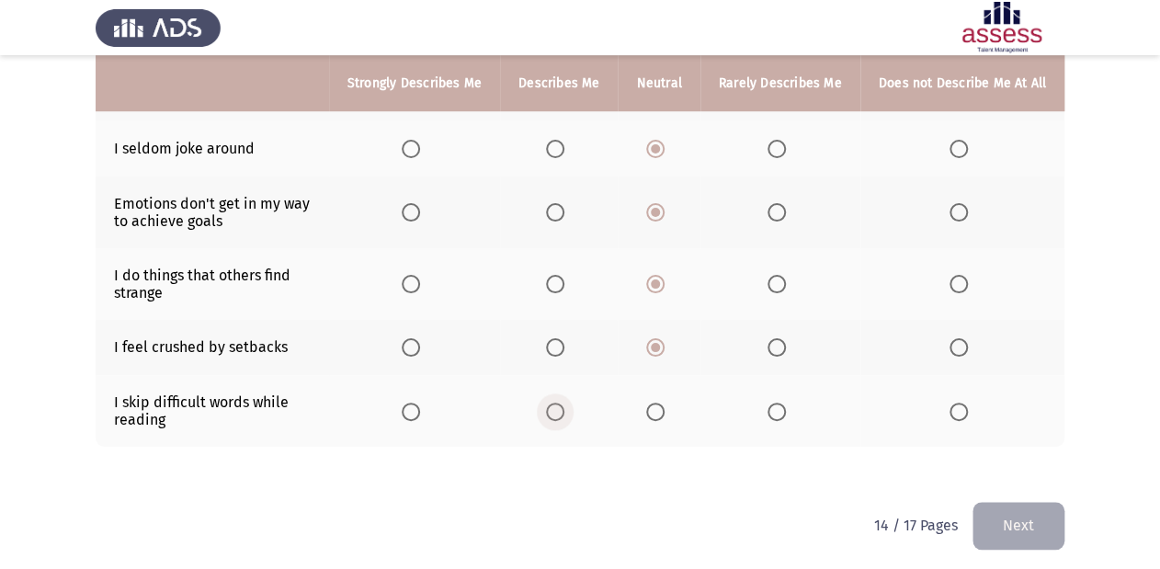
click at [559, 419] on span "Select an option" at bounding box center [555, 411] width 18 height 18
click at [559, 419] on input "Select an option" at bounding box center [555, 411] width 18 height 18
click at [1044, 540] on button "Next" at bounding box center [1018, 525] width 92 height 47
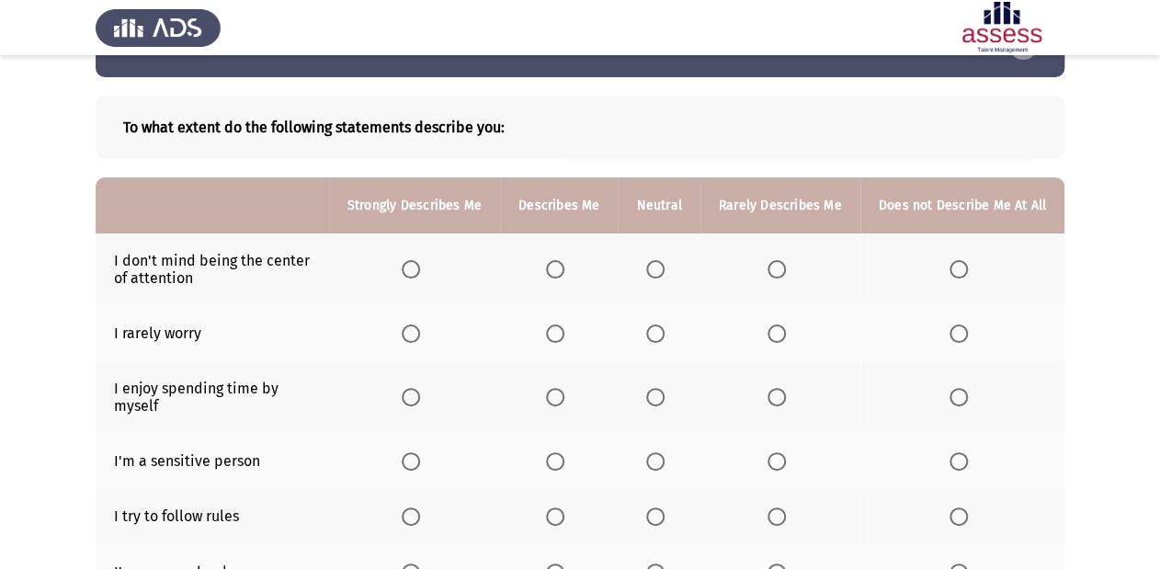
scroll to position [147, 0]
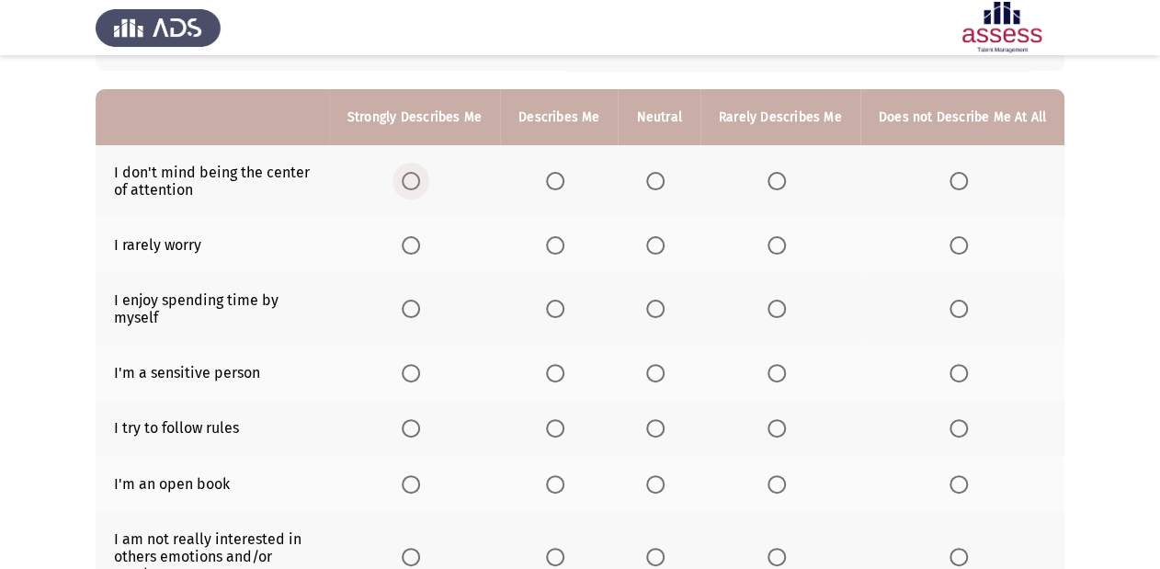
click at [409, 180] on span "Select an option" at bounding box center [411, 181] width 18 height 18
click at [409, 180] on input "Select an option" at bounding box center [411, 181] width 18 height 18
click at [658, 243] on span "Select an option" at bounding box center [655, 245] width 18 height 18
click at [658, 243] on input "Select an option" at bounding box center [655, 245] width 18 height 18
click at [412, 318] on span "Select an option" at bounding box center [411, 309] width 18 height 18
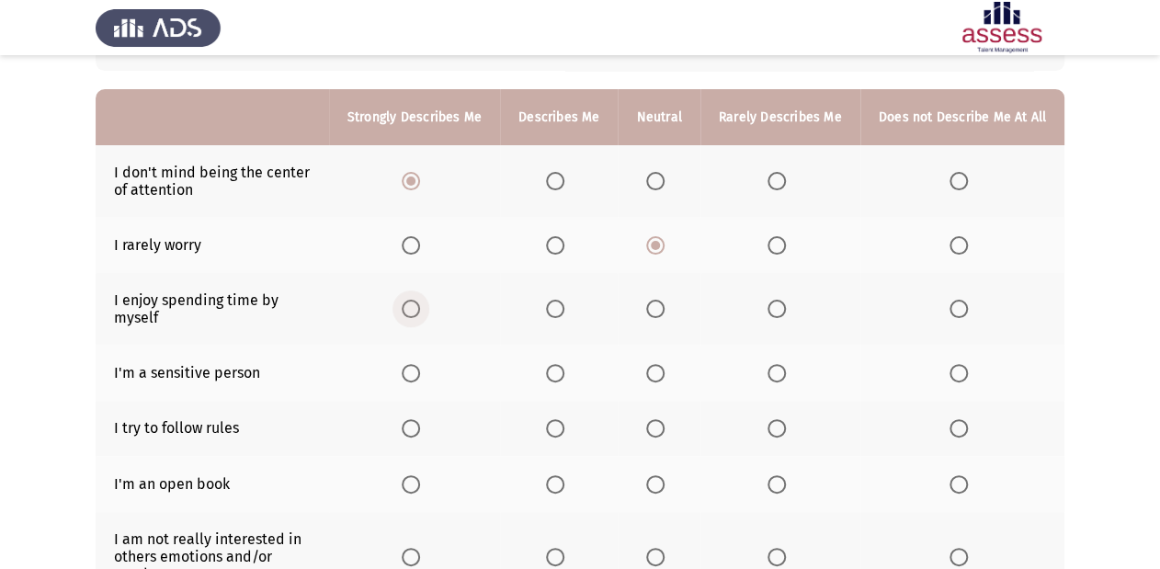
click at [412, 318] on input "Select an option" at bounding box center [411, 309] width 18 height 18
click at [413, 375] on span "Select an option" at bounding box center [411, 373] width 18 height 18
click at [413, 375] on input "Select an option" at bounding box center [411, 373] width 18 height 18
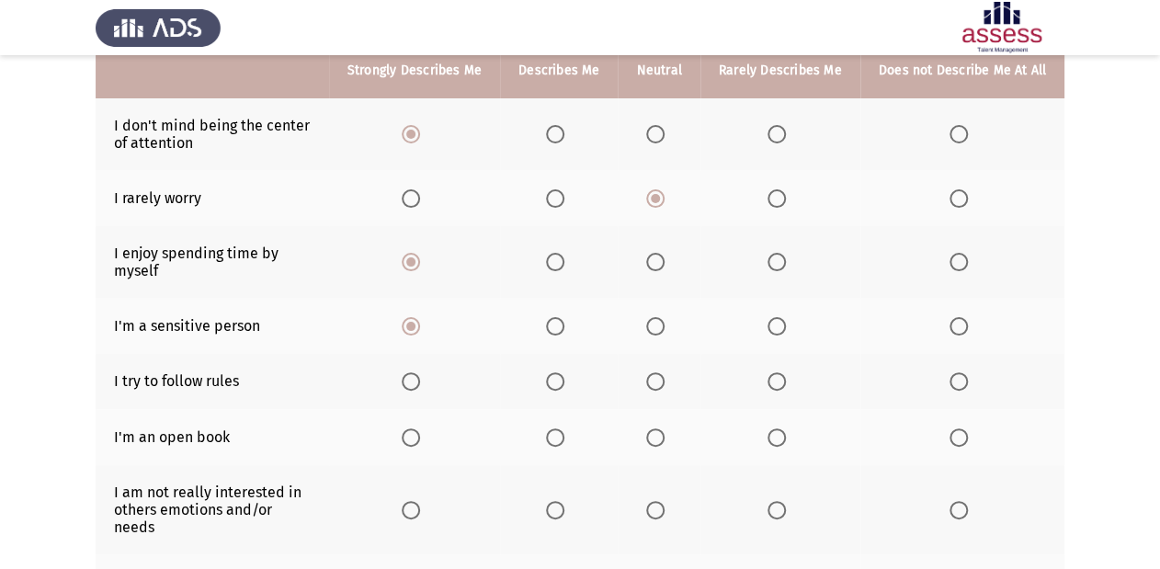
scroll to position [221, 0]
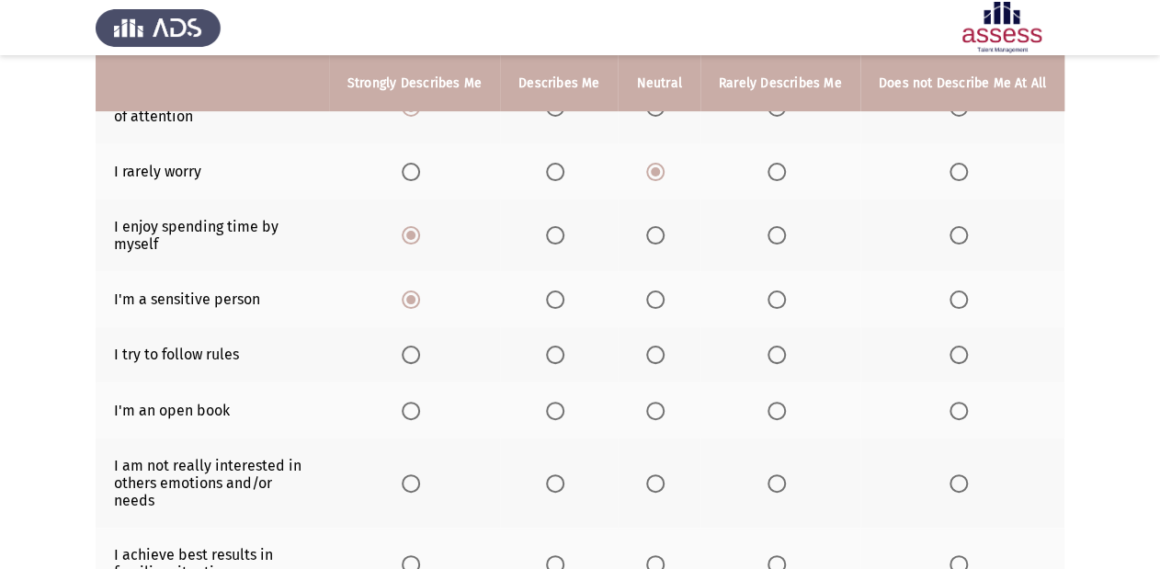
click at [417, 355] on span "Select an option" at bounding box center [411, 355] width 18 height 18
click at [417, 355] on input "Select an option" at bounding box center [411, 355] width 18 height 18
click at [958, 408] on span "Select an option" at bounding box center [958, 411] width 18 height 18
click at [958, 408] on input "Select an option" at bounding box center [958, 411] width 18 height 18
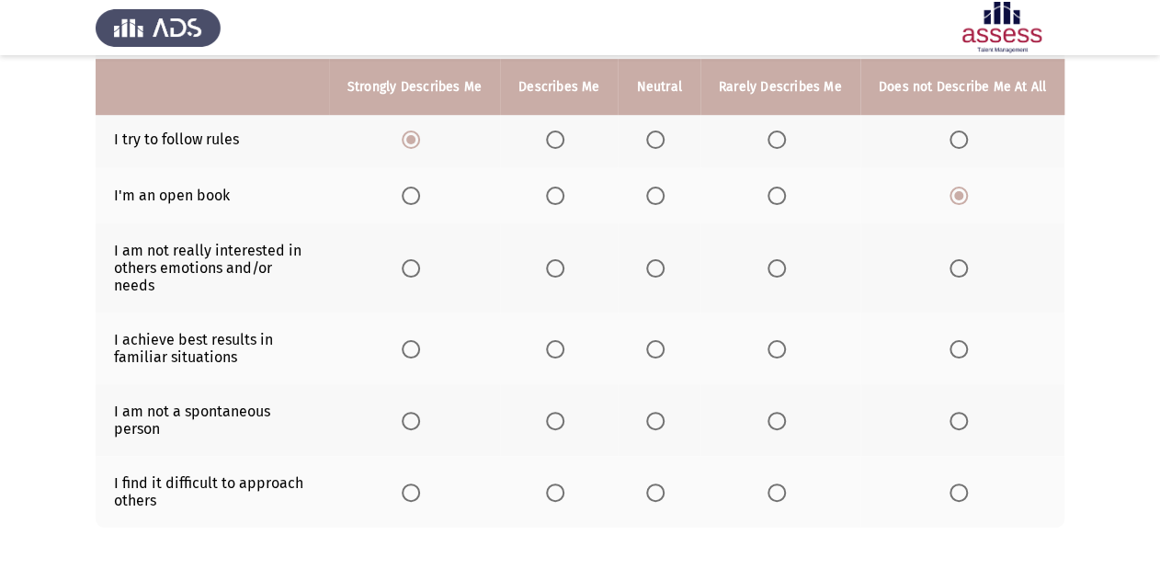
scroll to position [441, 0]
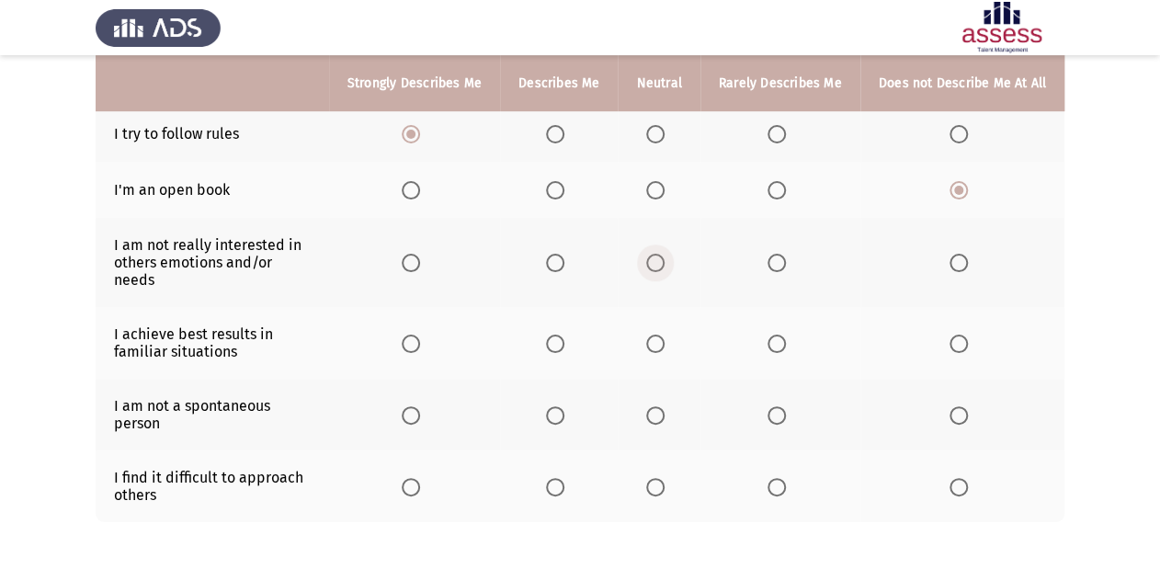
click at [664, 255] on span "Select an option" at bounding box center [655, 263] width 18 height 18
click at [664, 255] on input "Select an option" at bounding box center [655, 263] width 18 height 18
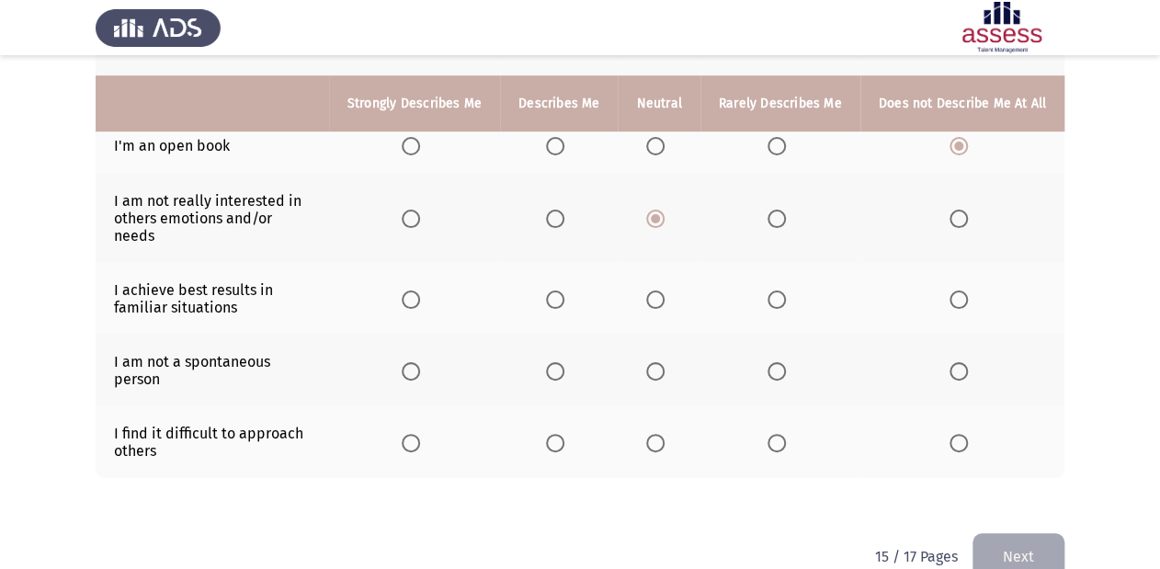
scroll to position [508, 0]
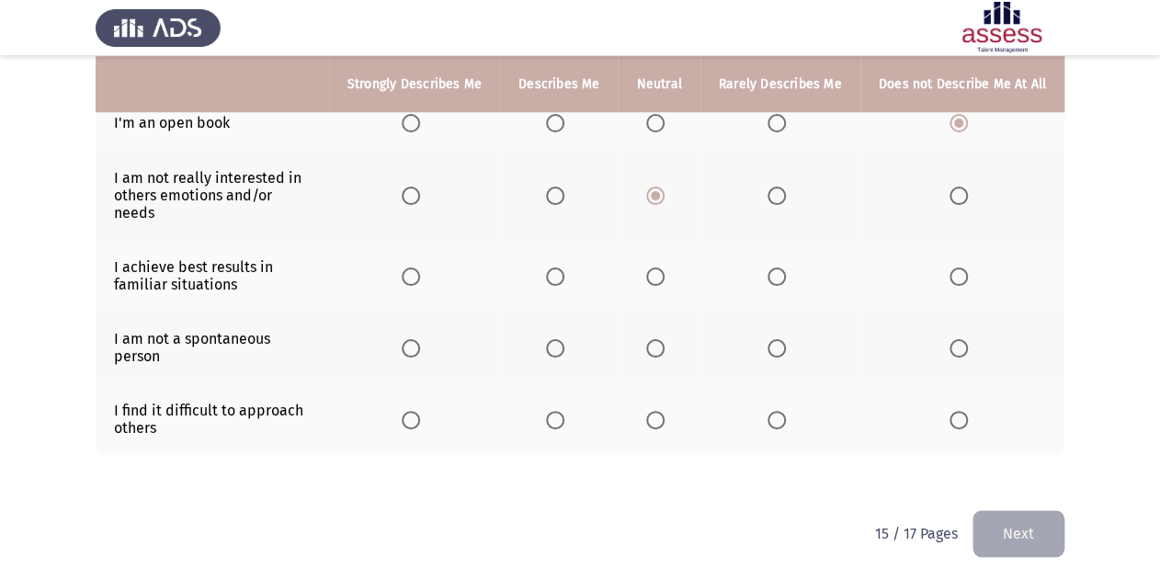
click at [414, 267] on span "Select an option" at bounding box center [411, 276] width 18 height 18
click at [414, 267] on input "Select an option" at bounding box center [411, 276] width 18 height 18
click at [659, 339] on span "Select an option" at bounding box center [655, 348] width 18 height 18
click at [659, 339] on input "Select an option" at bounding box center [655, 348] width 18 height 18
click at [653, 411] on span "Select an option" at bounding box center [655, 420] width 18 height 18
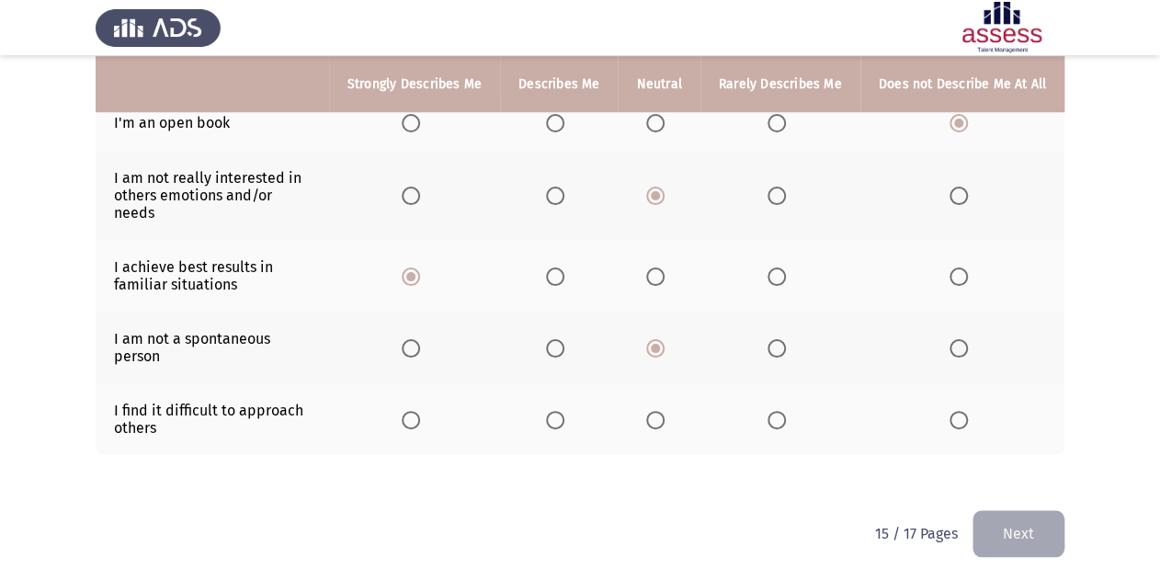
click at [653, 411] on input "Select an option" at bounding box center [655, 420] width 18 height 18
click at [1025, 519] on button "Next" at bounding box center [1018, 533] width 92 height 47
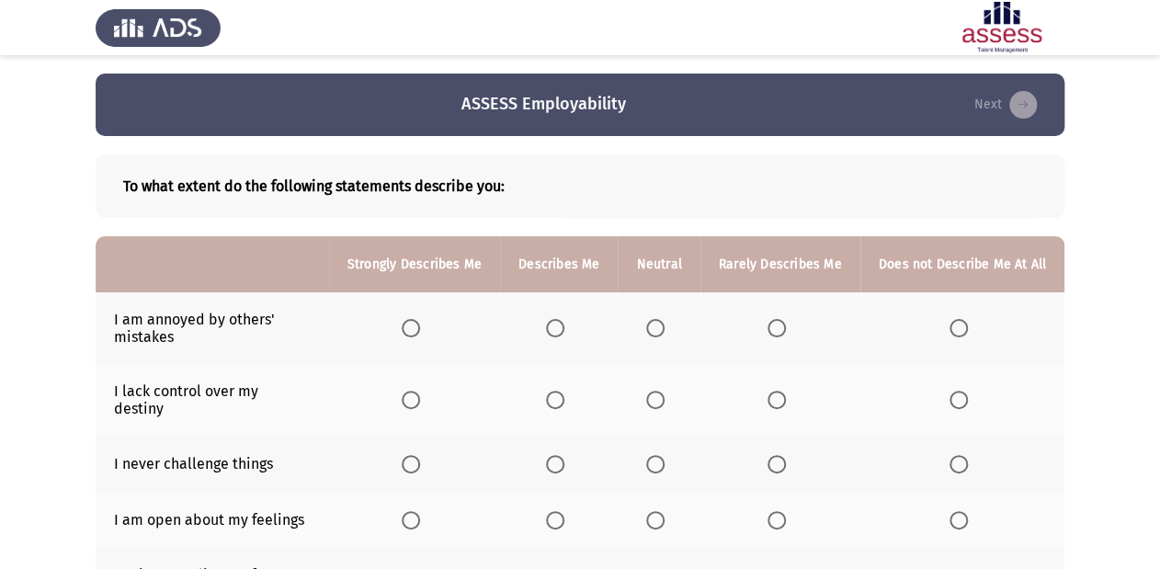
scroll to position [74, 0]
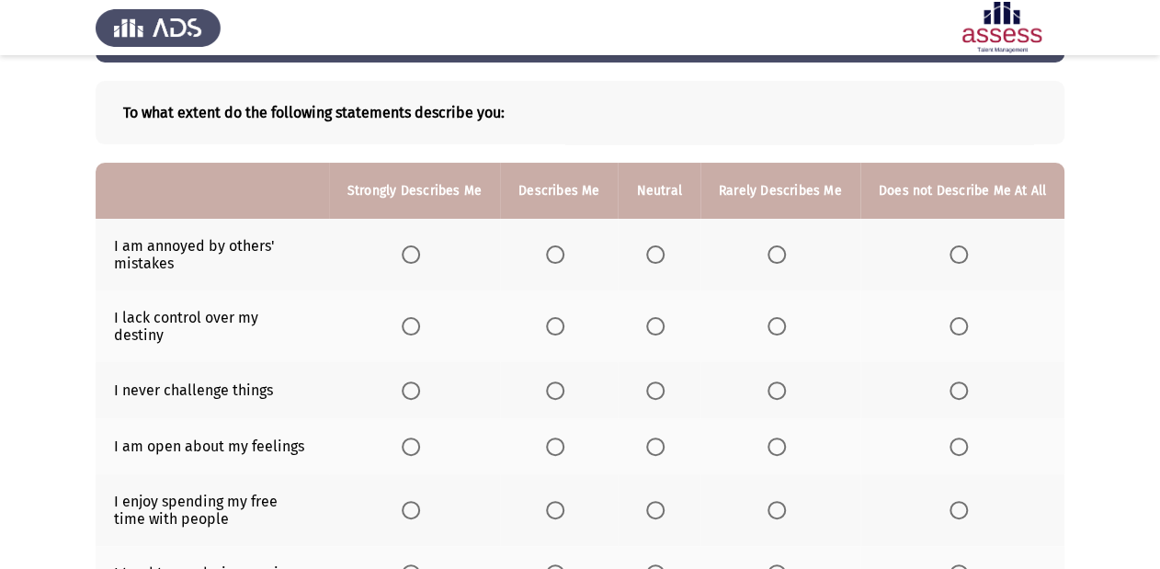
click at [427, 261] on label "Select an option" at bounding box center [415, 254] width 26 height 18
click at [420, 261] on input "Select an option" at bounding box center [411, 254] width 18 height 18
click at [420, 323] on span "Select an option" at bounding box center [411, 326] width 18 height 18
click at [420, 323] on input "Select an option" at bounding box center [411, 326] width 18 height 18
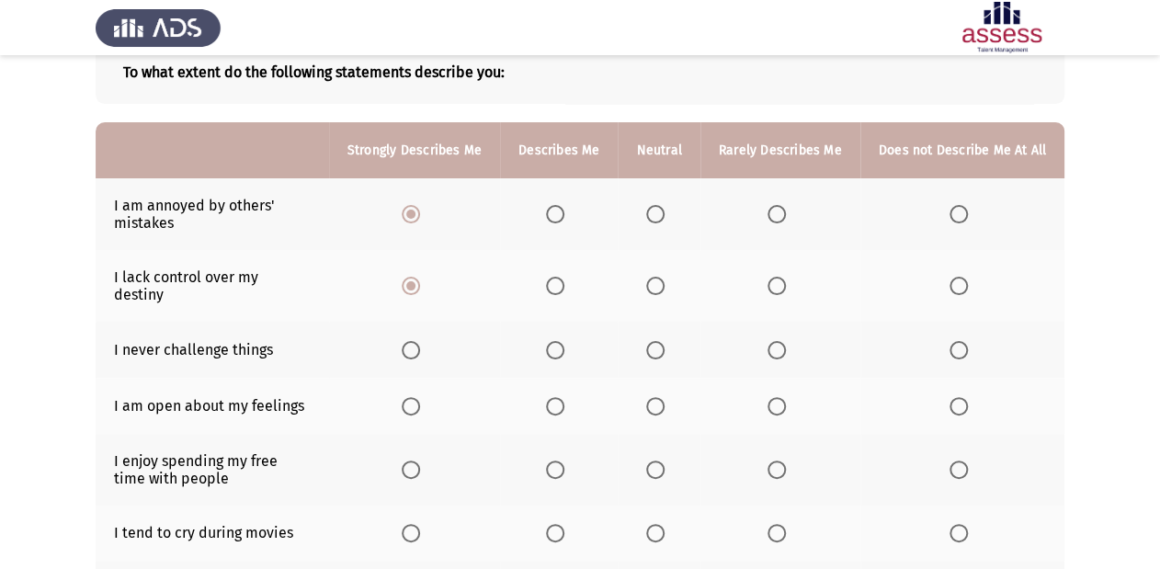
scroll to position [147, 0]
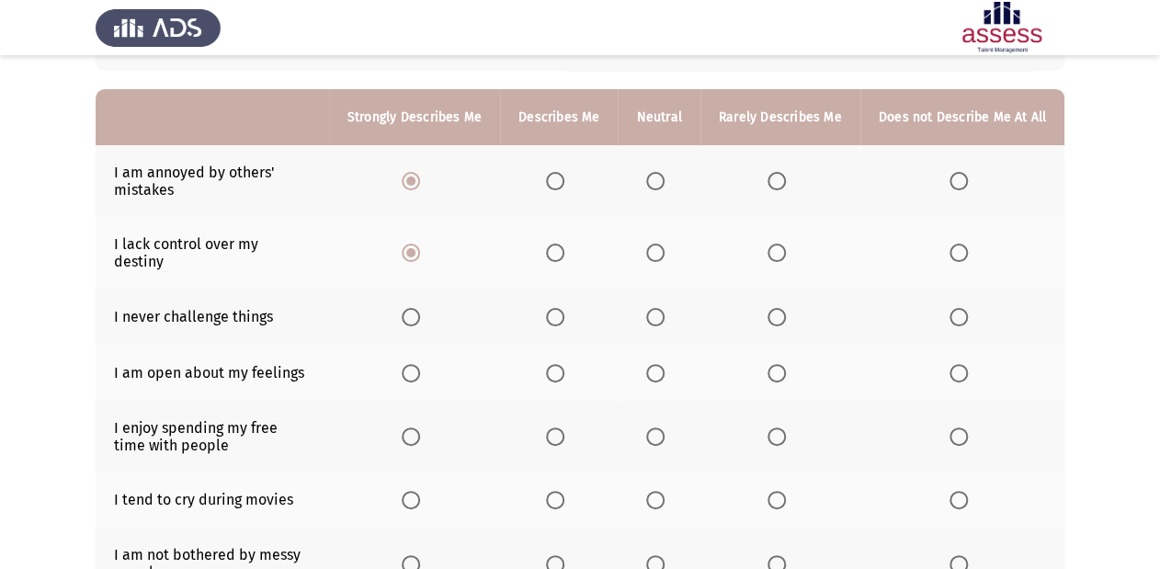
click at [664, 310] on span "Select an option" at bounding box center [655, 317] width 18 height 18
click at [664, 310] on input "Select an option" at bounding box center [655, 317] width 18 height 18
click at [959, 364] on span "Select an option" at bounding box center [958, 373] width 18 height 18
click at [959, 364] on input "Select an option" at bounding box center [958, 373] width 18 height 18
click at [657, 427] on span "Select an option" at bounding box center [655, 436] width 18 height 18
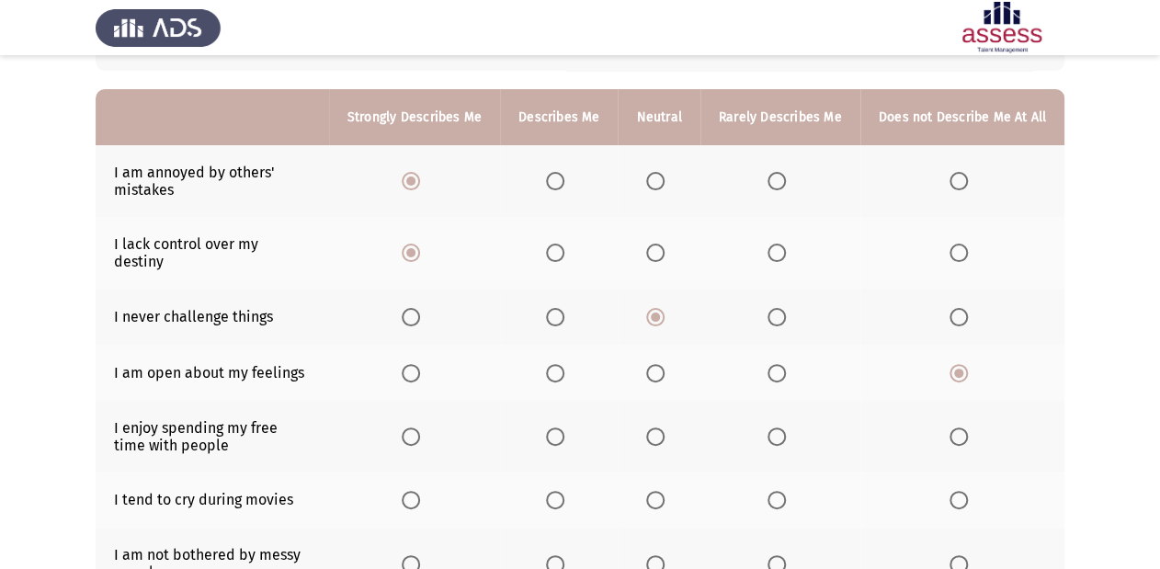
click at [657, 427] on input "Select an option" at bounding box center [655, 436] width 18 height 18
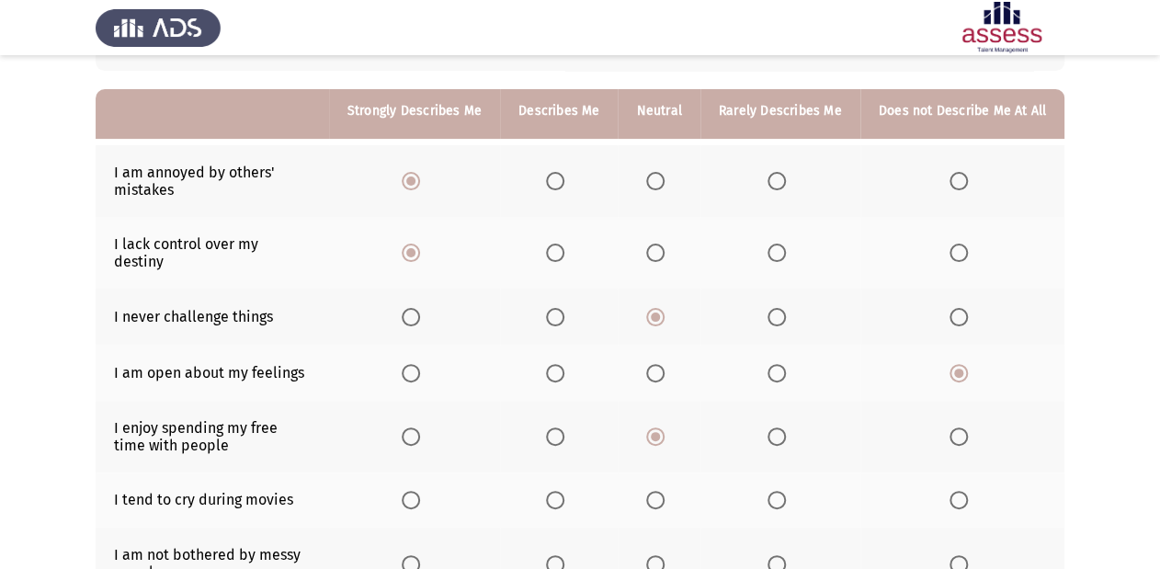
scroll to position [294, 0]
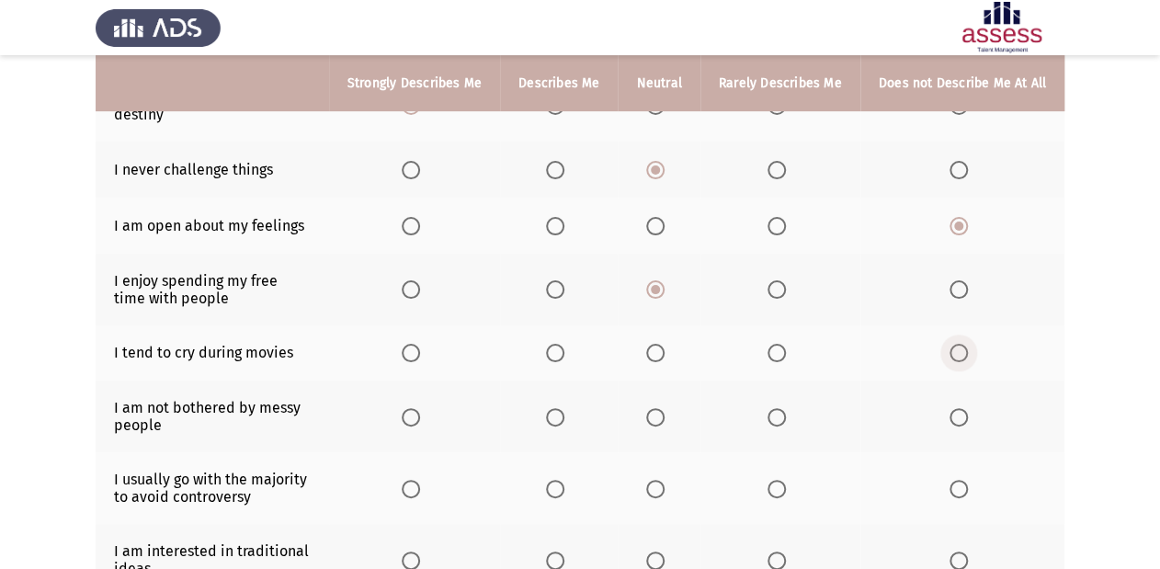
click at [955, 344] on span "Select an option" at bounding box center [958, 353] width 18 height 18
click at [955, 344] on input "Select an option" at bounding box center [958, 353] width 18 height 18
click at [419, 410] on span "Select an option" at bounding box center [411, 417] width 18 height 18
click at [419, 410] on input "Select an option" at bounding box center [411, 417] width 18 height 18
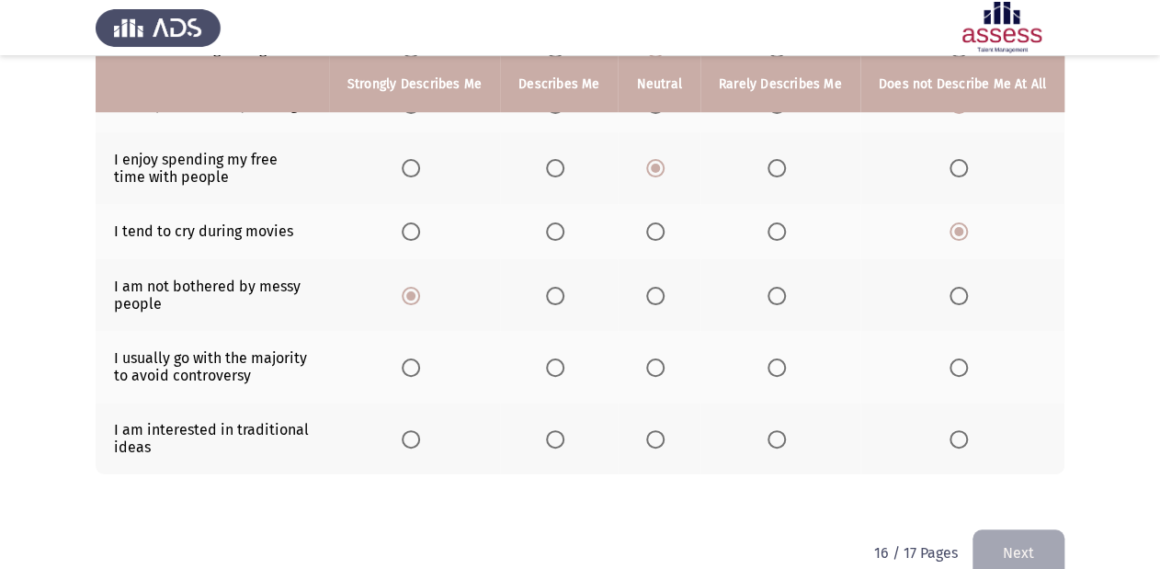
scroll to position [436, 0]
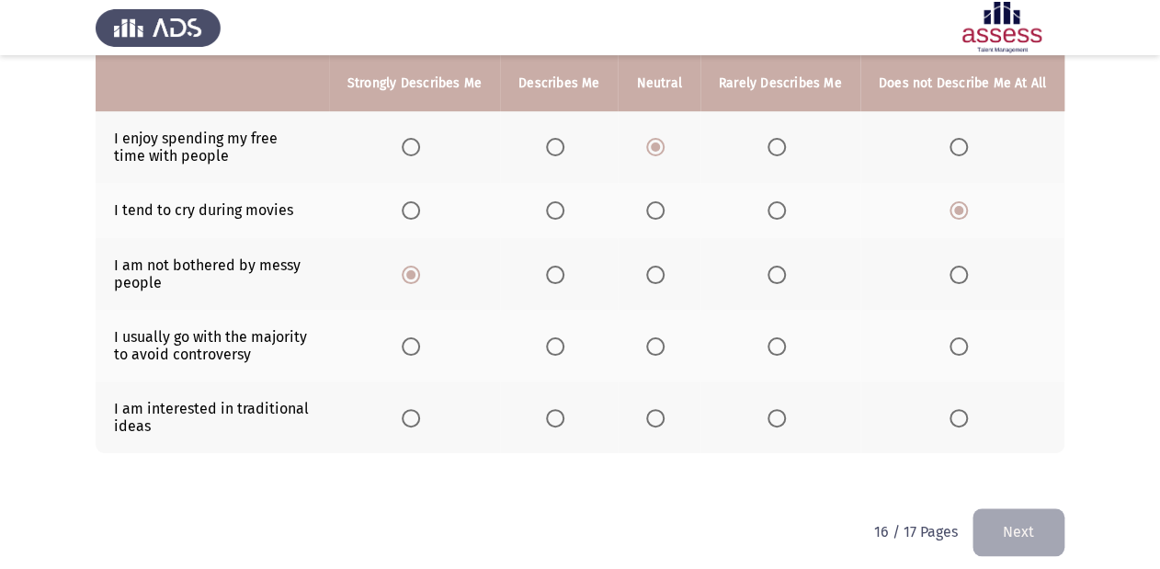
click at [413, 337] on span "Select an option" at bounding box center [411, 346] width 18 height 18
click at [413, 337] on input "Select an option" at bounding box center [411, 346] width 18 height 18
click at [420, 412] on span "Select an option" at bounding box center [411, 418] width 18 height 18
click at [420, 412] on input "Select an option" at bounding box center [411, 418] width 18 height 18
click at [969, 409] on label "Select an option" at bounding box center [962, 418] width 26 height 18
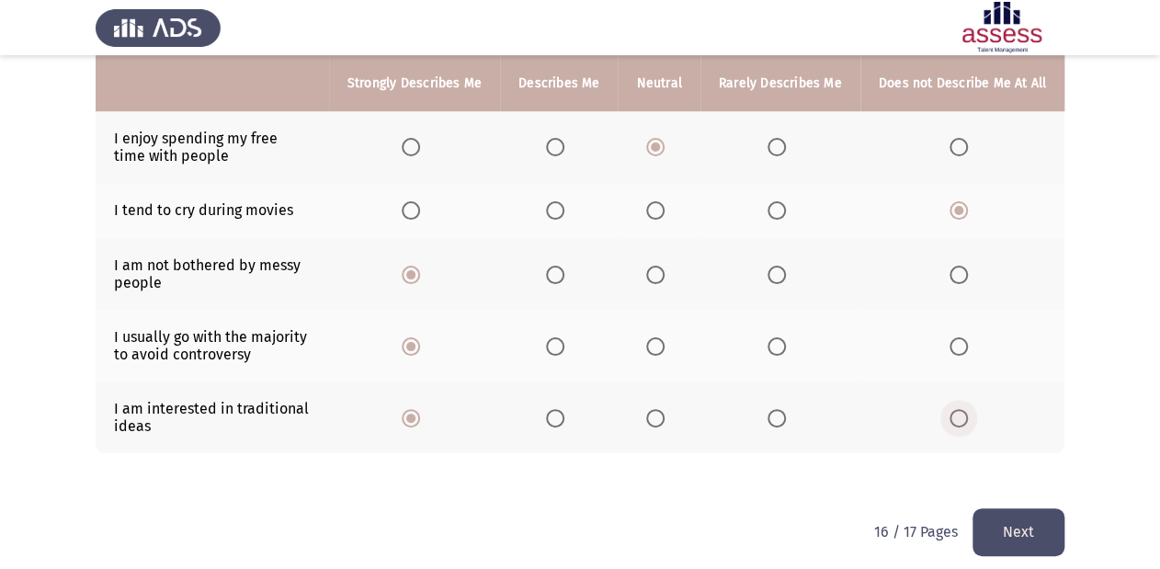
click at [968, 409] on input "Select an option" at bounding box center [958, 418] width 18 height 18
click at [992, 514] on button "Next" at bounding box center [1018, 531] width 92 height 47
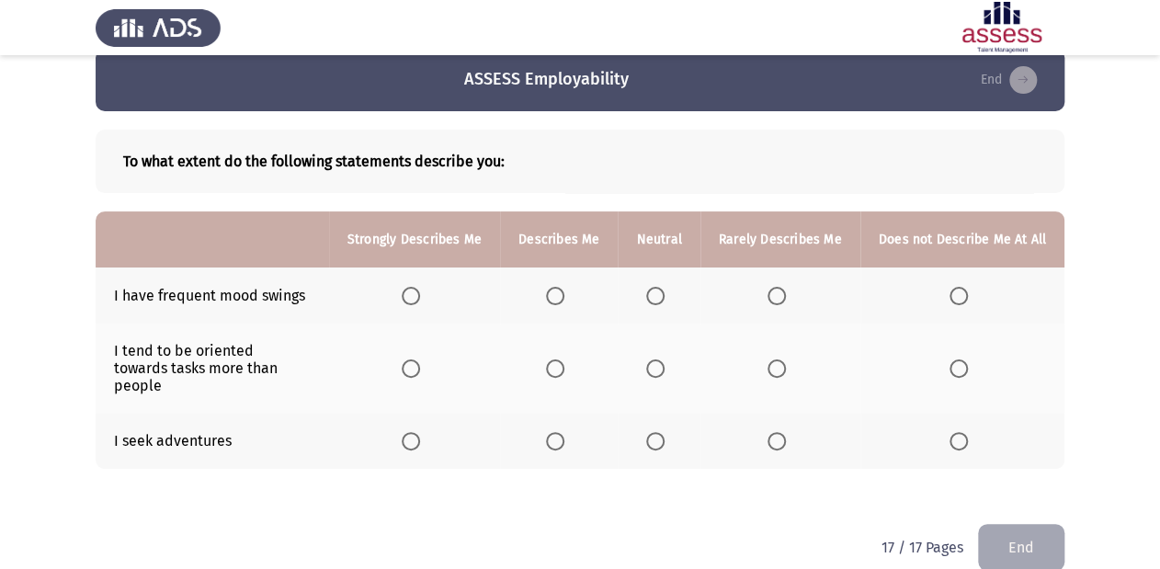
scroll to position [36, 0]
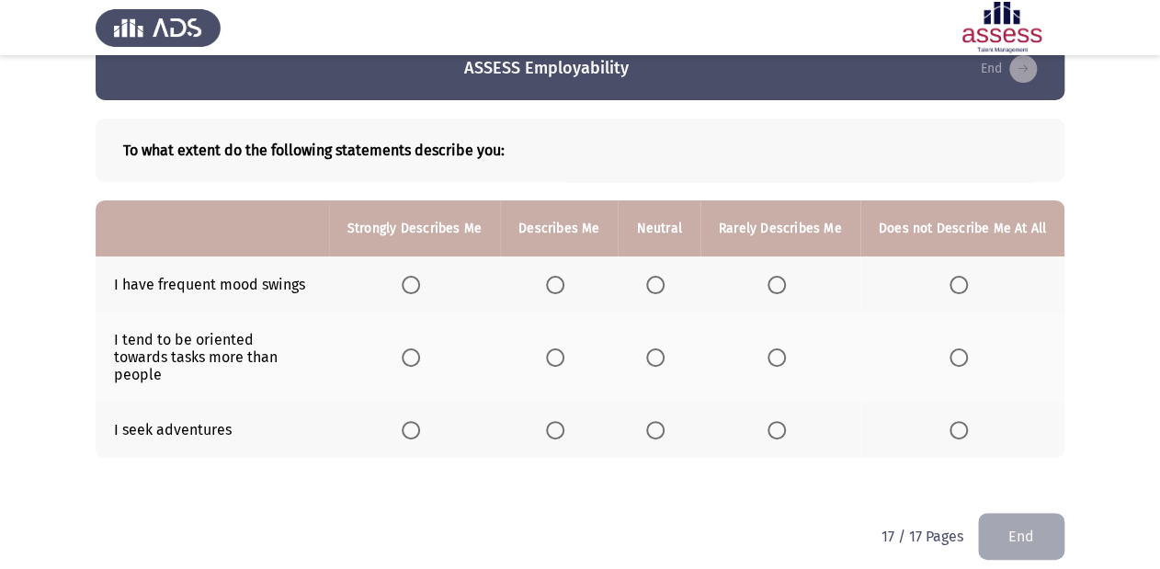
click at [420, 286] on span "Select an option" at bounding box center [411, 285] width 18 height 18
click at [420, 286] on input "Select an option" at bounding box center [411, 285] width 18 height 18
click at [663, 348] on span "Select an option" at bounding box center [655, 357] width 18 height 18
click at [663, 348] on input "Select an option" at bounding box center [655, 357] width 18 height 18
click at [420, 421] on span "Select an option" at bounding box center [411, 430] width 18 height 18
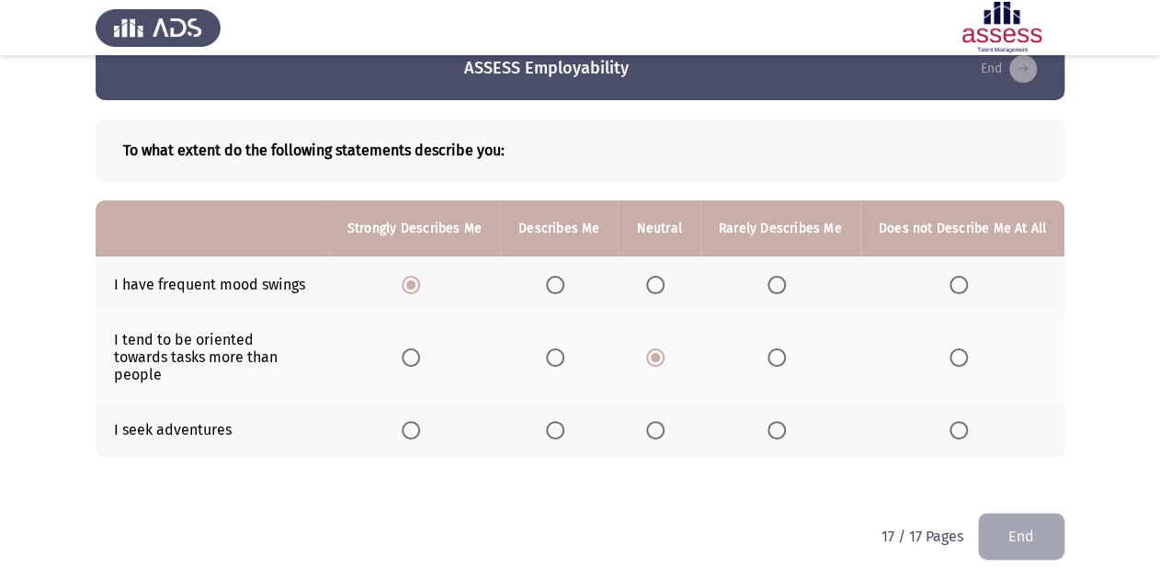
click at [420, 421] on input "Select an option" at bounding box center [411, 430] width 18 height 18
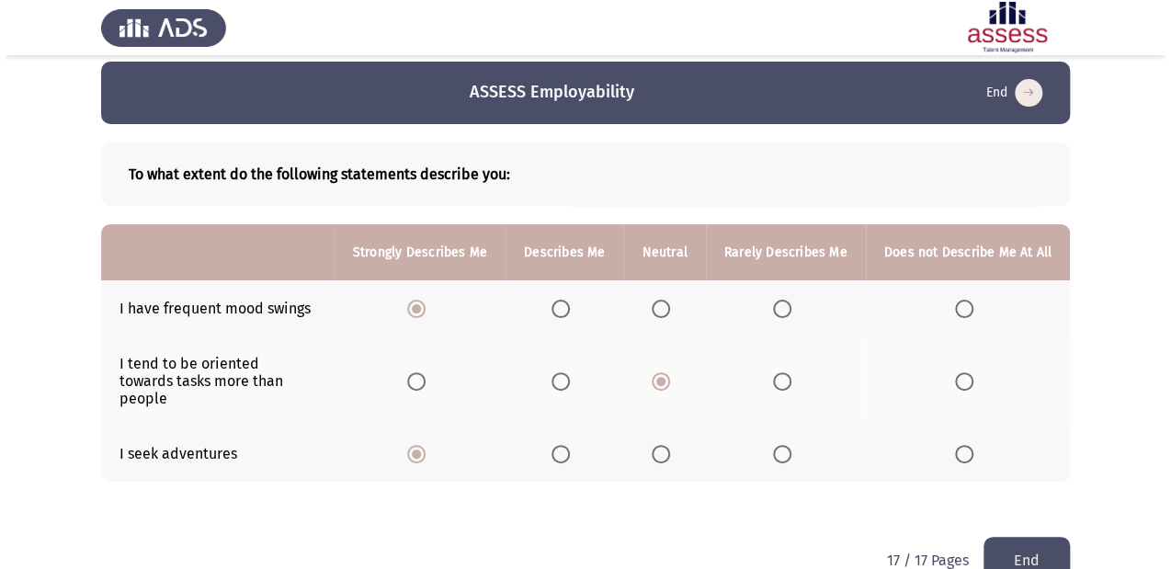
scroll to position [0, 0]
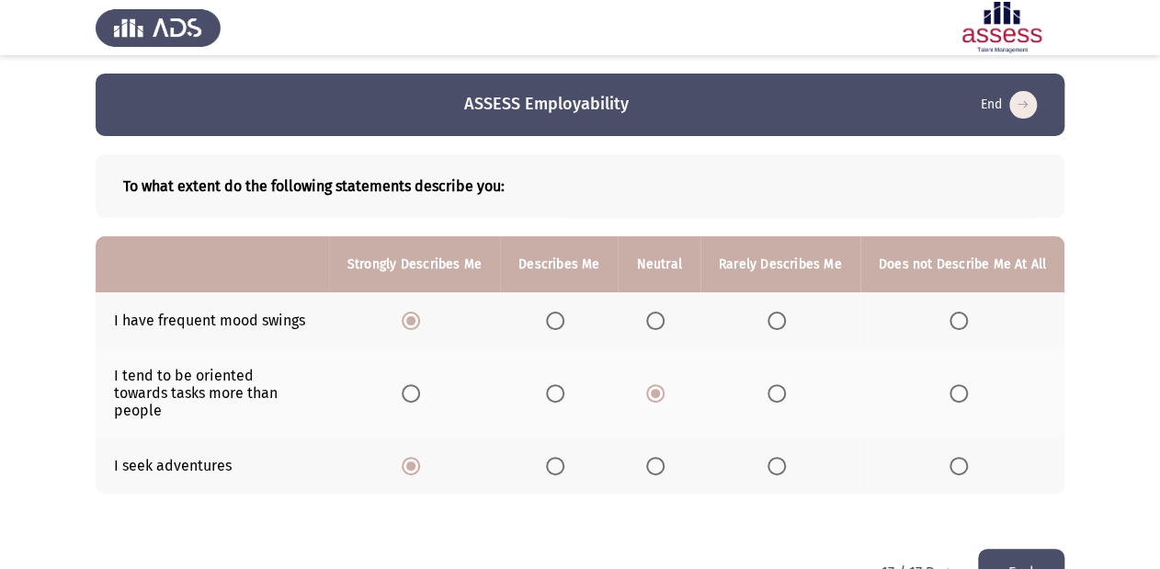
click at [1018, 549] on button "End" at bounding box center [1021, 572] width 86 height 47
